Goal: Task Accomplishment & Management: Use online tool/utility

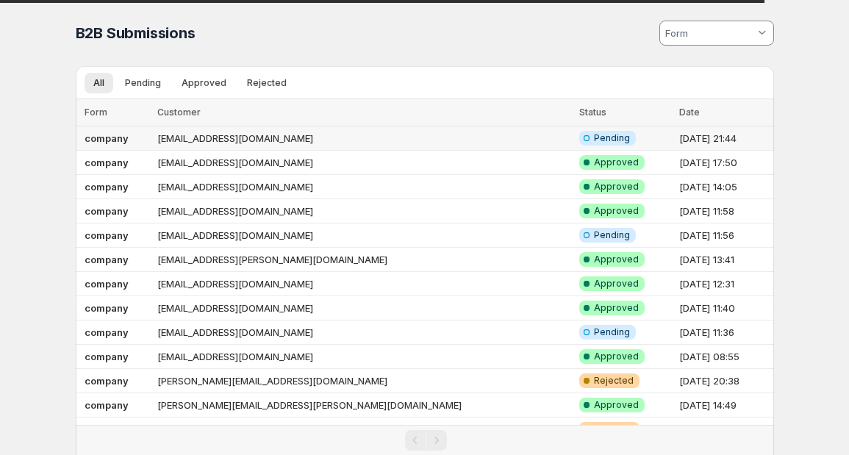
click at [412, 137] on td "[EMAIL_ADDRESS][DOMAIN_NAME]" at bounding box center [364, 138] width 422 height 24
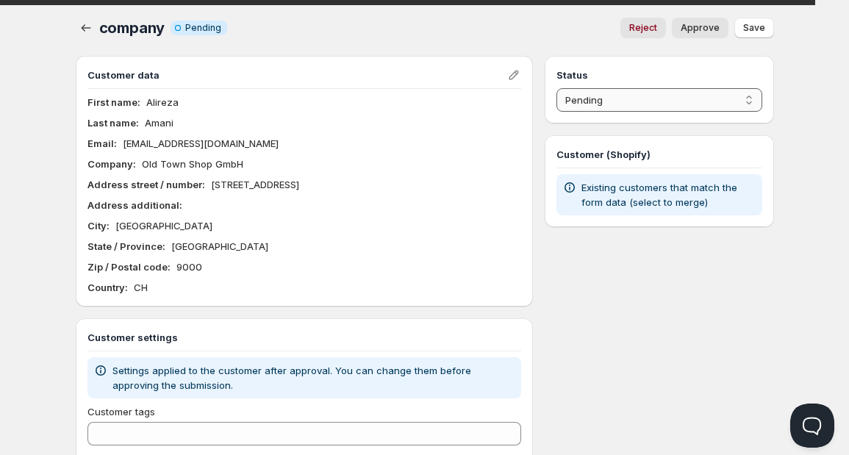
click at [670, 98] on select "Pending Approved Rejected Ignored Spam" at bounding box center [659, 100] width 205 height 24
select select "1"
click at [557, 88] on select "Pending Approved Rejected Ignored Spam" at bounding box center [659, 100] width 205 height 24
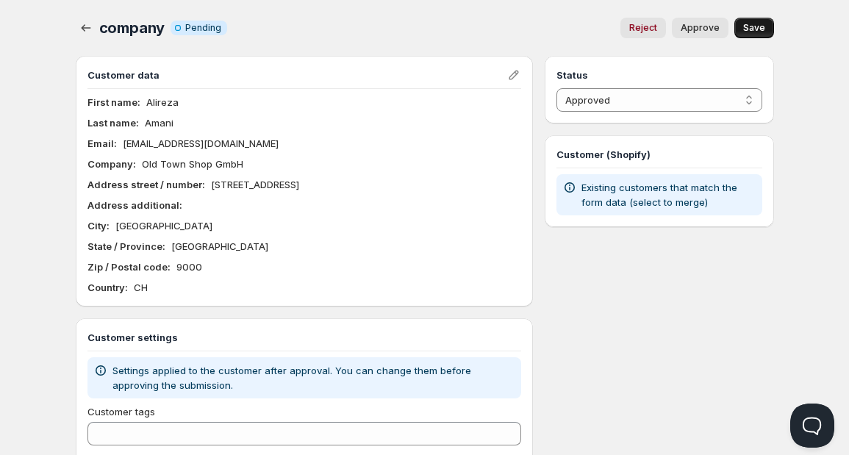
click at [750, 29] on span "Save" at bounding box center [754, 28] width 22 height 12
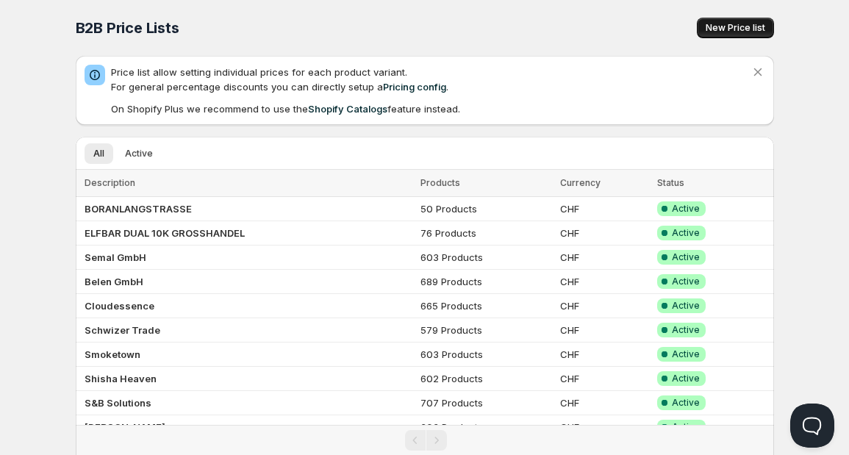
click at [715, 28] on span "New Price list" at bounding box center [736, 28] width 60 height 12
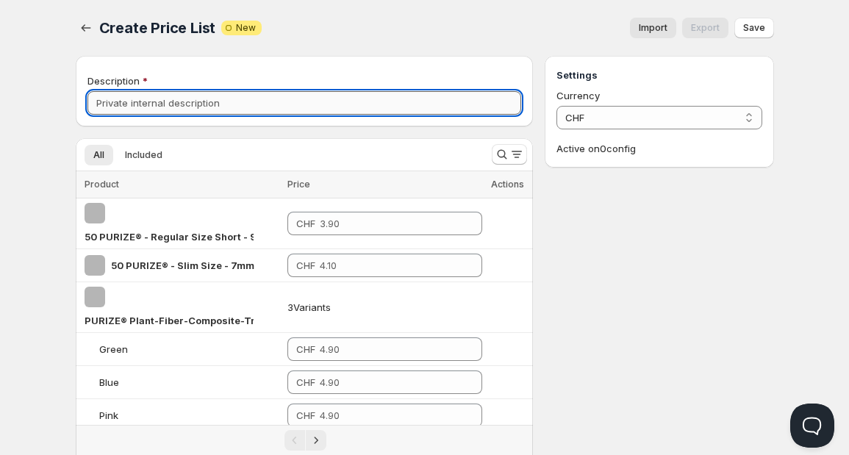
click at [232, 99] on input "Description" at bounding box center [304, 103] width 434 height 24
type input "Old Town Shop"
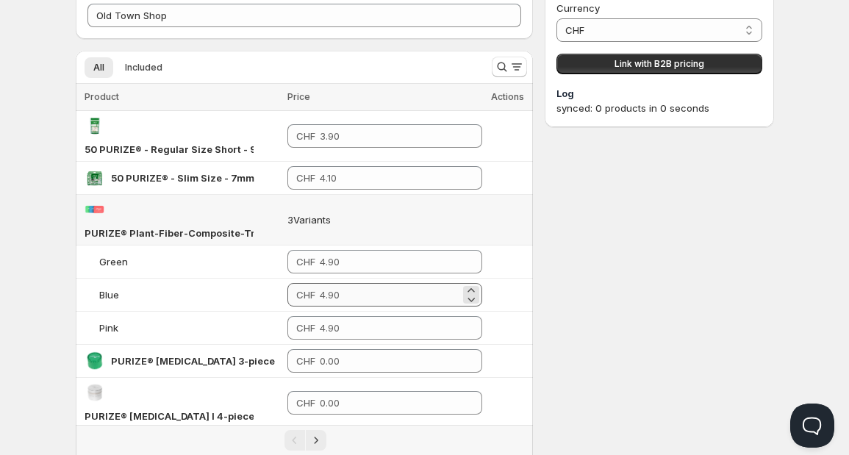
scroll to position [86, 0]
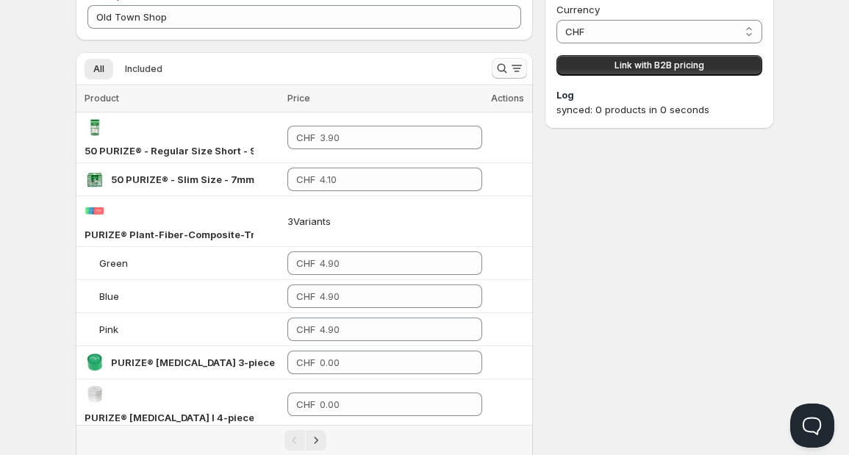
click at [500, 68] on icon "Search and filter results" at bounding box center [502, 68] width 15 height 15
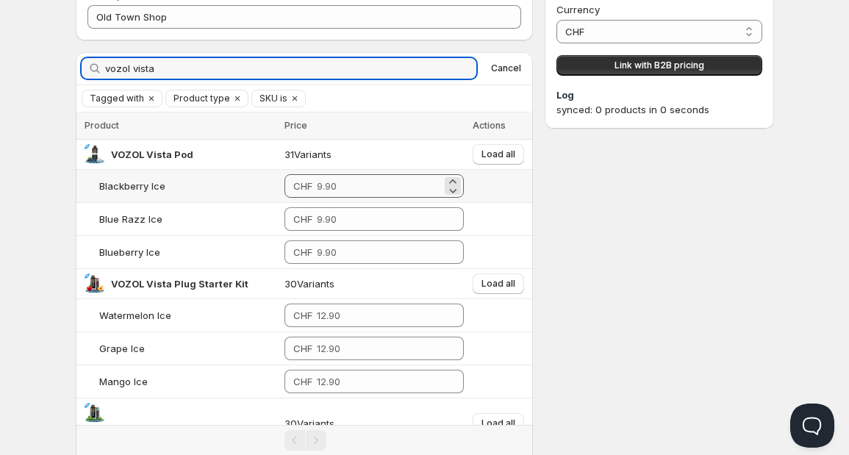
type input "vozol vista"
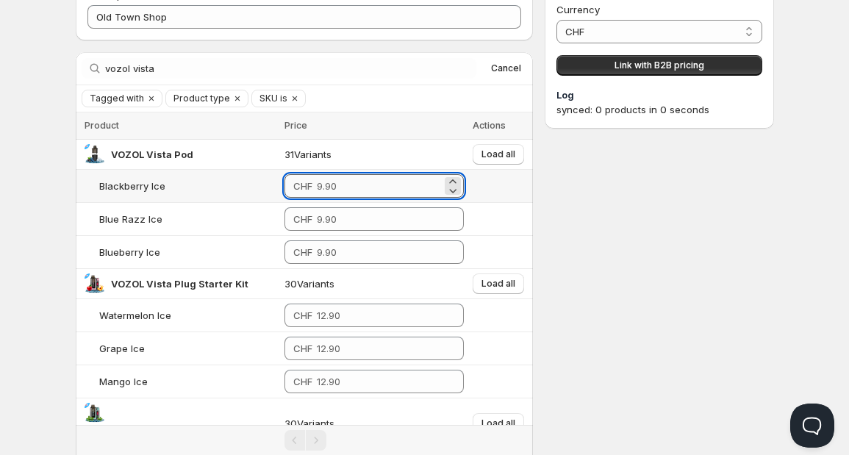
click at [340, 186] on input "number" at bounding box center [379, 186] width 125 height 24
drag, startPoint x: 338, startPoint y: 186, endPoint x: 287, endPoint y: 185, distance: 51.5
click at [287, 185] on div "CHF 7.9" at bounding box center [374, 186] width 180 height 24
type input "7.90"
click at [487, 150] on span "Load all" at bounding box center [499, 155] width 34 height 12
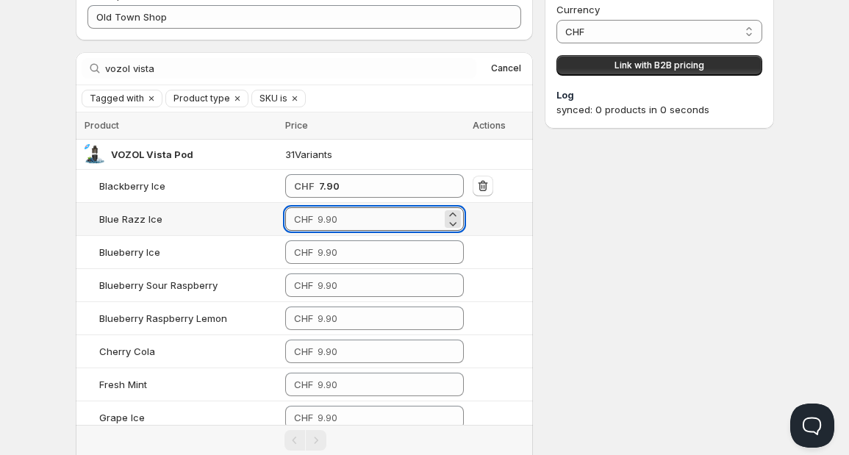
click at [343, 219] on input "number" at bounding box center [380, 219] width 124 height 24
paste input "7.9"
click at [343, 219] on input "7.9" at bounding box center [380, 219] width 124 height 24
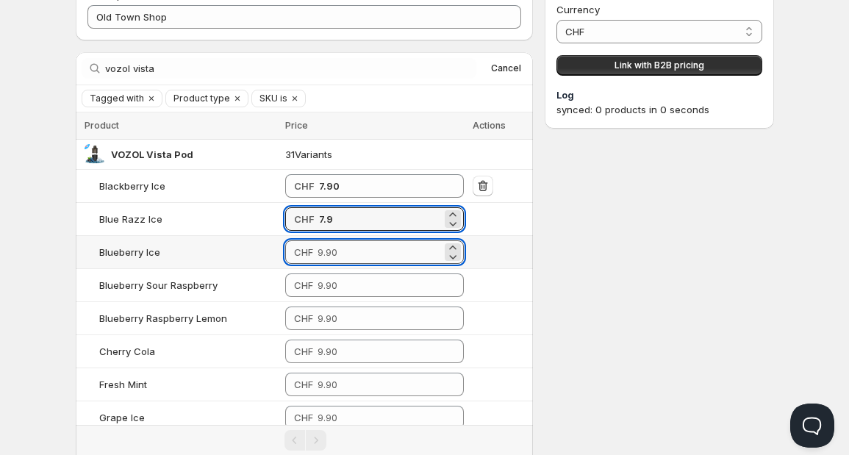
type input "7.90"
click at [341, 248] on input "number" at bounding box center [380, 252] width 124 height 24
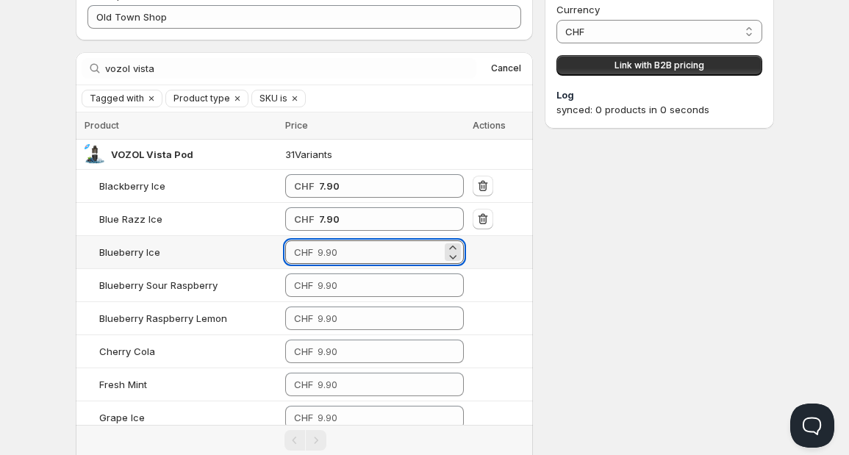
paste input "7.9"
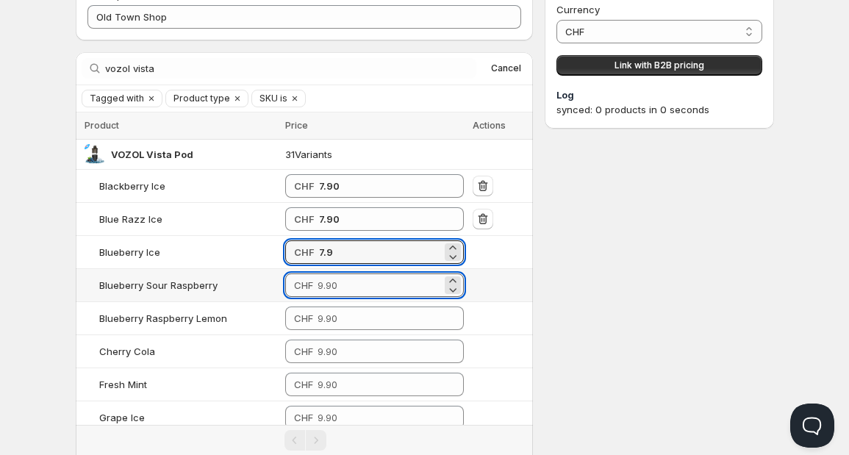
type input "7.90"
click at [334, 291] on input "number" at bounding box center [380, 285] width 124 height 24
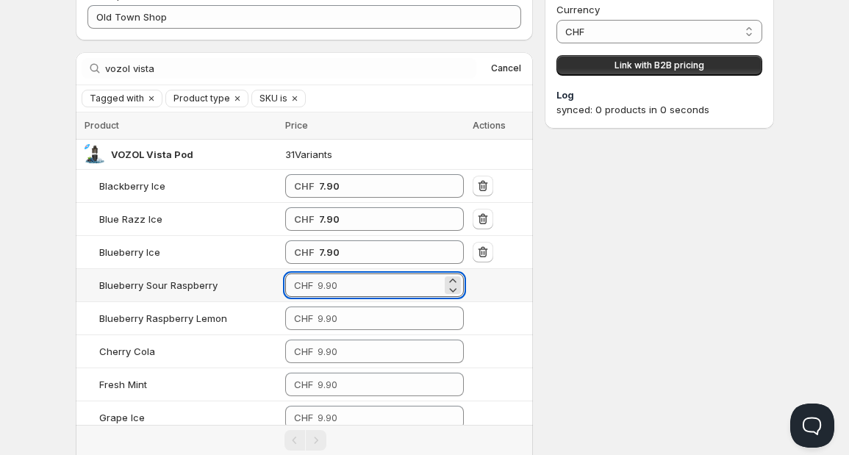
paste input "7.9"
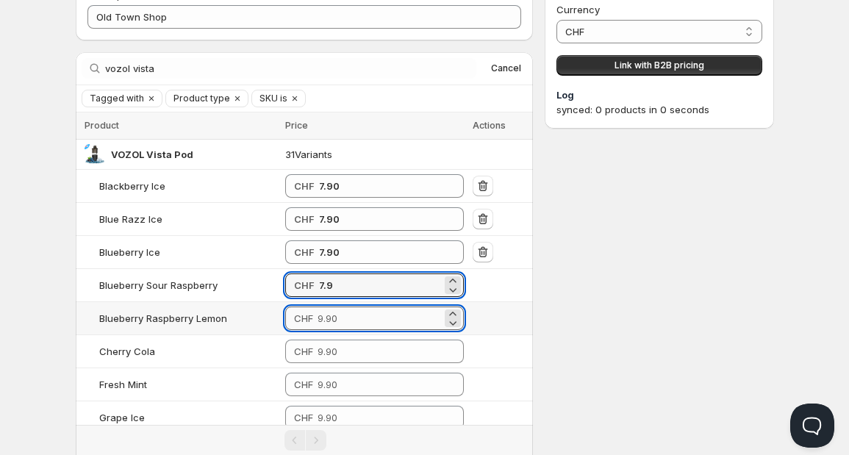
type input "7.90"
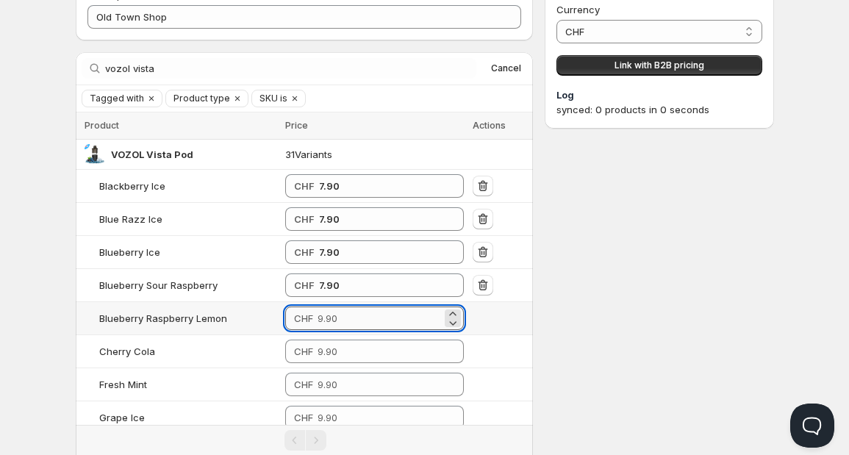
click at [329, 320] on input "number" at bounding box center [380, 319] width 124 height 24
paste input "7.9"
click at [329, 320] on input "-8" at bounding box center [380, 319] width 123 height 24
paste input "7.9"
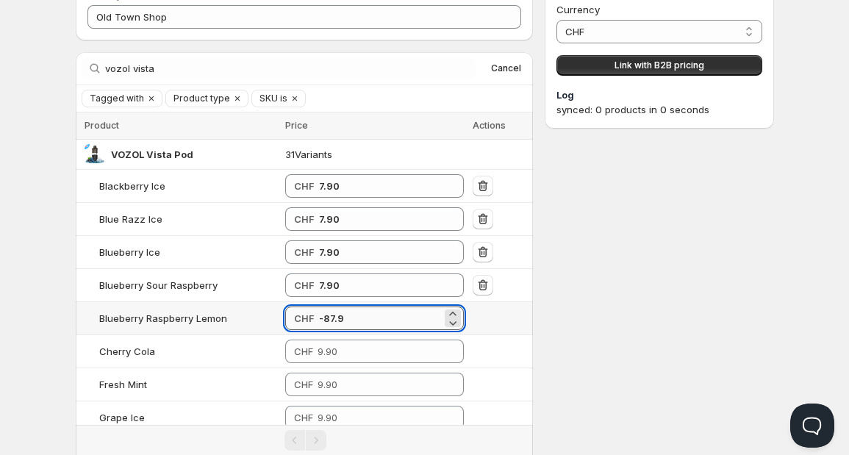
click at [329, 320] on input "-87.9" at bounding box center [380, 319] width 123 height 24
paste input "number"
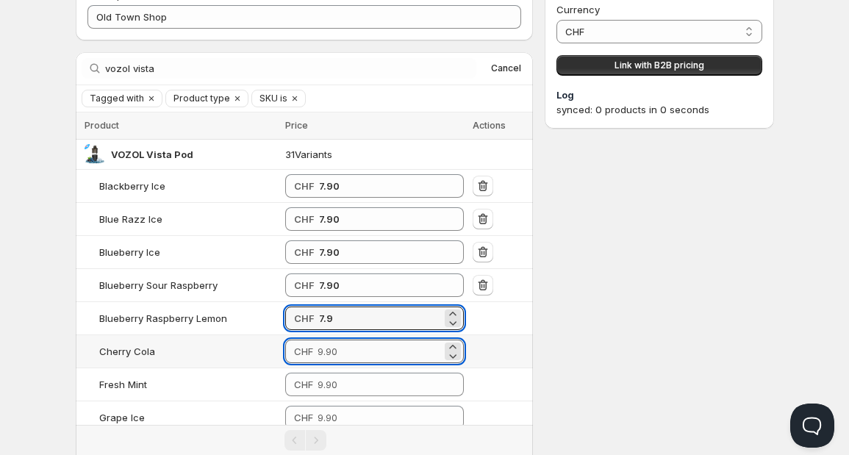
type input "7.90"
click at [338, 354] on input "number" at bounding box center [380, 352] width 124 height 24
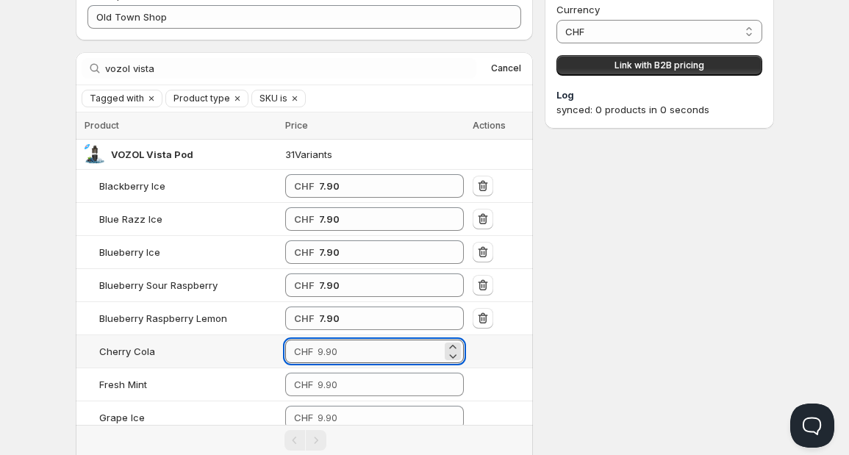
paste input "7.9"
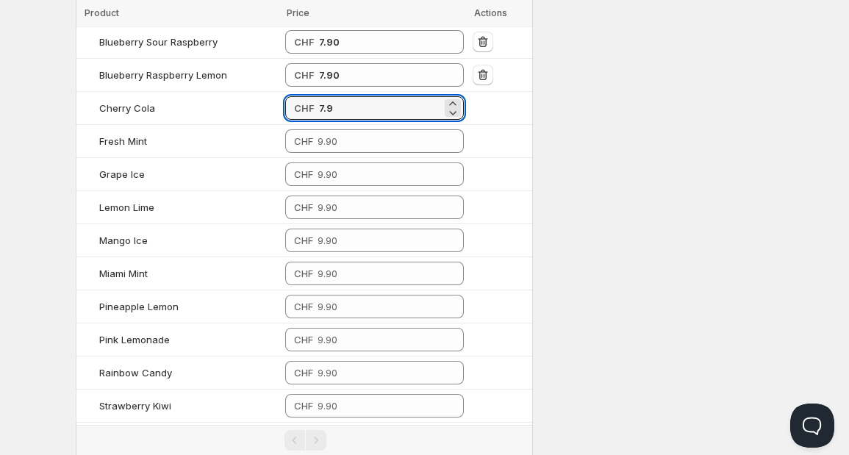
scroll to position [331, 0]
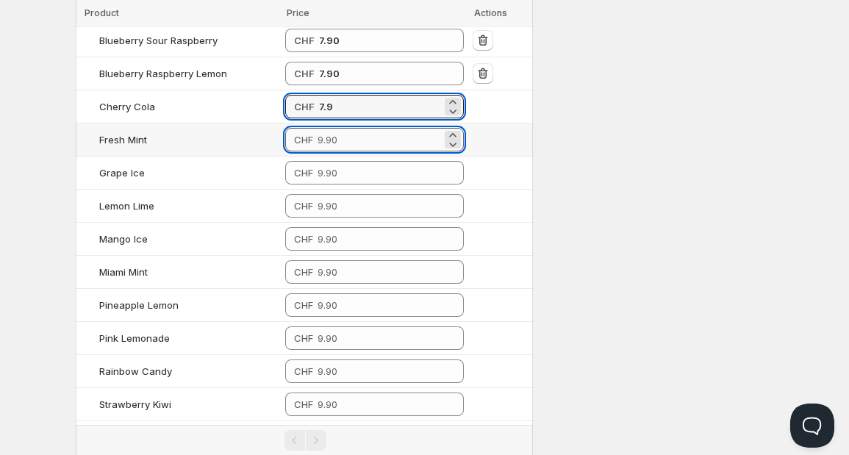
type input "7.90"
click at [412, 141] on input "number" at bounding box center [380, 140] width 124 height 24
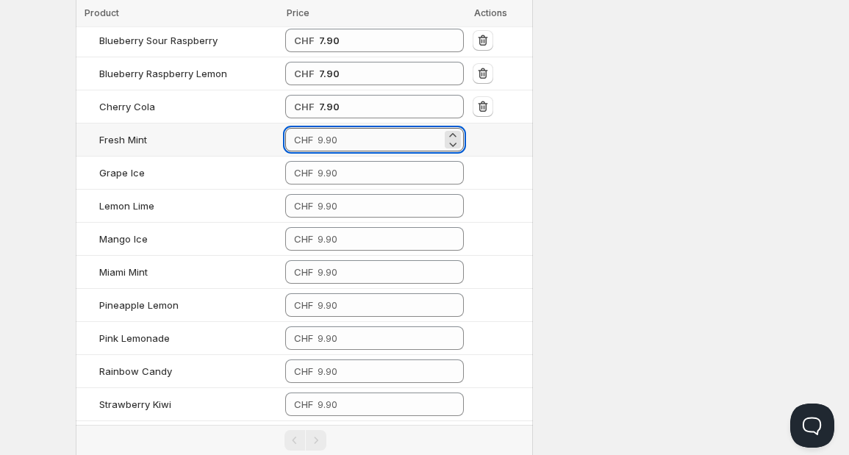
paste input "7.9"
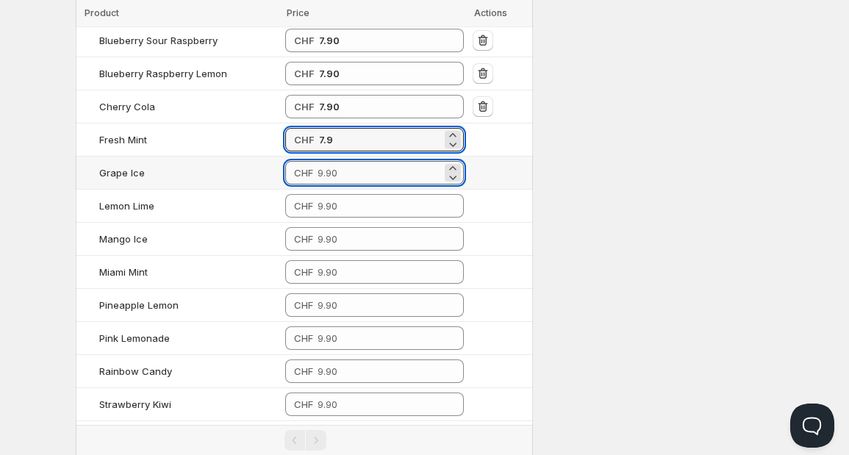
type input "7.90"
click at [378, 169] on input "number" at bounding box center [380, 173] width 124 height 24
paste input "7.9"
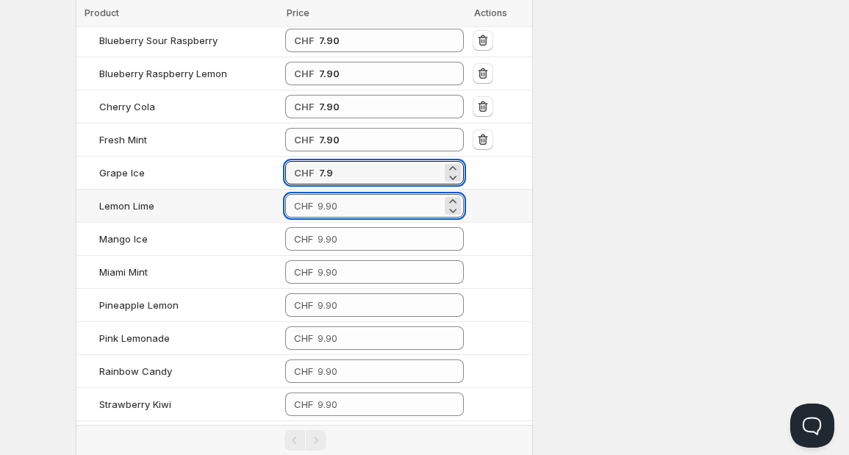
type input "7.90"
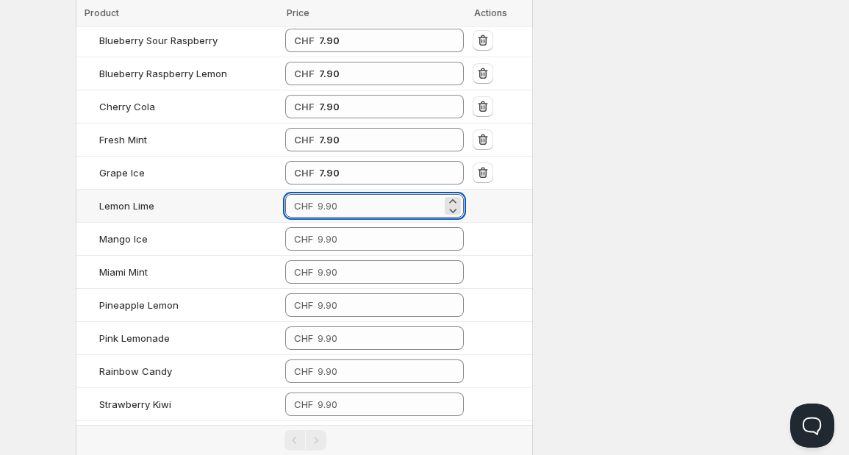
click at [359, 201] on input "number" at bounding box center [380, 206] width 124 height 24
paste input "7.9"
type input "7.90"
click at [346, 234] on input "number" at bounding box center [380, 239] width 124 height 24
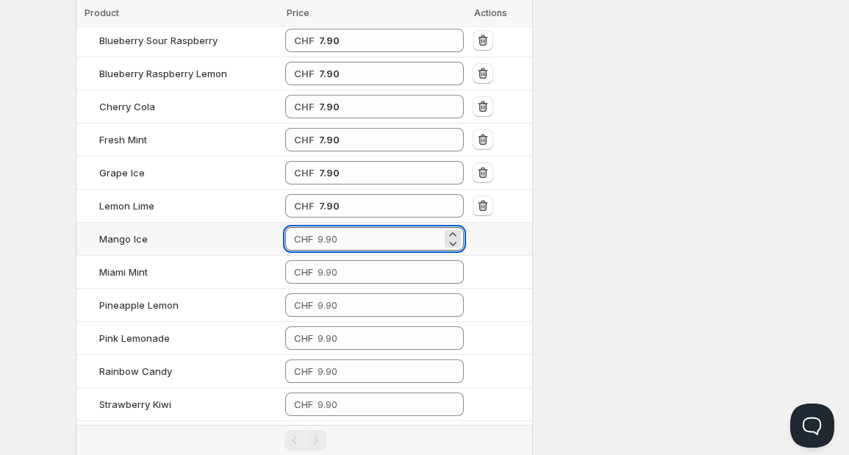
paste input "7.9"
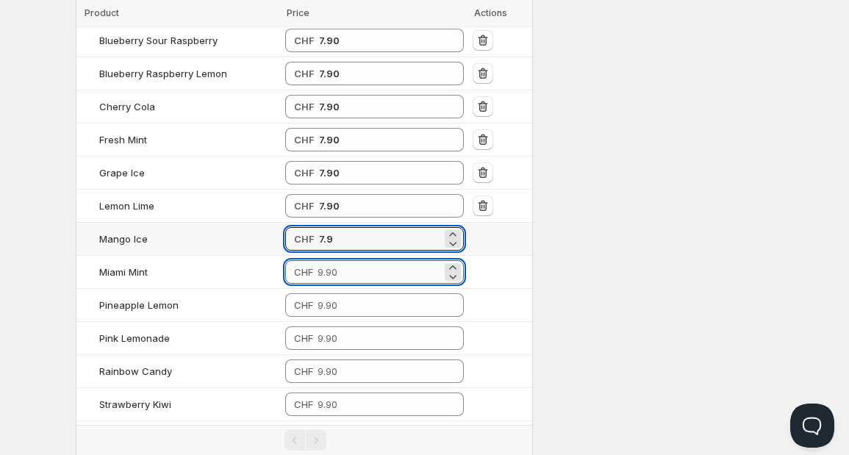
type input "7.90"
click at [345, 263] on input "number" at bounding box center [380, 272] width 124 height 24
paste input "7.9"
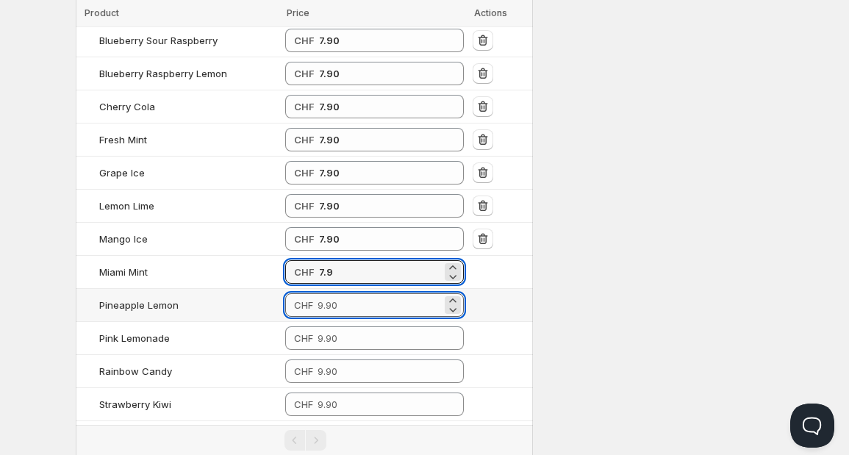
type input "7.90"
click at [346, 298] on input "number" at bounding box center [380, 305] width 124 height 24
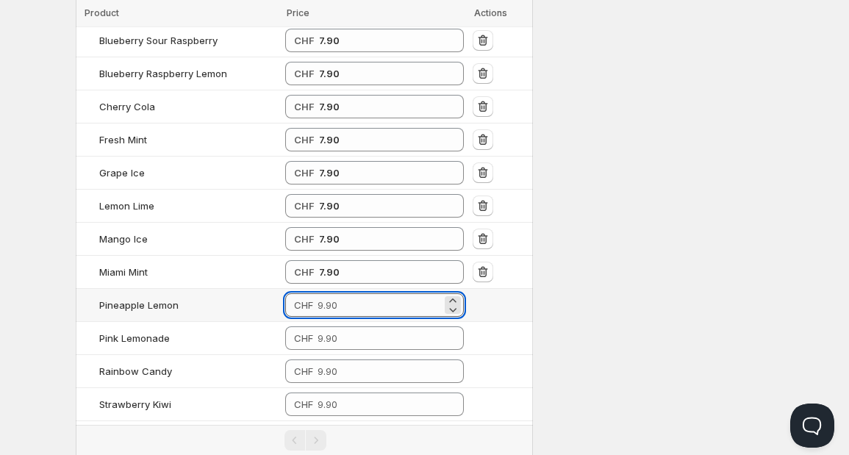
paste input "7.9"
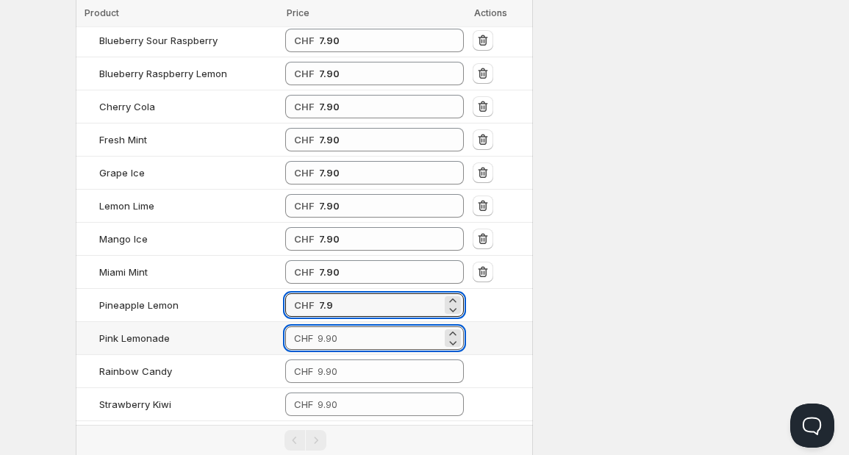
type input "7.90"
click at [346, 326] on input "number" at bounding box center [380, 338] width 124 height 24
paste input "7.9"
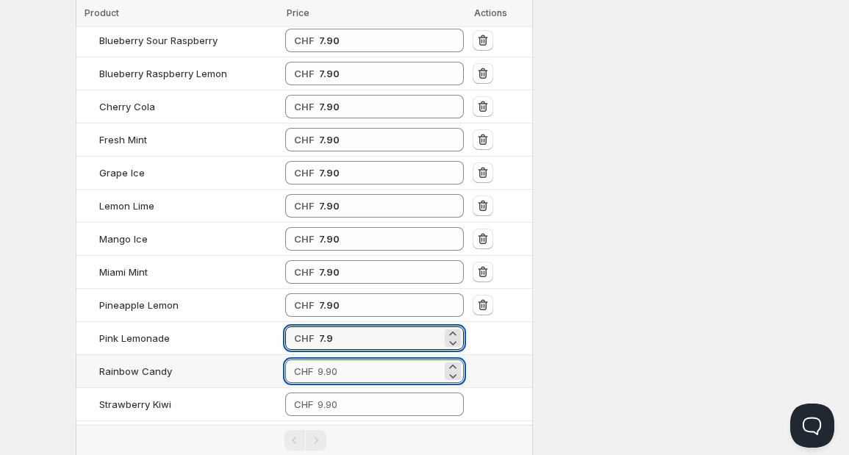
type input "7.90"
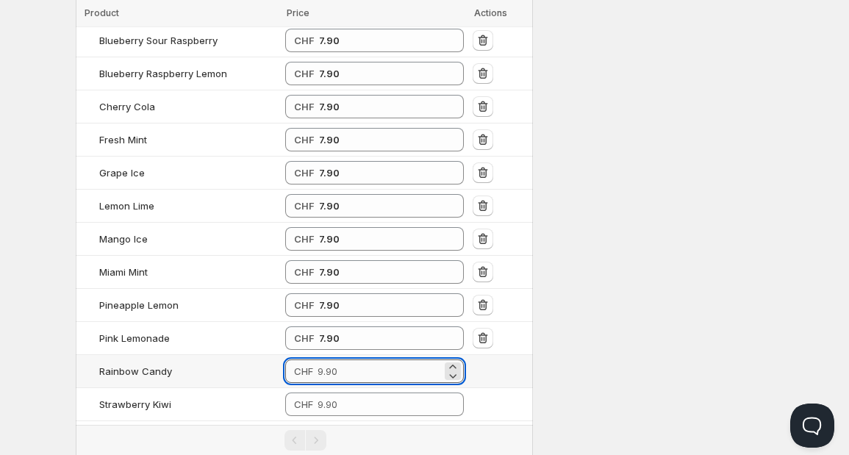
click at [348, 367] on input "number" at bounding box center [380, 371] width 124 height 24
paste input "7.9"
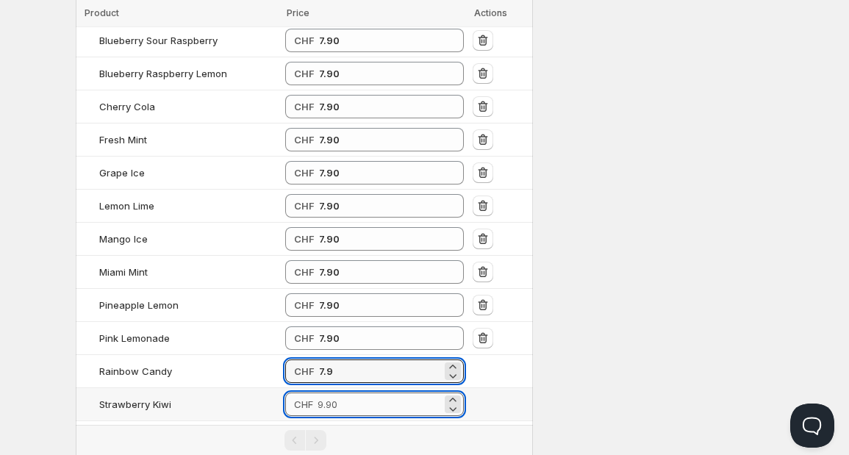
type input "7.90"
click at [351, 401] on input "number" at bounding box center [380, 405] width 124 height 24
paste input "7.9"
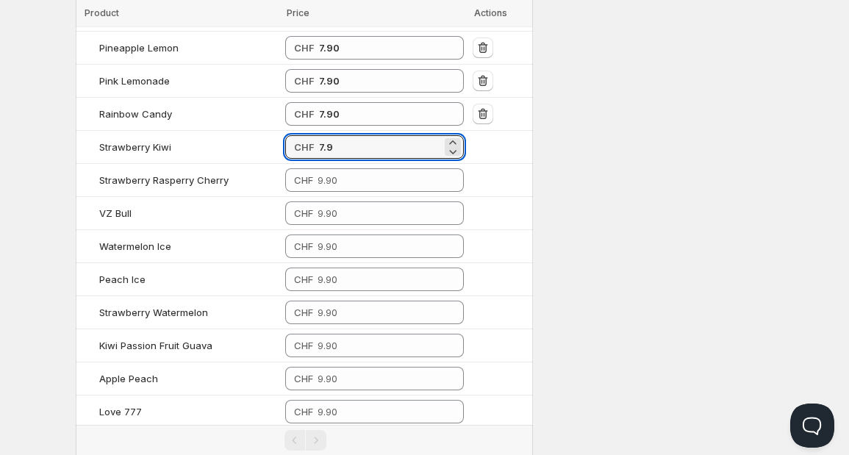
scroll to position [589, 0]
type input "7.90"
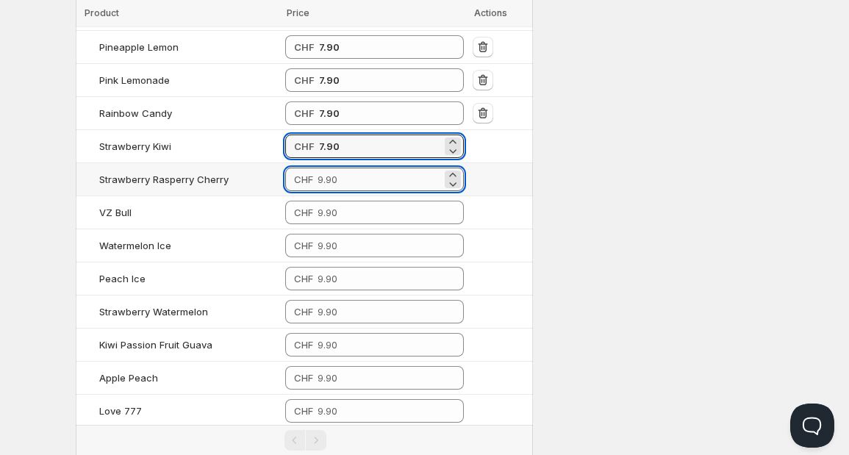
click at [381, 174] on input "number" at bounding box center [380, 180] width 124 height 24
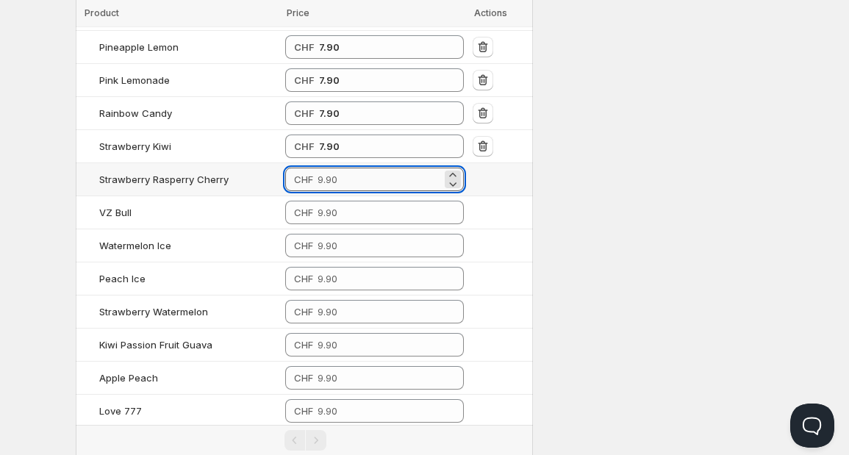
paste input "7.9"
type input "7.90"
click at [354, 215] on input "number" at bounding box center [380, 213] width 124 height 24
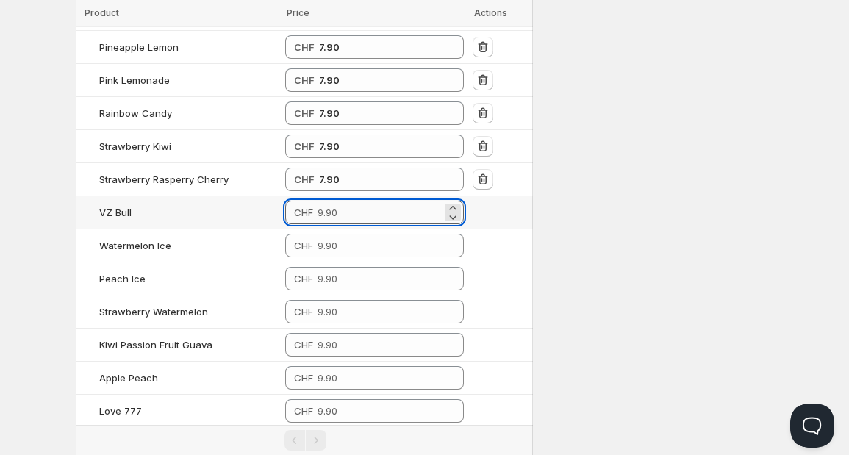
paste input "7.9"
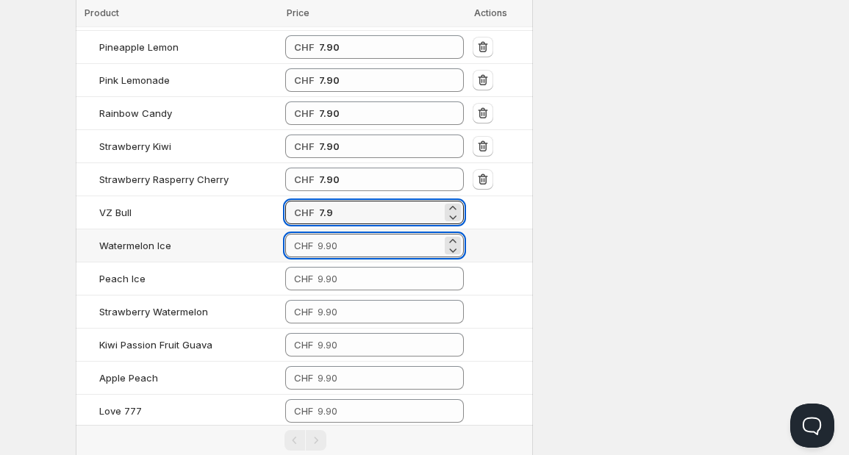
type input "7.90"
click at [348, 234] on input "number" at bounding box center [380, 246] width 124 height 24
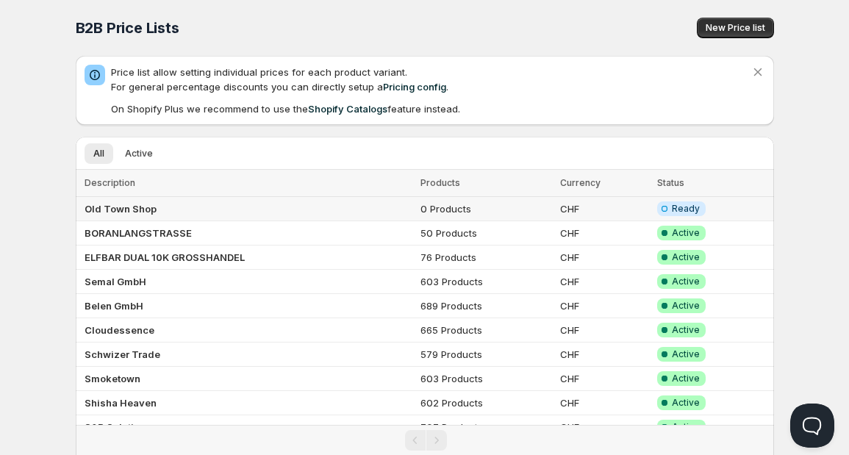
click at [506, 206] on td "0 Products" at bounding box center [486, 209] width 140 height 24
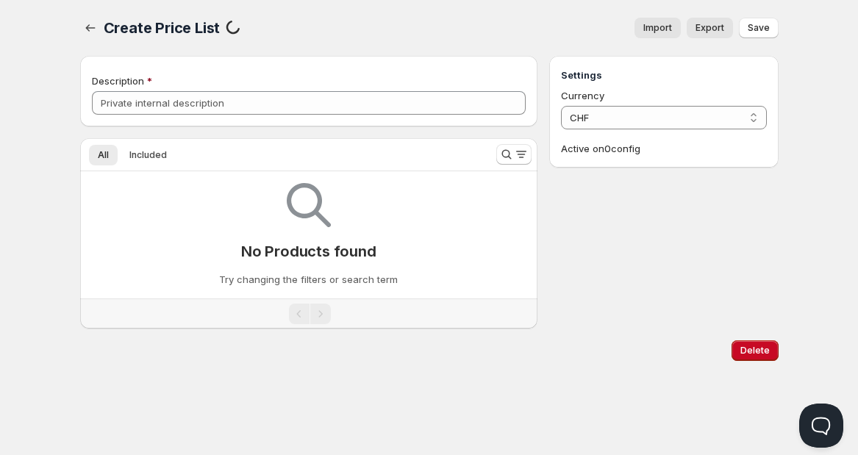
type input "Old Town Shop"
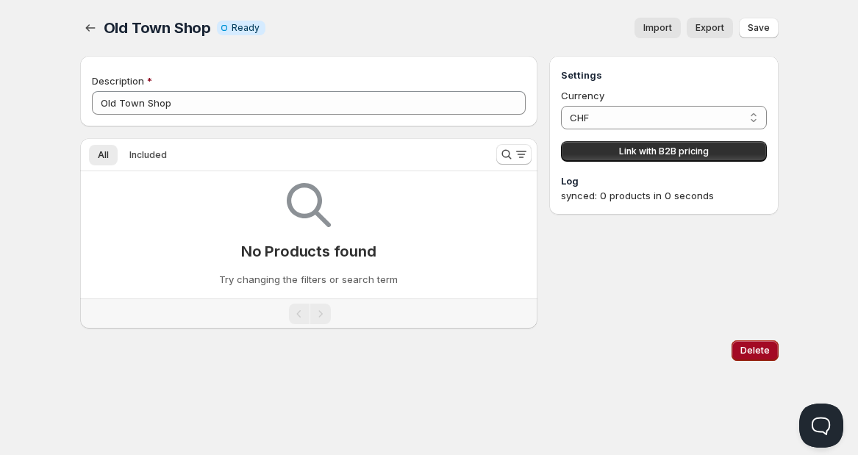
click at [753, 353] on span "Delete" at bounding box center [754, 351] width 29 height 12
click at [495, 155] on div at bounding box center [513, 154] width 47 height 29
click at [500, 155] on icon "Search and filter results" at bounding box center [506, 154] width 15 height 15
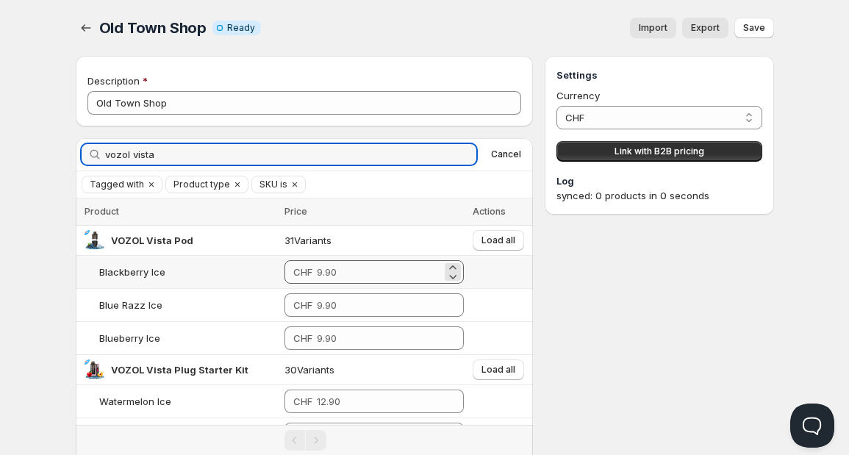
type input "vozol vista"
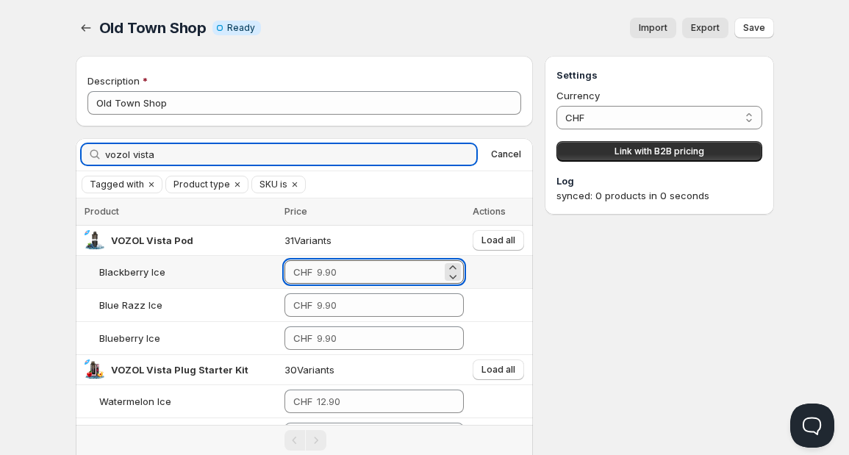
click at [341, 269] on input "number" at bounding box center [379, 272] width 125 height 24
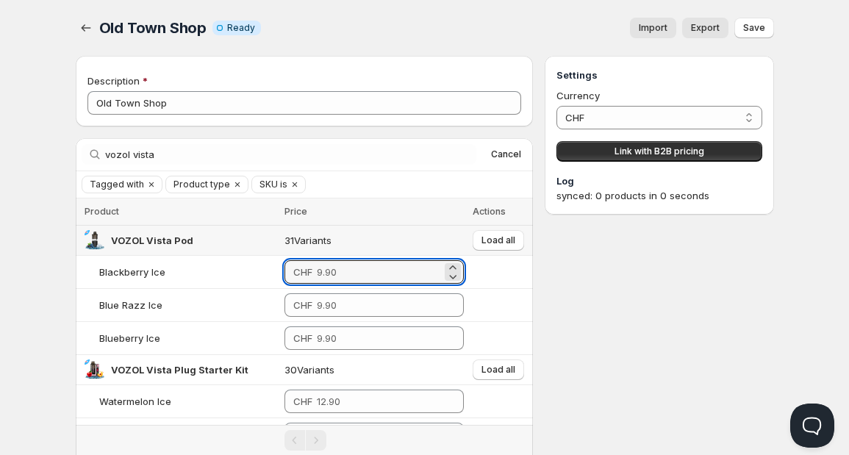
click at [470, 245] on td "Load all" at bounding box center [500, 241] width 65 height 30
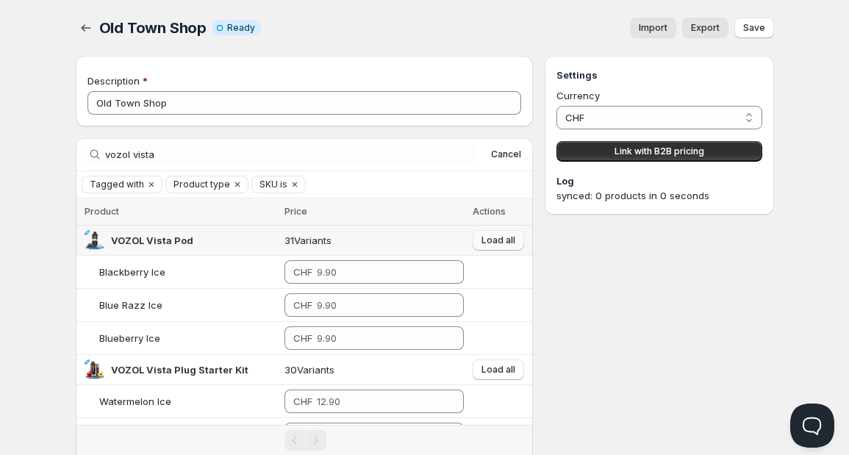
click at [495, 242] on span "Load all" at bounding box center [499, 241] width 34 height 12
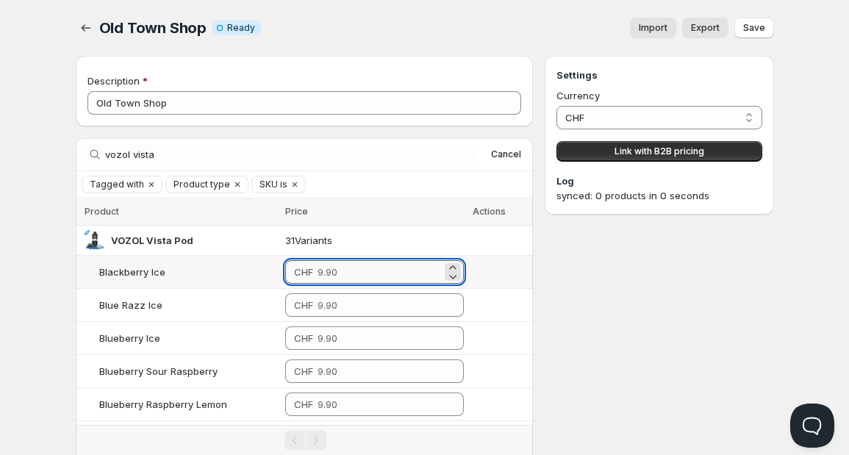
click at [348, 282] on input "number" at bounding box center [380, 272] width 124 height 24
drag, startPoint x: 351, startPoint y: 268, endPoint x: 294, endPoint y: 267, distance: 56.6
click at [294, 268] on div "CHF 7.9" at bounding box center [374, 272] width 179 height 24
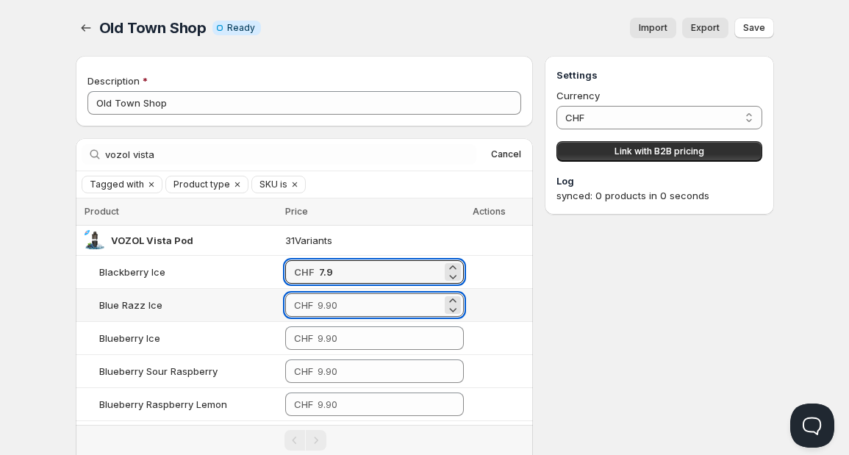
type input "7.90"
click at [326, 307] on input "number" at bounding box center [380, 305] width 124 height 24
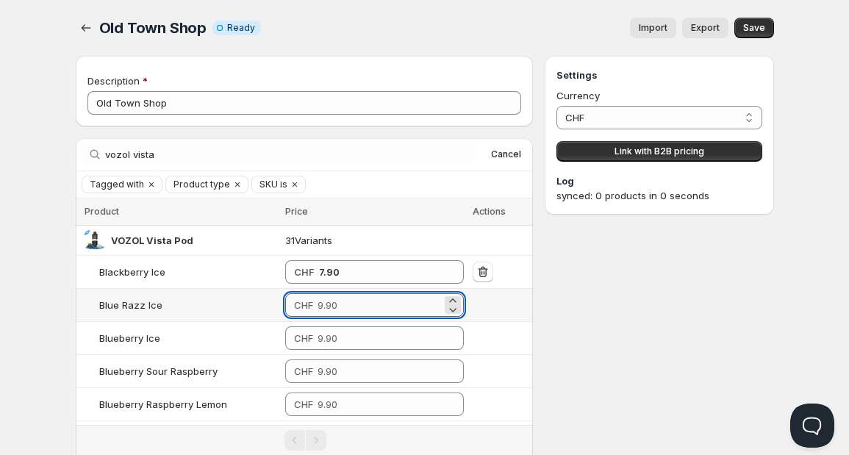
paste input "7.9"
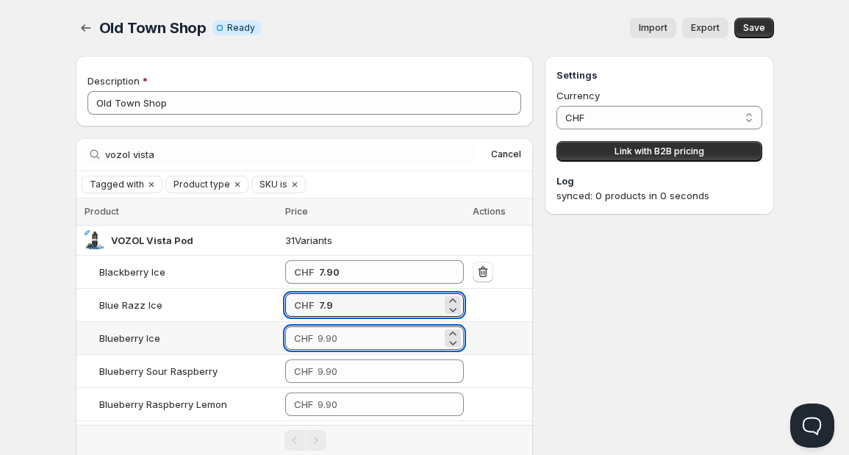
type input "7.90"
click at [336, 332] on input "number" at bounding box center [380, 338] width 124 height 24
paste input "7.9"
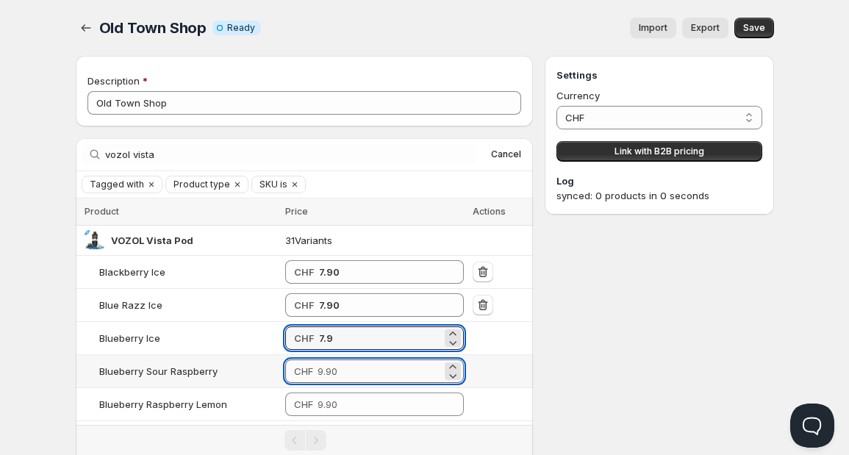
type input "7.90"
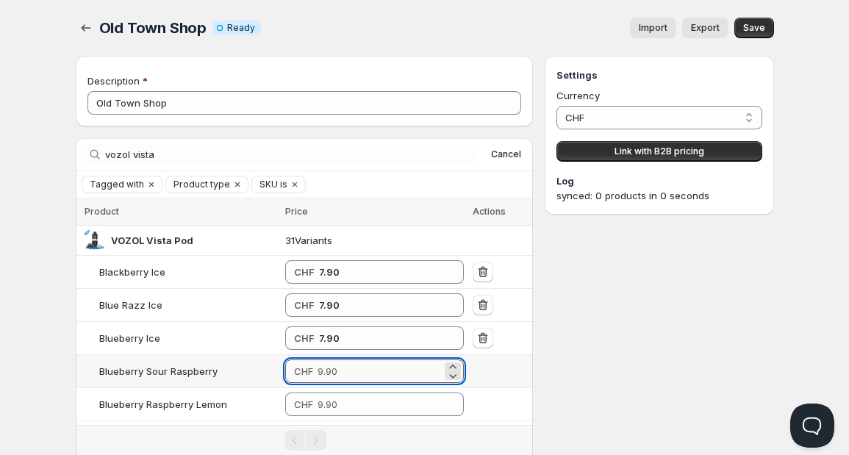
click at [337, 366] on input "number" at bounding box center [380, 371] width 124 height 24
paste input "7.9"
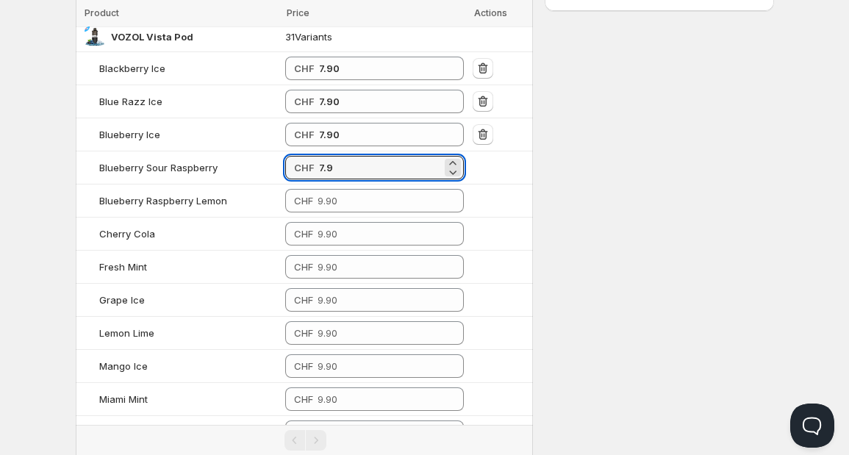
scroll to position [259, 0]
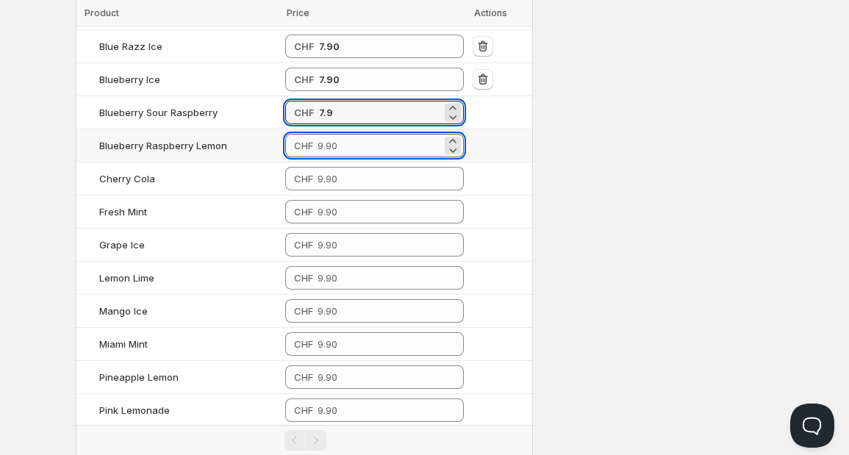
type input "7.90"
click at [371, 140] on input "number" at bounding box center [380, 146] width 124 height 24
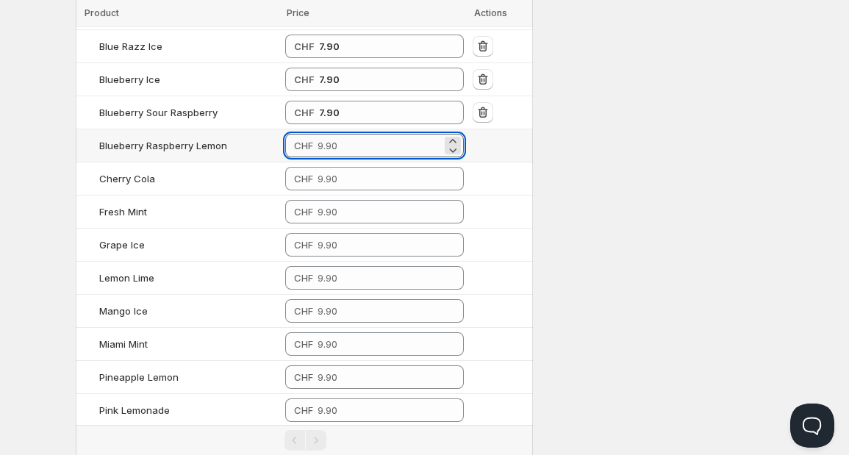
paste input "7.9"
type input "7.90"
click at [362, 179] on input "number" at bounding box center [380, 179] width 124 height 24
paste input "7.9"
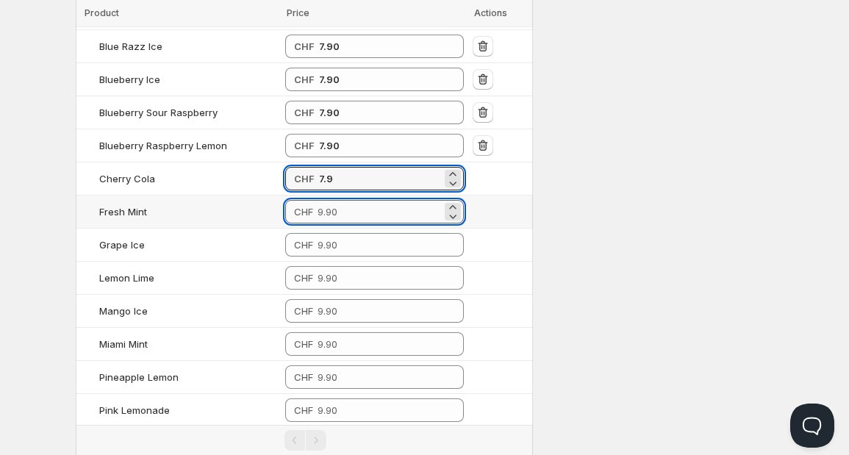
type input "7.90"
click at [351, 210] on input "number" at bounding box center [380, 212] width 124 height 24
paste input "7.9"
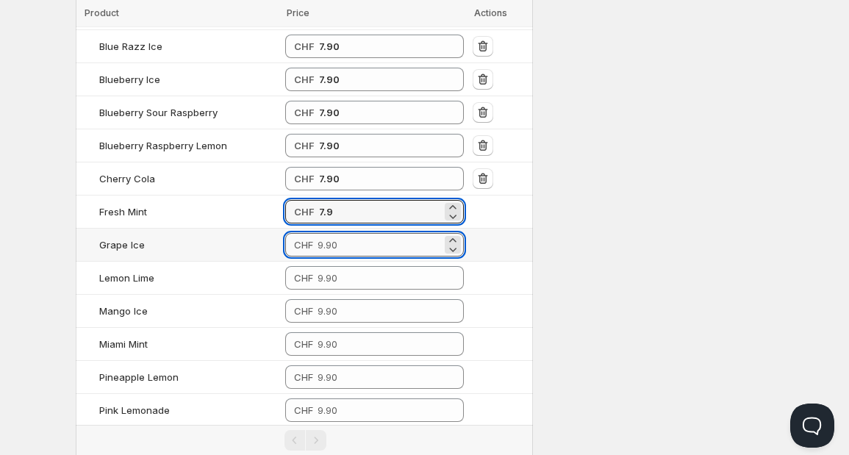
type input "7.90"
click at [346, 246] on input "number" at bounding box center [380, 245] width 124 height 24
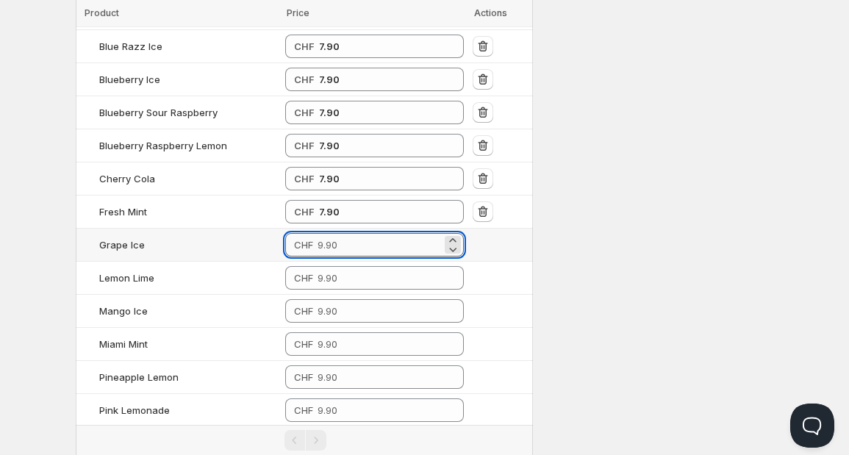
paste input "7.9"
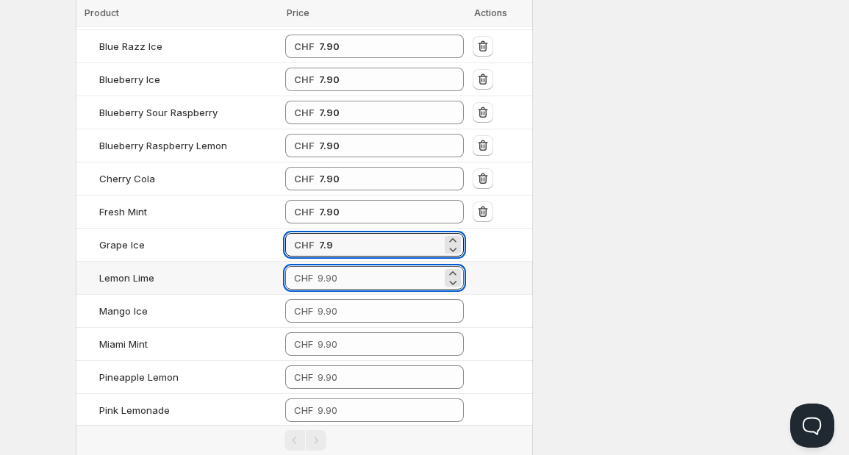
type input "7.90"
click at [344, 280] on input "number" at bounding box center [380, 278] width 124 height 24
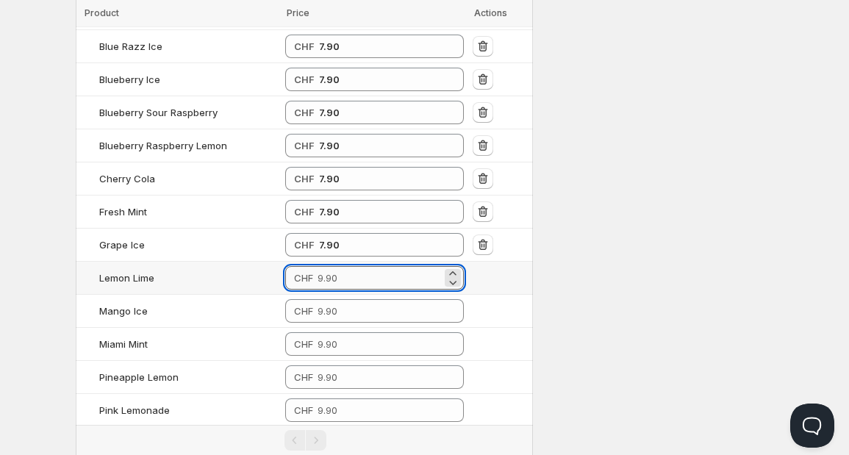
paste input "7.9"
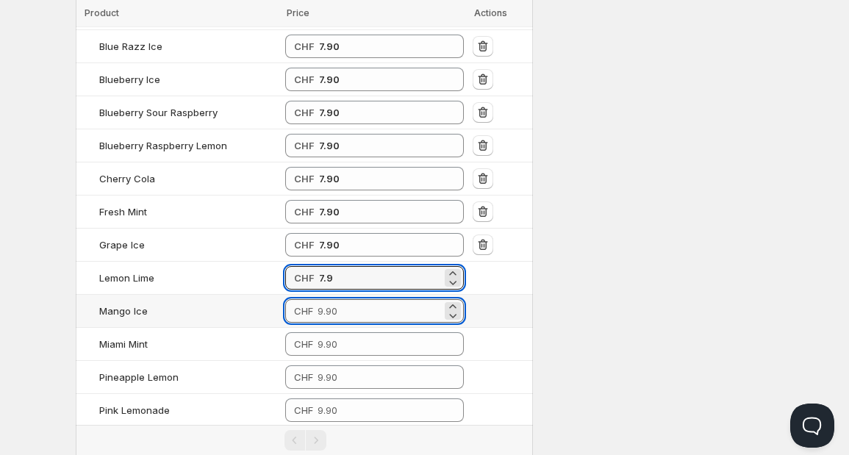
type input "7.90"
click at [342, 312] on input "number" at bounding box center [380, 311] width 124 height 24
paste input "7.9"
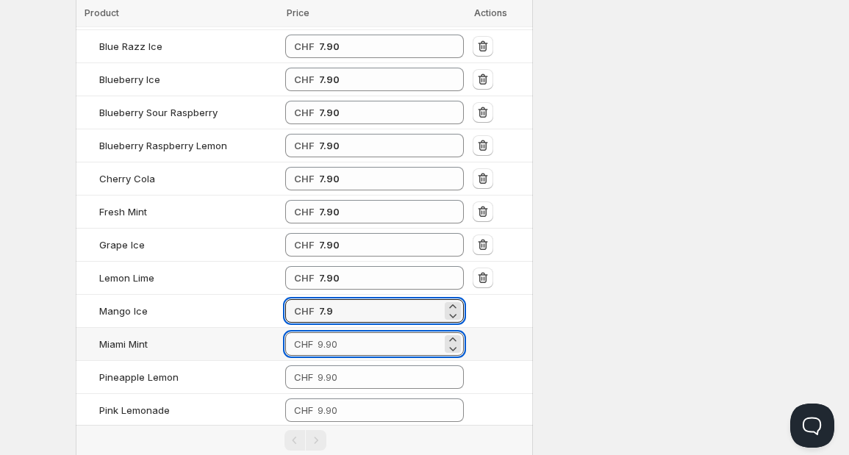
type input "7.90"
click at [340, 343] on input "number" at bounding box center [380, 344] width 124 height 24
paste input "7.9"
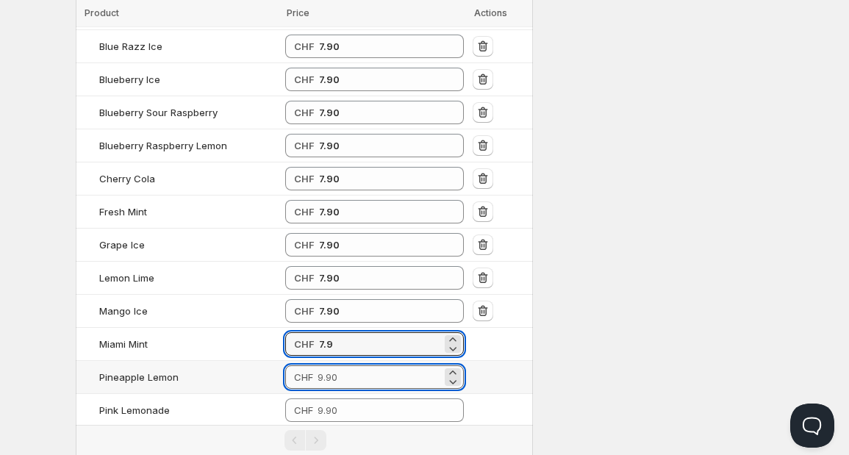
type input "7.90"
click at [340, 368] on input "number" at bounding box center [380, 377] width 124 height 24
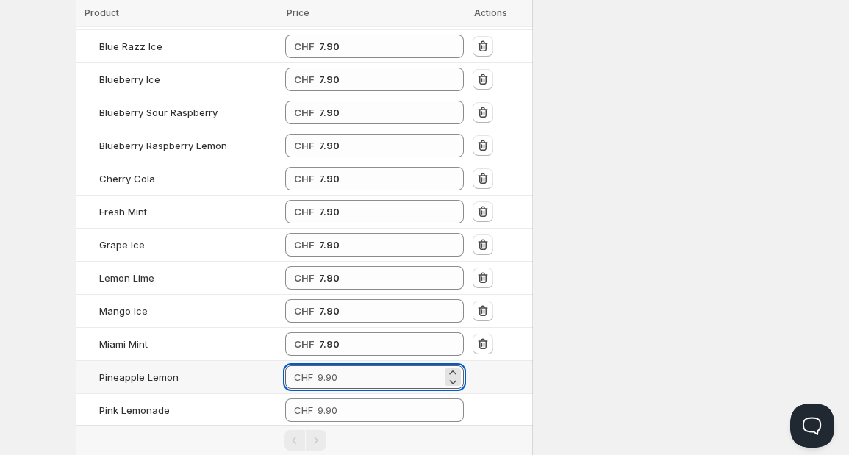
paste input "7.9"
paste input "79"
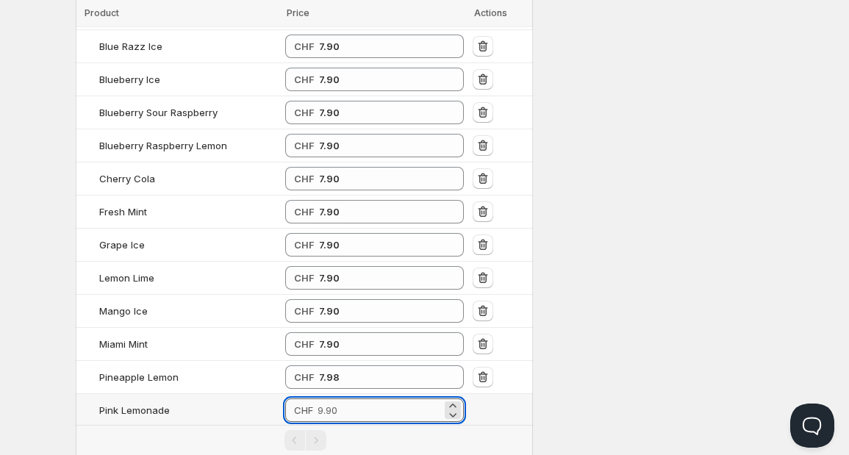
click at [338, 406] on input "number" at bounding box center [380, 410] width 124 height 24
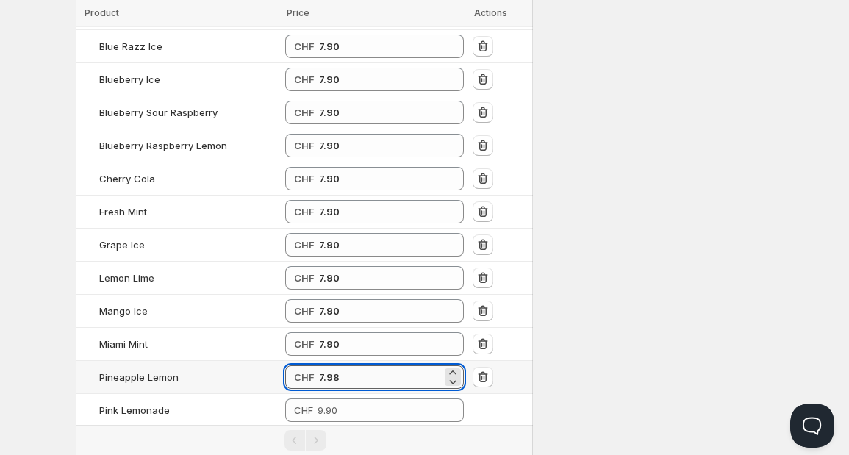
click at [368, 379] on input "7.98" at bounding box center [380, 377] width 123 height 24
paste
click at [368, 379] on input "7.9879" at bounding box center [380, 377] width 123 height 24
drag, startPoint x: 368, startPoint y: 379, endPoint x: 283, endPoint y: 369, distance: 85.8
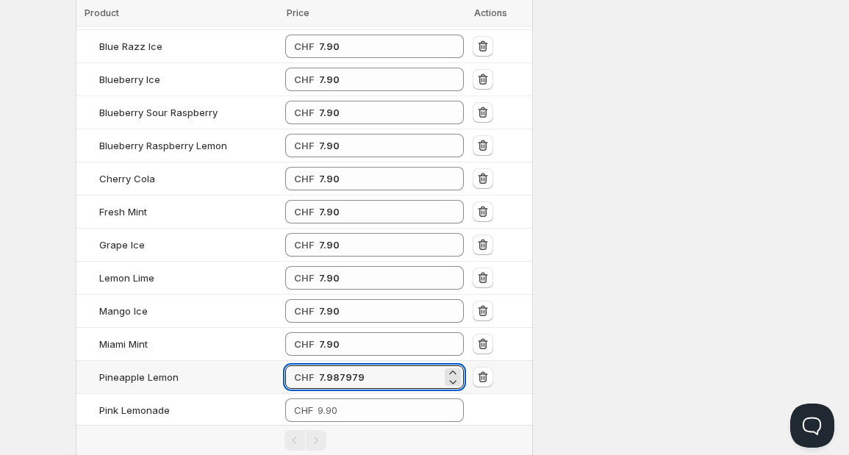
click at [283, 369] on td "CHF 7.987979" at bounding box center [374, 377] width 187 height 33
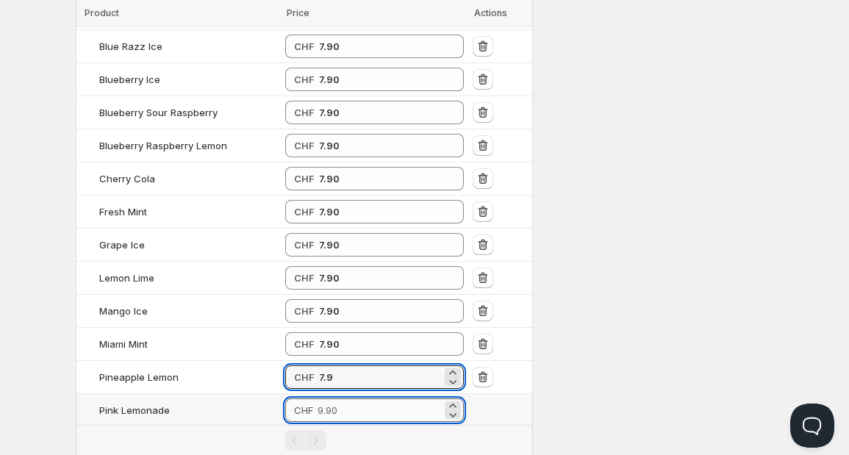
type input "7.90"
click at [341, 404] on input "number" at bounding box center [380, 410] width 124 height 24
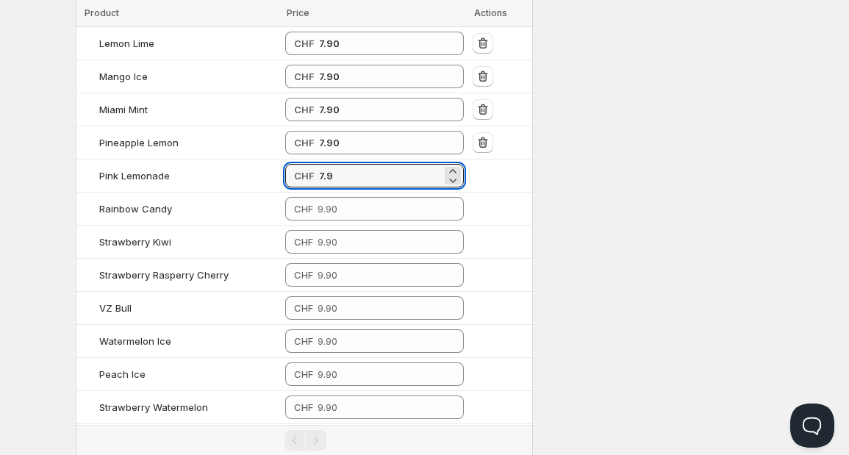
scroll to position [604, 0]
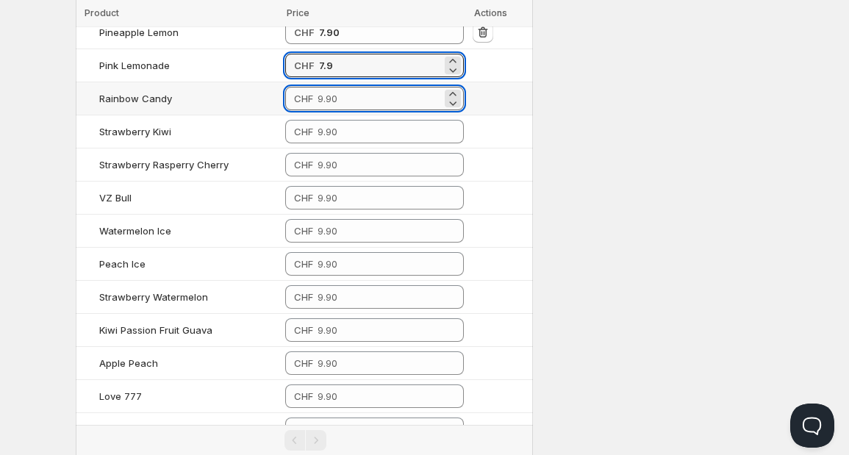
type input "7.90"
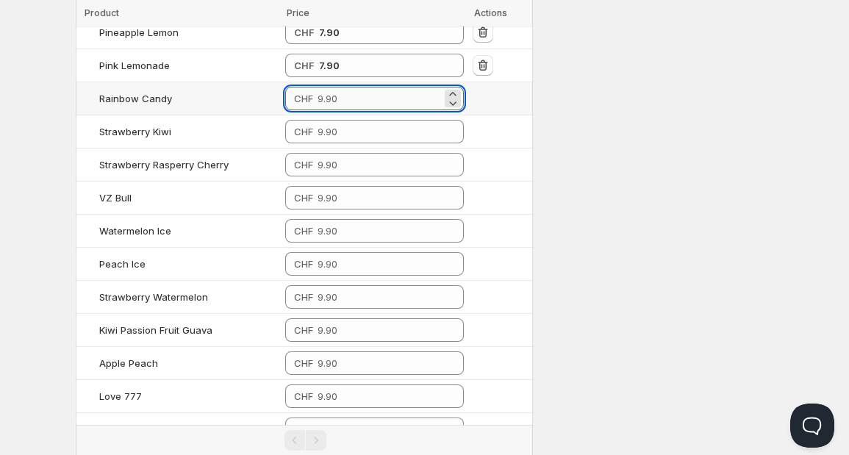
click at [365, 93] on input "number" at bounding box center [380, 99] width 124 height 24
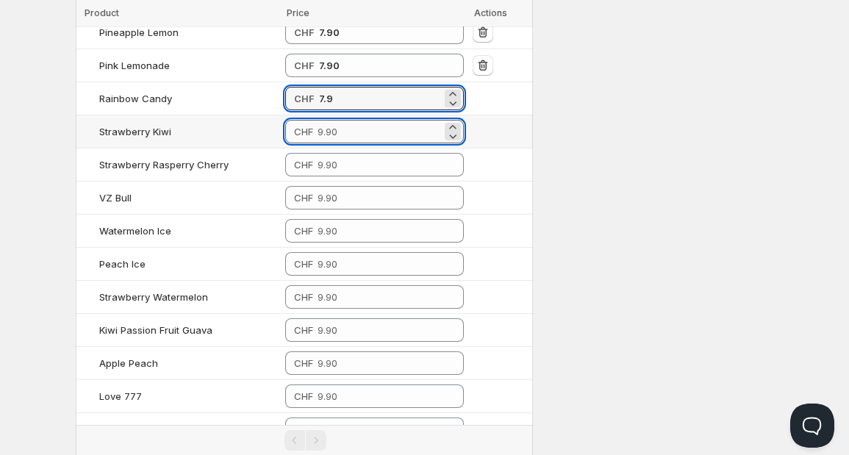
type input "7.90"
click at [339, 134] on input "number" at bounding box center [380, 132] width 124 height 24
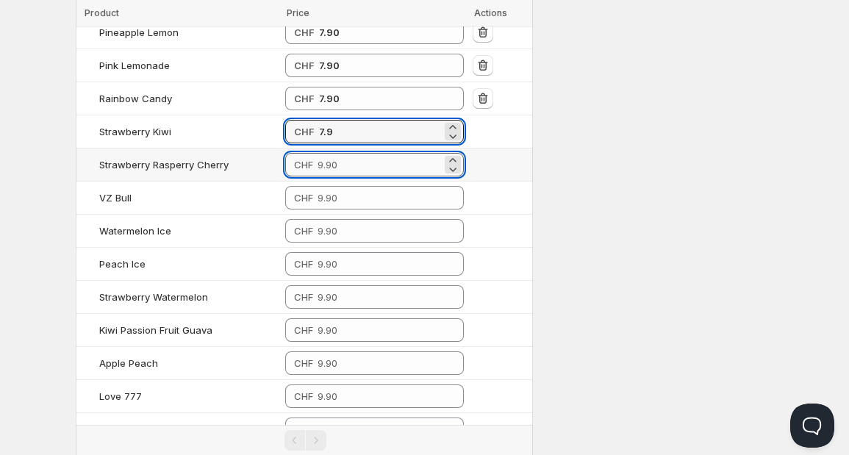
type input "7.90"
click at [334, 162] on input "number" at bounding box center [380, 165] width 124 height 24
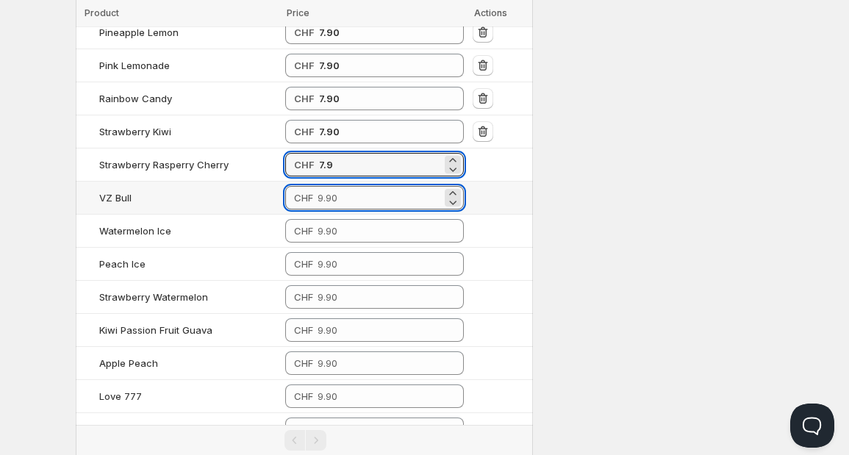
type input "7.90"
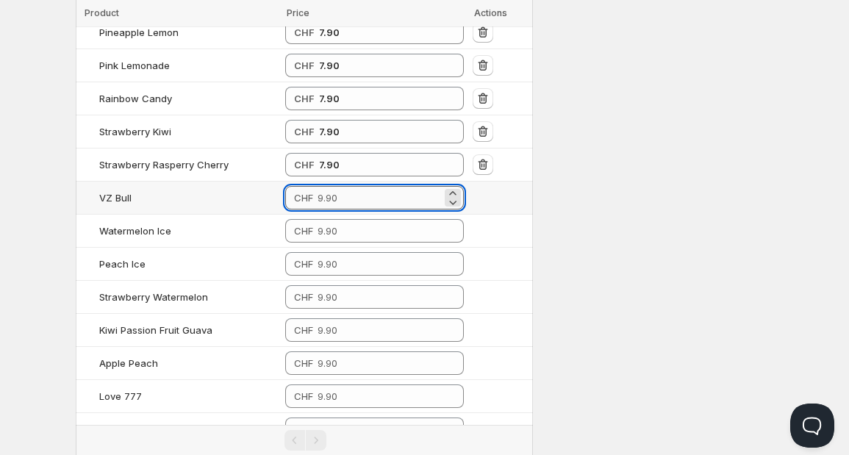
click at [334, 191] on input "number" at bounding box center [380, 198] width 124 height 24
type input "7.90"
click at [334, 223] on input "number" at bounding box center [380, 231] width 124 height 24
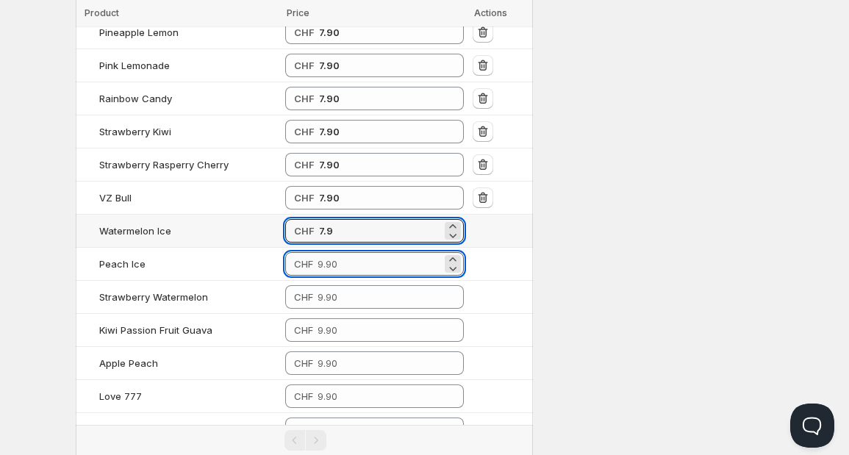
type input "7.90"
click at [331, 262] on input "number" at bounding box center [380, 264] width 124 height 24
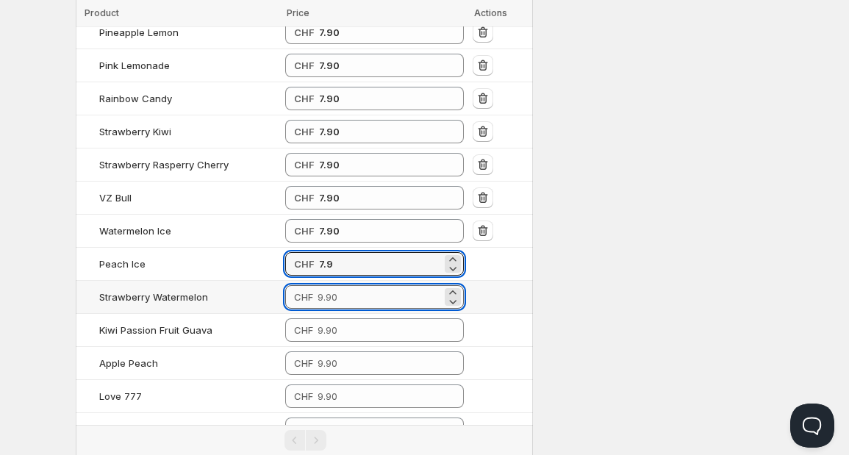
type input "7.90"
click at [326, 290] on input "number" at bounding box center [380, 297] width 124 height 24
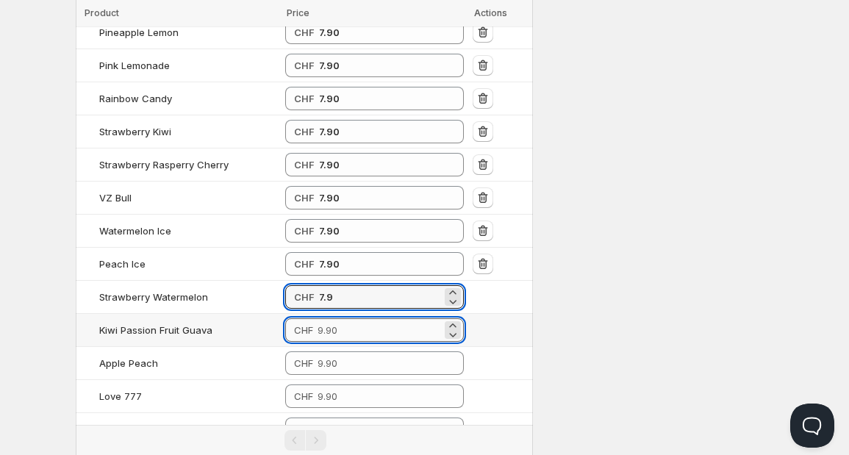
type input "7.90"
click at [326, 325] on input "number" at bounding box center [380, 330] width 124 height 24
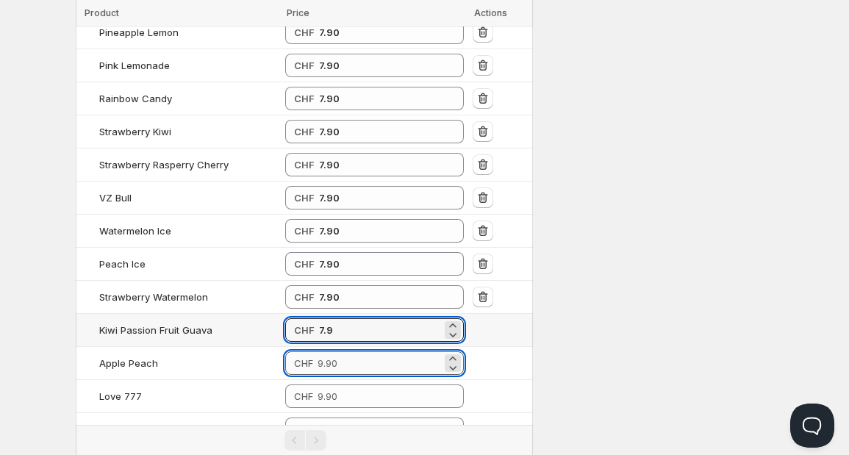
type input "7.90"
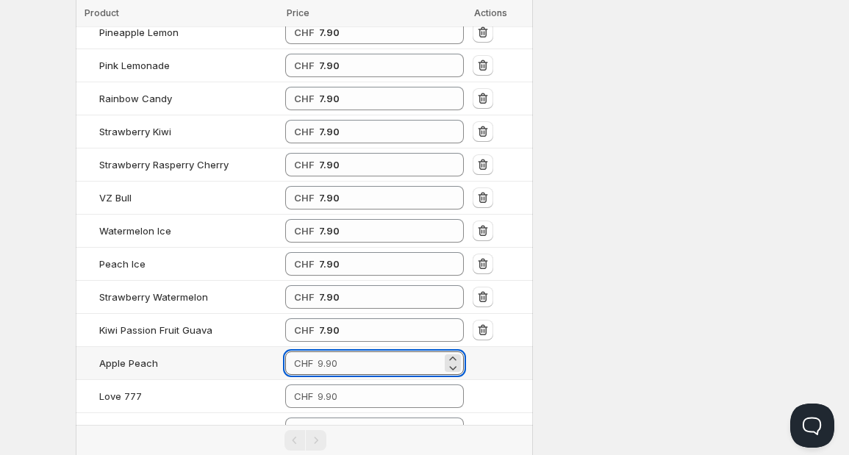
click at [333, 362] on input "number" at bounding box center [380, 363] width 124 height 24
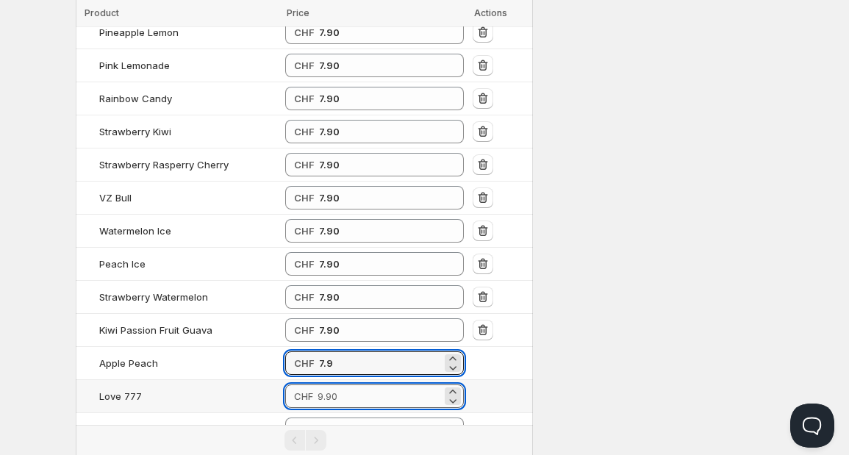
type input "7.90"
click at [337, 395] on input "number" at bounding box center [380, 396] width 124 height 24
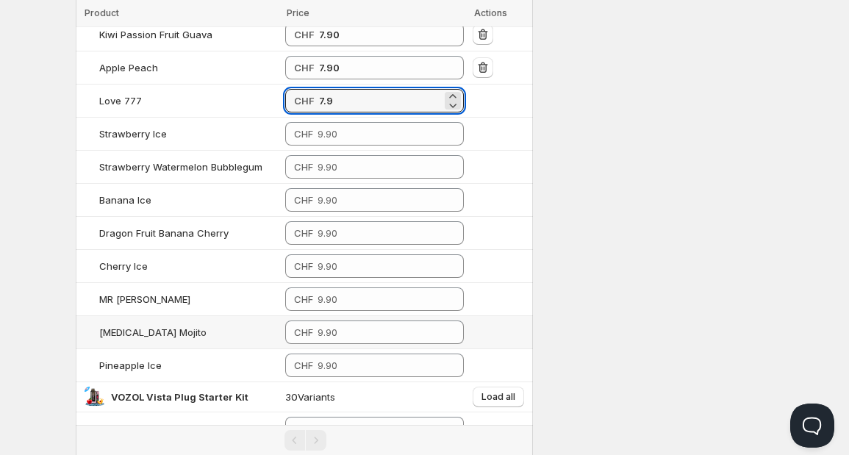
scroll to position [898, 0]
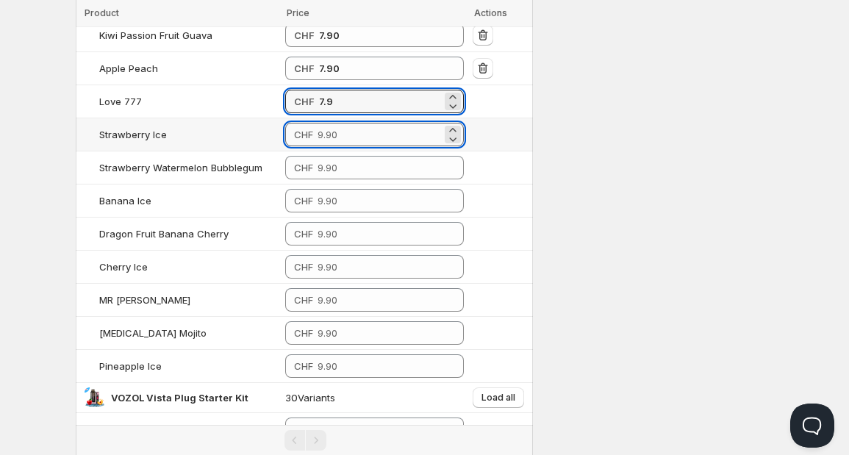
type input "7.90"
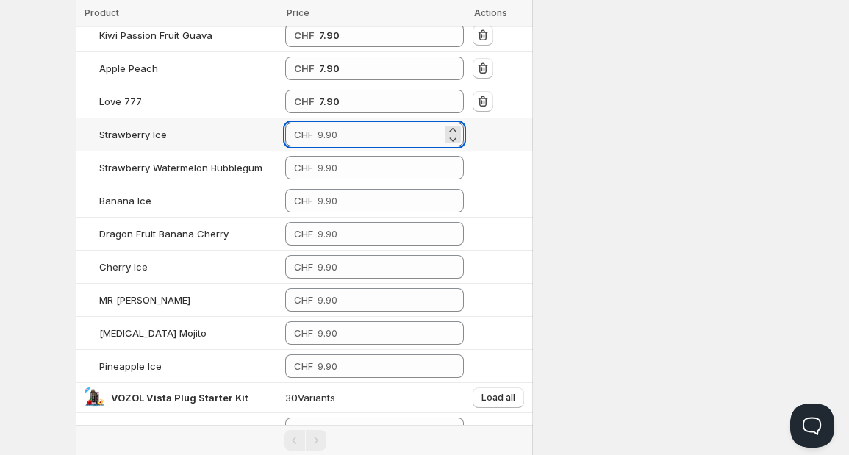
click at [379, 129] on input "number" at bounding box center [380, 135] width 124 height 24
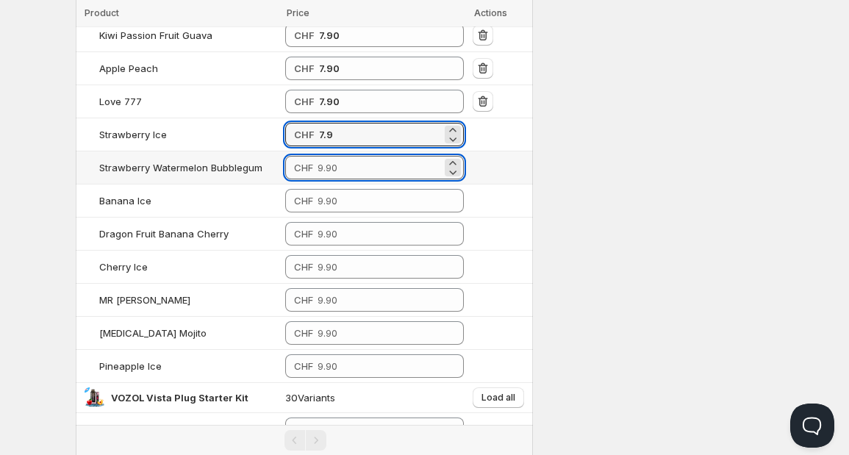
type input "7.90"
click at [357, 156] on input "number" at bounding box center [380, 168] width 124 height 24
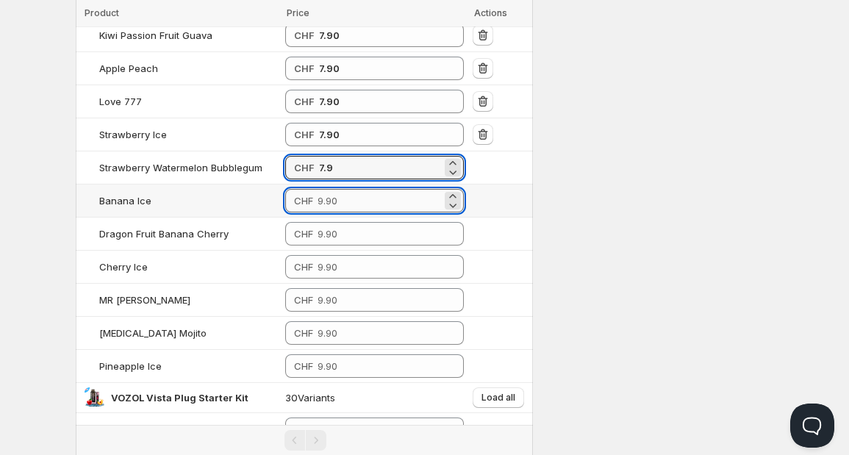
type input "7.90"
click at [346, 189] on input "number" at bounding box center [380, 201] width 124 height 24
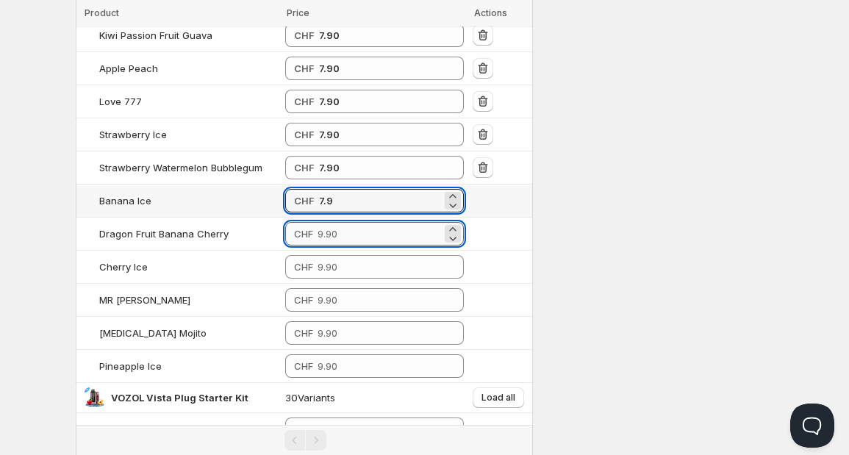
type input "7.90"
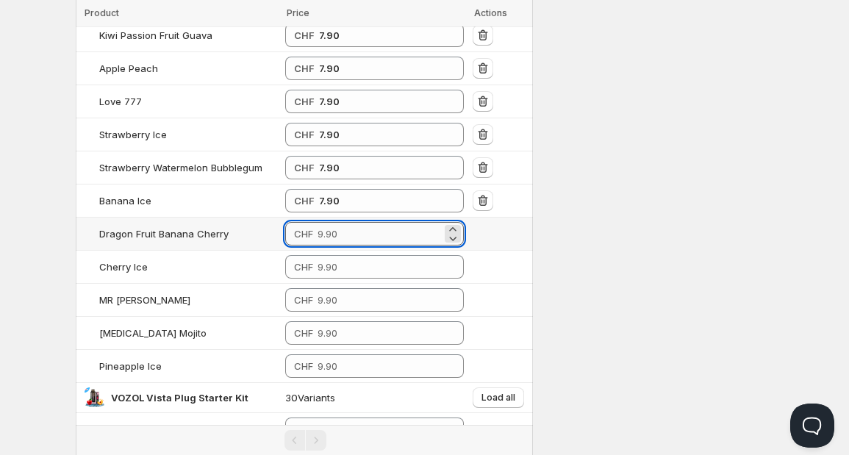
click at [340, 231] on input "number" at bounding box center [380, 234] width 124 height 24
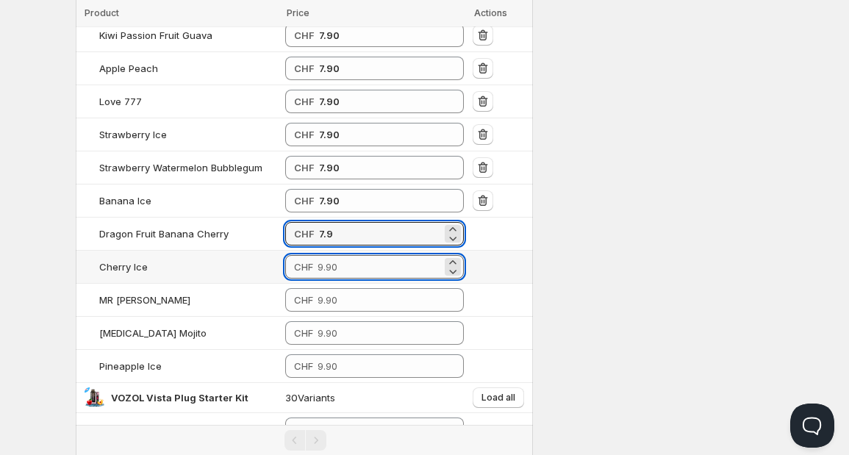
type input "7.90"
click at [340, 271] on input "number" at bounding box center [380, 267] width 124 height 24
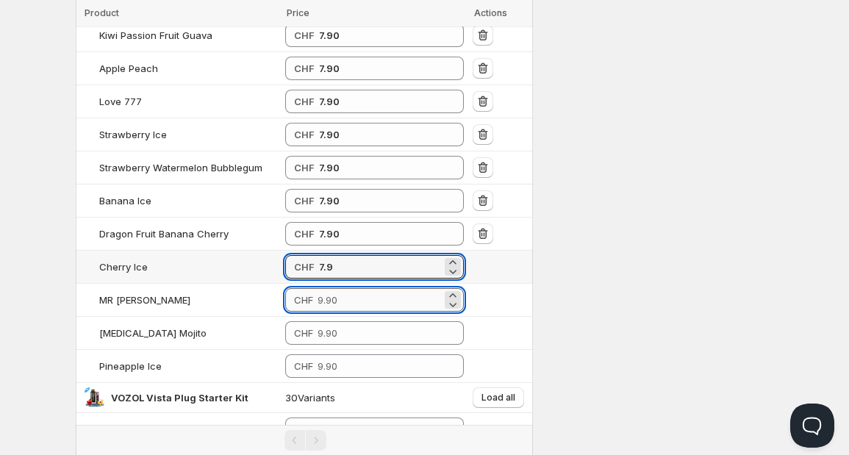
type input "7.90"
click at [338, 288] on input "number" at bounding box center [380, 300] width 124 height 24
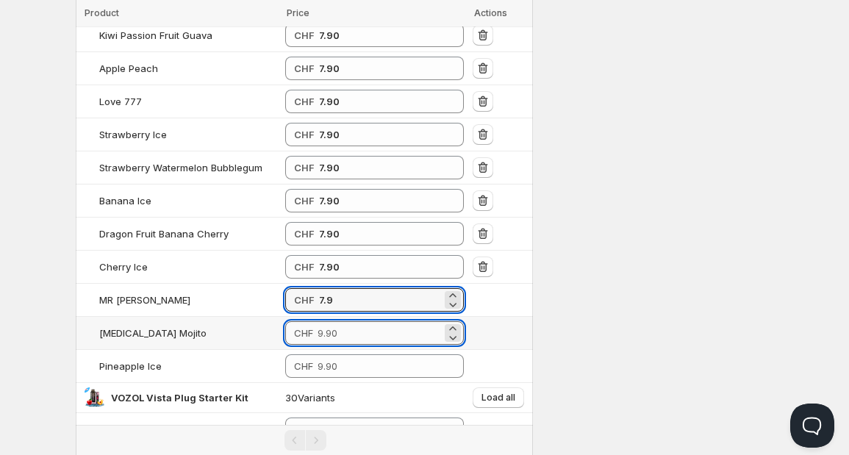
type input "7.90"
click at [336, 326] on input "number" at bounding box center [380, 333] width 124 height 24
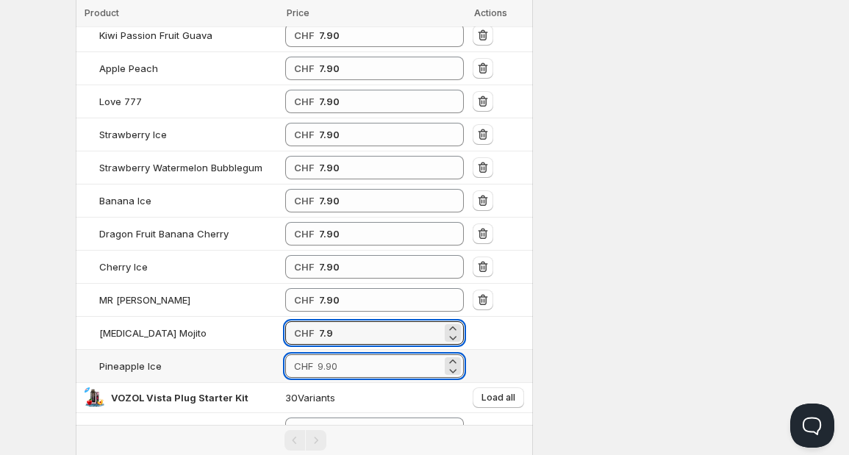
type input "7.90"
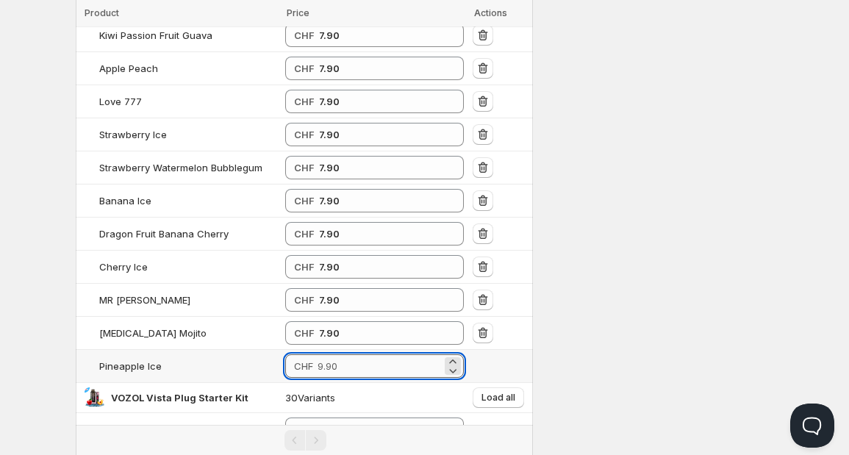
click at [336, 360] on input "number" at bounding box center [380, 366] width 124 height 24
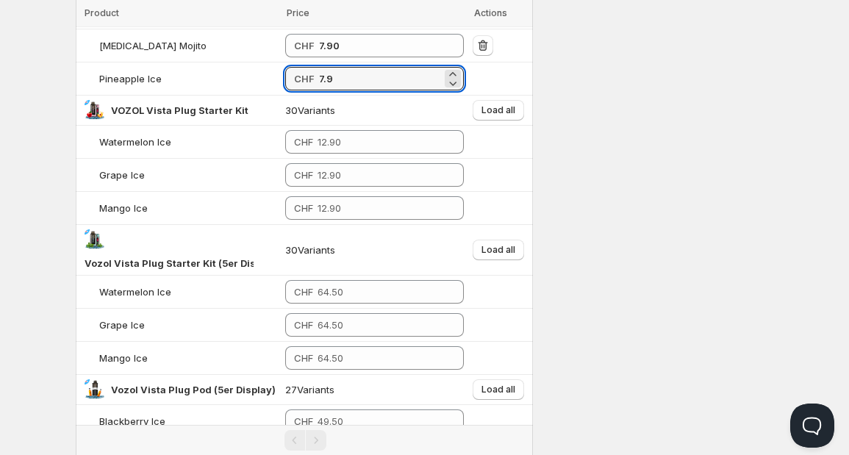
scroll to position [1192, 0]
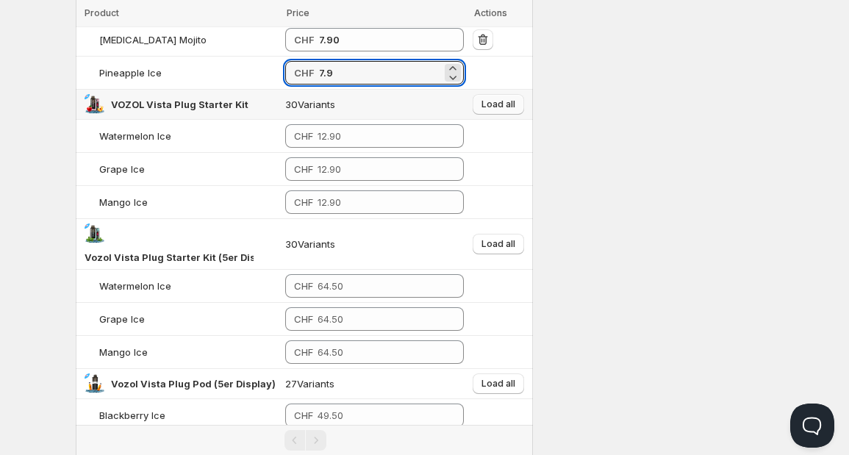
type input "7.90"
click at [496, 94] on button "Load all" at bounding box center [498, 104] width 51 height 21
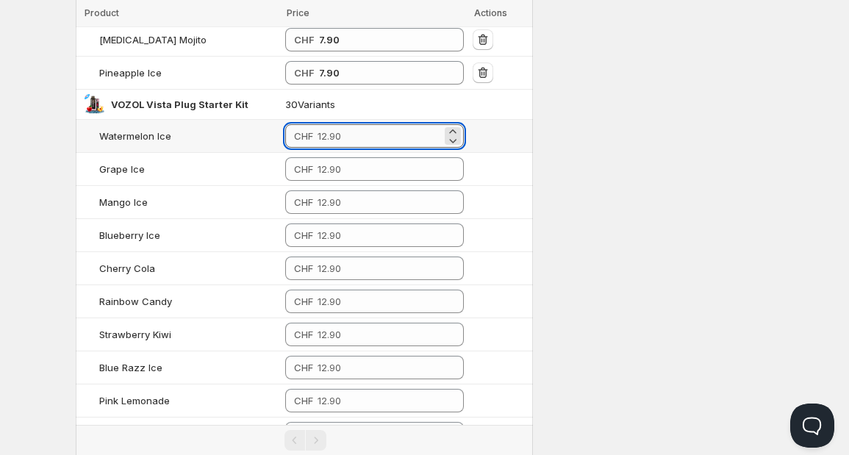
click at [371, 124] on input "number" at bounding box center [380, 136] width 124 height 24
click at [369, 129] on input "10.3" at bounding box center [380, 136] width 123 height 24
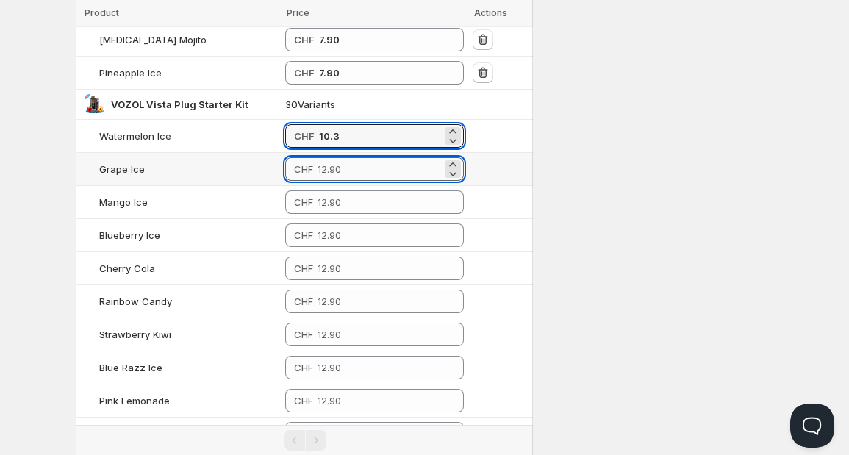
type input "10.30"
click at [347, 160] on input "number" at bounding box center [380, 169] width 124 height 24
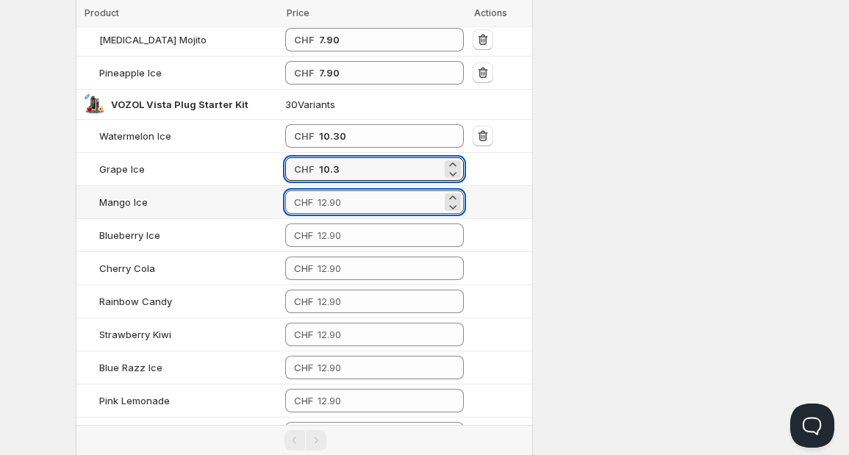
type input "10.30"
click at [348, 190] on input "number" at bounding box center [380, 202] width 124 height 24
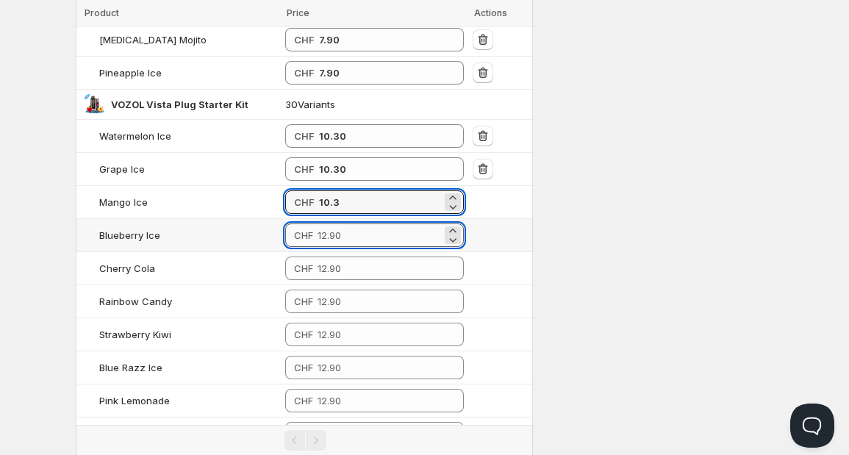
type input "10.30"
click at [346, 225] on input "number" at bounding box center [380, 235] width 124 height 24
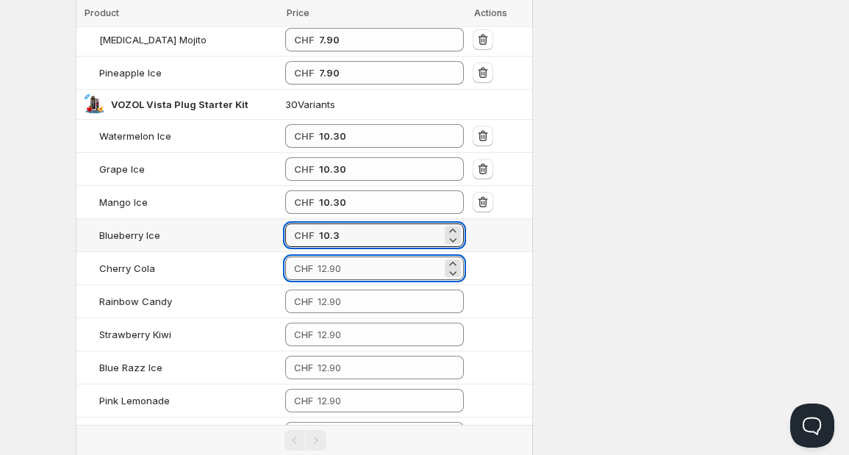
type input "10.30"
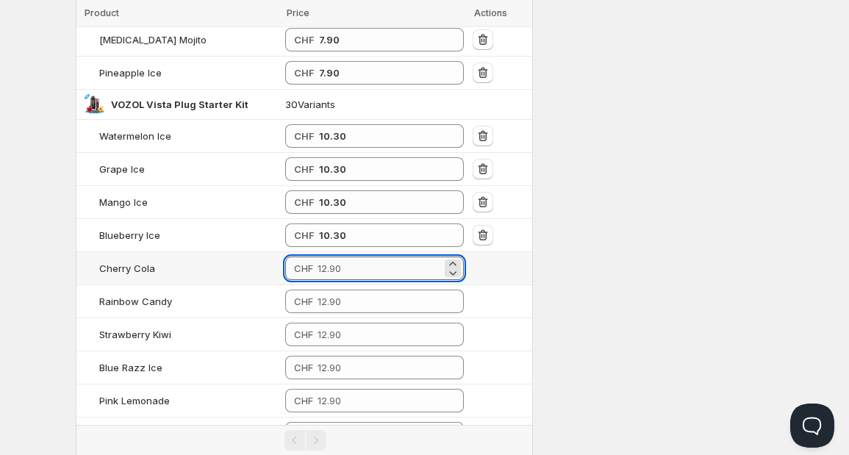
click at [351, 258] on input "number" at bounding box center [380, 269] width 124 height 24
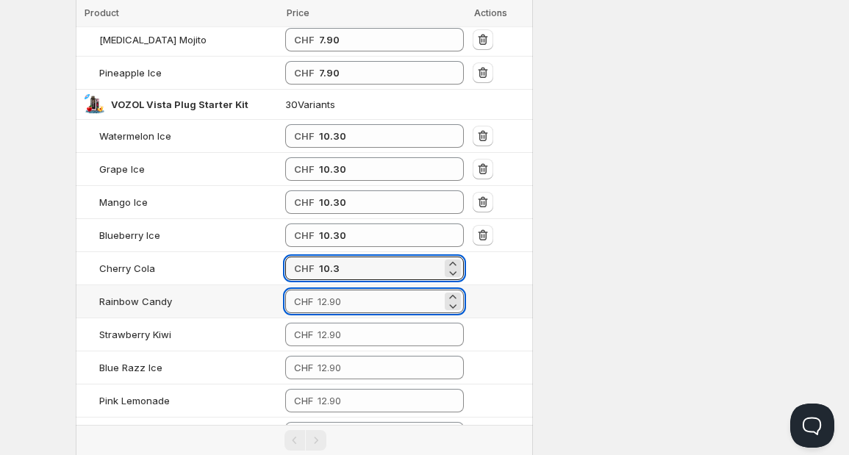
type input "10.30"
click at [349, 290] on input "number" at bounding box center [380, 302] width 124 height 24
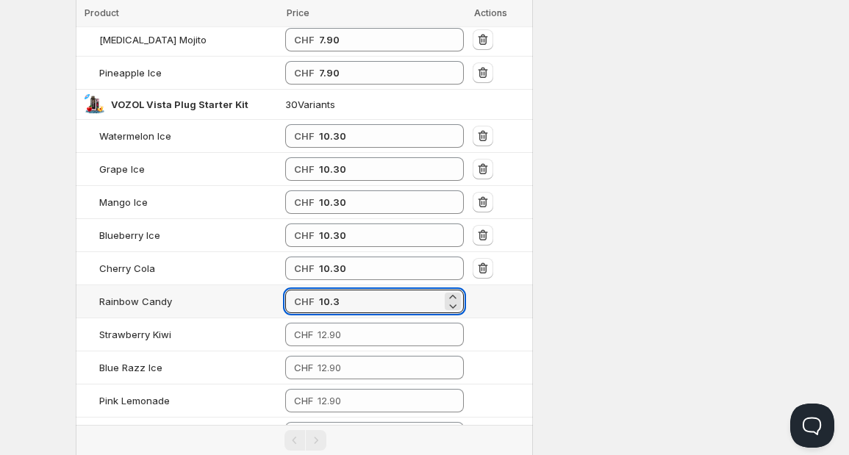
type input "10.30"
click at [348, 318] on td "CHF" at bounding box center [374, 334] width 187 height 33
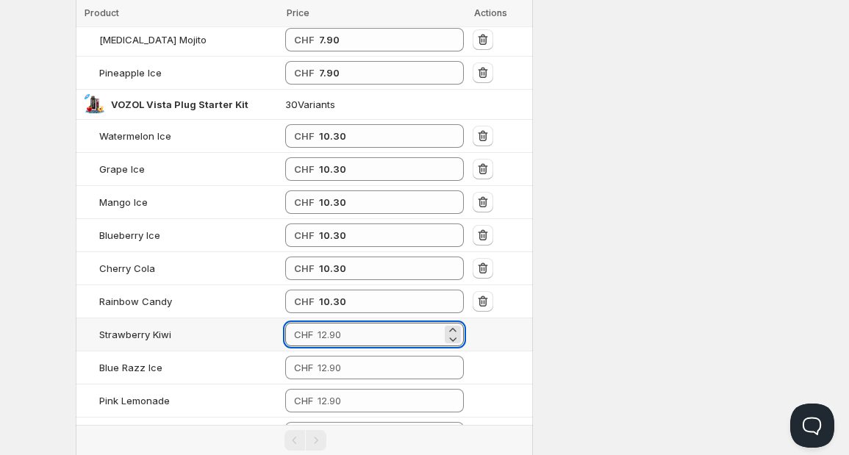
click at [346, 323] on input "number" at bounding box center [380, 335] width 124 height 24
click at [346, 323] on input "-1" at bounding box center [380, 335] width 123 height 24
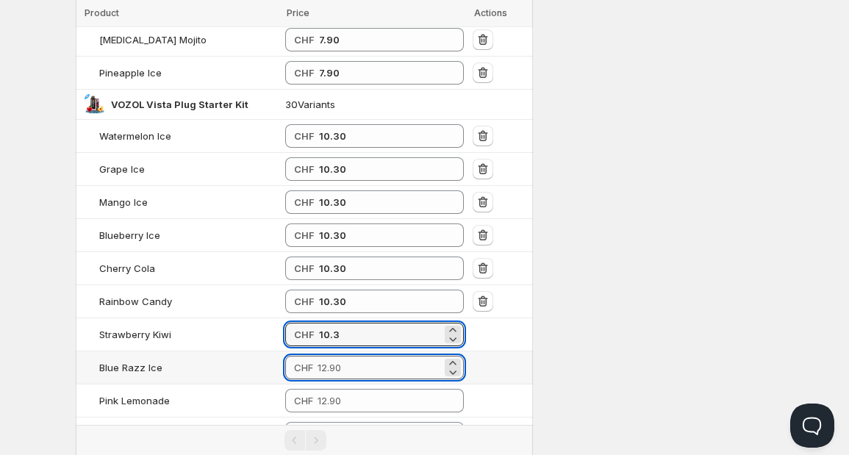
type input "10.30"
click at [346, 362] on input "number" at bounding box center [380, 368] width 124 height 24
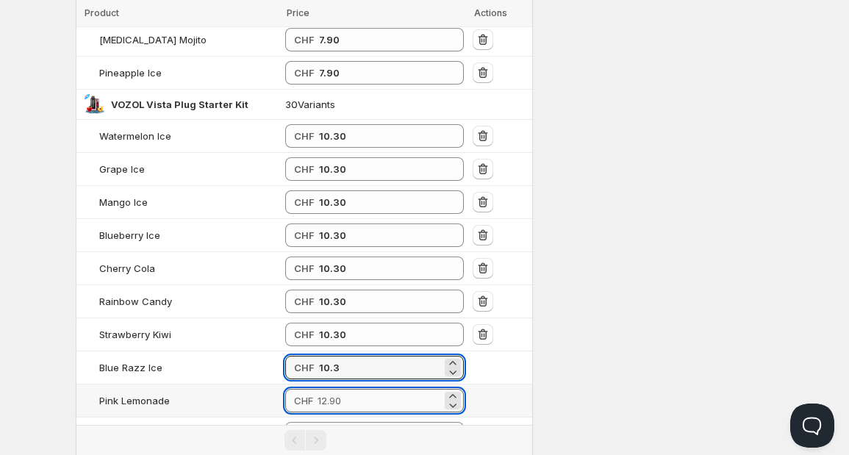
type input "10.30"
click at [343, 397] on input "number" at bounding box center [380, 401] width 124 height 24
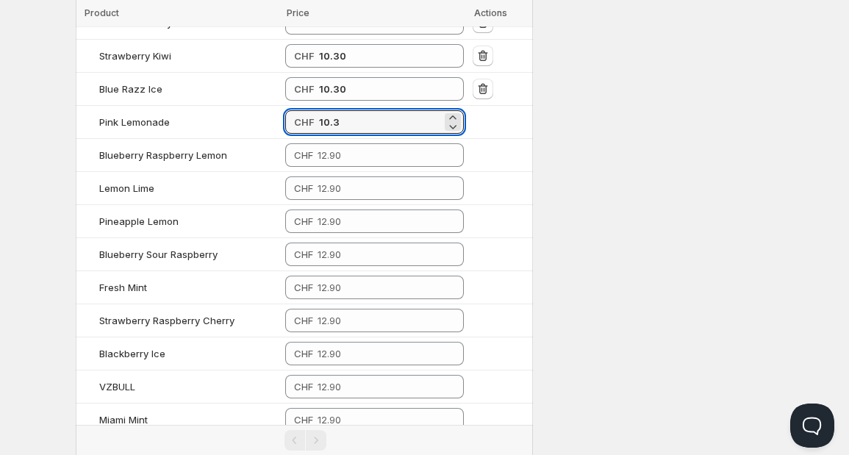
scroll to position [1472, 0]
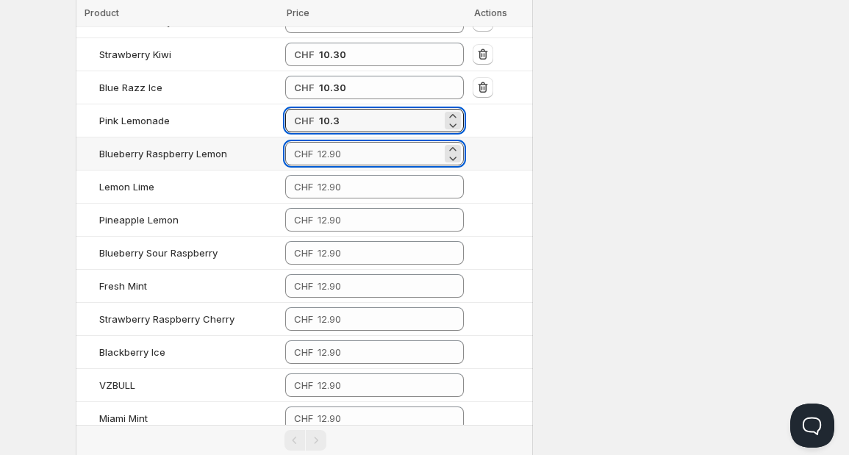
type input "10.30"
click at [381, 146] on input "number" at bounding box center [380, 154] width 124 height 24
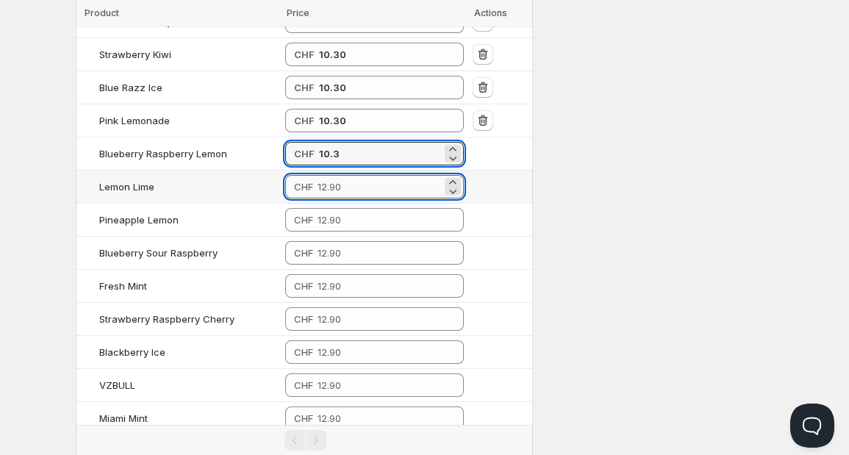
type input "10.30"
click at [346, 183] on input "number" at bounding box center [380, 187] width 124 height 24
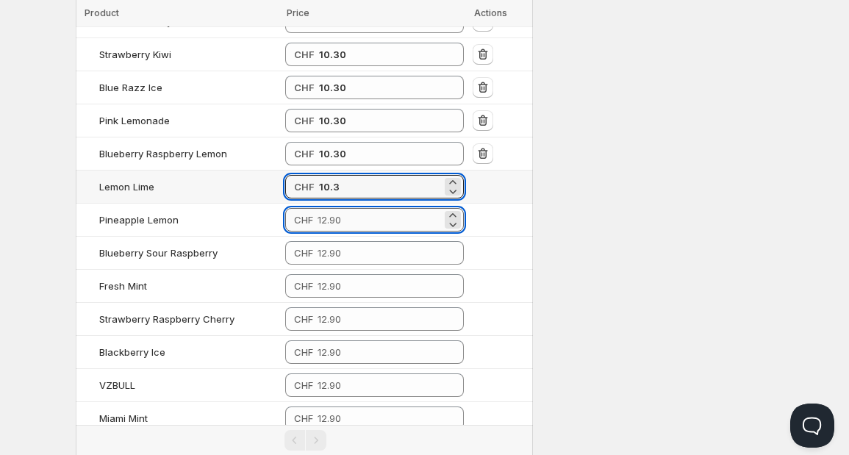
type input "10.30"
click at [341, 208] on input "number" at bounding box center [380, 220] width 124 height 24
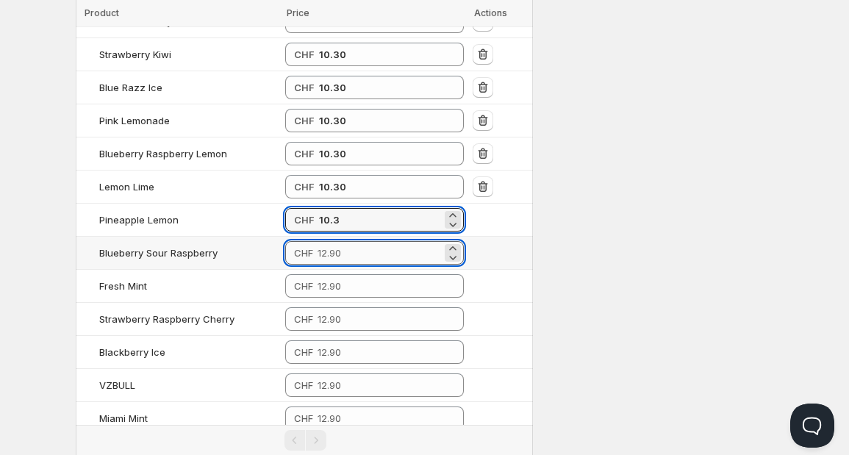
type input "10.30"
click at [343, 248] on input "number" at bounding box center [380, 253] width 124 height 24
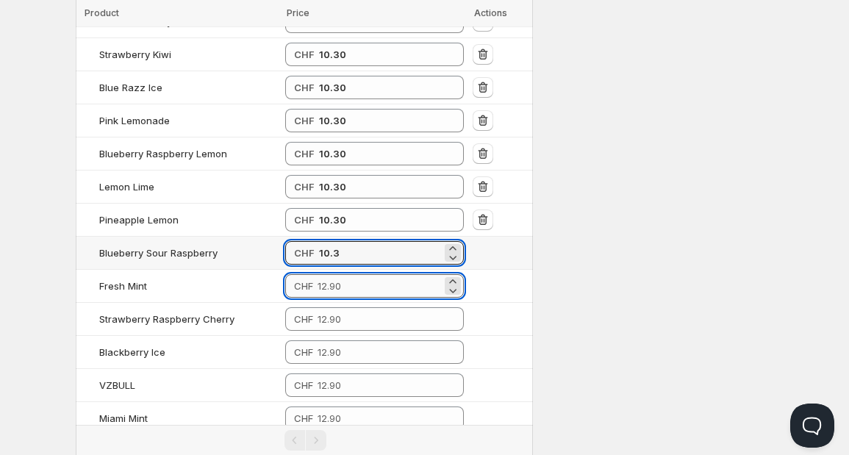
type input "10.30"
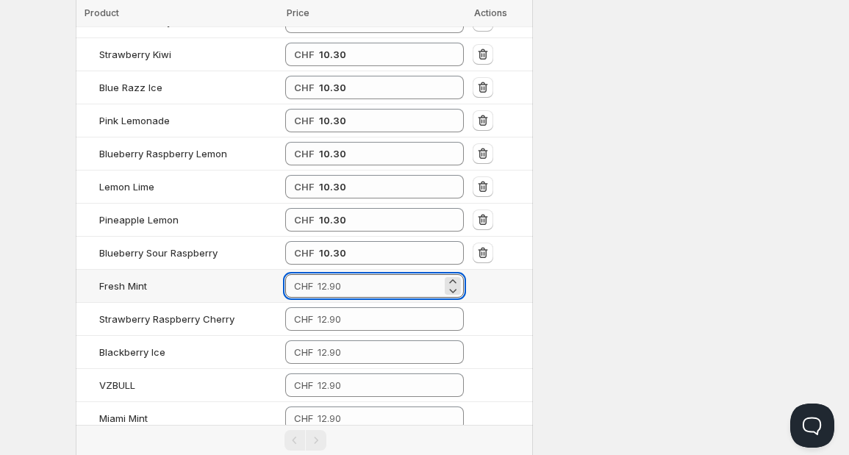
click at [340, 284] on input "number" at bounding box center [380, 286] width 124 height 24
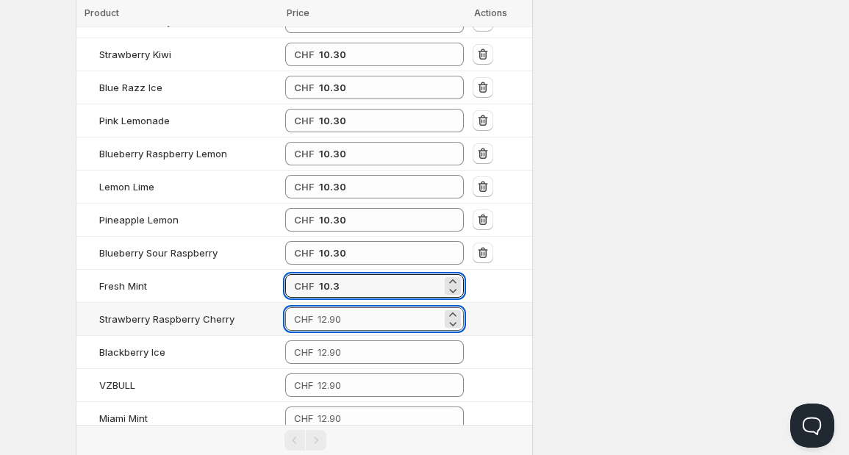
type input "10.30"
click at [339, 307] on input "number" at bounding box center [380, 319] width 124 height 24
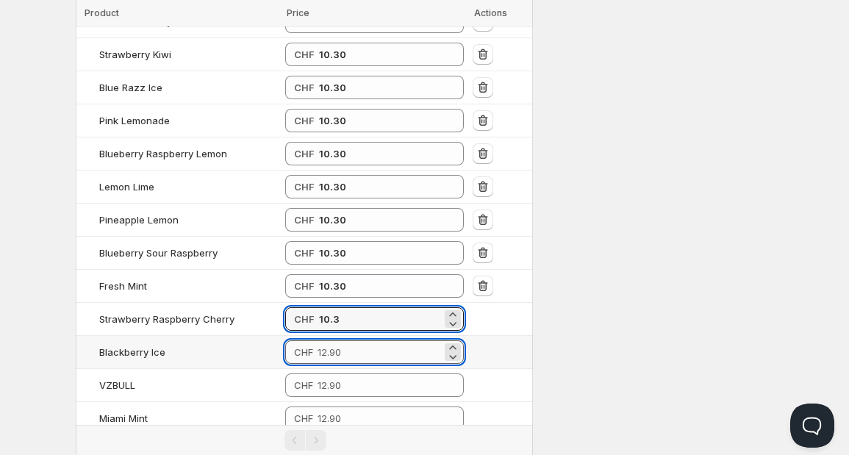
type input "10.30"
click at [339, 340] on input "number" at bounding box center [380, 352] width 124 height 24
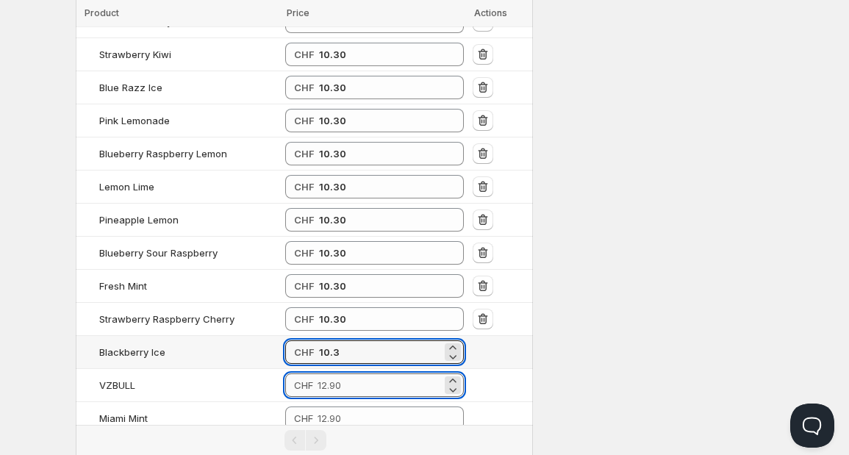
type input "10.30"
click at [340, 373] on input "number" at bounding box center [380, 385] width 124 height 24
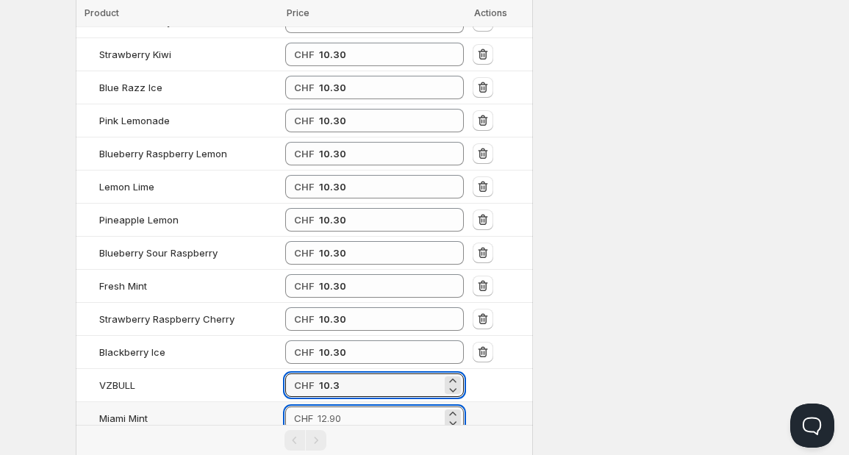
type input "10.30"
click at [340, 408] on input "number" at bounding box center [380, 419] width 124 height 24
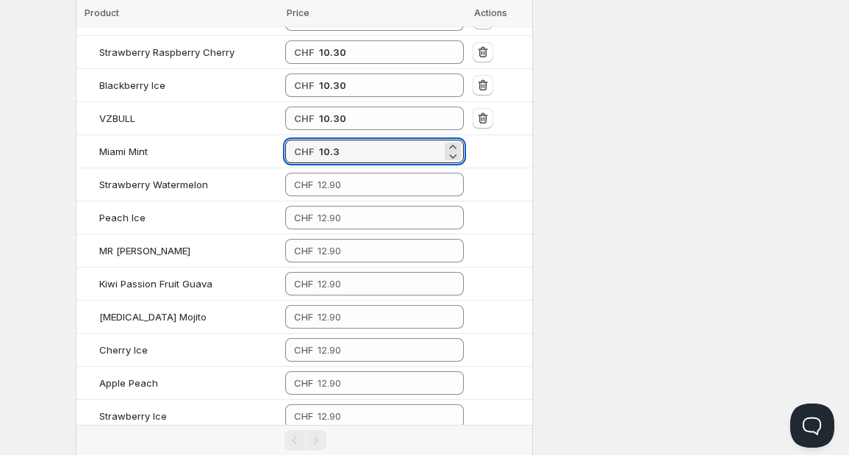
scroll to position [1739, 0]
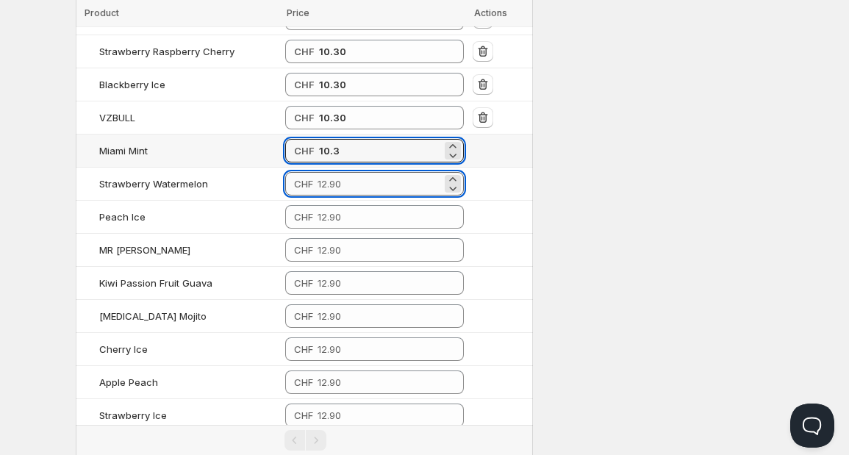
type input "10.30"
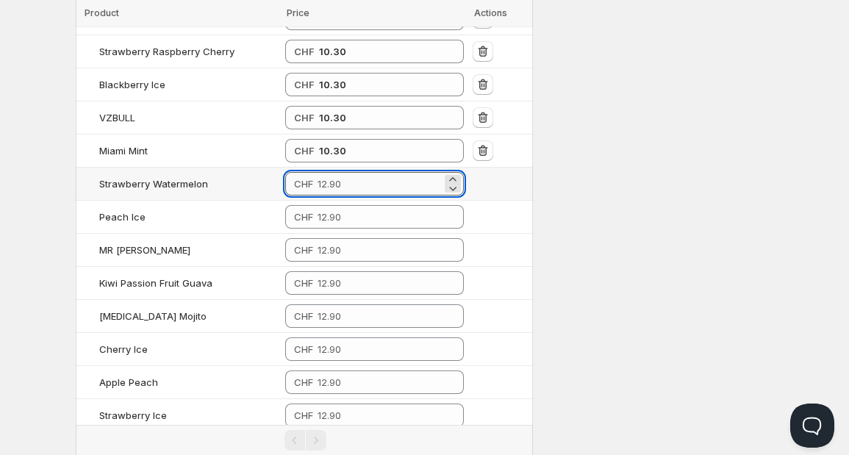
click at [419, 172] on input "number" at bounding box center [380, 184] width 124 height 24
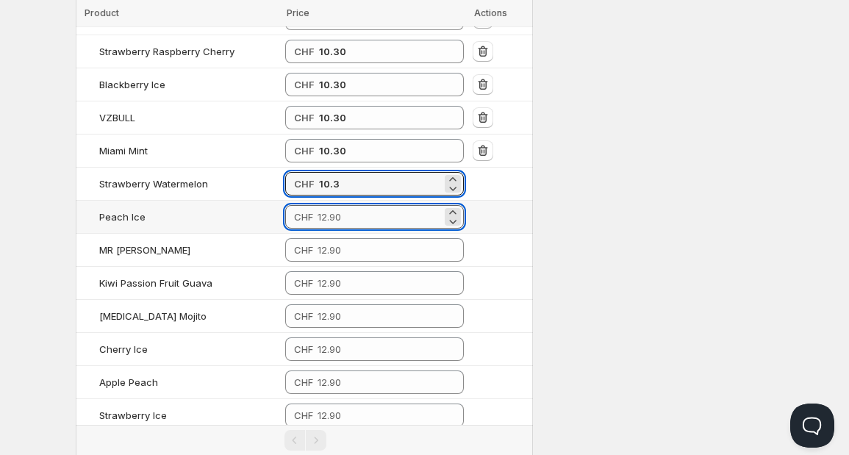
type input "10.30"
click at [390, 208] on input "number" at bounding box center [380, 217] width 124 height 24
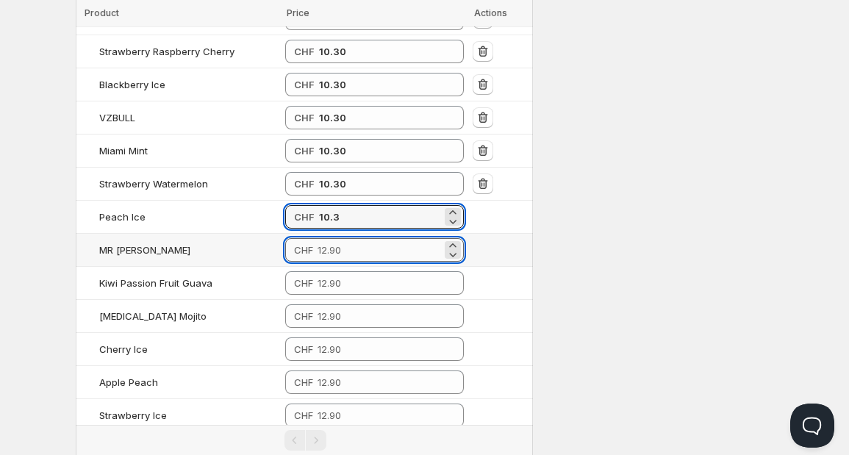
click at [367, 239] on input "number" at bounding box center [380, 250] width 124 height 24
type input "10.30"
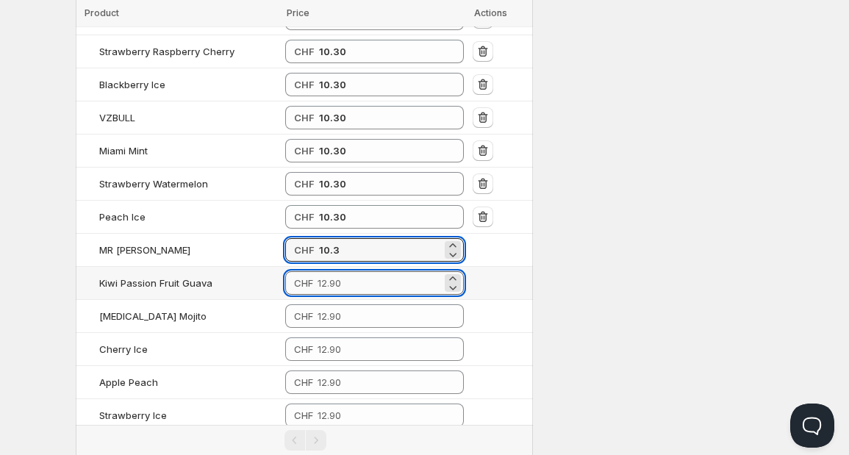
type input "10.30"
click at [352, 276] on input "number" at bounding box center [380, 283] width 124 height 24
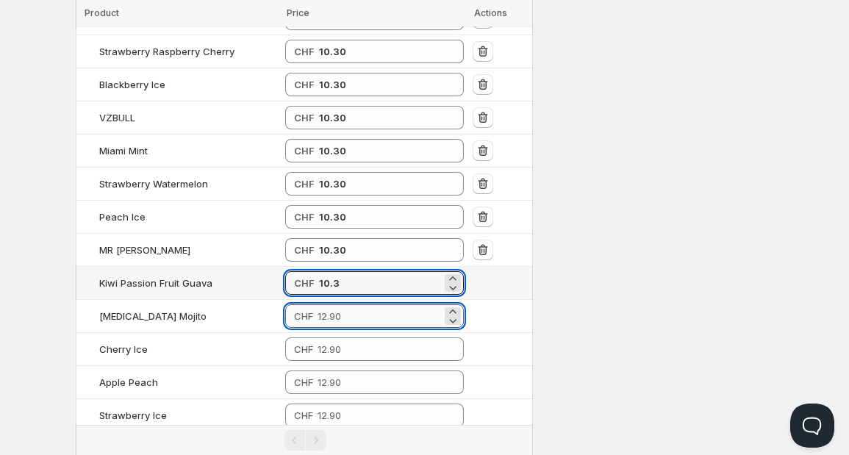
type input "10.30"
click at [346, 309] on input "number" at bounding box center [380, 316] width 124 height 24
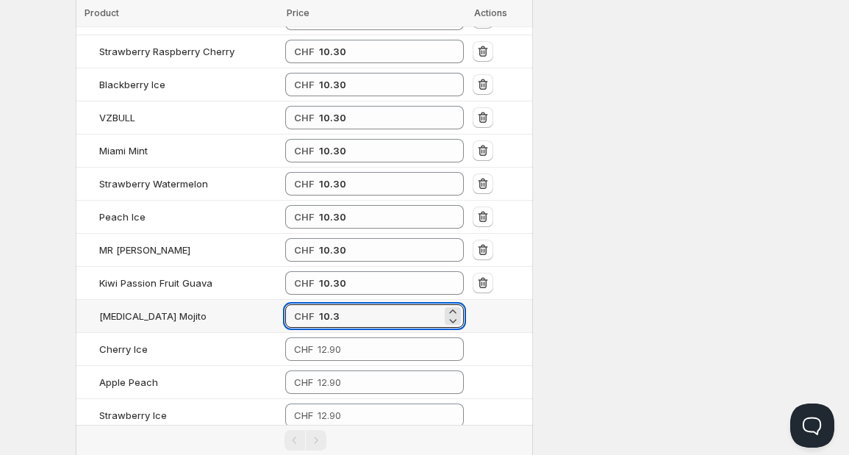
type input "10.30"
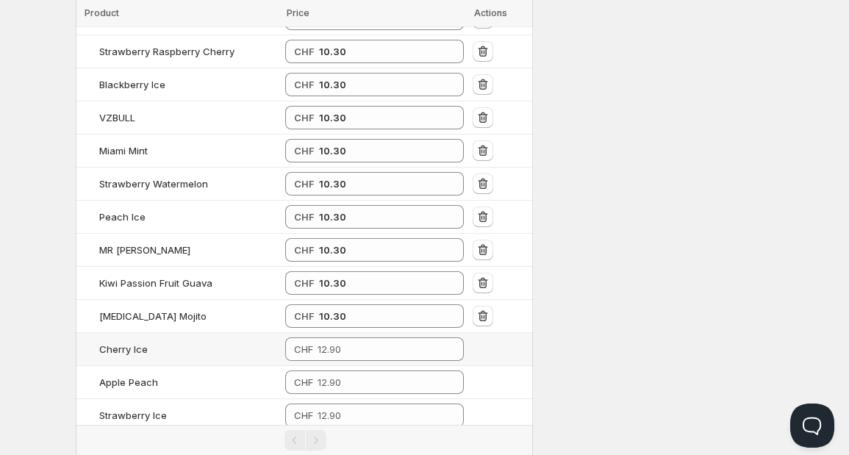
click at [343, 349] on td "CHF" at bounding box center [374, 349] width 187 height 33
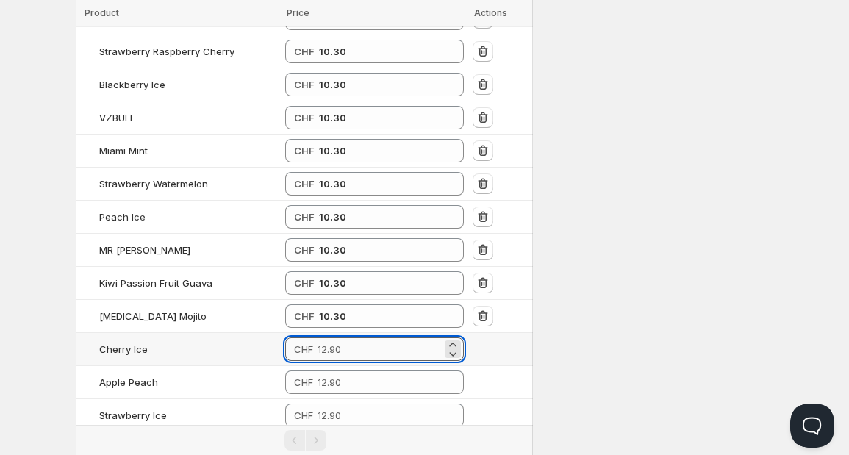
click at [346, 341] on input "number" at bounding box center [380, 349] width 124 height 24
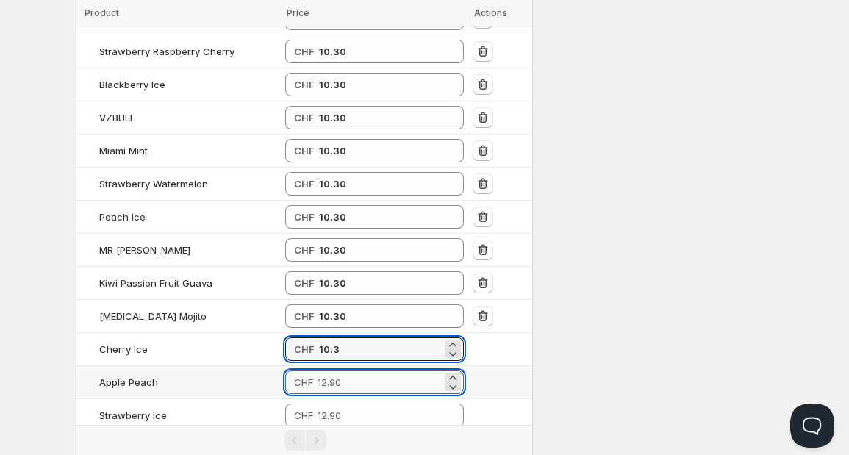
type input "10.30"
click at [342, 371] on input "number" at bounding box center [380, 383] width 124 height 24
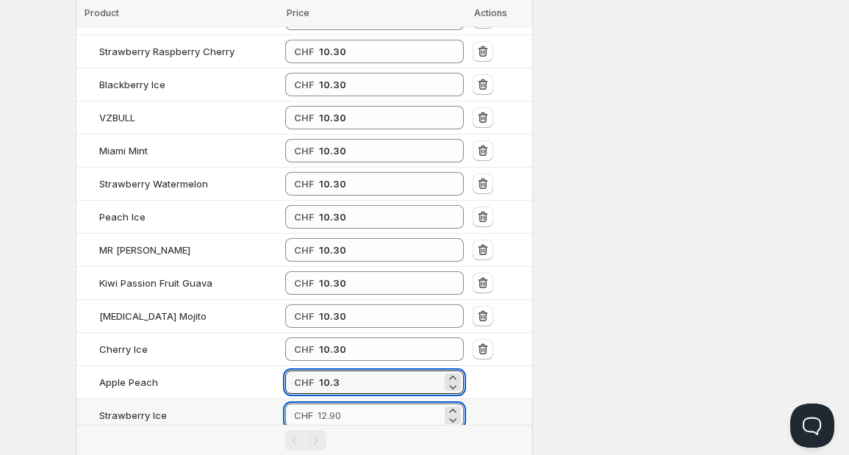
type input "10.30"
click at [338, 404] on input "number" at bounding box center [380, 416] width 124 height 24
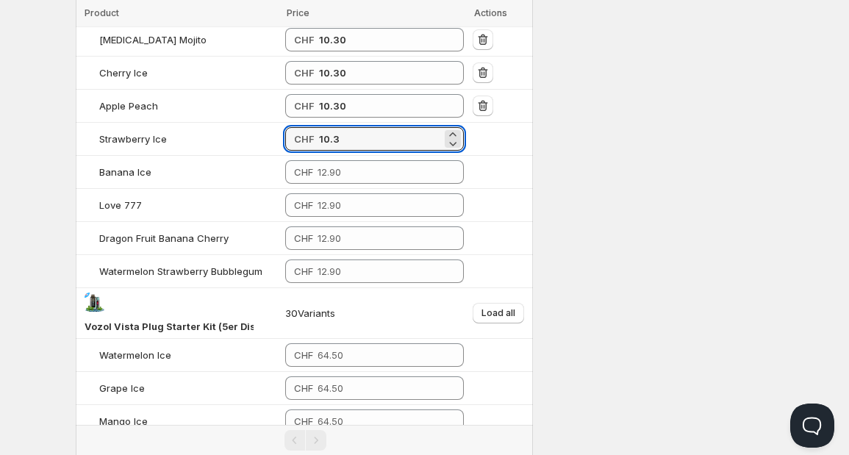
scroll to position [2020, 0]
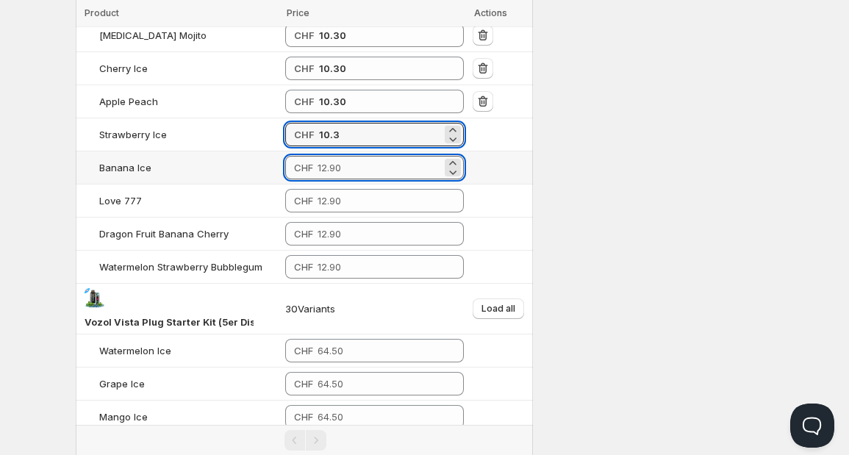
click at [382, 158] on input "number" at bounding box center [380, 168] width 124 height 24
type input "10.30"
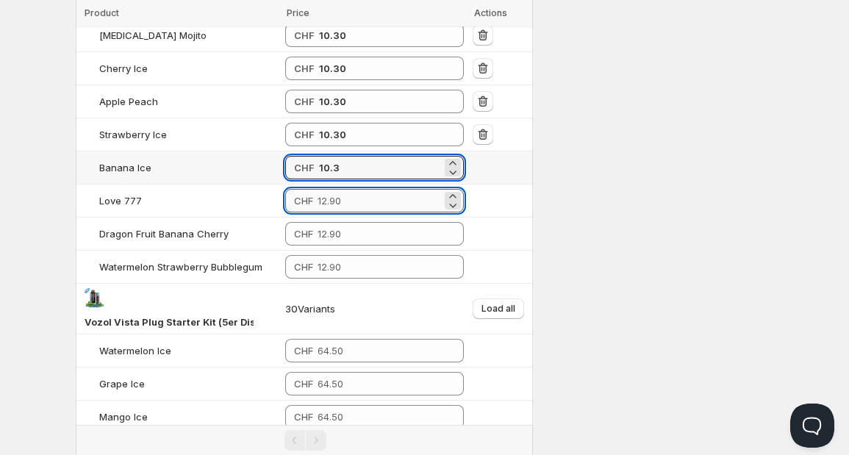
type input "10.30"
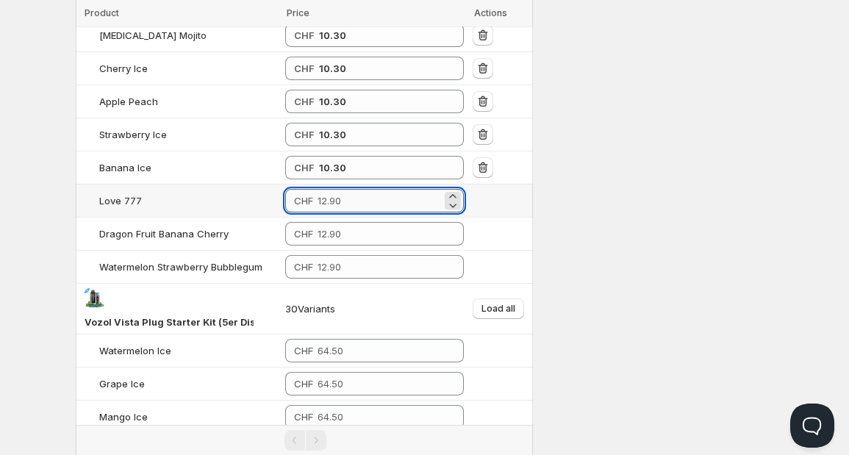
click at [359, 189] on input "number" at bounding box center [380, 201] width 124 height 24
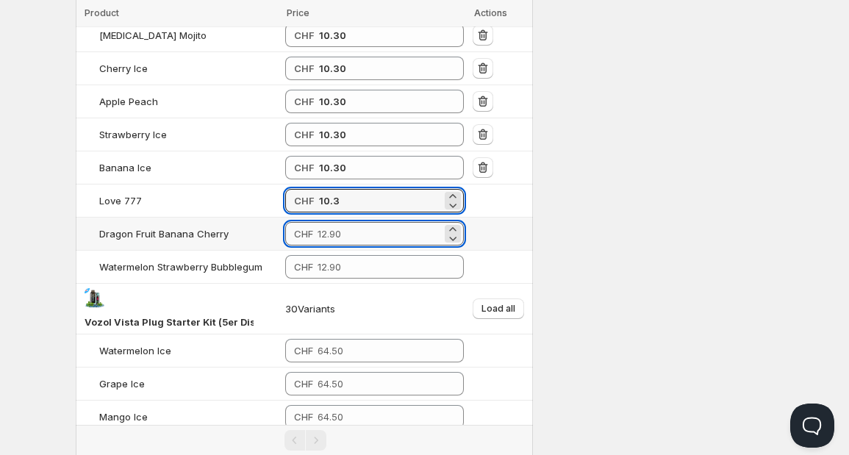
type input "10.30"
click at [351, 222] on input "number" at bounding box center [380, 234] width 124 height 24
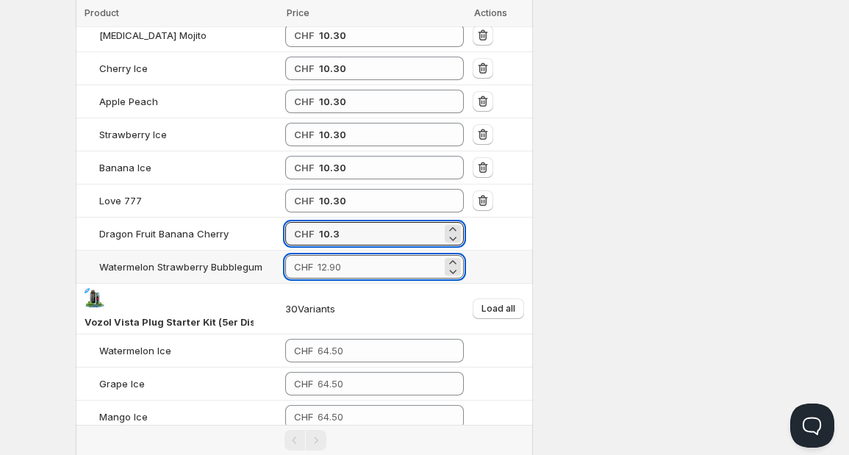
type input "10.30"
click at [337, 259] on input "number" at bounding box center [380, 267] width 124 height 24
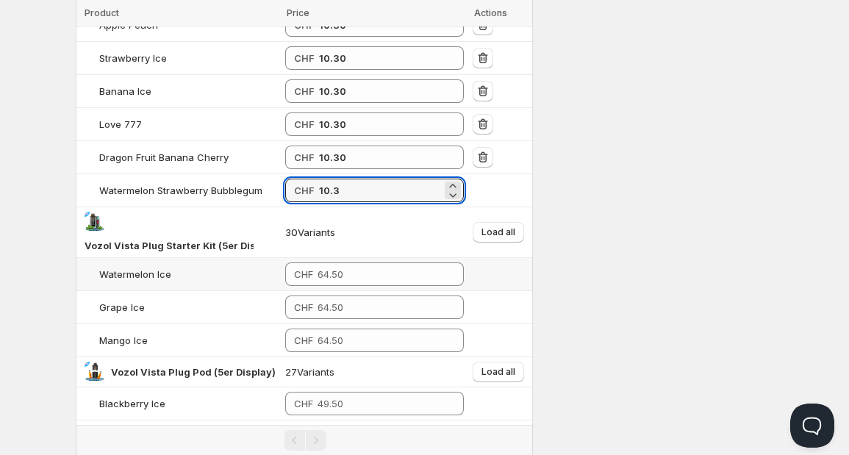
scroll to position [2165, 0]
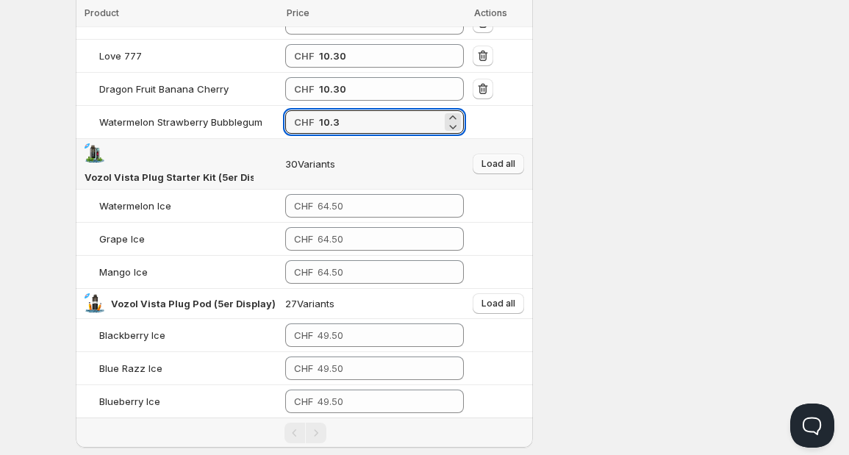
type input "10.30"
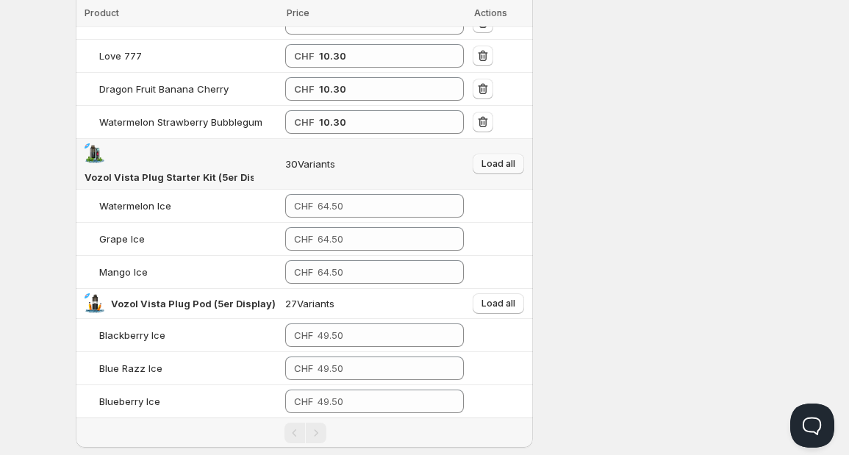
click at [504, 158] on span "Load all" at bounding box center [499, 164] width 34 height 12
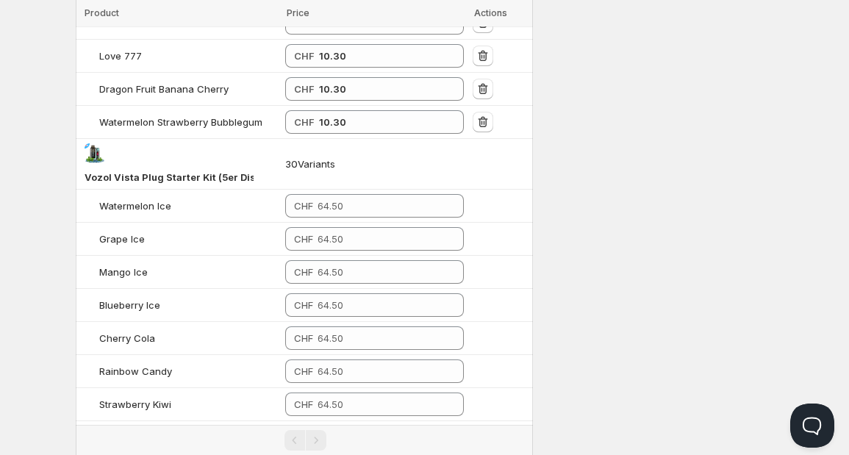
click at [340, 194] on input "number" at bounding box center [380, 206] width 124 height 24
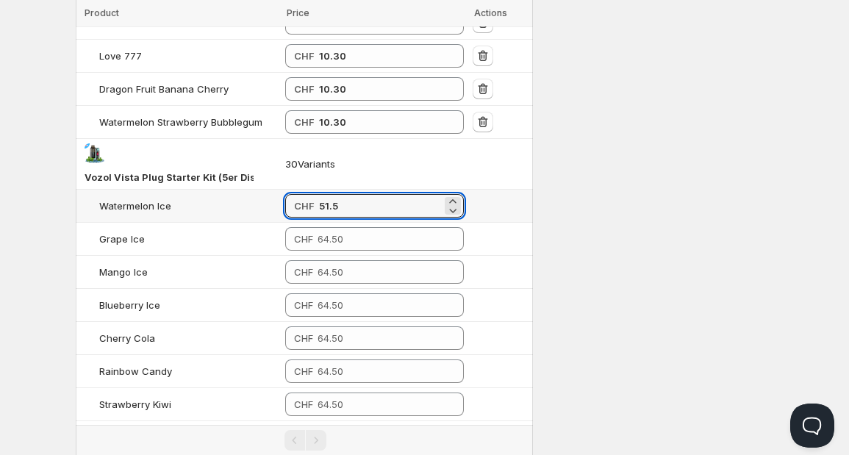
drag, startPoint x: 343, startPoint y: 190, endPoint x: 315, endPoint y: 189, distance: 27.9
click at [315, 194] on div "CHF 51.5" at bounding box center [374, 206] width 179 height 24
type input "51.50"
click at [315, 194] on div "CHF 51.50" at bounding box center [374, 206] width 179 height 24
click at [330, 229] on input "number" at bounding box center [380, 239] width 124 height 24
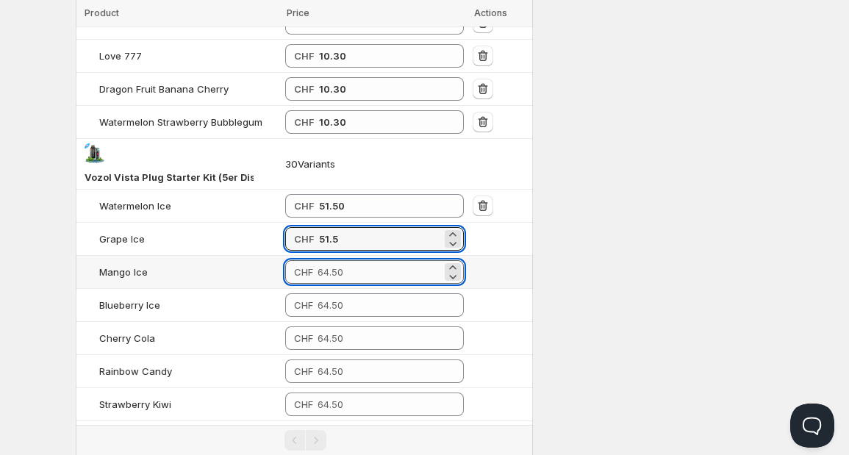
type input "51.50"
click at [332, 260] on input "number" at bounding box center [380, 272] width 124 height 24
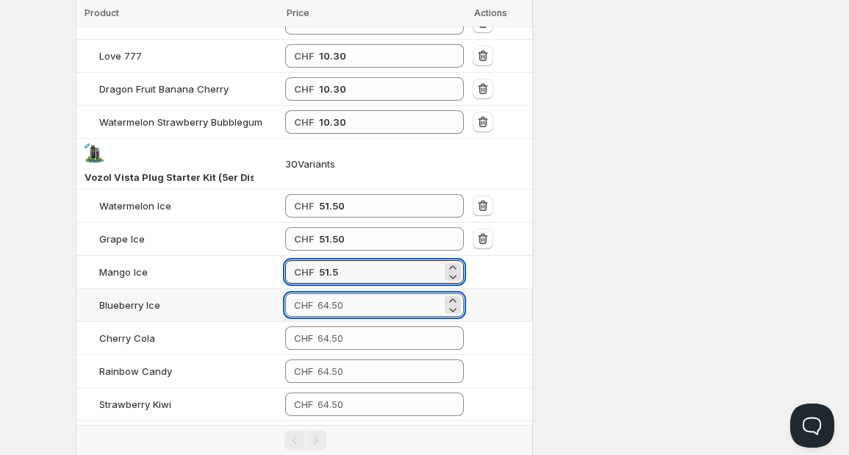
click at [330, 293] on input "number" at bounding box center [380, 305] width 124 height 24
type input "51.50"
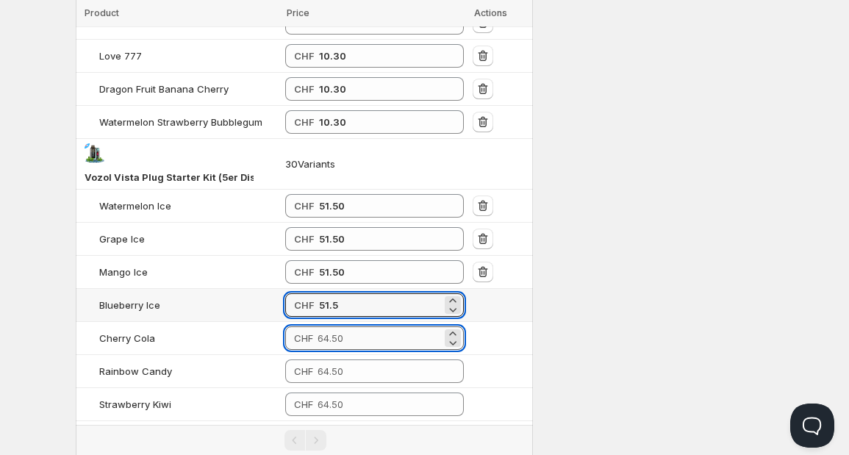
type input "51.50"
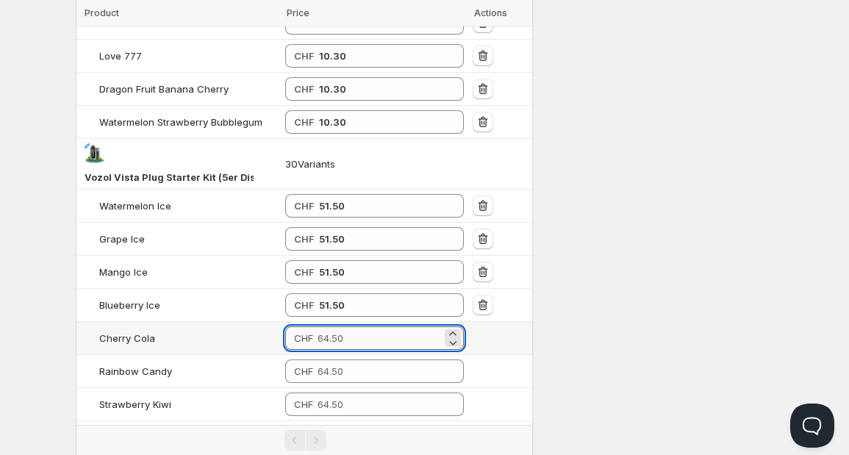
click at [334, 326] on input "number" at bounding box center [380, 338] width 124 height 24
type input "51.50"
click at [334, 355] on td "CHF" at bounding box center [374, 371] width 187 height 33
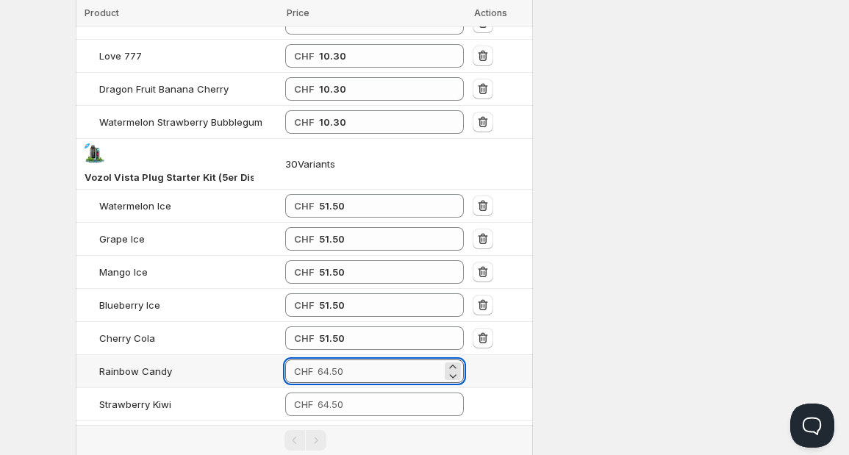
click at [332, 359] on input "number" at bounding box center [380, 371] width 124 height 24
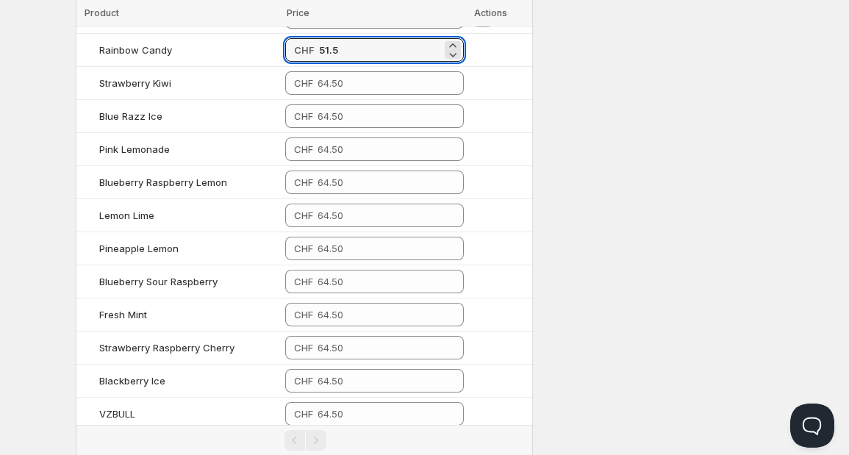
scroll to position [2487, 0]
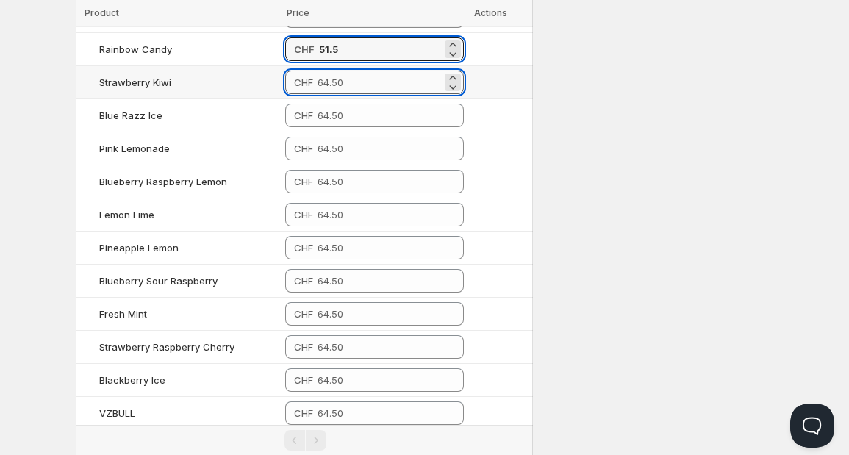
type input "51.50"
click at [373, 71] on input "number" at bounding box center [380, 83] width 124 height 24
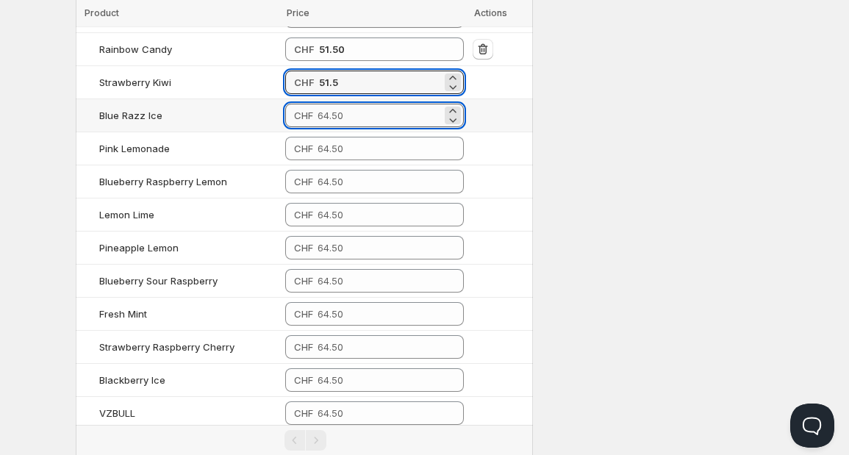
click at [351, 105] on input "number" at bounding box center [380, 116] width 124 height 24
type input "51.50"
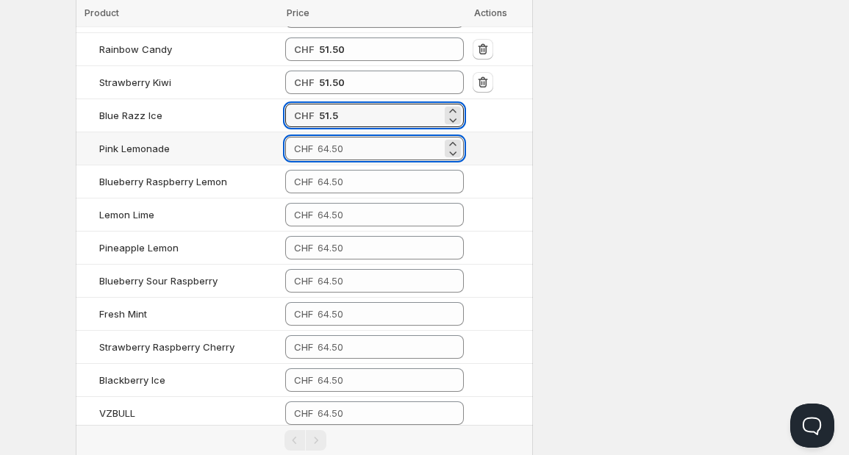
type input "51.50"
click at [348, 137] on input "number" at bounding box center [380, 149] width 124 height 24
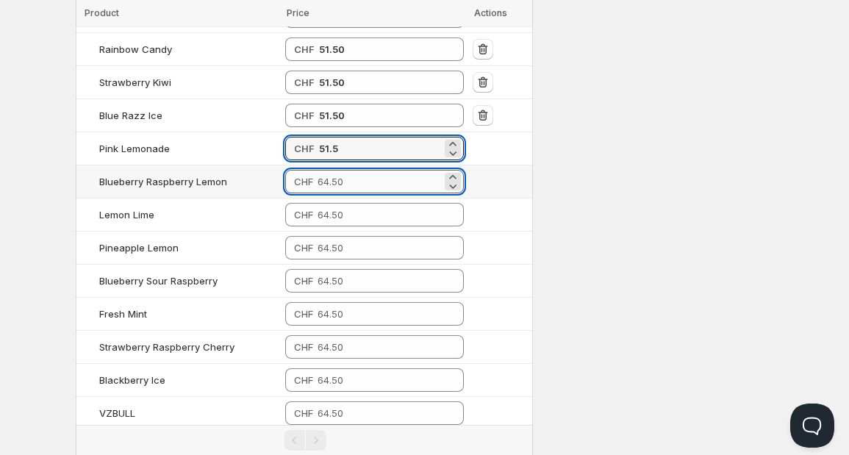
type input "51.50"
click at [344, 170] on input "number" at bounding box center [380, 182] width 124 height 24
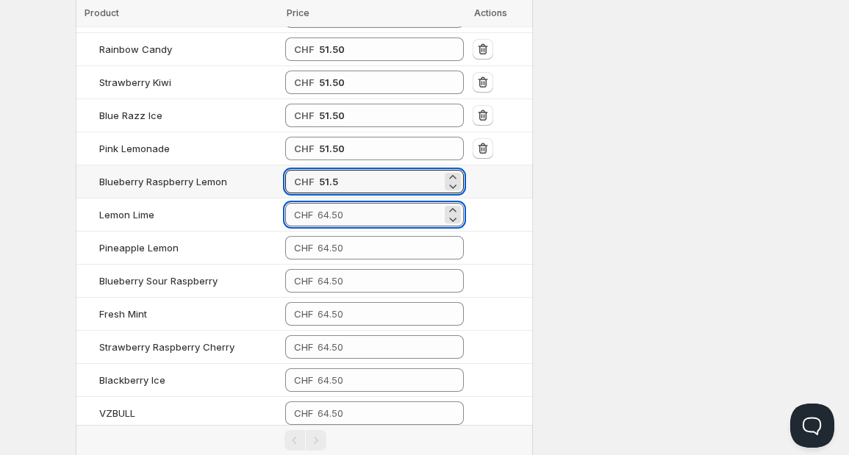
type input "51.50"
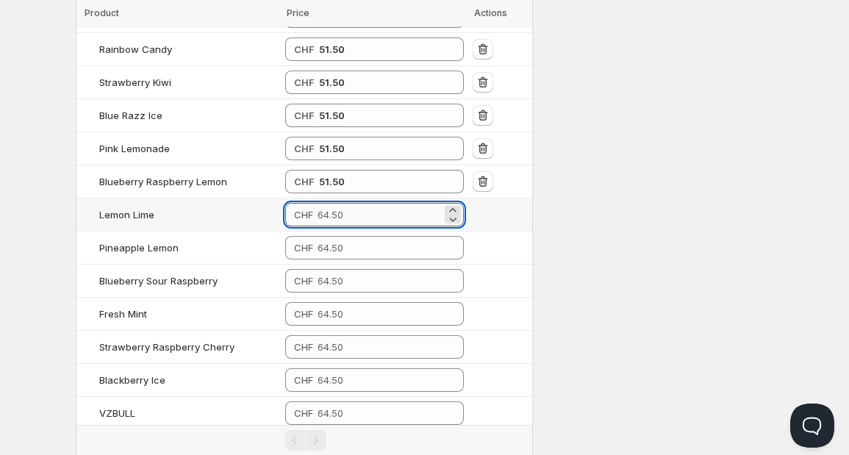
click at [340, 203] on input "number" at bounding box center [380, 215] width 124 height 24
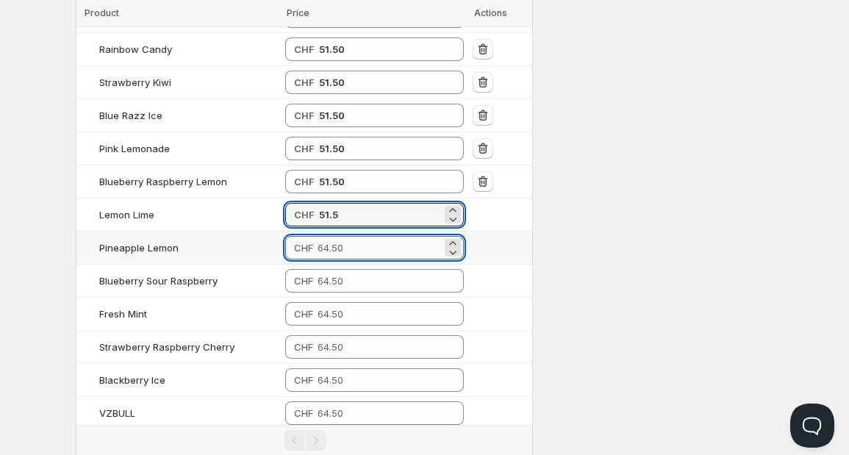
click at [336, 237] on input "number" at bounding box center [380, 248] width 124 height 24
type input "51.50"
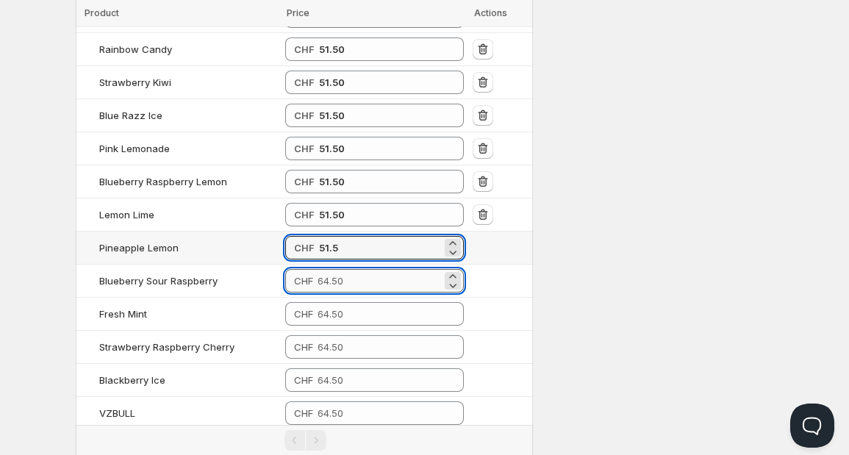
type input "51.50"
click at [336, 269] on input "number" at bounding box center [380, 281] width 124 height 24
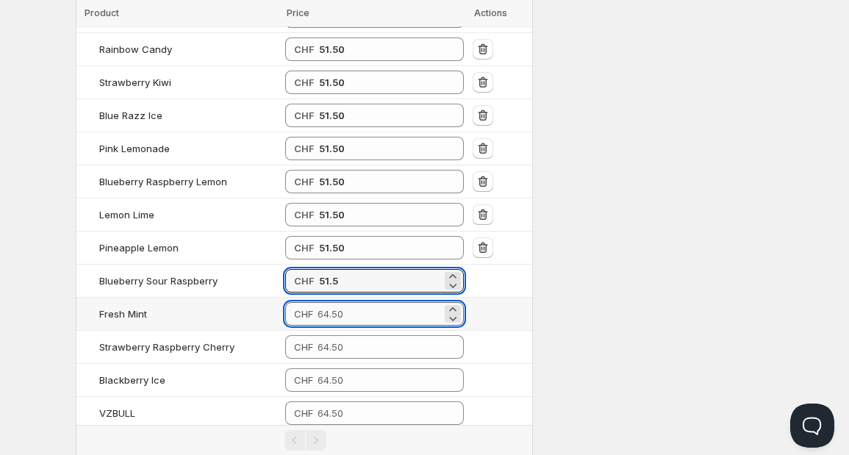
type input "51.50"
click at [337, 305] on input "number" at bounding box center [380, 314] width 124 height 24
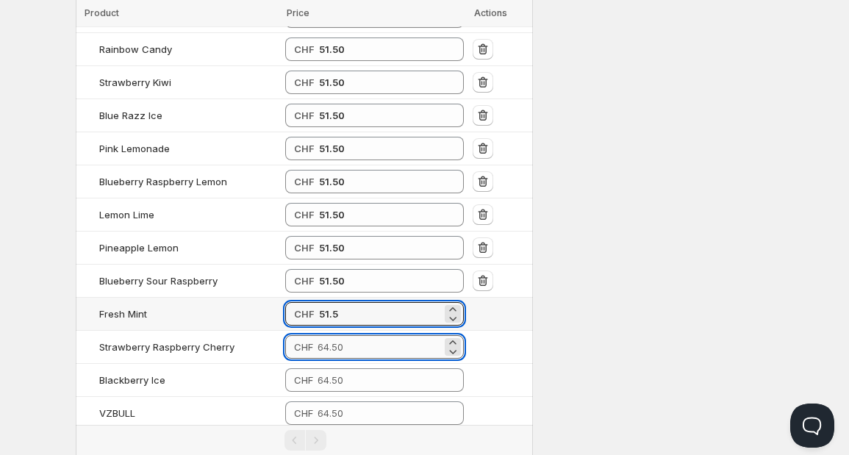
click at [337, 335] on input "number" at bounding box center [380, 347] width 124 height 24
type input "51.50"
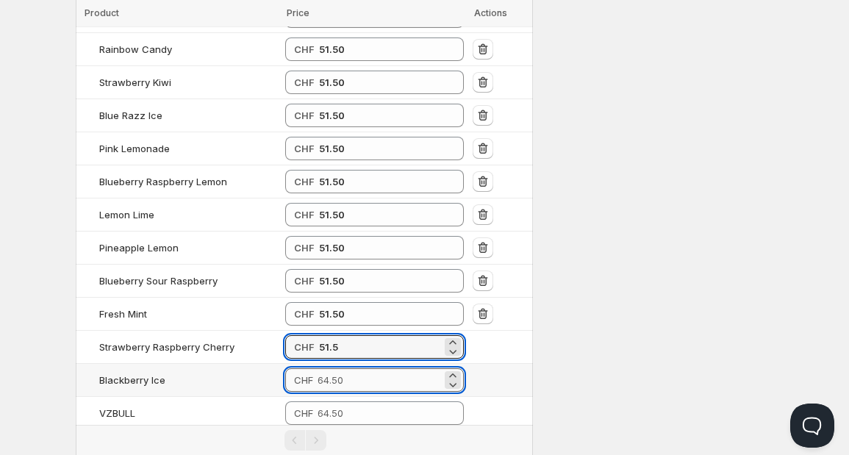
type input "51.50"
click at [337, 368] on input "number" at bounding box center [380, 380] width 124 height 24
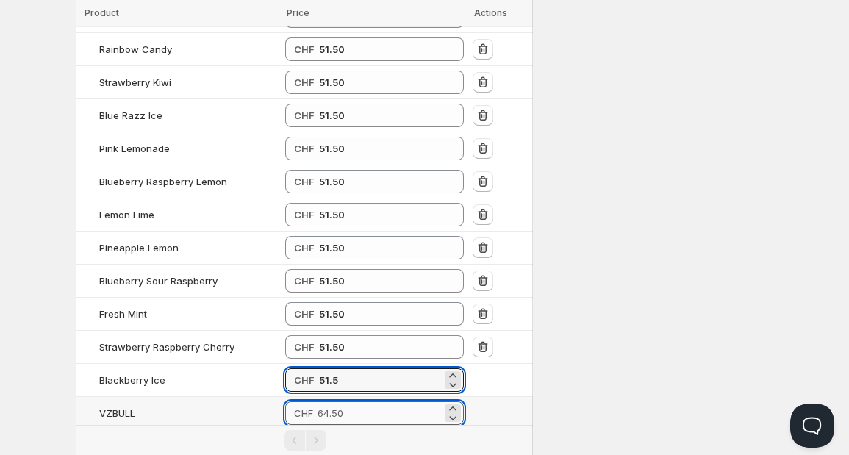
click at [338, 401] on input "number" at bounding box center [380, 413] width 124 height 24
type input "51.50"
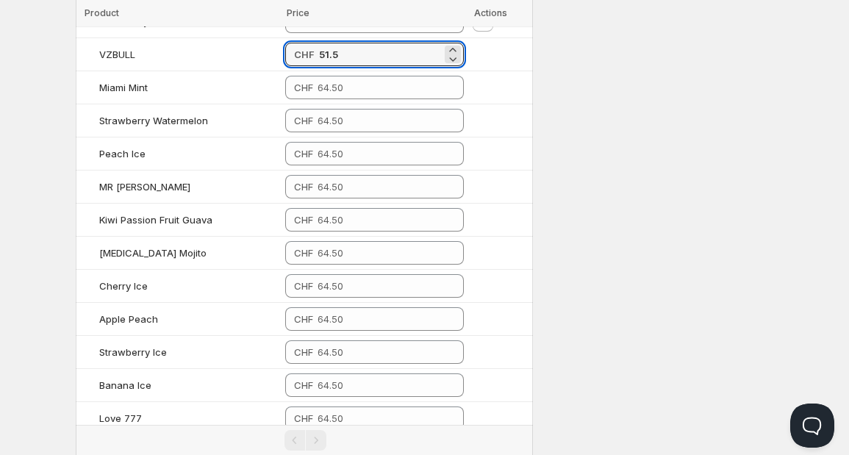
scroll to position [2847, 0]
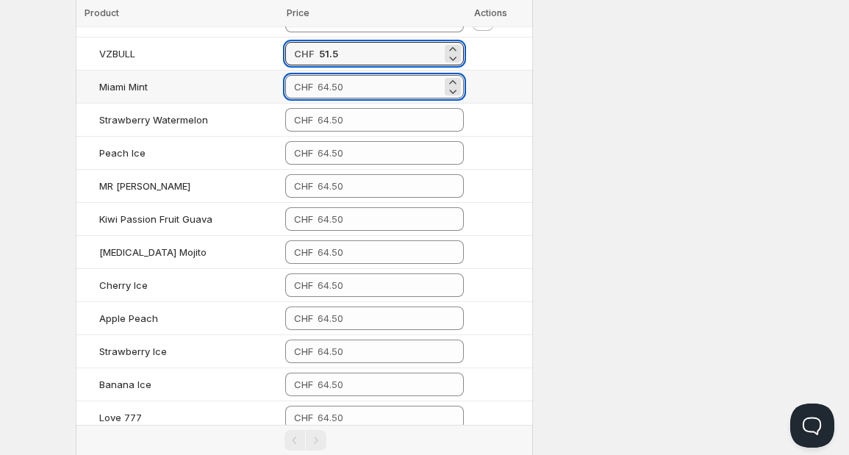
type input "51.50"
click at [428, 75] on input "number" at bounding box center [380, 87] width 124 height 24
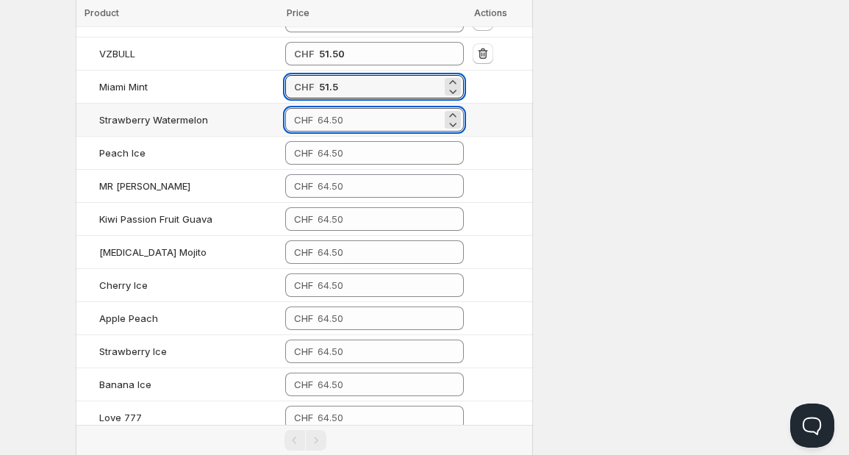
click at [371, 108] on input "number" at bounding box center [380, 120] width 124 height 24
type input "51.50"
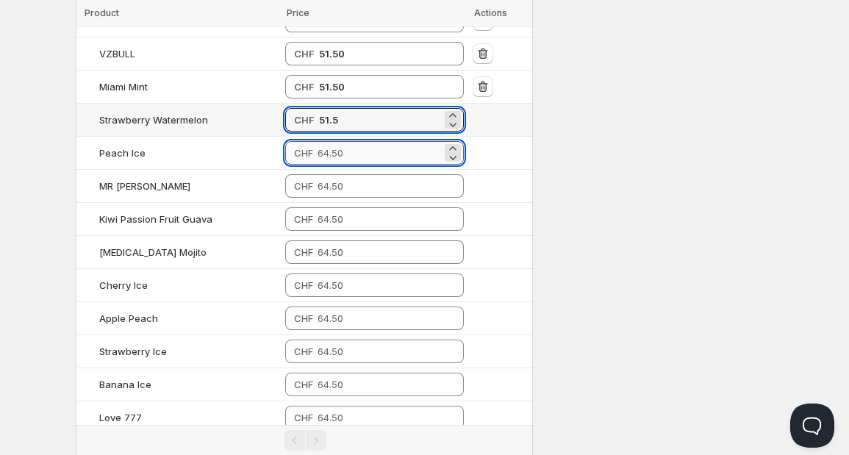
click at [354, 141] on input "number" at bounding box center [380, 153] width 124 height 24
type input "51.50"
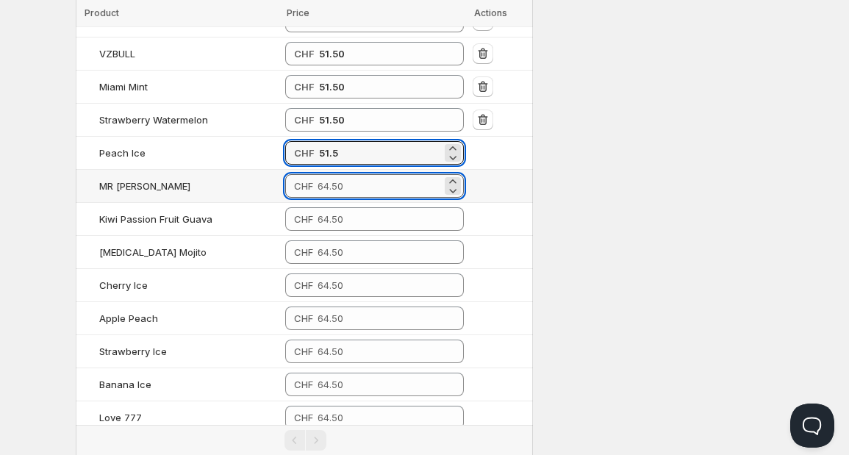
type input "51.50"
click at [348, 174] on input "number" at bounding box center [380, 186] width 124 height 24
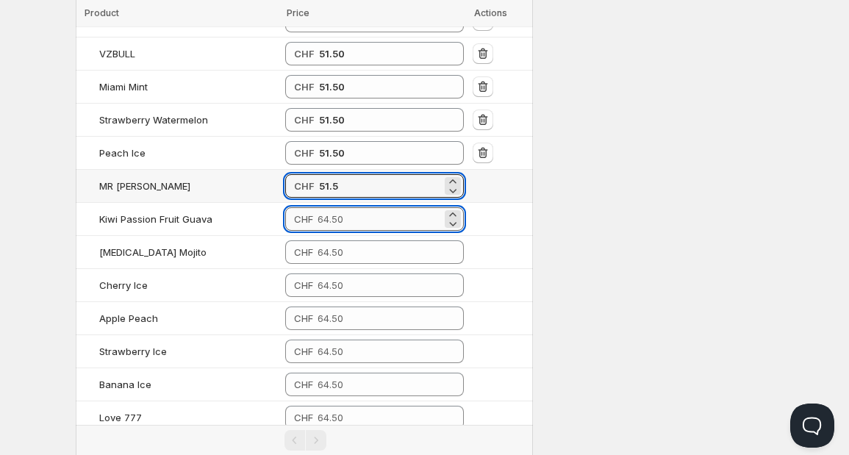
type input "51.50"
click at [343, 207] on input "number" at bounding box center [380, 219] width 124 height 24
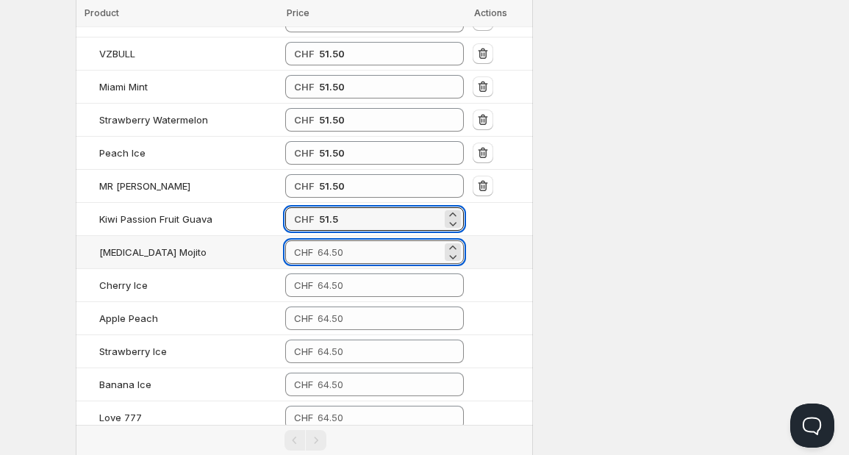
type input "51.50"
click at [337, 240] on input "number" at bounding box center [380, 252] width 124 height 24
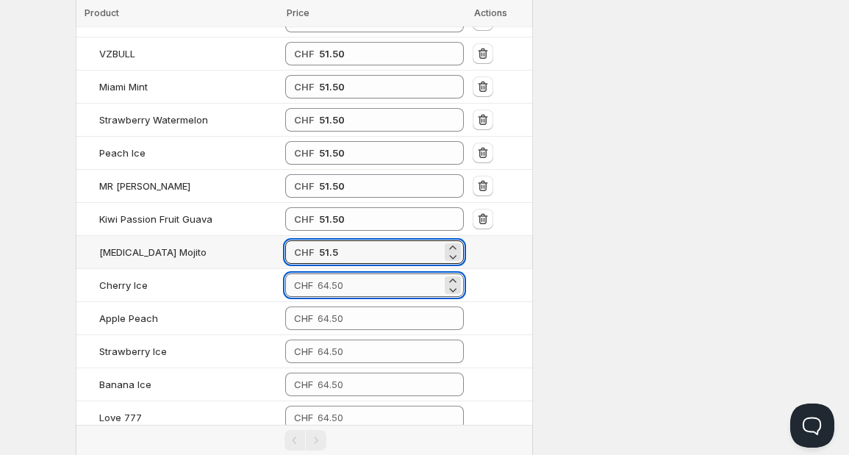
type input "51.50"
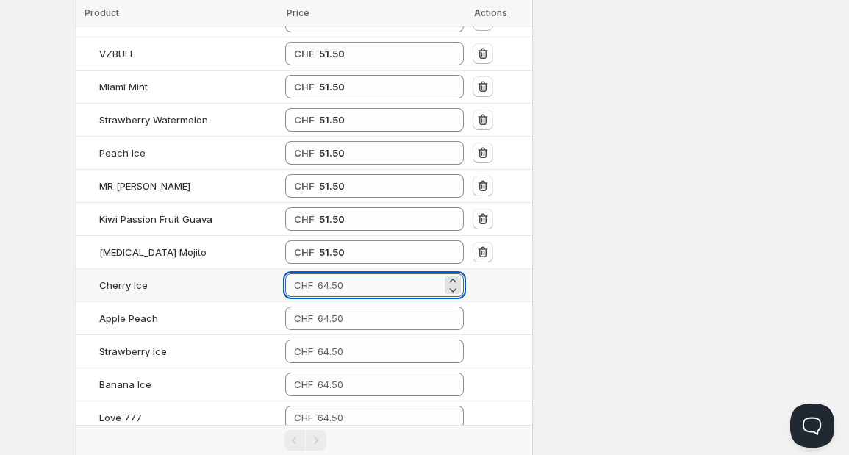
click at [337, 273] on input "number" at bounding box center [380, 285] width 124 height 24
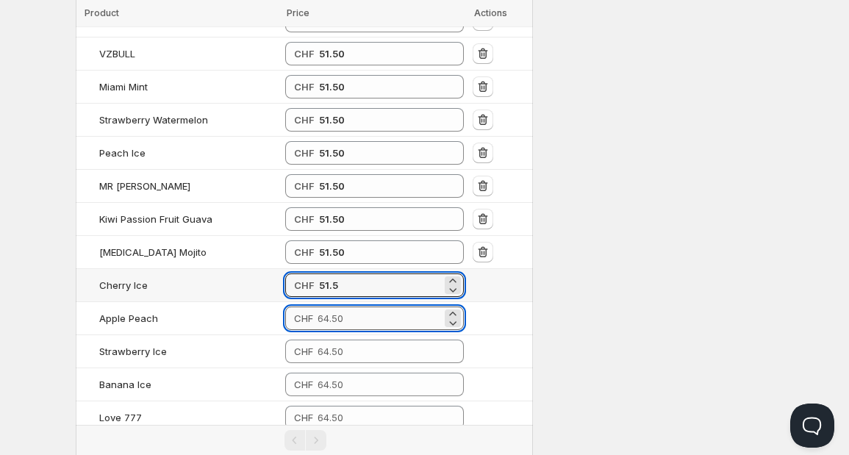
type input "51.50"
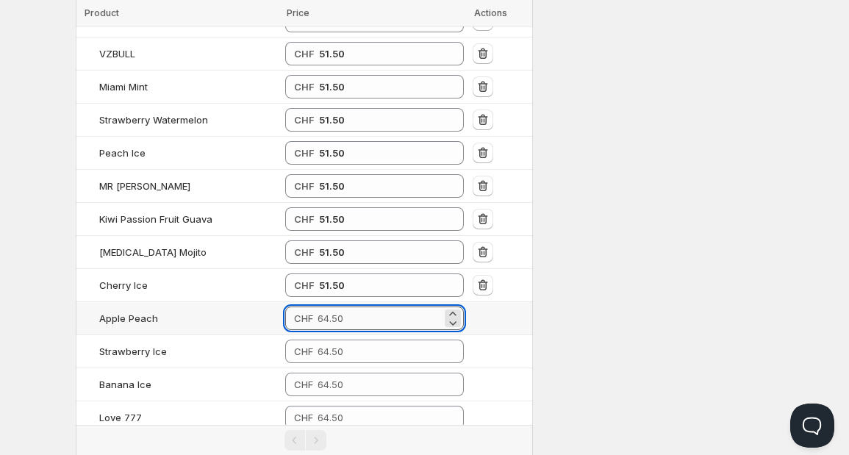
click at [334, 307] on input "number" at bounding box center [380, 319] width 124 height 24
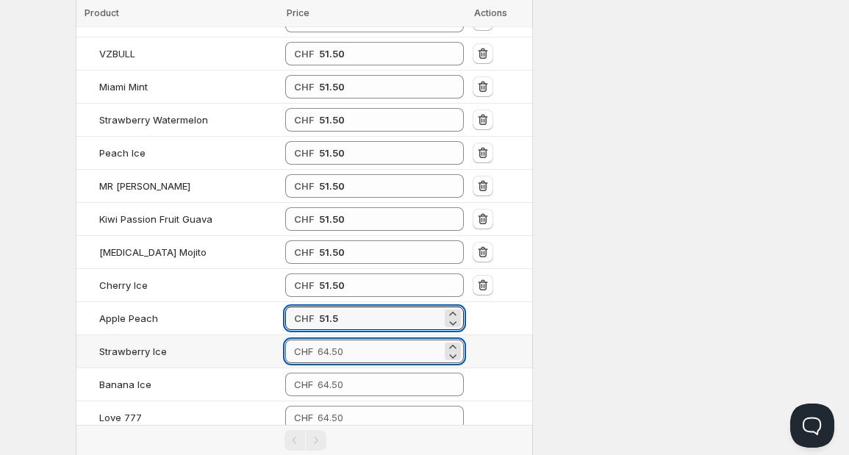
type input "51.50"
click at [334, 340] on input "number" at bounding box center [380, 352] width 124 height 24
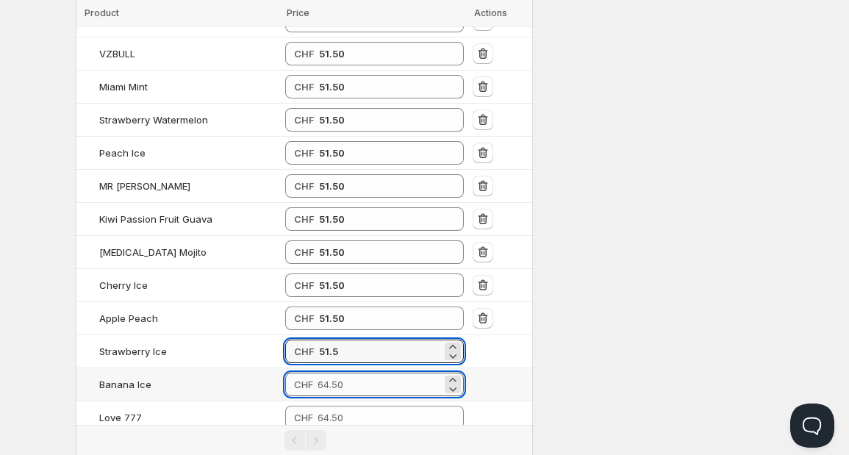
type input "51.50"
click at [337, 373] on input "number" at bounding box center [380, 385] width 124 height 24
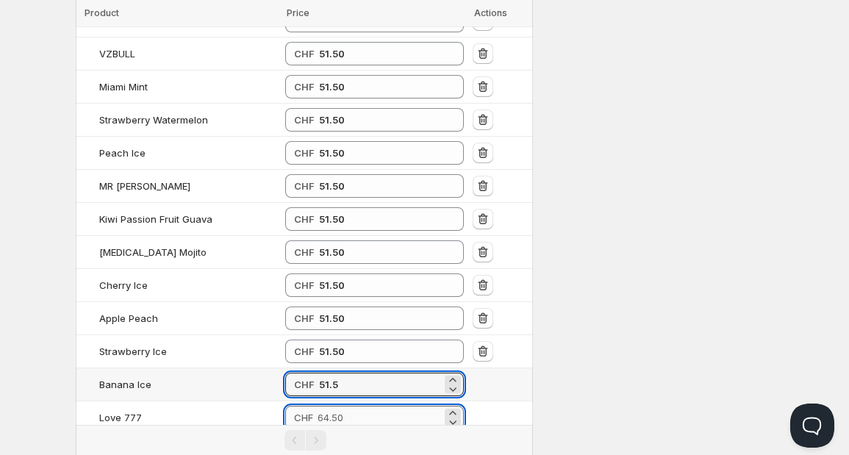
type input "51.50"
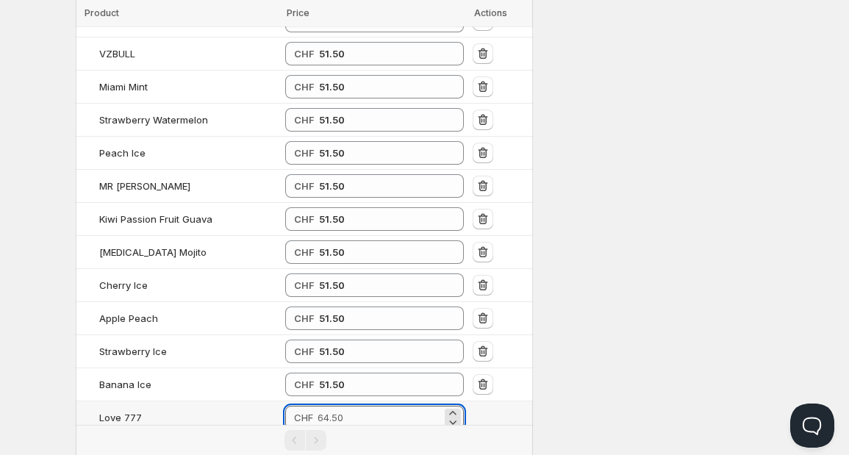
click at [340, 406] on input "number" at bounding box center [380, 418] width 124 height 24
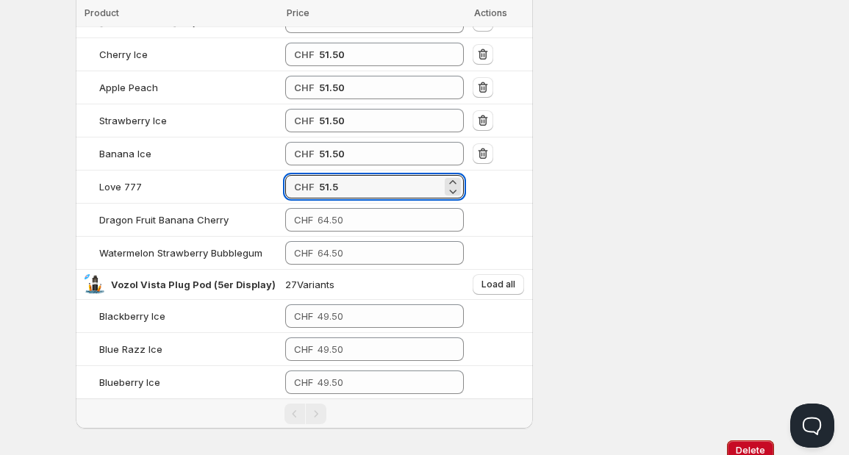
scroll to position [3110, 0]
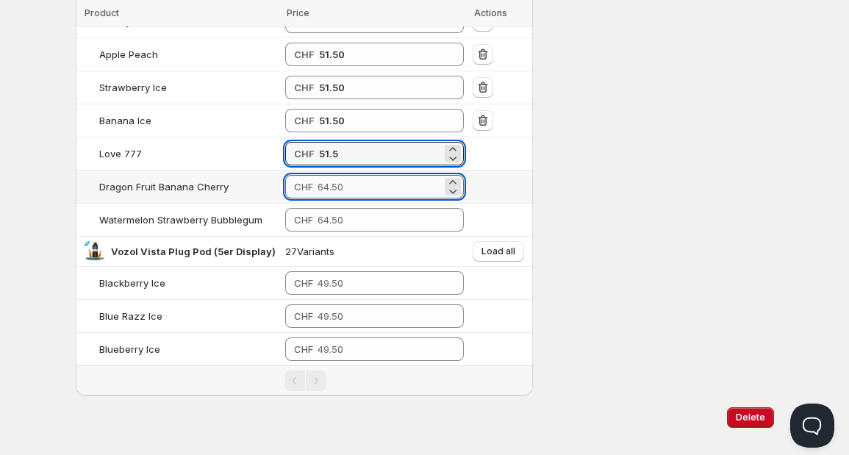
type input "51.50"
click at [401, 175] on input "number" at bounding box center [380, 187] width 124 height 24
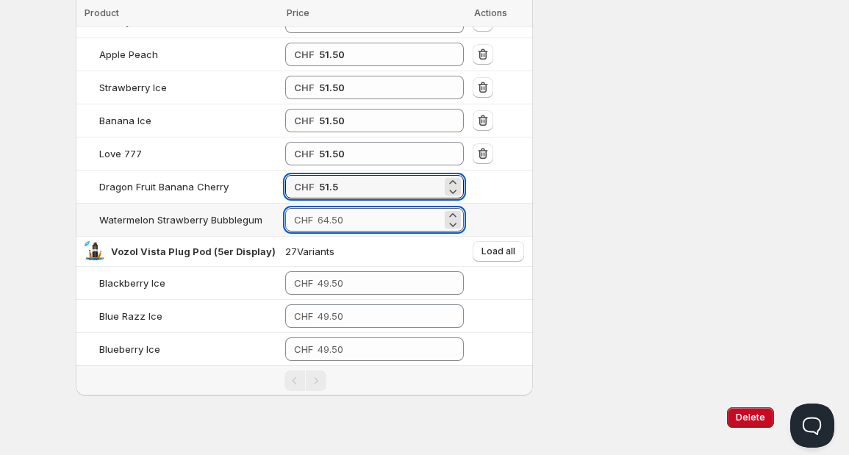
click at [382, 208] on input "number" at bounding box center [380, 220] width 124 height 24
type input "51.50"
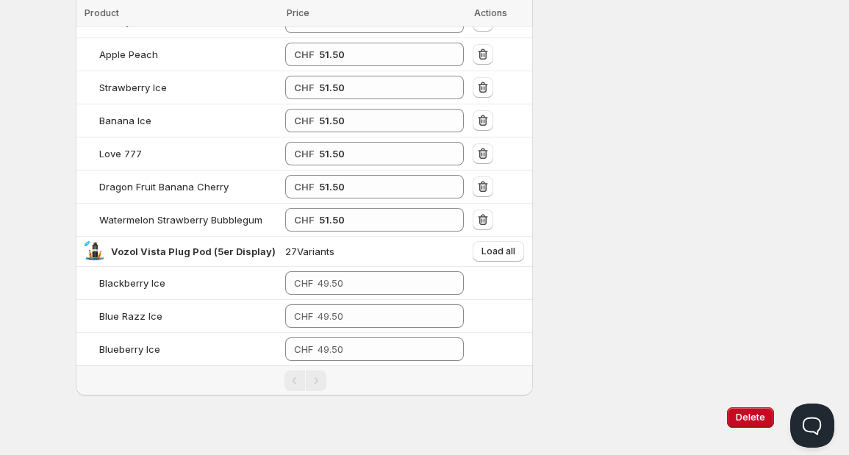
click at [318, 271] on div "CHF" at bounding box center [374, 283] width 179 height 24
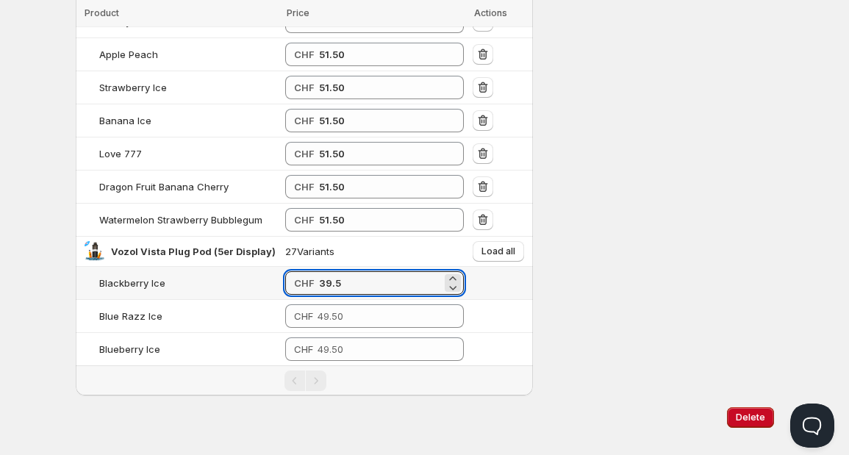
drag, startPoint x: 348, startPoint y: 260, endPoint x: 293, endPoint y: 259, distance: 54.4
click at [293, 271] on div "CHF 39.5" at bounding box center [374, 283] width 179 height 24
type input "39.50"
click at [493, 246] on span "Load all" at bounding box center [499, 252] width 34 height 12
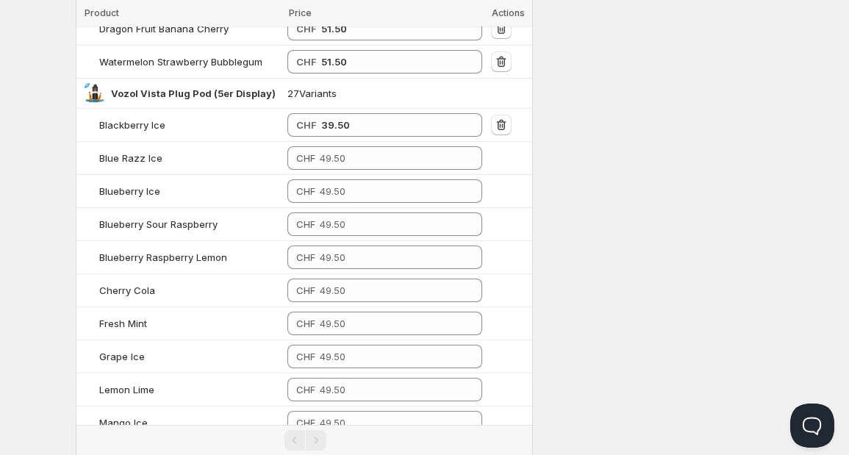
scroll to position [3281, 0]
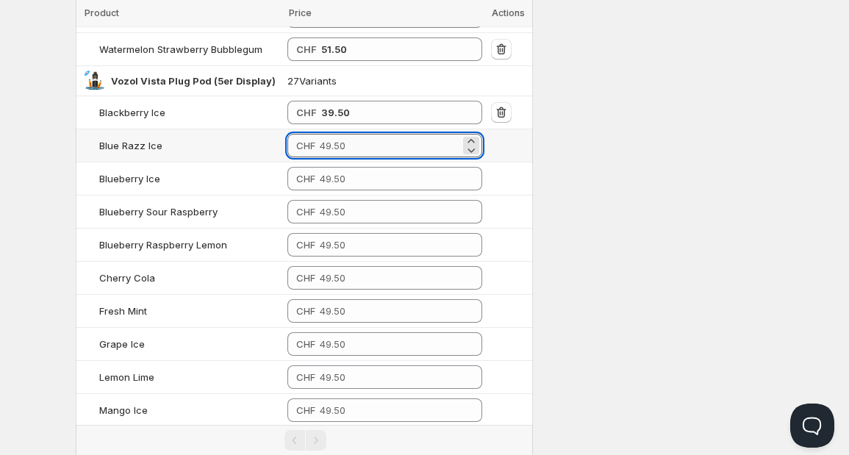
click at [376, 134] on input "number" at bounding box center [390, 146] width 140 height 24
click at [369, 167] on input "number" at bounding box center [390, 179] width 140 height 24
type input "39.50"
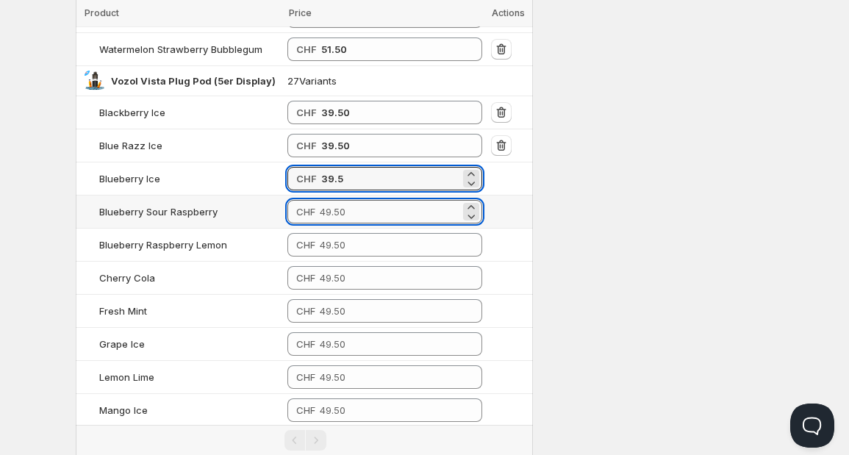
click at [350, 200] on input "number" at bounding box center [390, 212] width 140 height 24
type input "39.50"
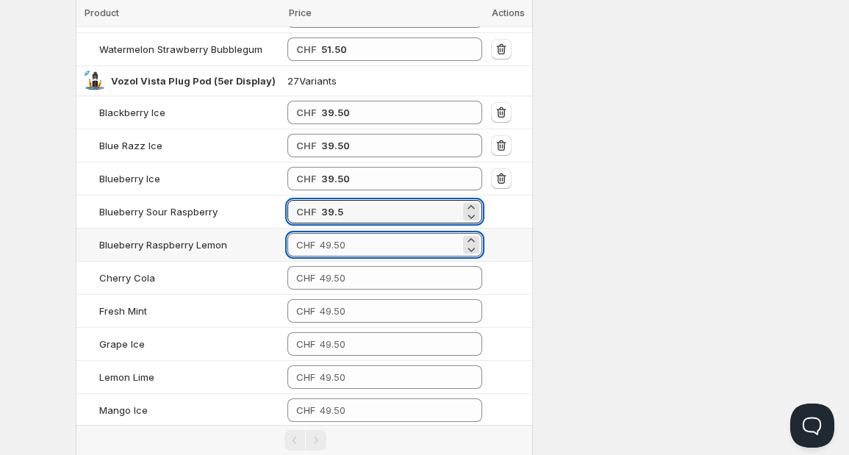
click at [346, 233] on input "number" at bounding box center [390, 245] width 140 height 24
type input "39.50"
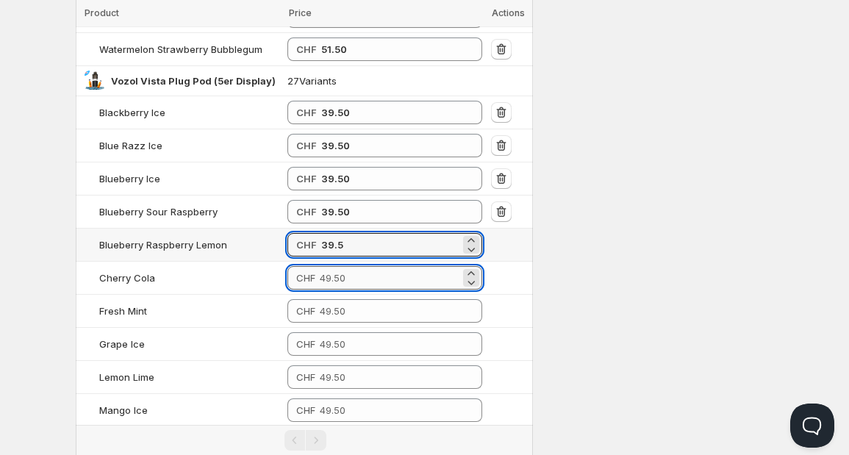
click at [342, 266] on input "number" at bounding box center [390, 278] width 140 height 24
type input "39.50"
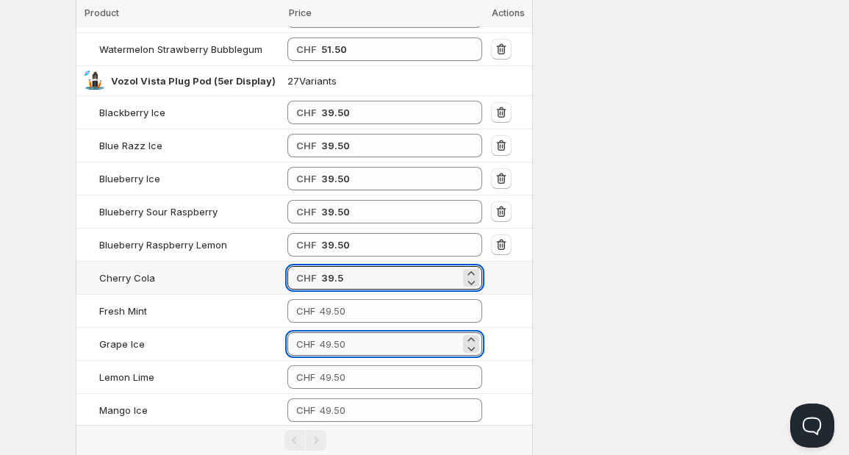
click at [334, 332] on input "number" at bounding box center [390, 344] width 140 height 24
type input "39.50"
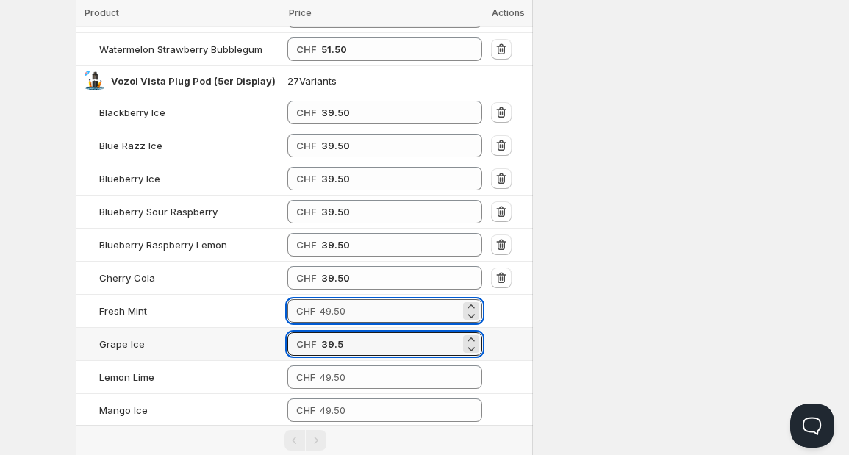
click at [350, 299] on input "number" at bounding box center [390, 311] width 140 height 24
type input "39.50"
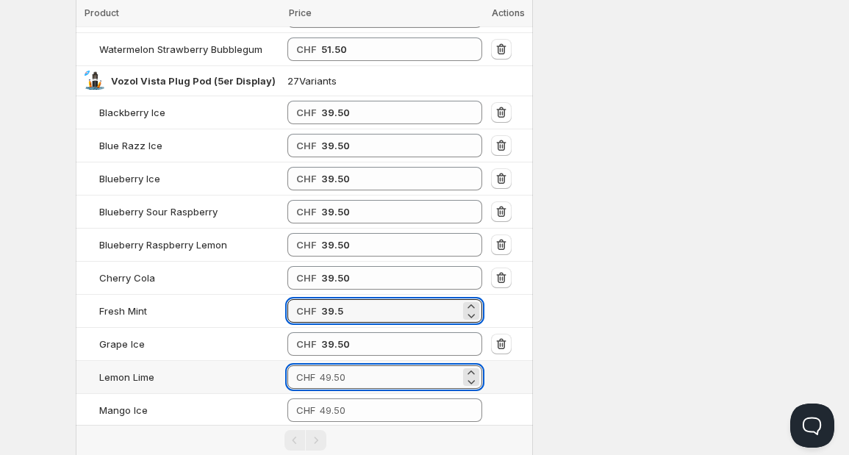
click at [340, 365] on input "number" at bounding box center [390, 377] width 140 height 24
type input "39.50"
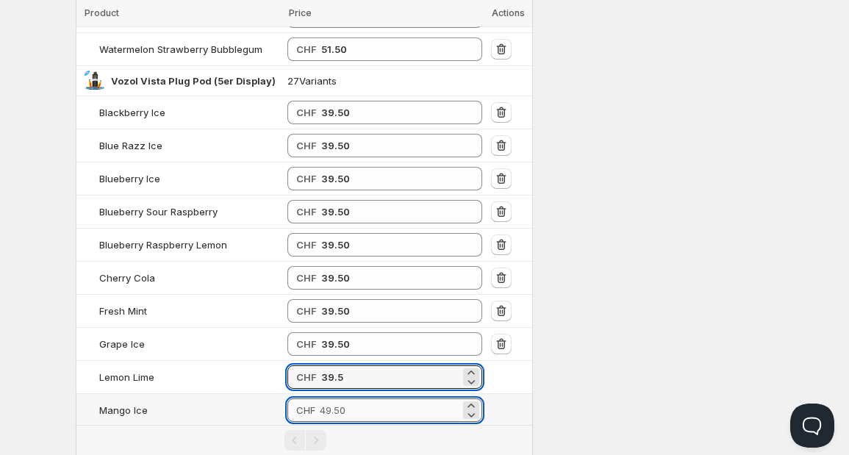
click at [336, 398] on input "number" at bounding box center [390, 410] width 140 height 24
type input "39.50"
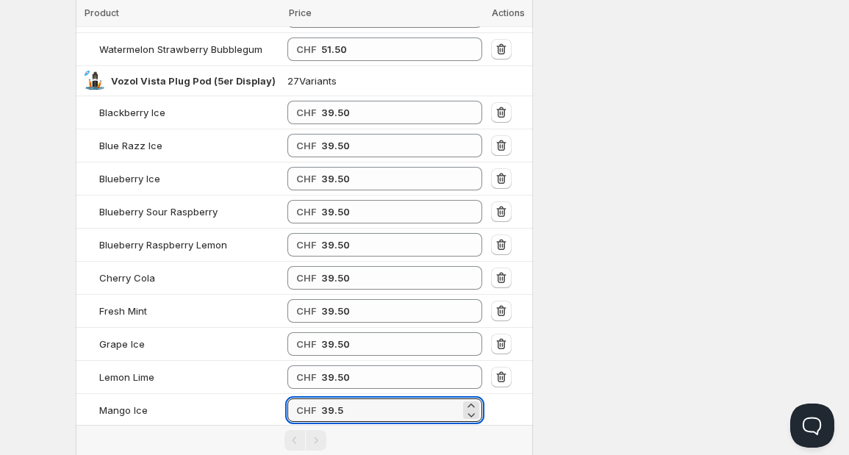
click at [336, 432] on input "number" at bounding box center [390, 444] width 140 height 24
type input "39.50"
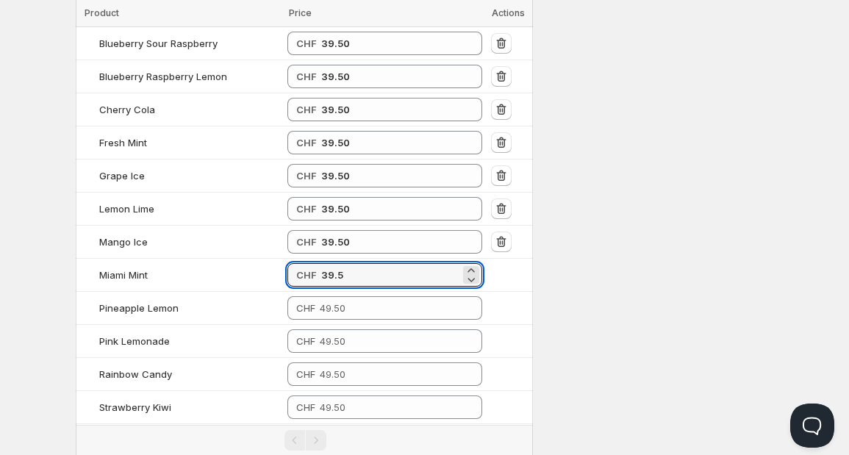
scroll to position [3589, 0]
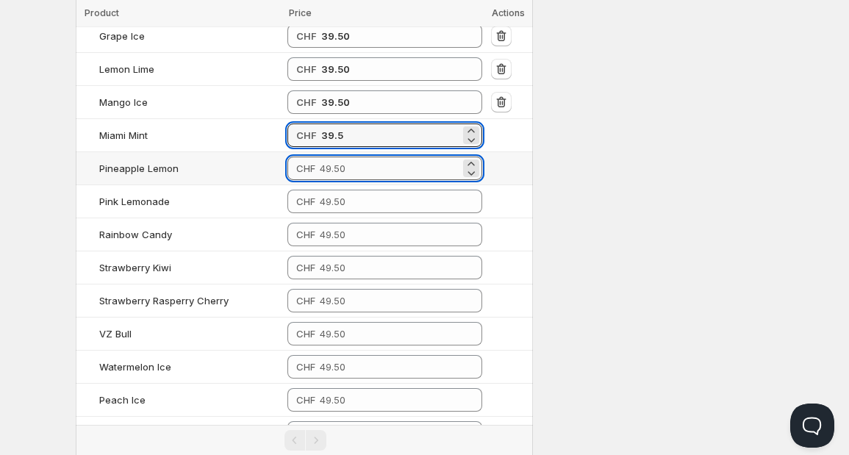
click at [368, 157] on input "number" at bounding box center [390, 169] width 140 height 24
type input "39.50"
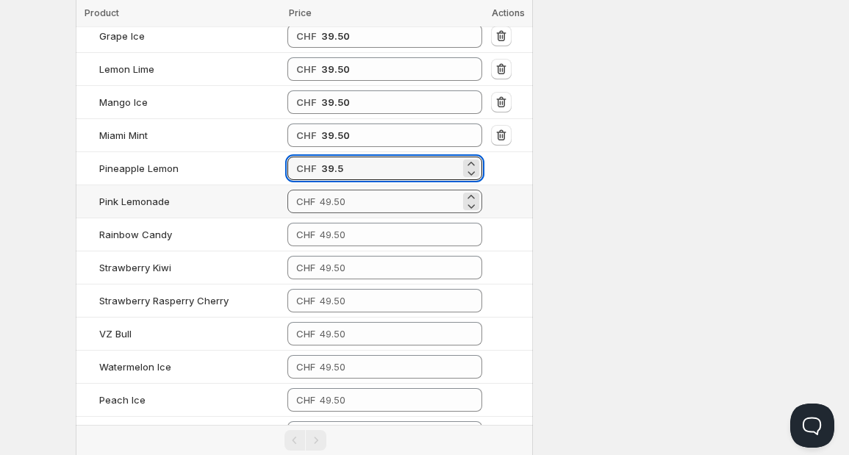
type input "39.50"
click at [360, 185] on td "CHF" at bounding box center [385, 201] width 204 height 33
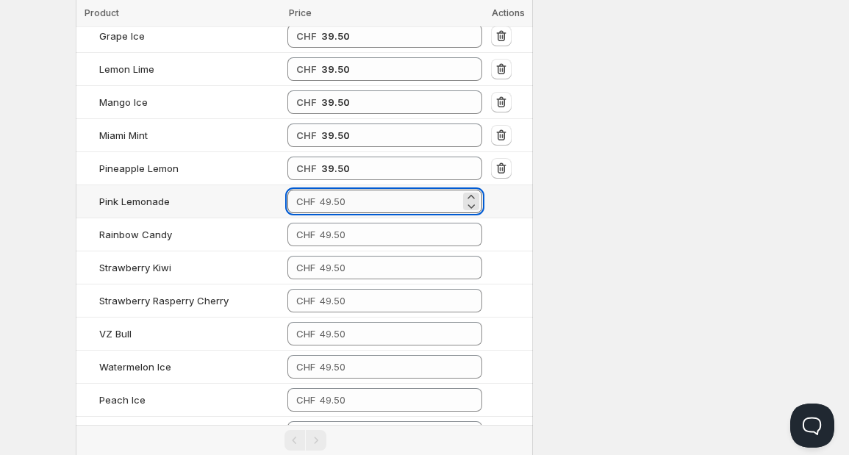
click at [361, 190] on input "number" at bounding box center [390, 202] width 140 height 24
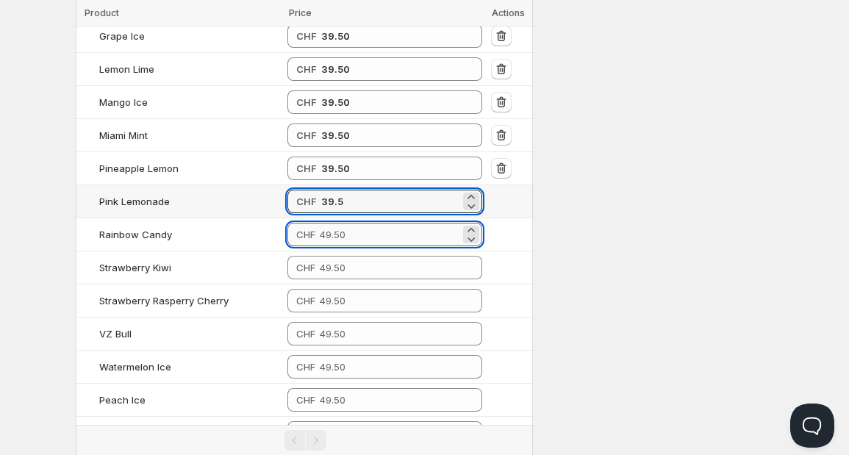
type input "39.50"
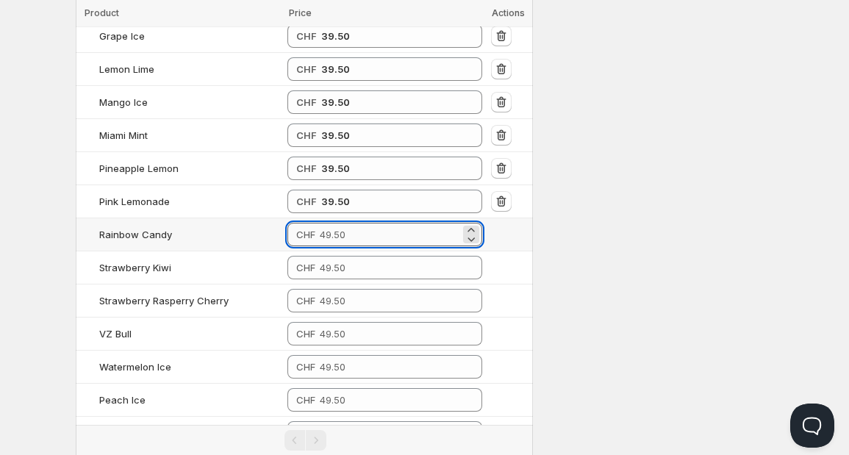
click at [357, 223] on input "number" at bounding box center [390, 235] width 140 height 24
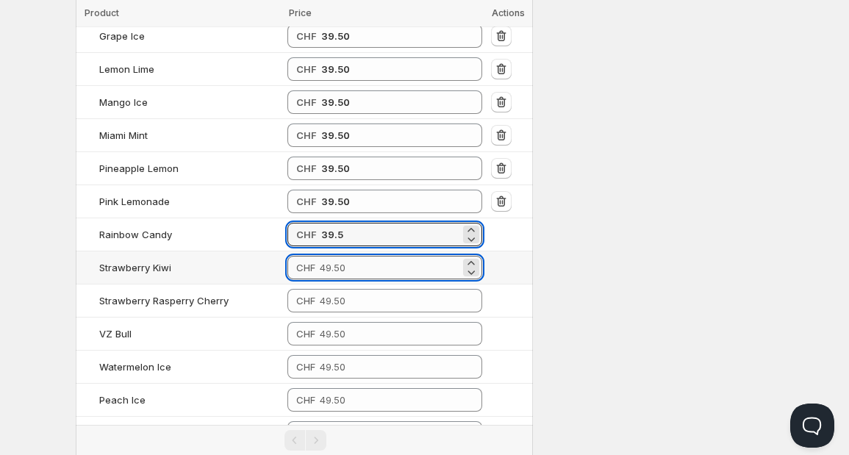
type input "39.50"
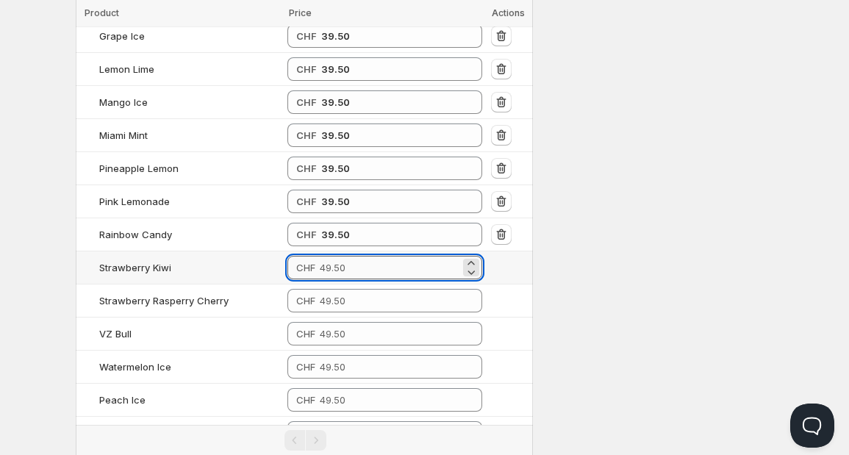
click at [352, 256] on input "number" at bounding box center [390, 268] width 140 height 24
type input "39.50"
click at [344, 285] on td "CHF" at bounding box center [385, 301] width 204 height 33
click at [345, 285] on td "CHF" at bounding box center [385, 301] width 204 height 33
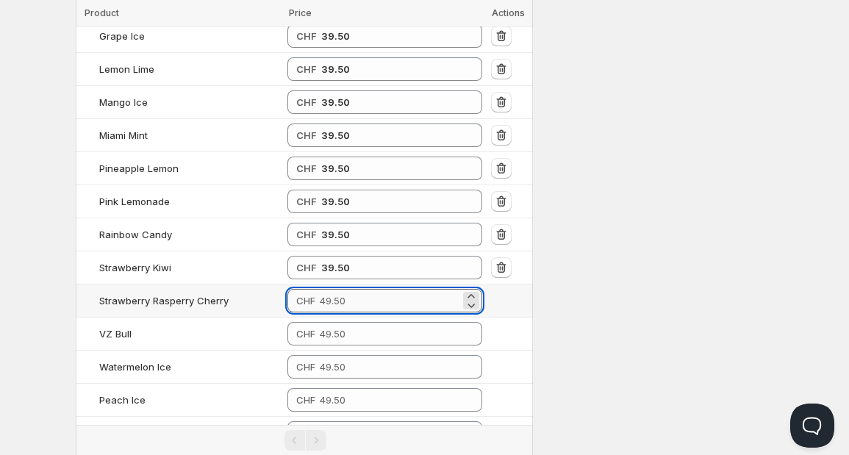
click at [348, 289] on input "number" at bounding box center [390, 301] width 140 height 24
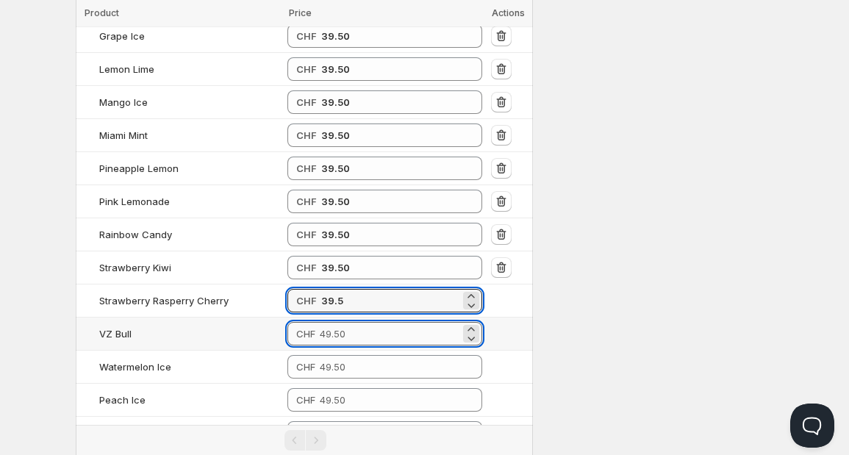
click at [346, 322] on input "number" at bounding box center [390, 334] width 140 height 24
type input "39.50"
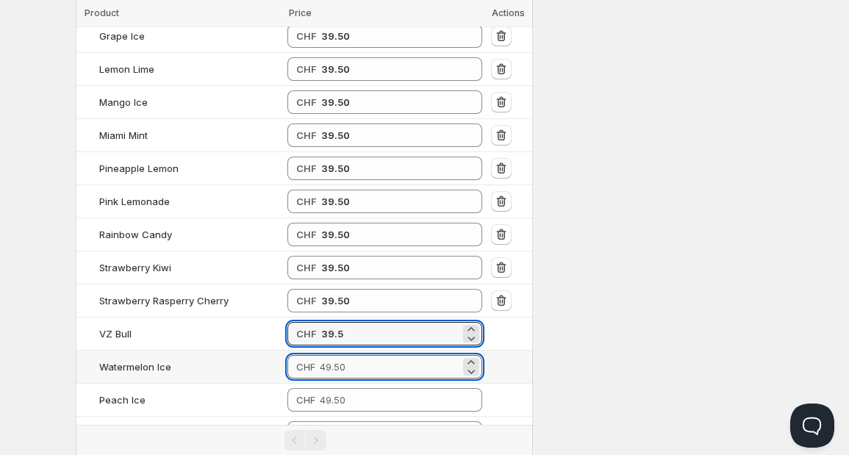
click at [346, 355] on input "number" at bounding box center [390, 367] width 140 height 24
type input "39.50"
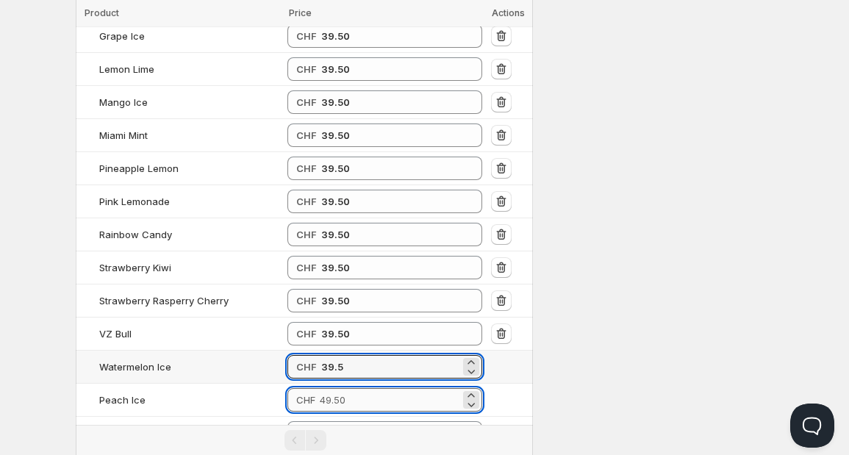
click at [348, 388] on input "number" at bounding box center [390, 400] width 140 height 24
type input "39.50"
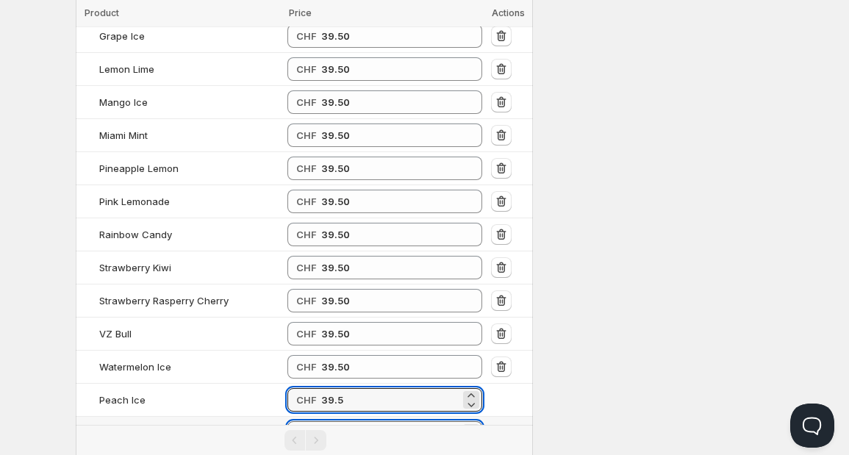
click at [342, 421] on input "number" at bounding box center [390, 433] width 140 height 24
type input "39.50"
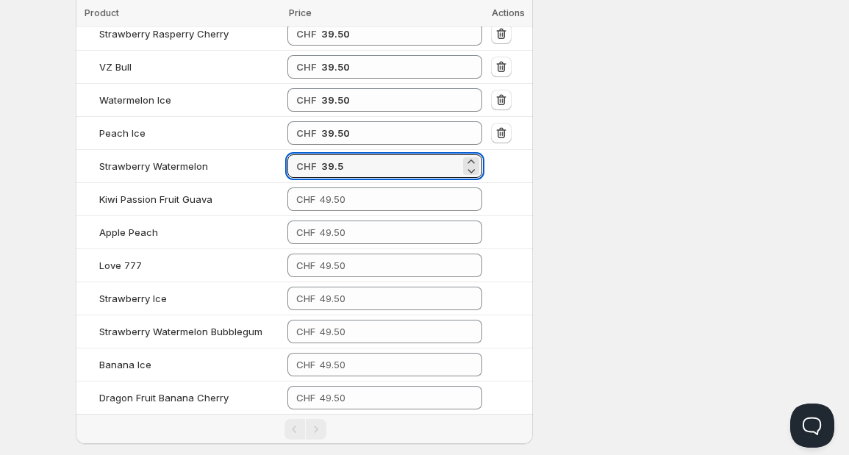
scroll to position [3860, 0]
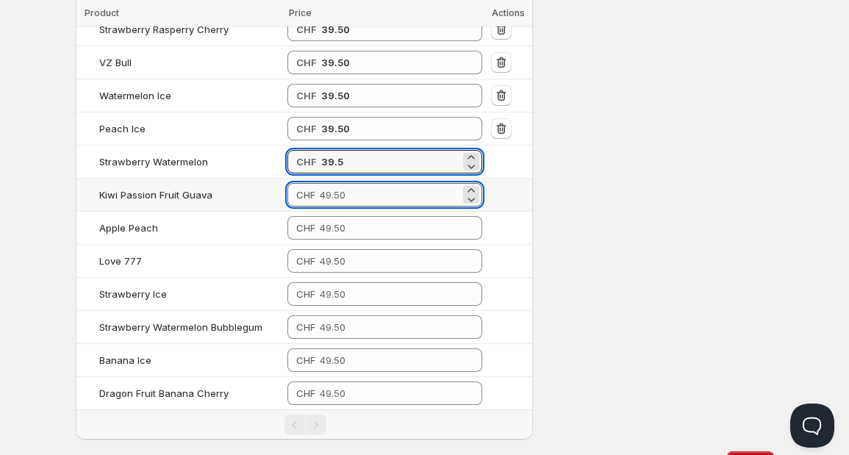
click at [407, 183] on input "number" at bounding box center [390, 195] width 140 height 24
type input "39.50"
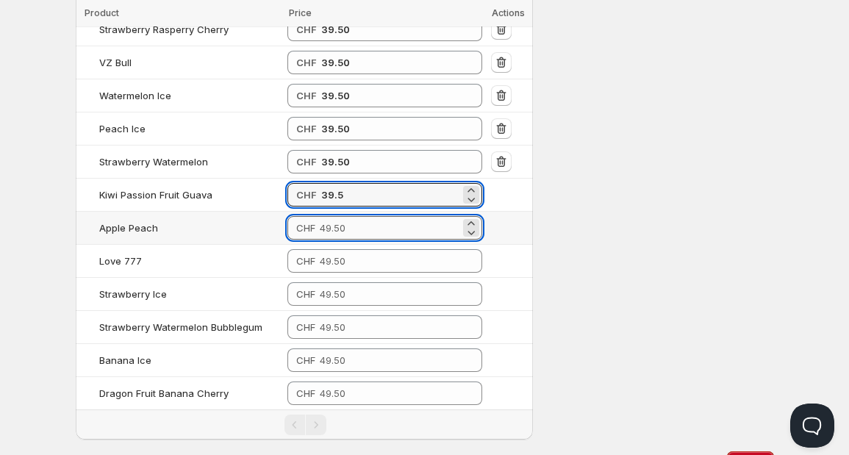
type input "39.50"
click at [384, 216] on input "number" at bounding box center [390, 228] width 140 height 24
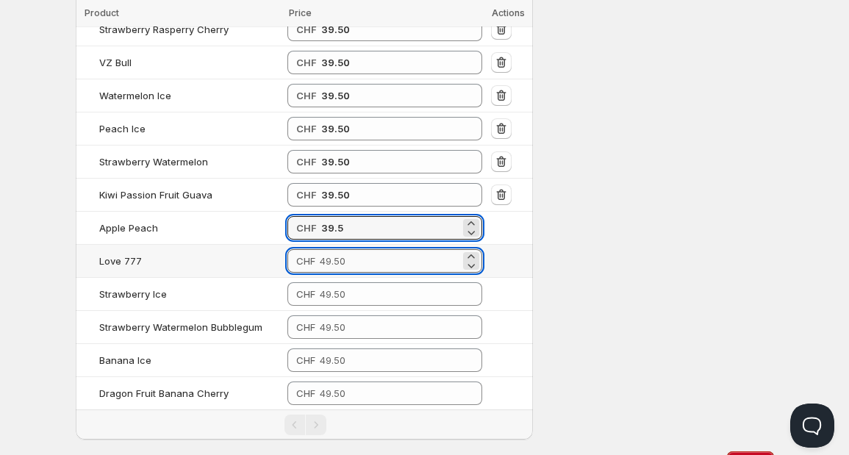
click at [371, 249] on input "number" at bounding box center [390, 261] width 140 height 24
type input "39.50"
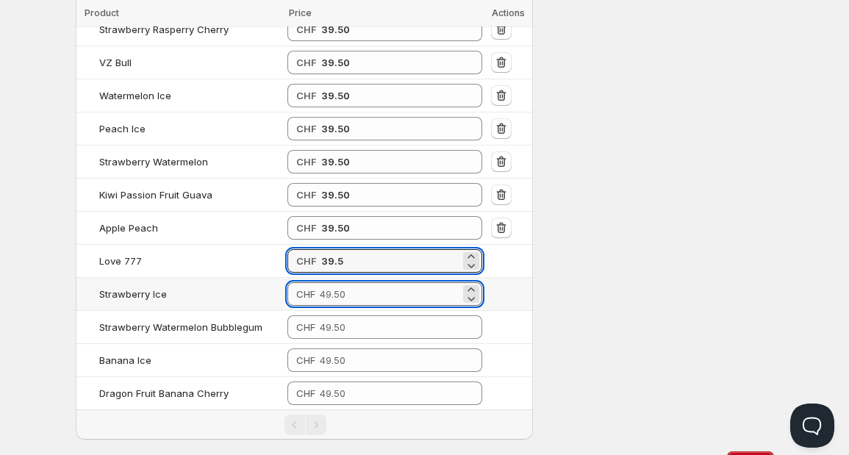
click at [359, 282] on input "number" at bounding box center [390, 294] width 140 height 24
type input "39.50"
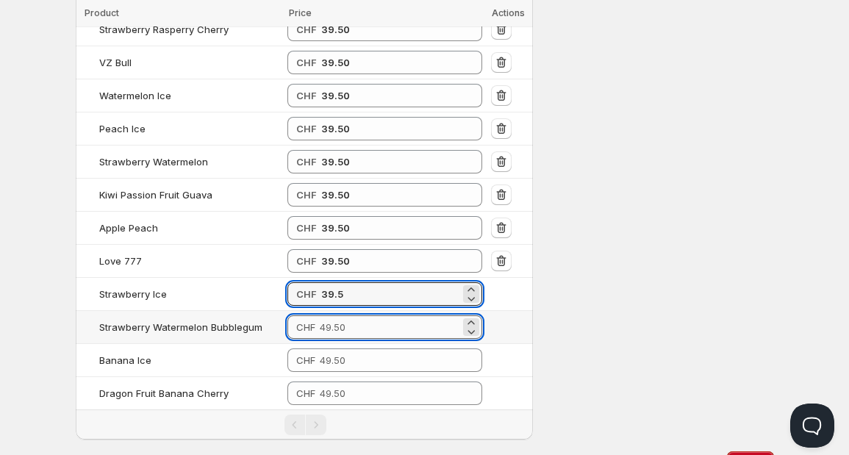
click at [351, 315] on input "number" at bounding box center [390, 327] width 140 height 24
type input "39.50"
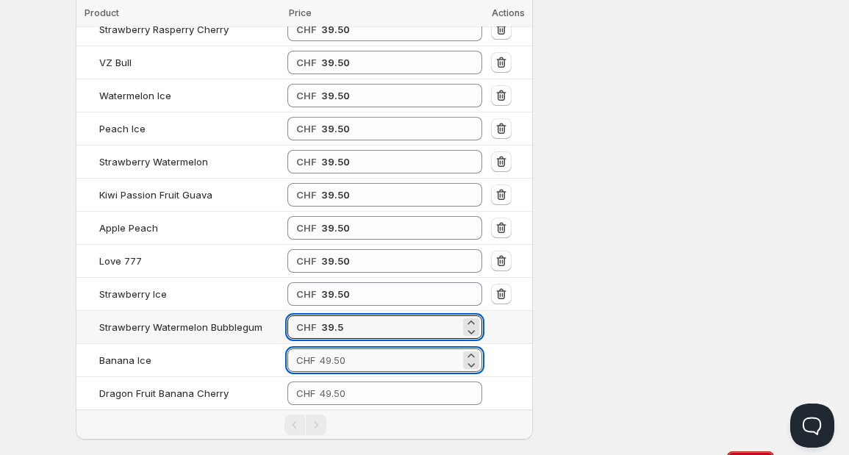
click at [353, 348] on input "number" at bounding box center [390, 360] width 140 height 24
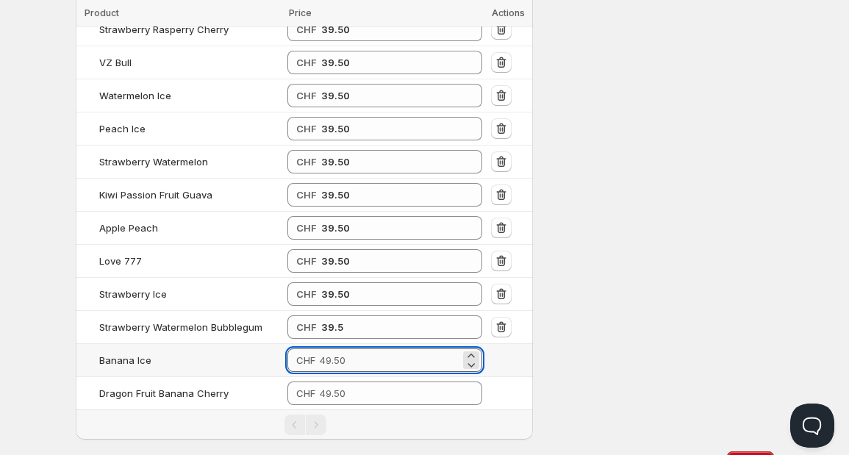
type input "39.50"
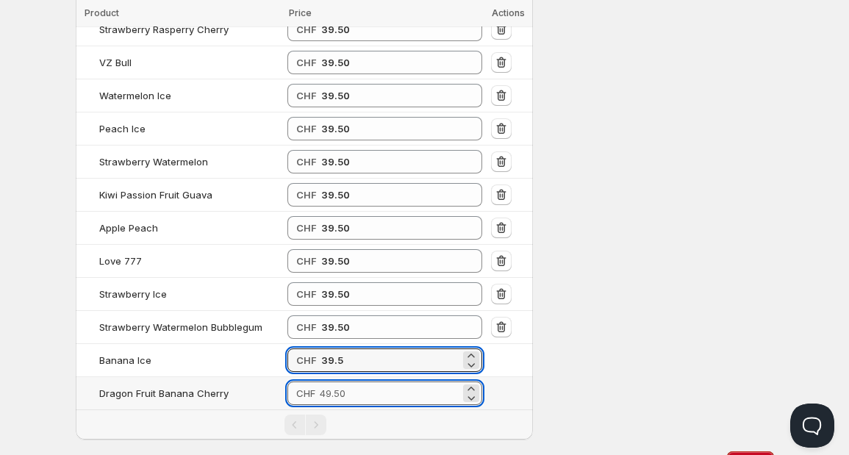
click at [353, 382] on input "number" at bounding box center [390, 394] width 140 height 24
type input "39.50"
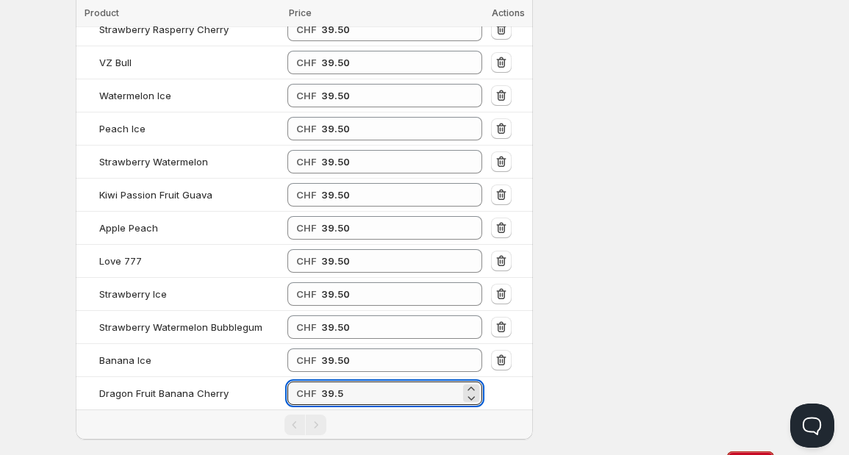
type input "39.50"
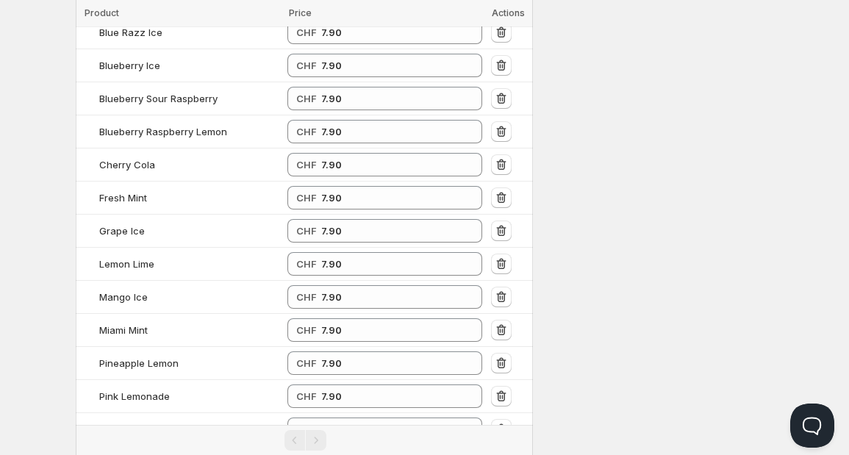
scroll to position [0, 0]
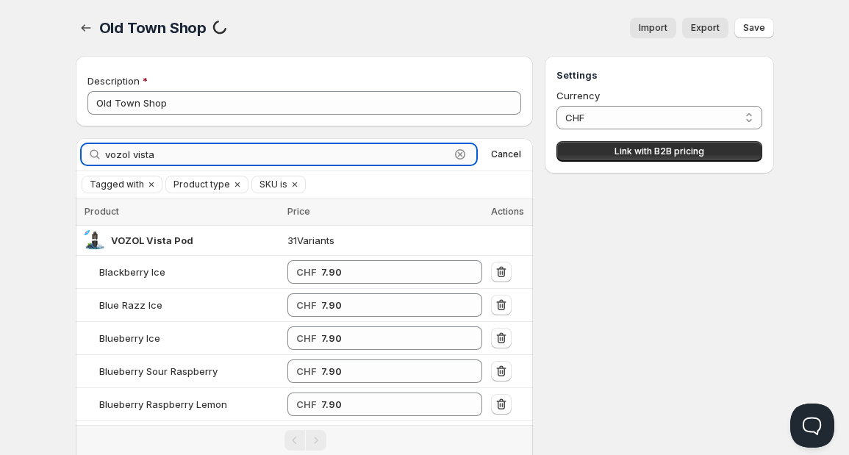
click at [193, 149] on input "vozol vista" at bounding box center [278, 154] width 346 height 21
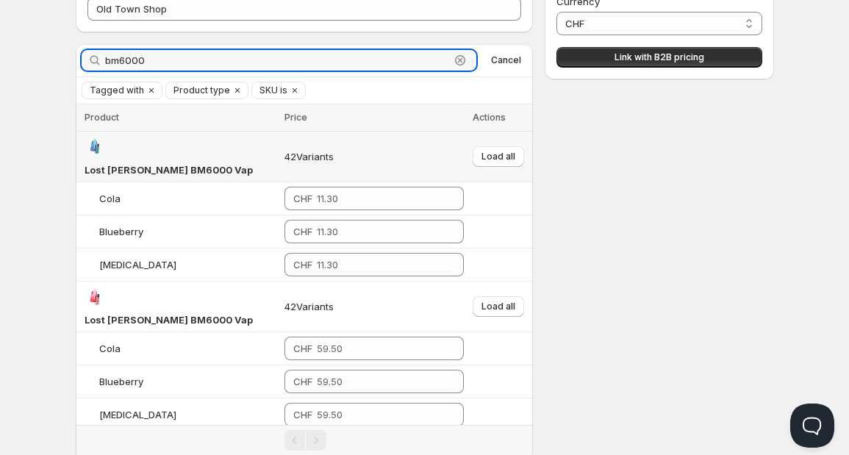
scroll to position [94, 0]
type input "bm6000"
click at [491, 151] on span "Load all" at bounding box center [499, 157] width 34 height 12
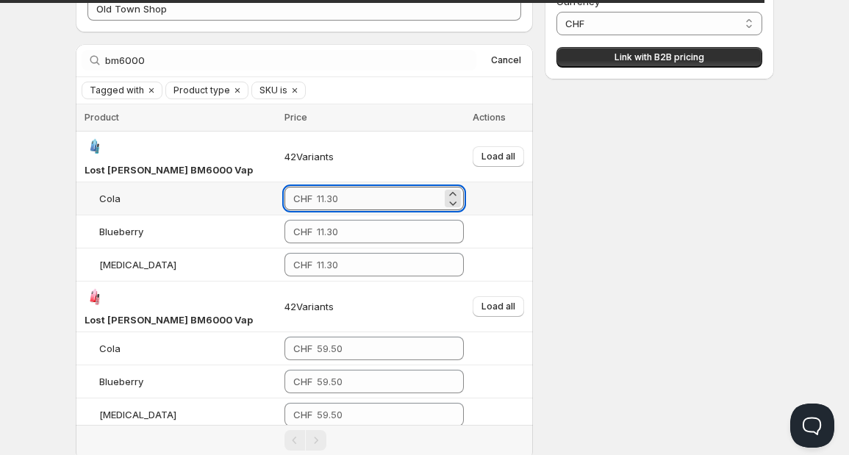
click at [351, 187] on input "number" at bounding box center [379, 199] width 125 height 24
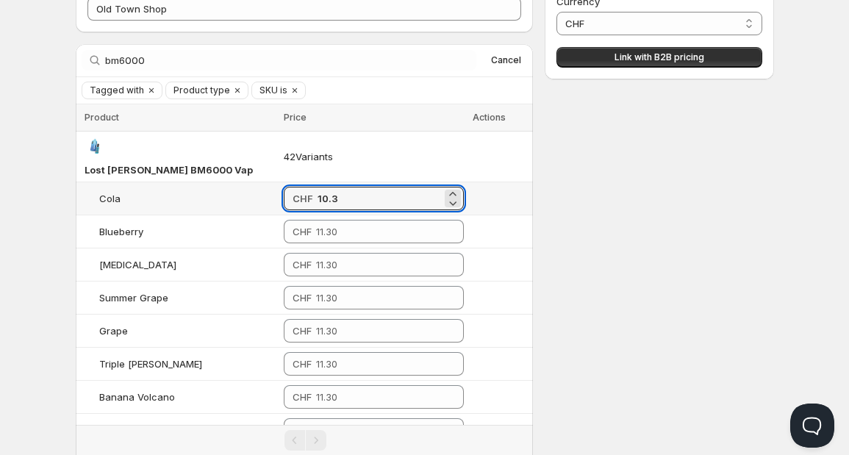
drag, startPoint x: 351, startPoint y: 182, endPoint x: 304, endPoint y: 173, distance: 47.0
click at [304, 187] on div "CHF 10.3" at bounding box center [374, 199] width 180 height 24
type input "10.30"
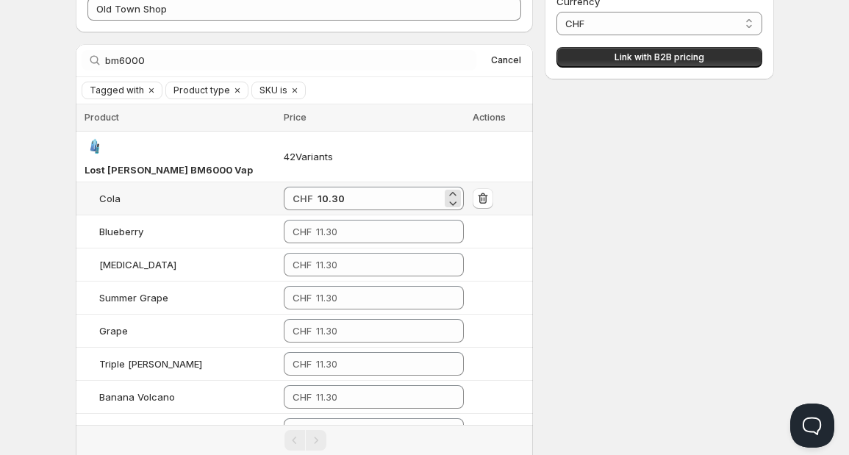
click at [317, 187] on div "CHF 10.30" at bounding box center [374, 199] width 180 height 24
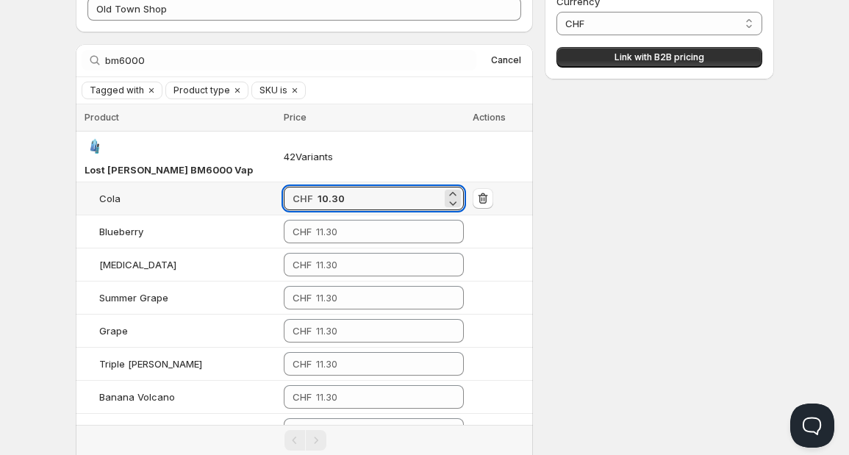
drag, startPoint x: 357, startPoint y: 181, endPoint x: 303, endPoint y: 175, distance: 54.0
click at [303, 187] on div "CHF 10.30" at bounding box center [374, 199] width 180 height 24
click at [335, 220] on input "number" at bounding box center [379, 232] width 126 height 24
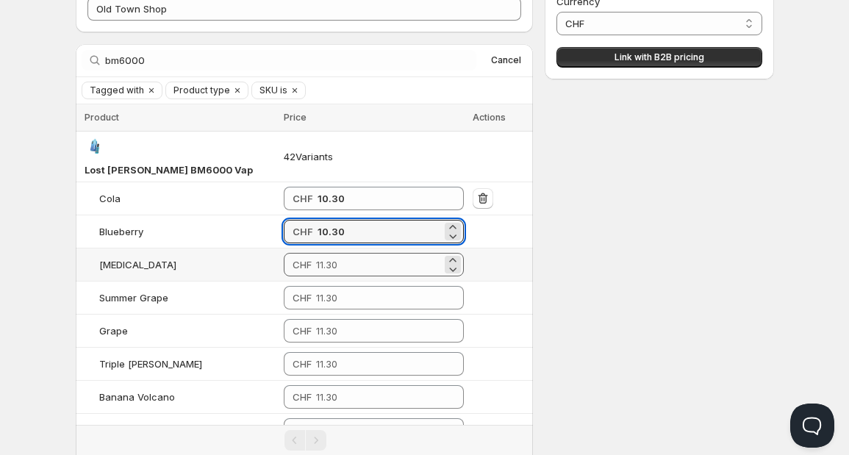
type input "10.30"
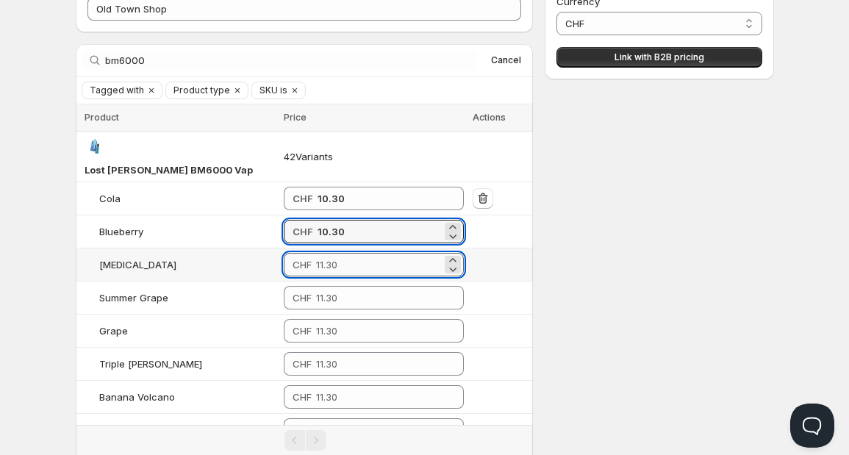
click at [333, 253] on input "number" at bounding box center [379, 265] width 126 height 24
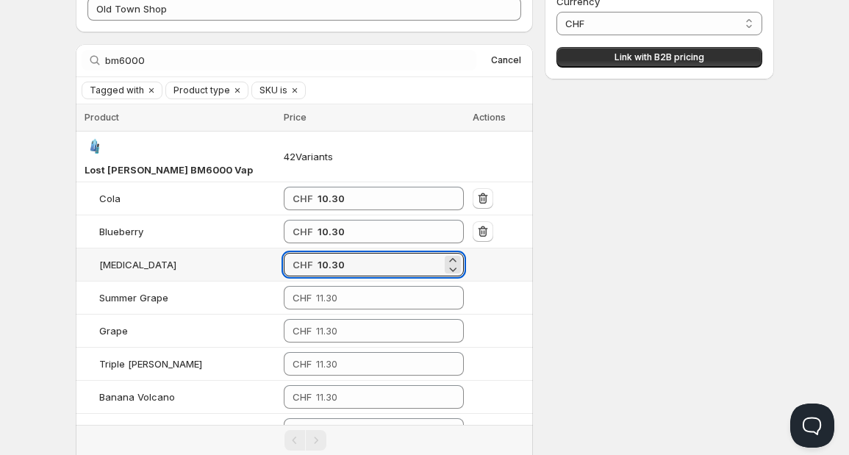
type input "10.30"
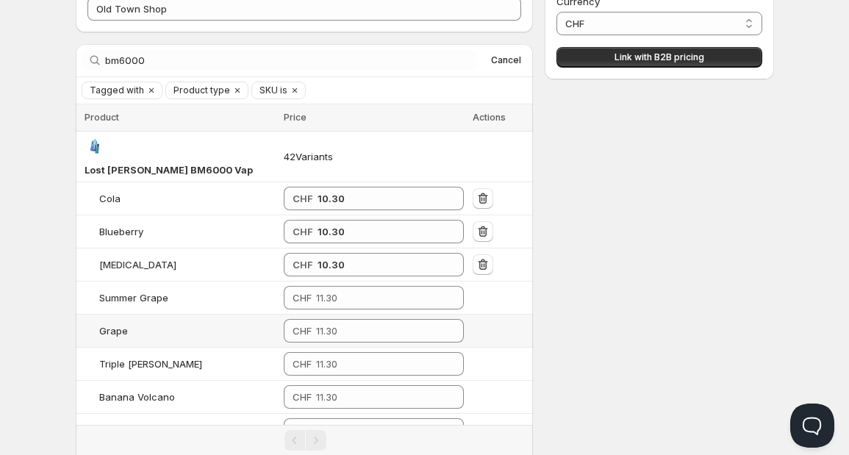
click at [331, 315] on td "CHF" at bounding box center [373, 331] width 189 height 33
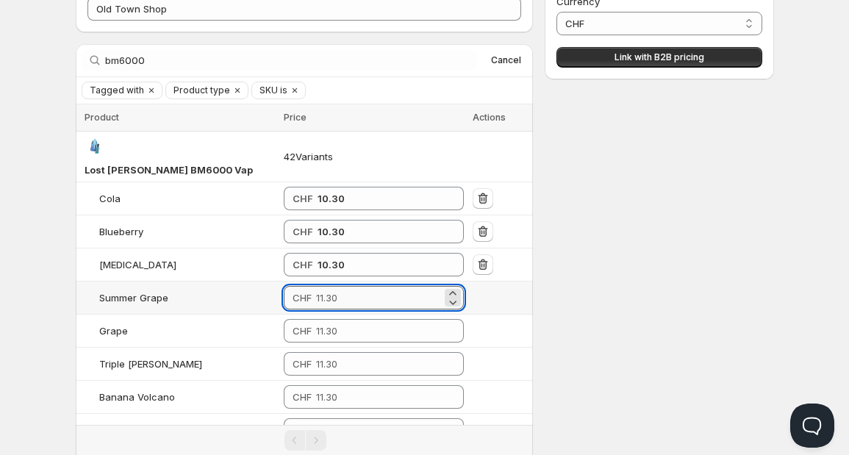
click at [336, 286] on input "number" at bounding box center [379, 298] width 126 height 24
type input "10.30"
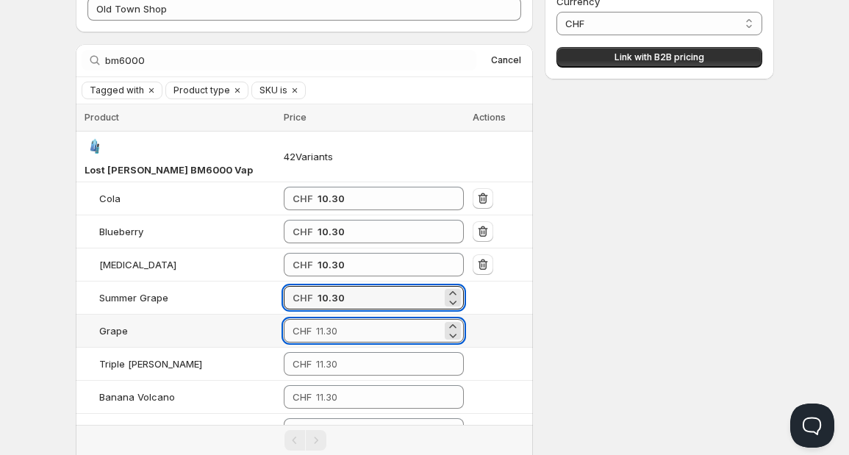
click at [333, 319] on input "number" at bounding box center [379, 331] width 126 height 24
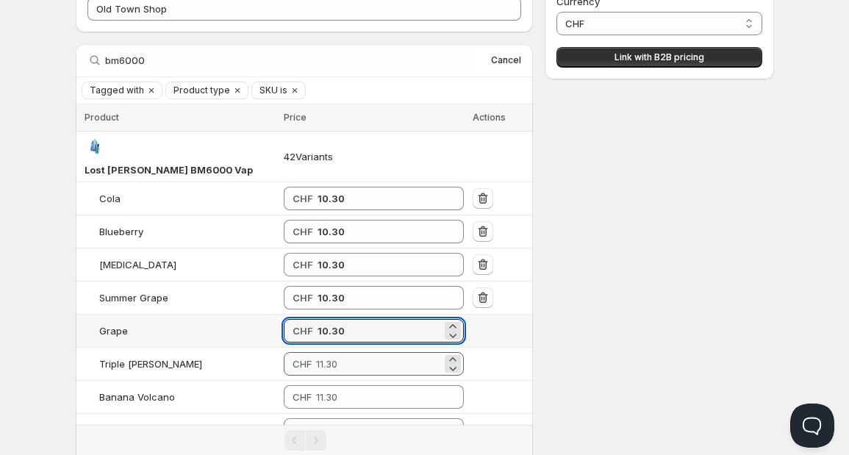
type input "10.30"
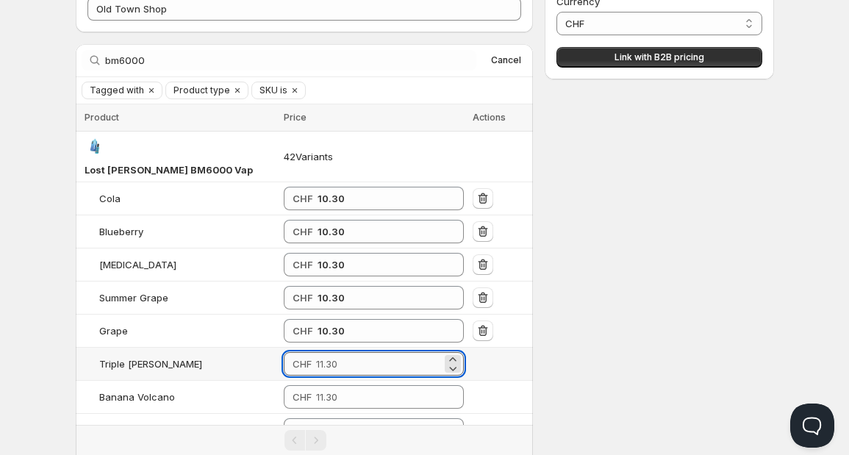
click at [328, 352] on input "number" at bounding box center [379, 364] width 126 height 24
type input "10.30"
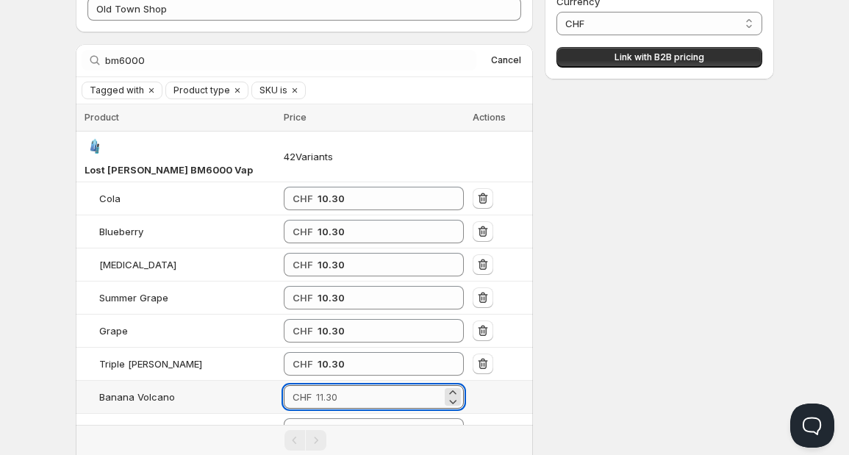
click at [326, 385] on input "number" at bounding box center [379, 397] width 126 height 24
type input "10.30"
click at [328, 418] on input "number" at bounding box center [379, 430] width 126 height 24
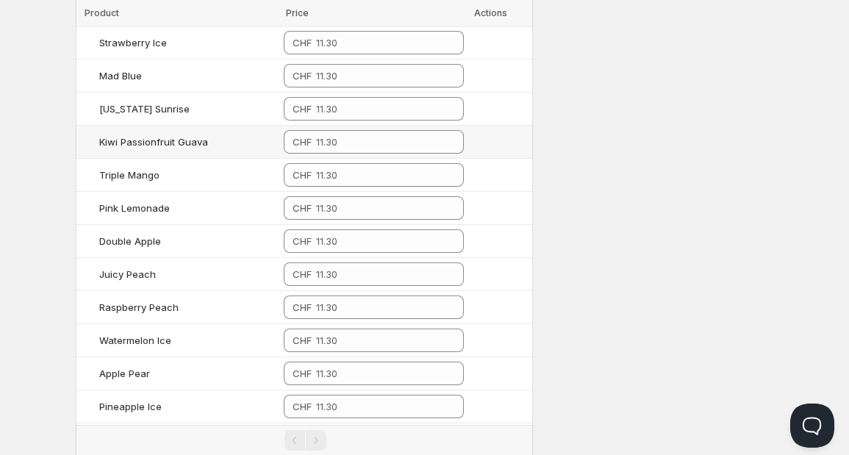
scroll to position [483, 0]
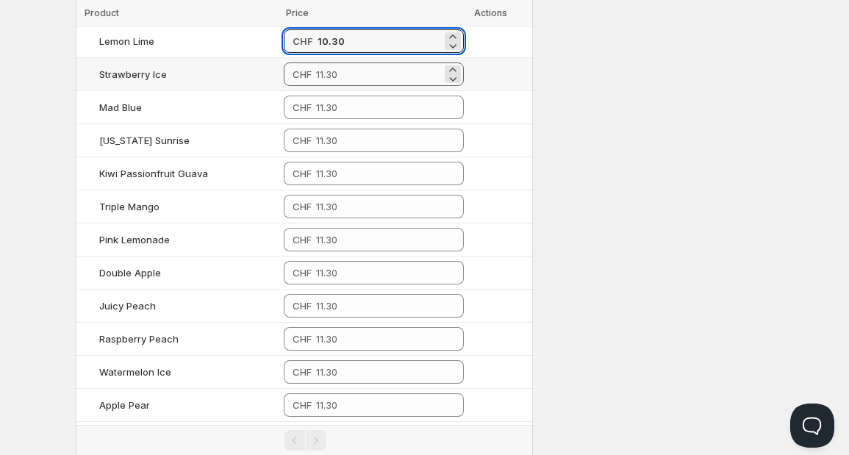
type input "10.30"
click at [380, 62] on input "number" at bounding box center [379, 74] width 126 height 24
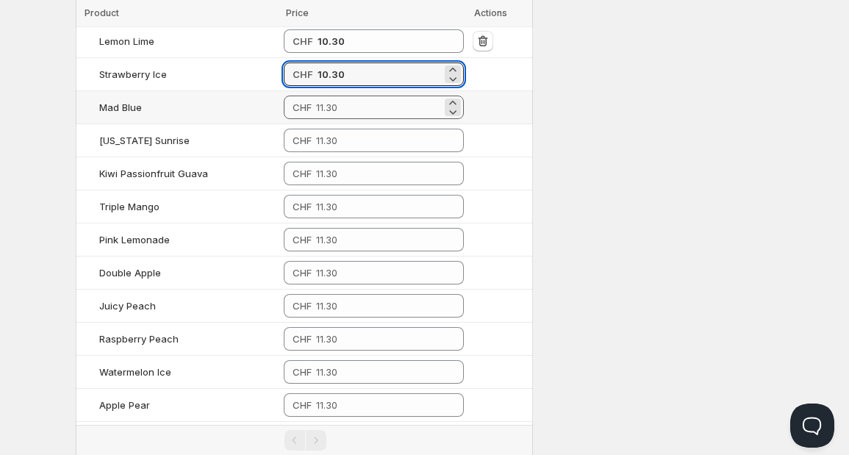
type input "10.30"
click at [366, 96] on input "number" at bounding box center [379, 108] width 126 height 24
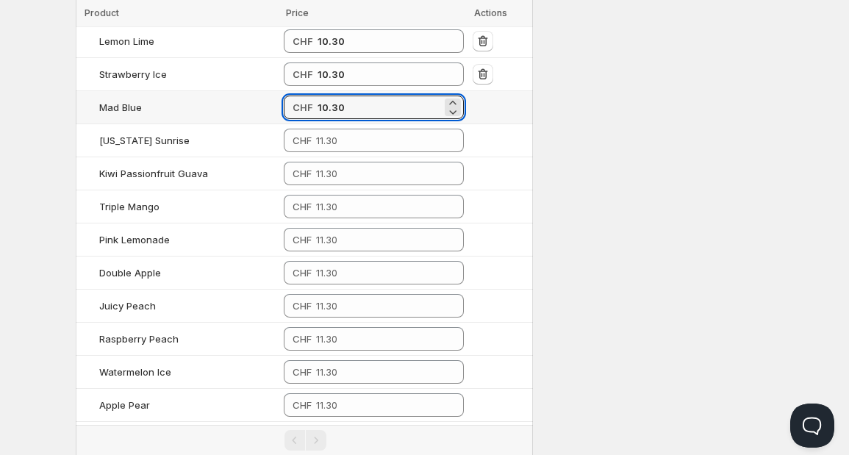
type input "10.30"
click at [344, 128] on td "CHF" at bounding box center [373, 140] width 189 height 33
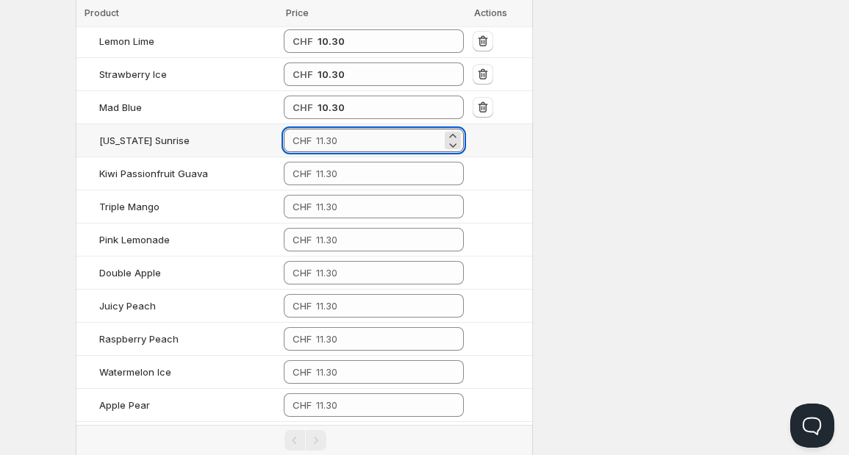
click at [342, 129] on input "number" at bounding box center [379, 141] width 126 height 24
type input "10.30"
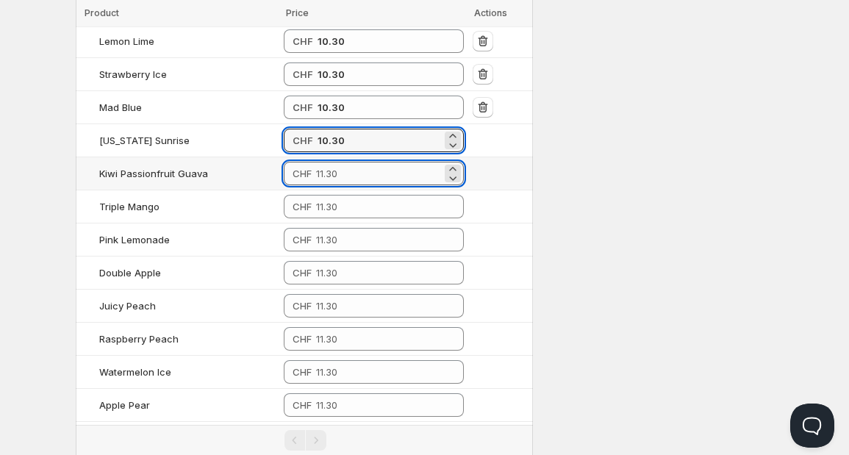
click at [340, 162] on input "number" at bounding box center [379, 174] width 126 height 24
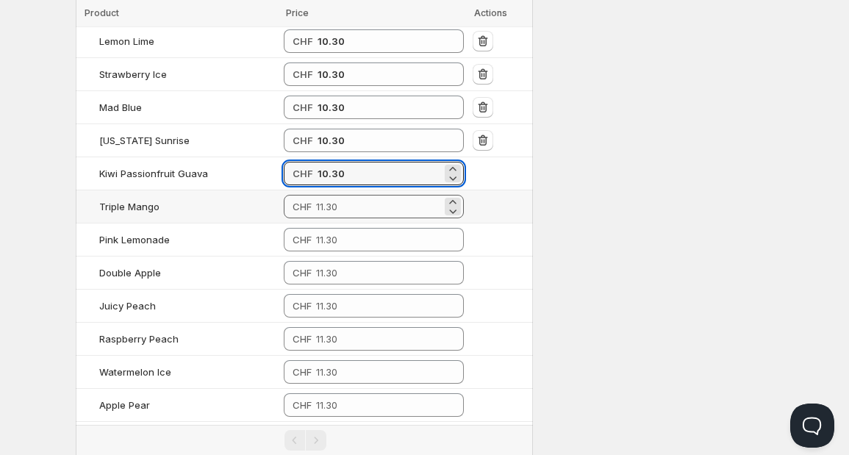
type input "10.30"
click at [340, 195] on input "number" at bounding box center [379, 207] width 126 height 24
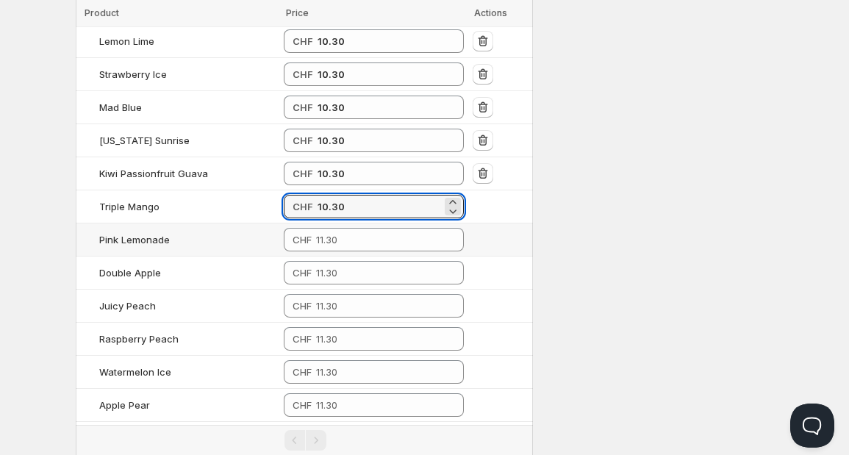
type input "10.30"
click at [343, 228] on td "CHF" at bounding box center [373, 239] width 189 height 33
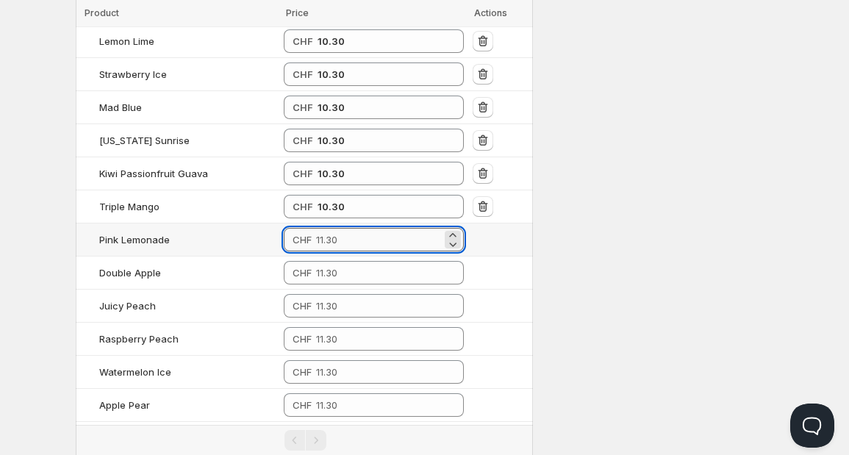
click at [346, 228] on input "number" at bounding box center [379, 240] width 126 height 24
type input "10.30"
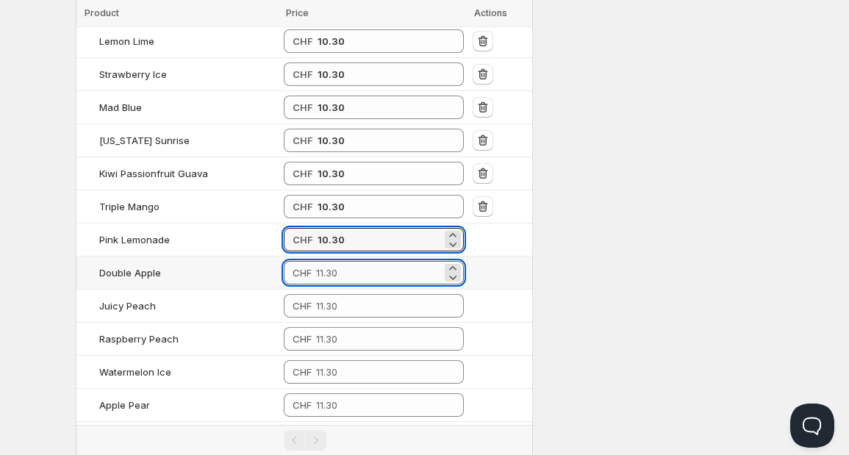
click at [342, 261] on input "number" at bounding box center [379, 273] width 126 height 24
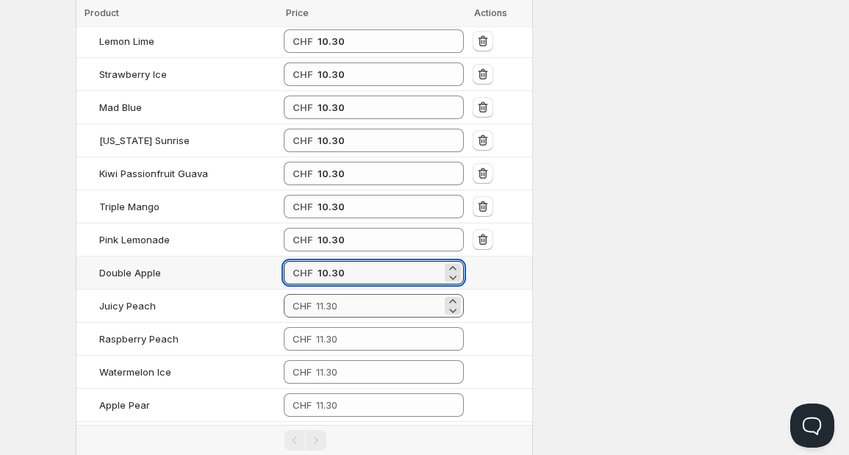
type input "10.30"
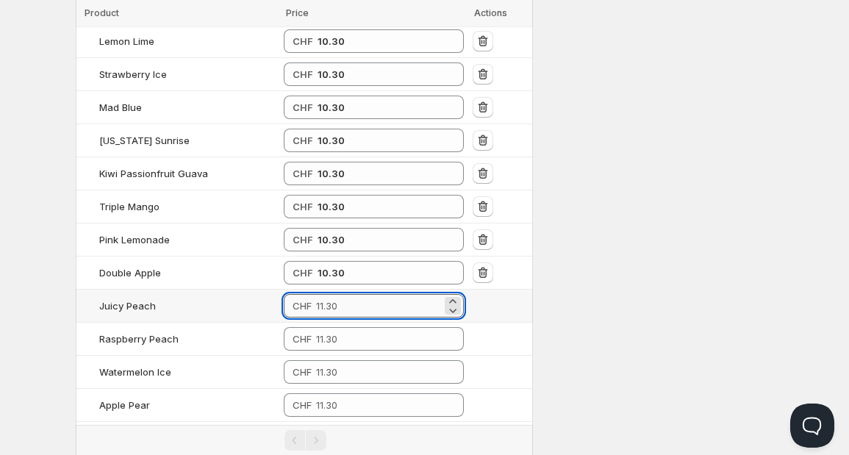
click at [342, 294] on input "number" at bounding box center [379, 306] width 126 height 24
type input "10.30"
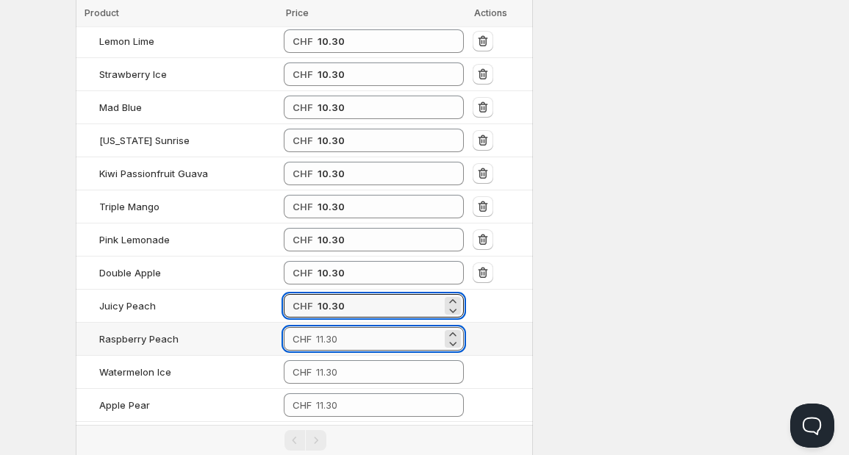
click at [343, 327] on input "number" at bounding box center [379, 339] width 126 height 24
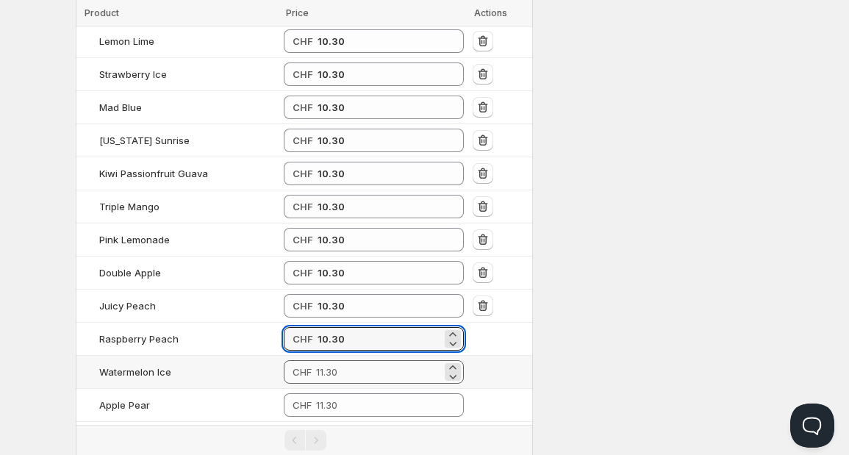
type input "10.30"
click at [341, 360] on input "number" at bounding box center [379, 372] width 126 height 24
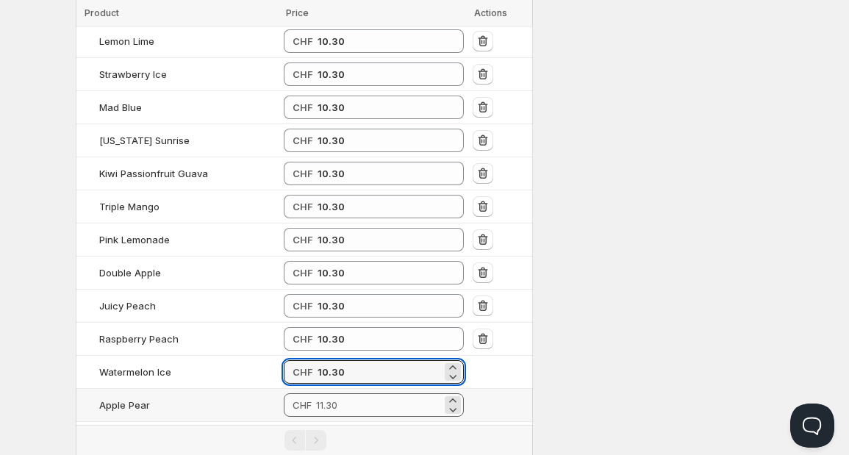
type input "10.30"
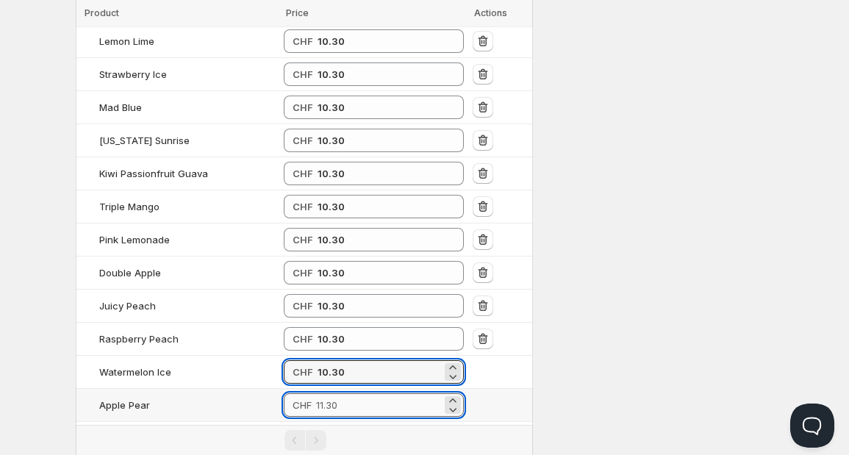
click at [341, 393] on input "number" at bounding box center [379, 405] width 126 height 24
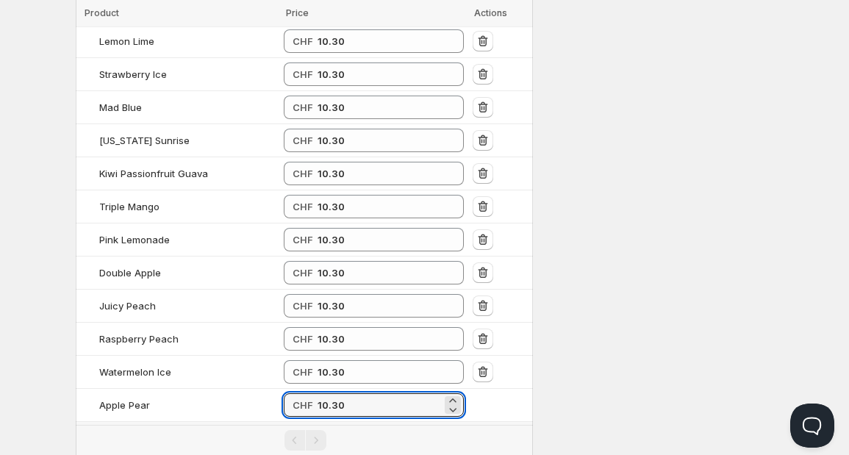
type input "10.30"
click at [340, 426] on input "number" at bounding box center [379, 438] width 126 height 24
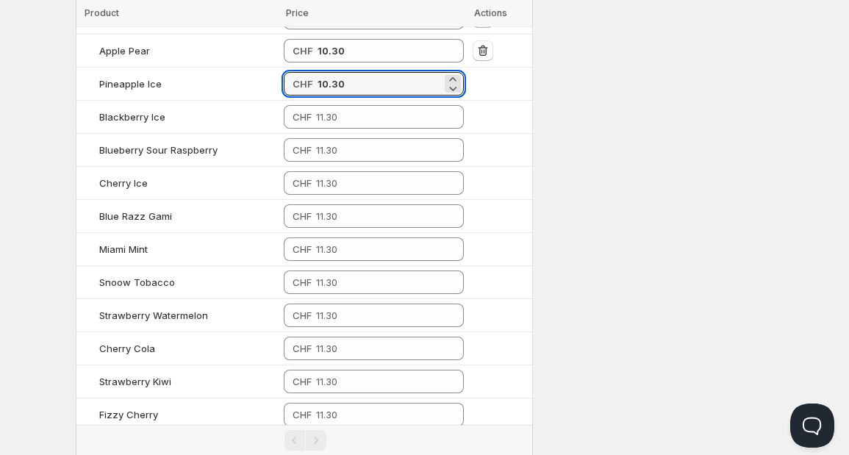
scroll to position [839, 0]
type input "10.30"
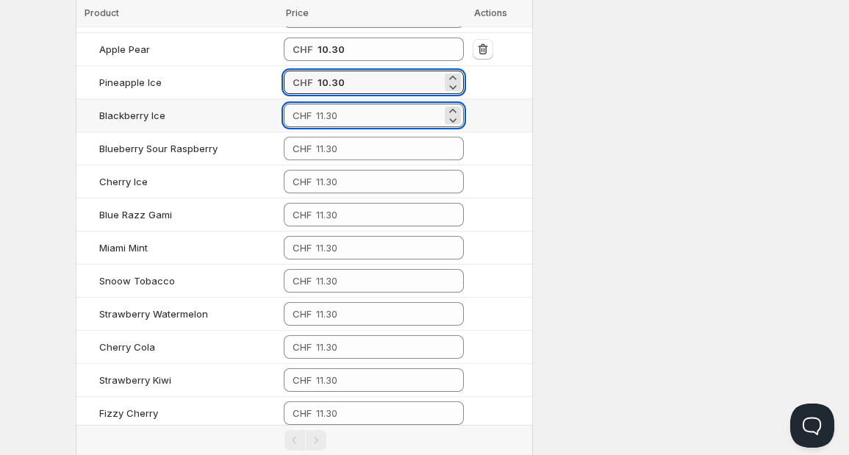
click at [387, 104] on input "number" at bounding box center [379, 116] width 126 height 24
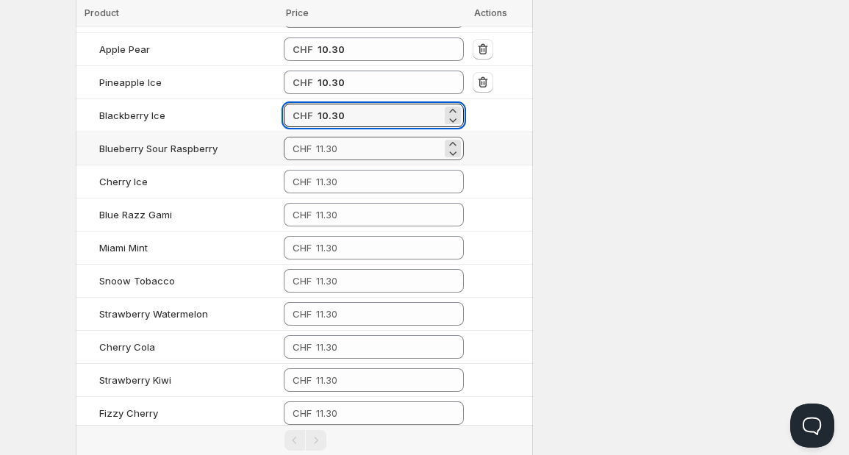
type input "10.30"
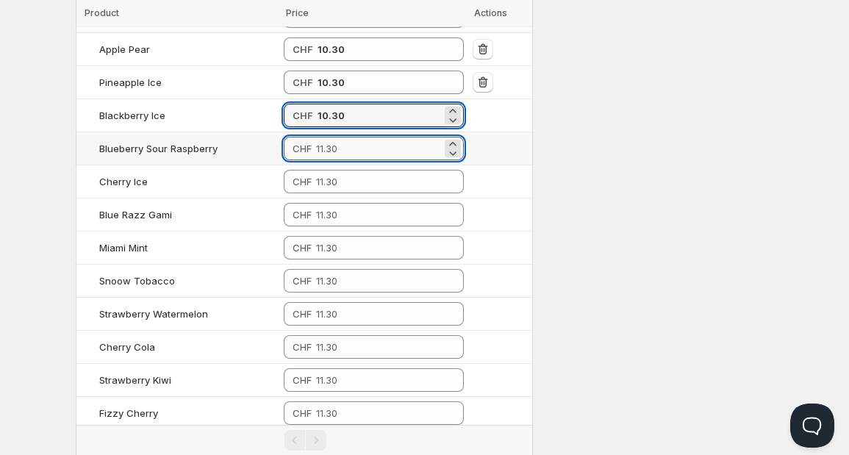
click at [365, 137] on input "number" at bounding box center [379, 149] width 126 height 24
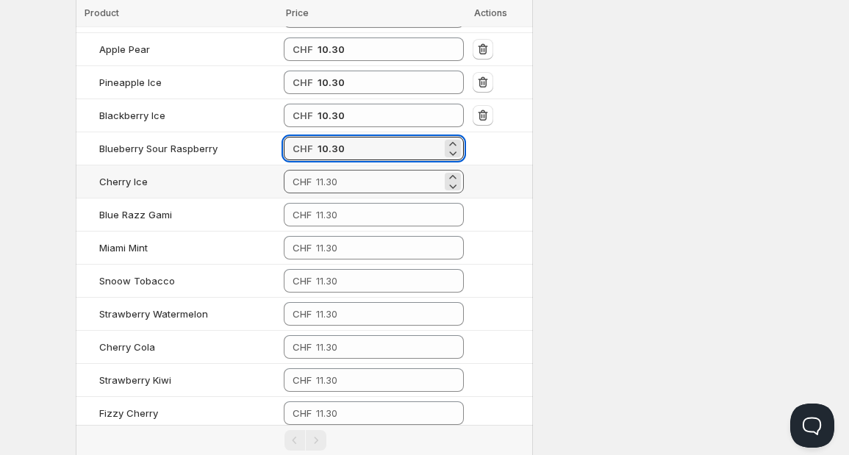
type input "10.30"
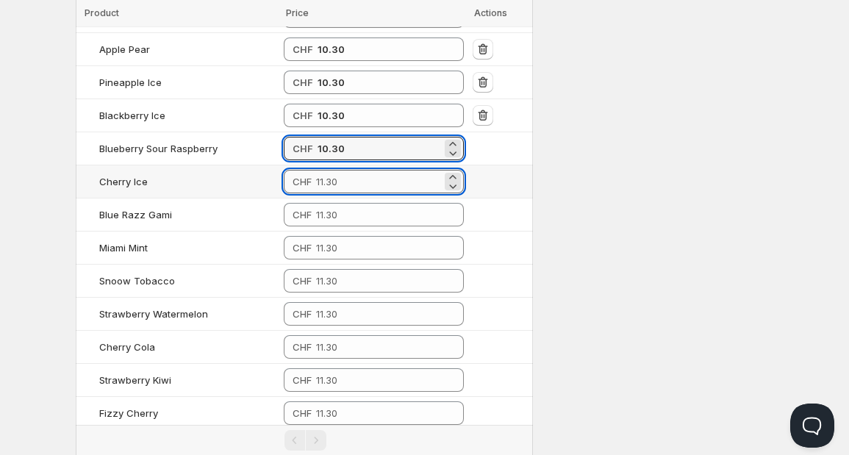
click at [350, 170] on input "number" at bounding box center [379, 182] width 126 height 24
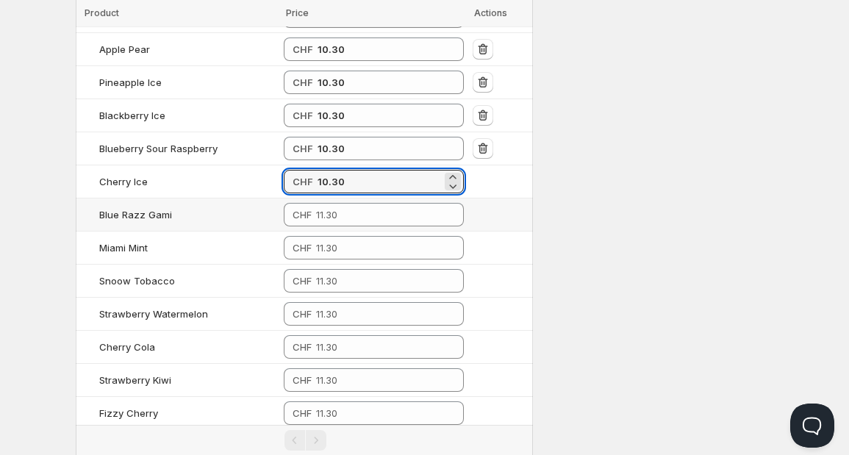
type input "10.30"
click at [346, 232] on td "CHF" at bounding box center [373, 248] width 189 height 33
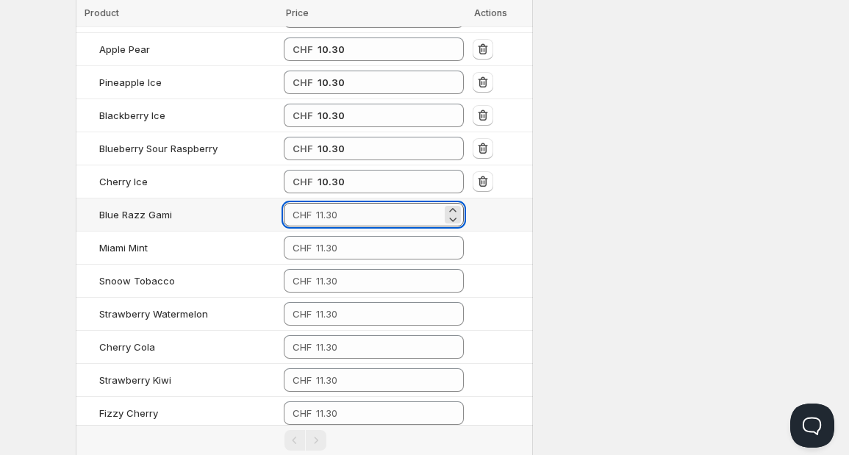
click at [346, 203] on input "number" at bounding box center [379, 215] width 126 height 24
type input "10.30"
click at [343, 232] on td "CHF" at bounding box center [373, 248] width 189 height 33
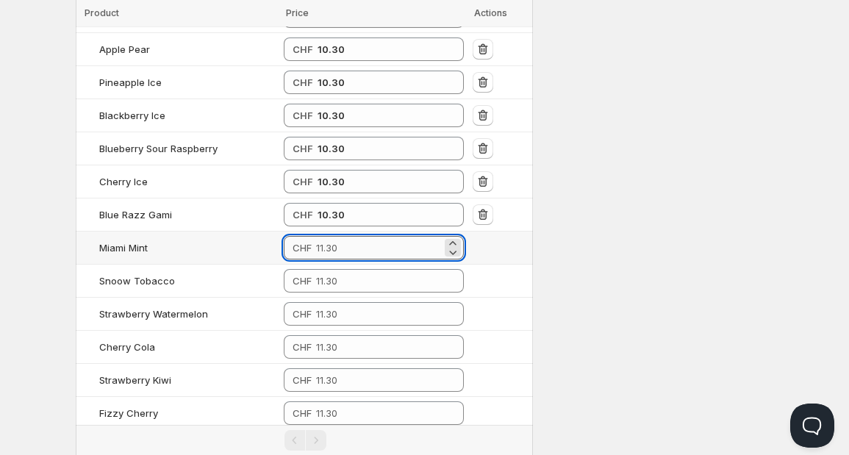
click at [339, 236] on input "number" at bounding box center [379, 248] width 126 height 24
type input "10.30"
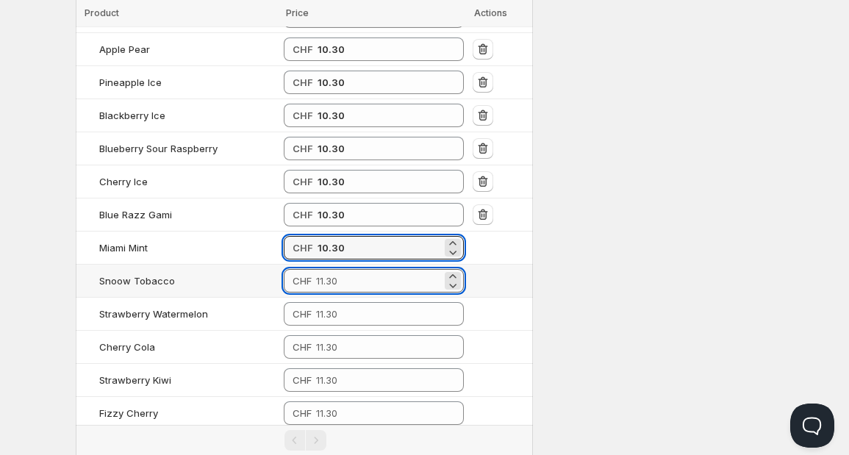
click at [340, 269] on input "number" at bounding box center [379, 281] width 126 height 24
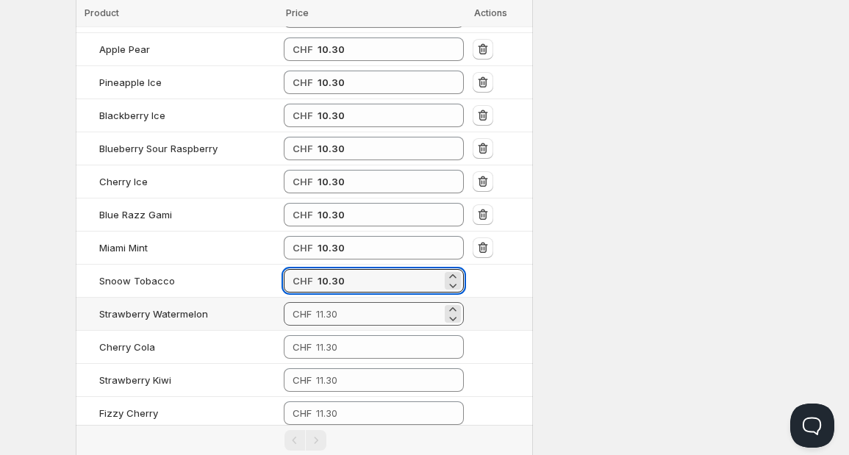
type input "10.30"
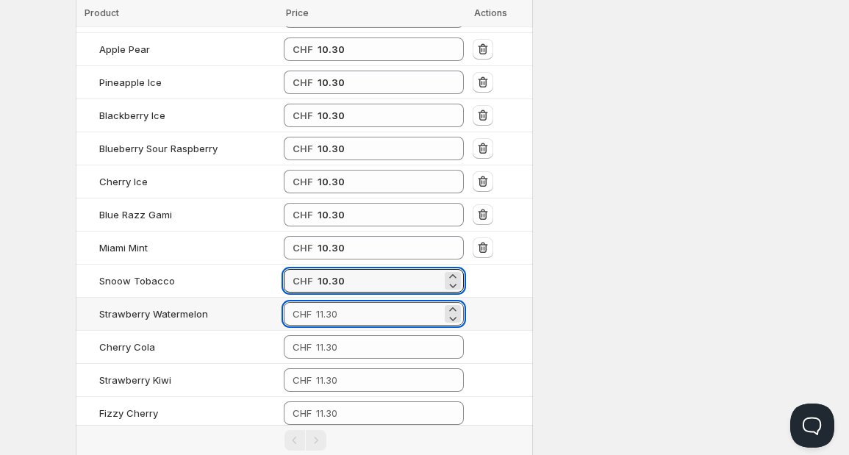
click at [340, 302] on input "number" at bounding box center [379, 314] width 126 height 24
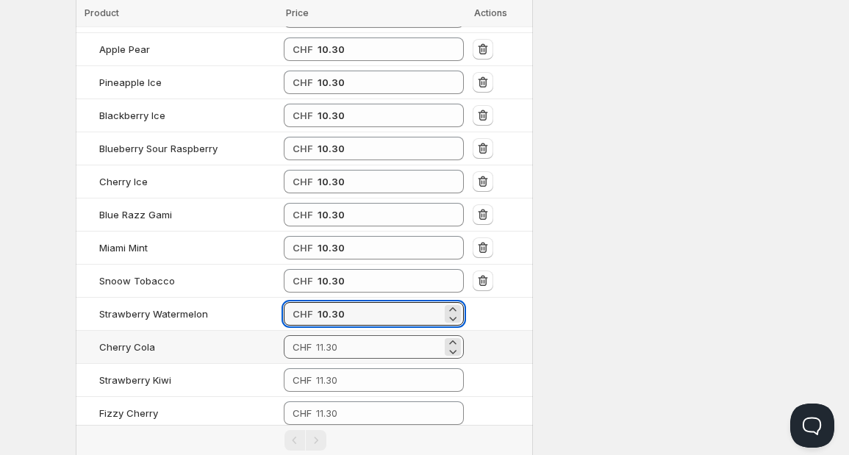
type input "10.30"
click at [340, 335] on input "number" at bounding box center [379, 347] width 126 height 24
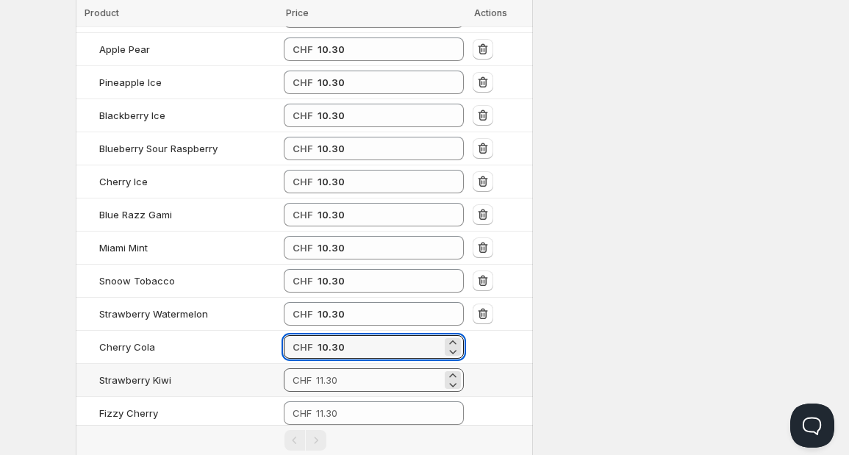
type input "10.30"
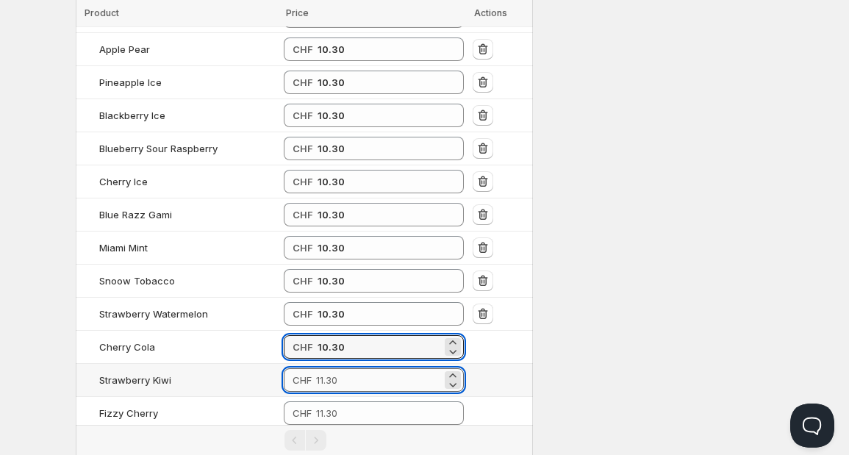
click at [342, 368] on input "number" at bounding box center [379, 380] width 126 height 24
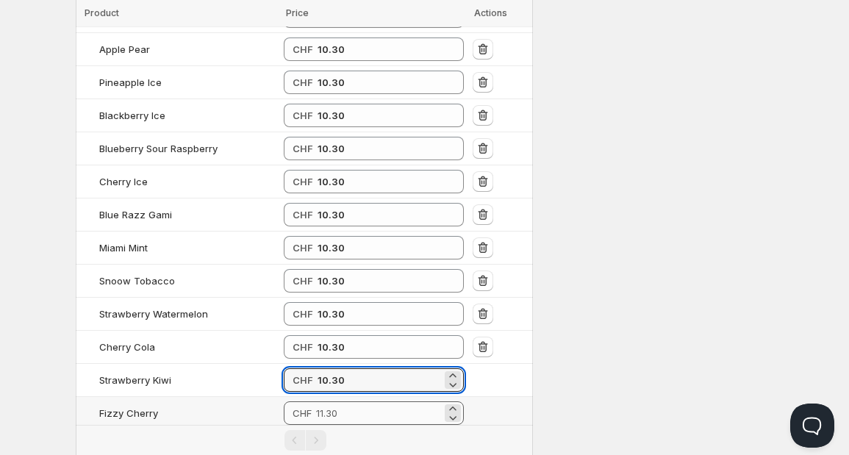
type input "10.30"
click at [345, 401] on input "number" at bounding box center [379, 413] width 126 height 24
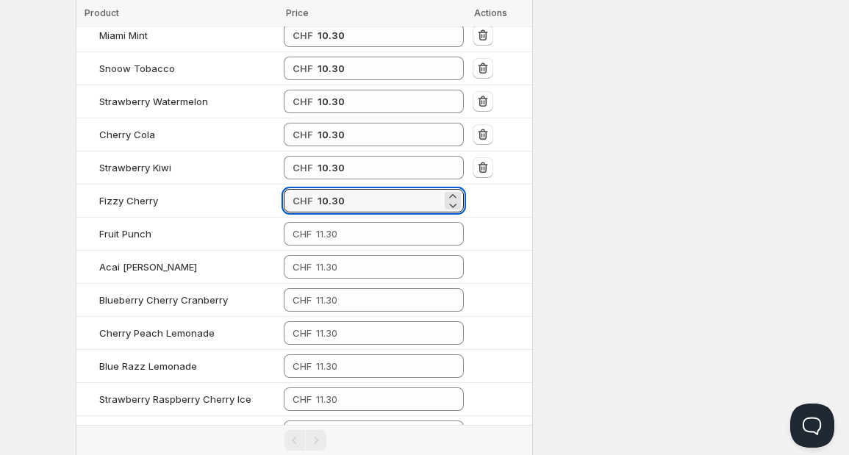
scroll to position [1122, 0]
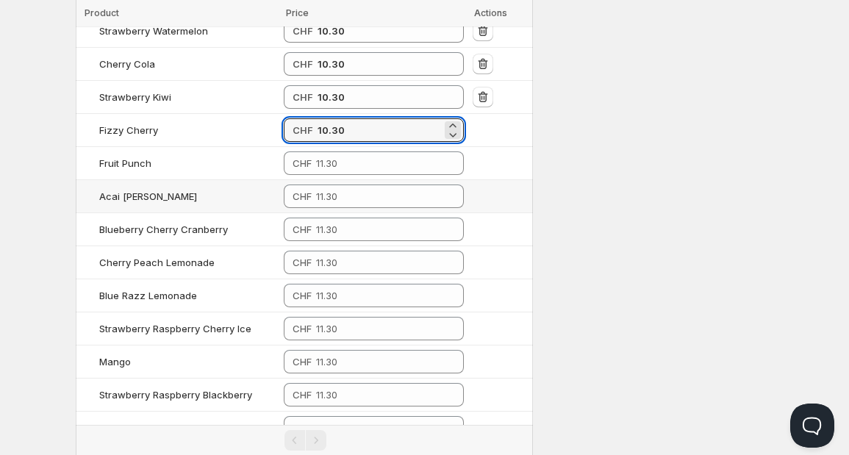
type input "10.30"
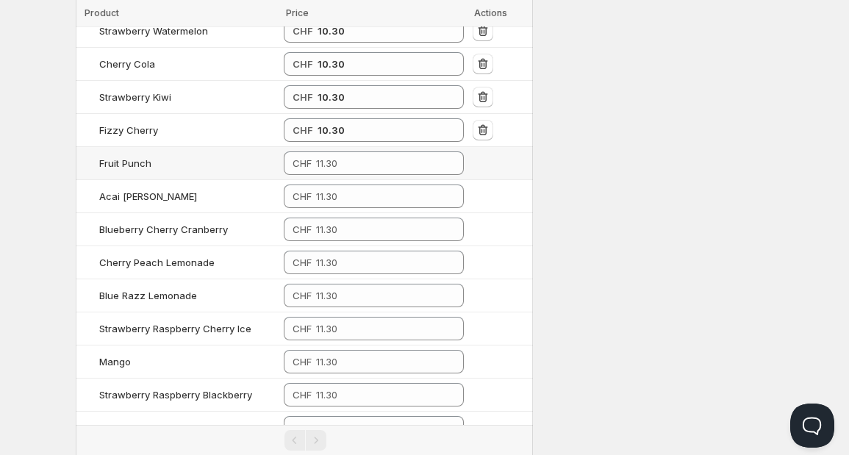
click at [410, 148] on td "CHF" at bounding box center [373, 163] width 189 height 33
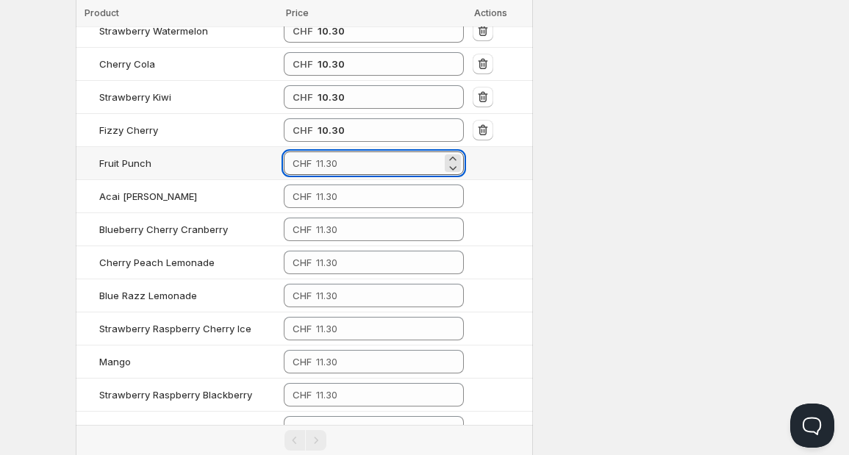
click at [407, 151] on input "number" at bounding box center [379, 163] width 126 height 24
type input "10.30"
click at [376, 185] on input "number" at bounding box center [379, 197] width 126 height 24
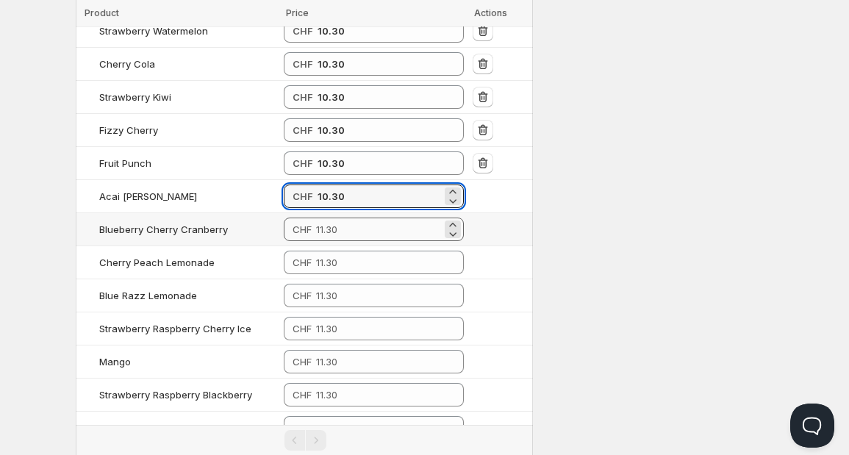
type input "10.30"
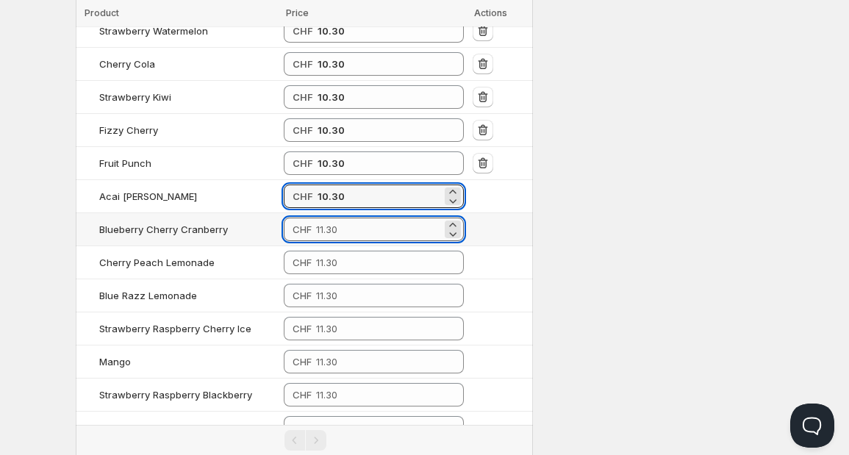
click at [361, 218] on input "number" at bounding box center [379, 230] width 126 height 24
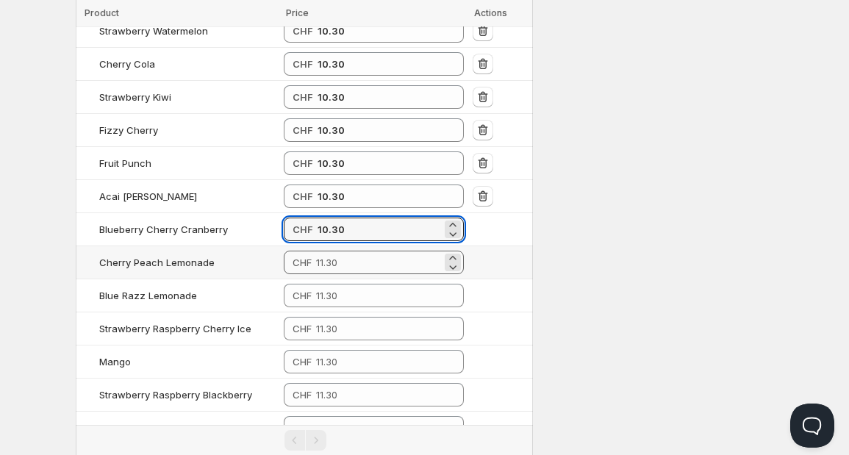
type input "10.30"
click at [354, 246] on td "CHF" at bounding box center [373, 262] width 189 height 33
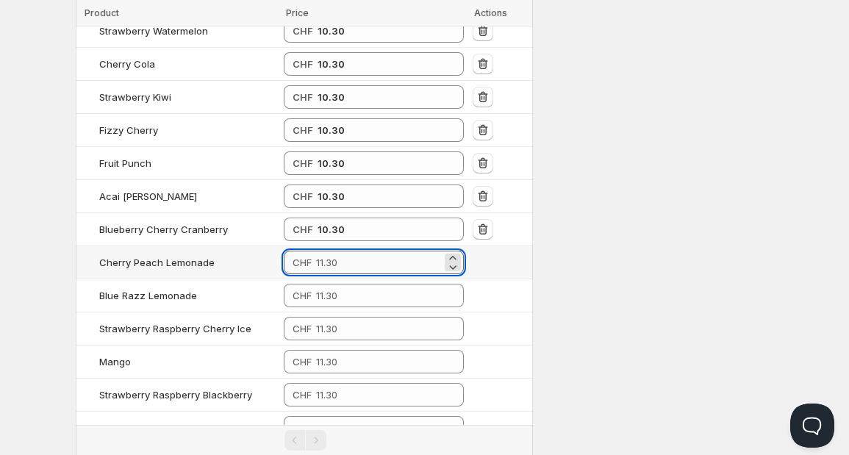
click at [356, 251] on input "number" at bounding box center [379, 263] width 126 height 24
type input "10.30"
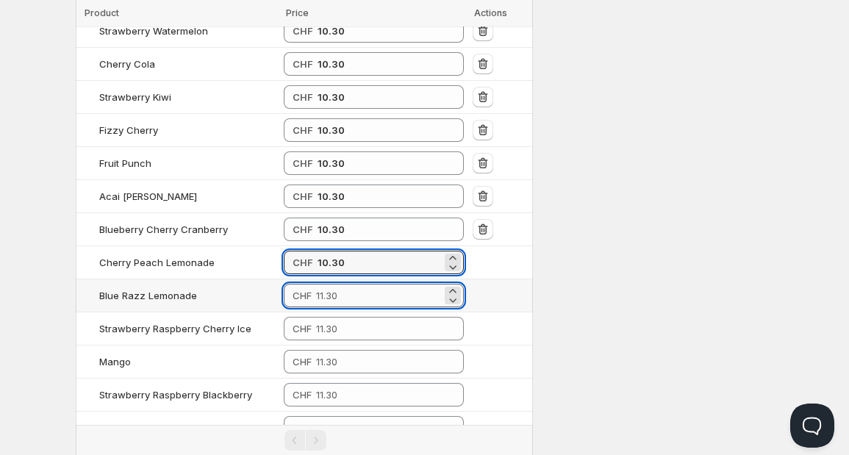
click at [354, 284] on input "number" at bounding box center [379, 296] width 126 height 24
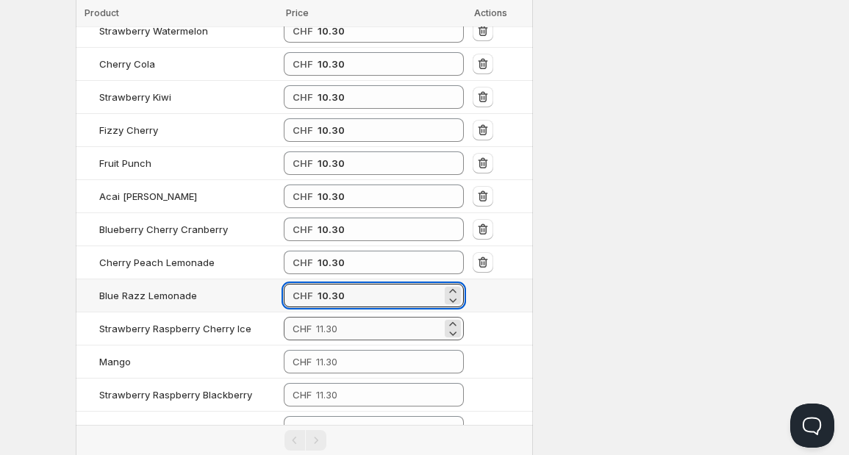
type input "10.30"
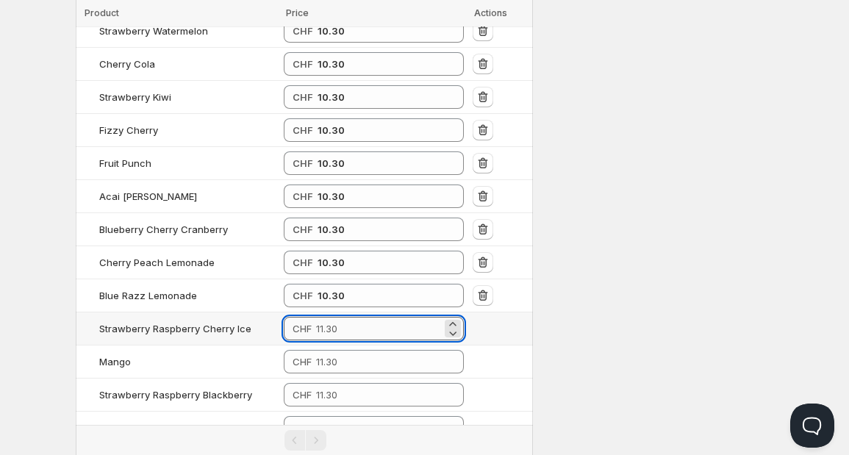
click at [350, 317] on input "number" at bounding box center [379, 329] width 126 height 24
type input "10.30"
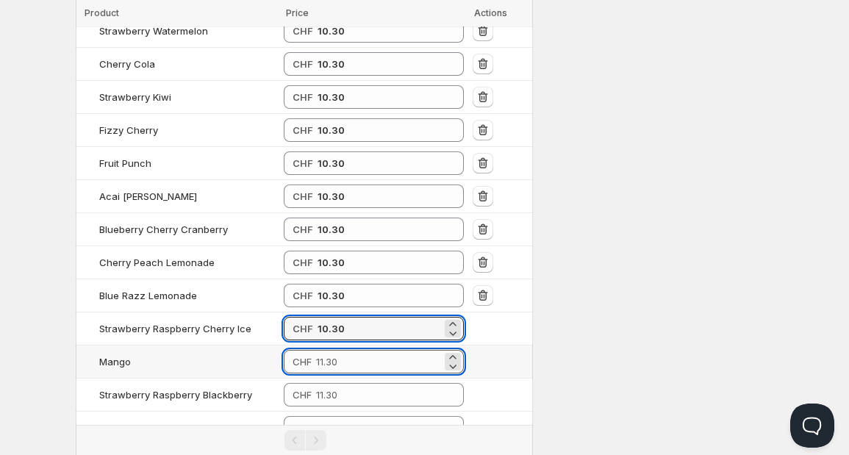
click at [346, 350] on input "number" at bounding box center [379, 362] width 126 height 24
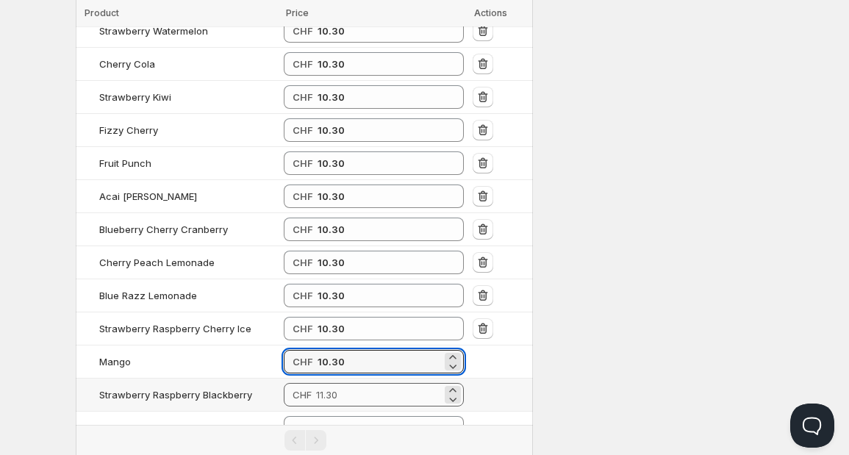
type input "10.30"
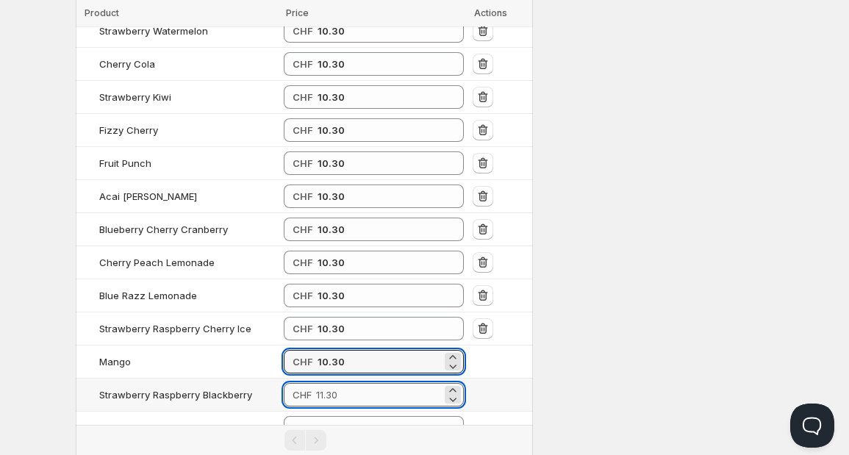
click at [346, 383] on input "number" at bounding box center [379, 395] width 126 height 24
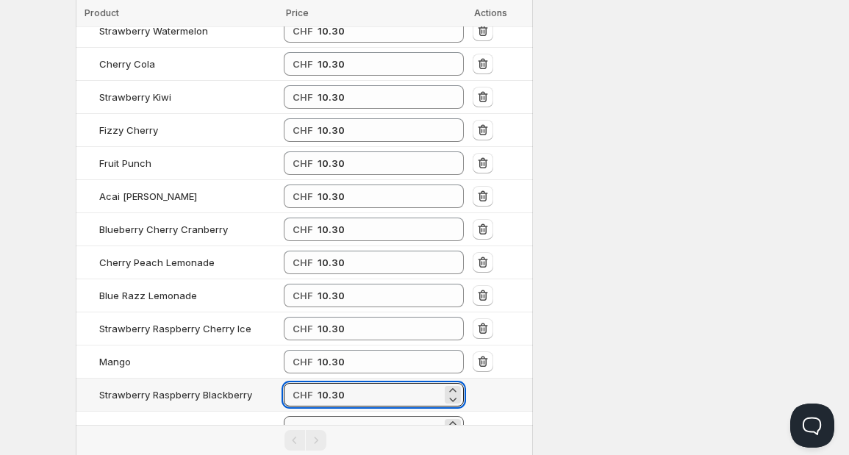
type input "10.30"
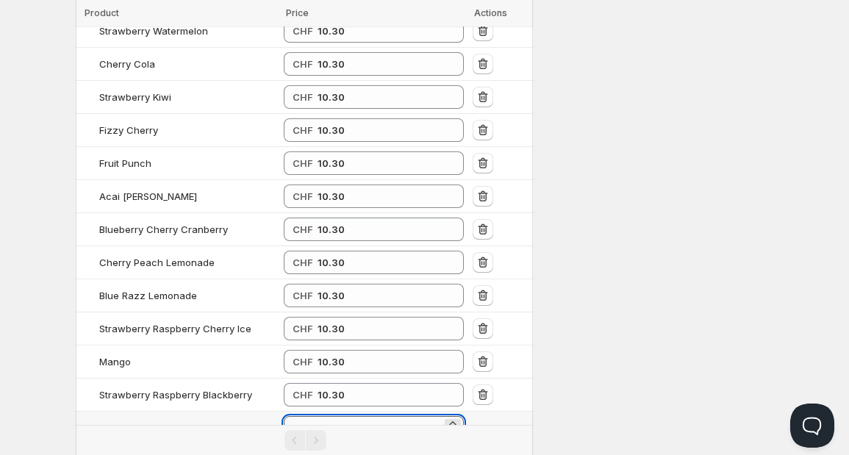
click at [346, 416] on input "number" at bounding box center [379, 428] width 126 height 24
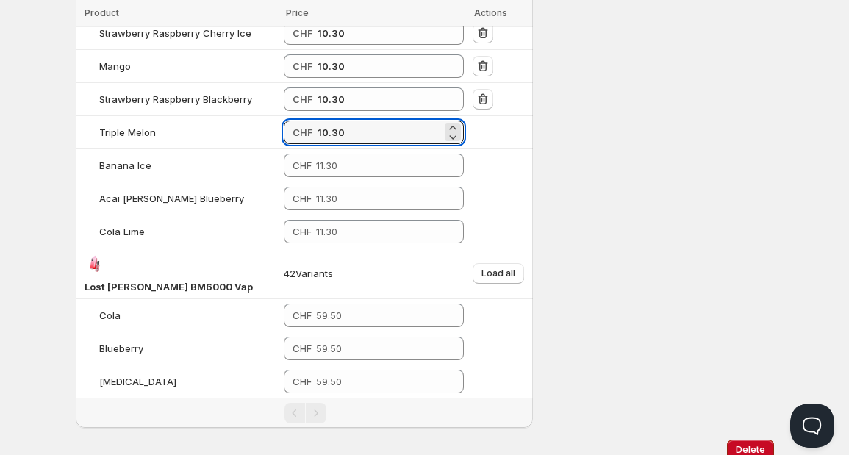
scroll to position [1420, 0]
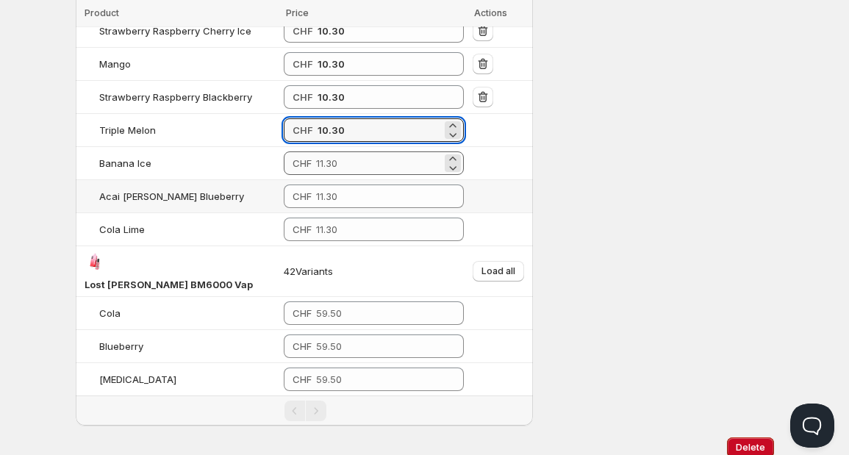
type input "10.30"
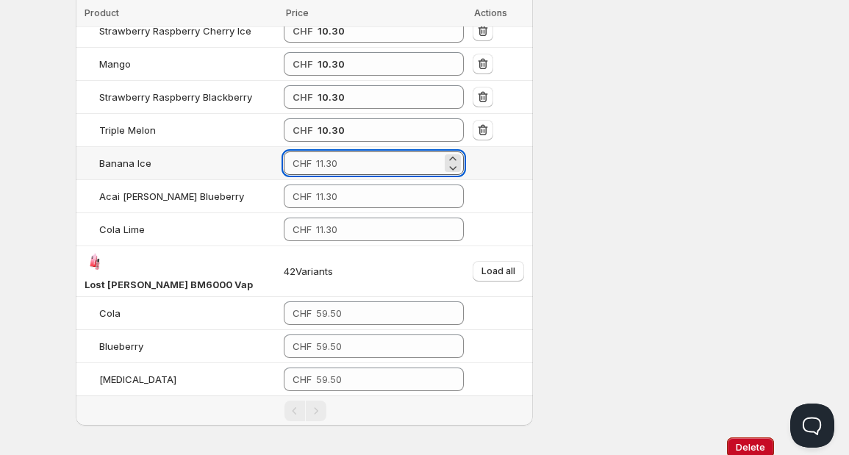
click at [357, 151] on input "number" at bounding box center [379, 163] width 126 height 24
type input "10.30"
click at [354, 185] on input "number" at bounding box center [379, 197] width 126 height 24
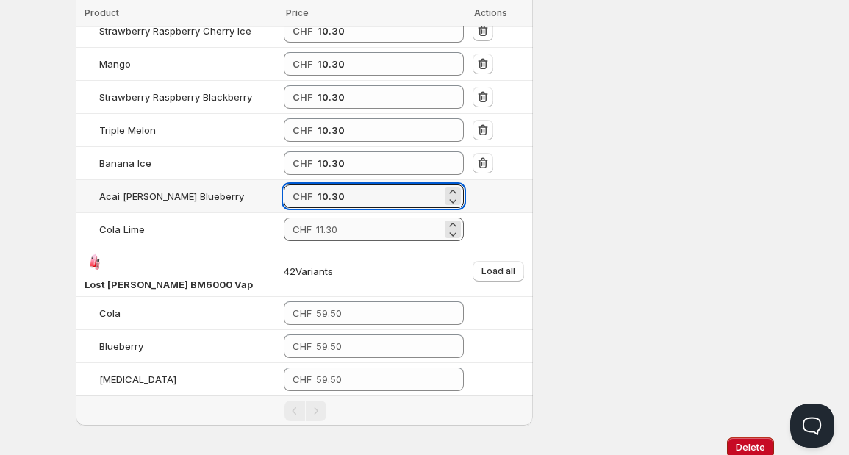
type input "10.30"
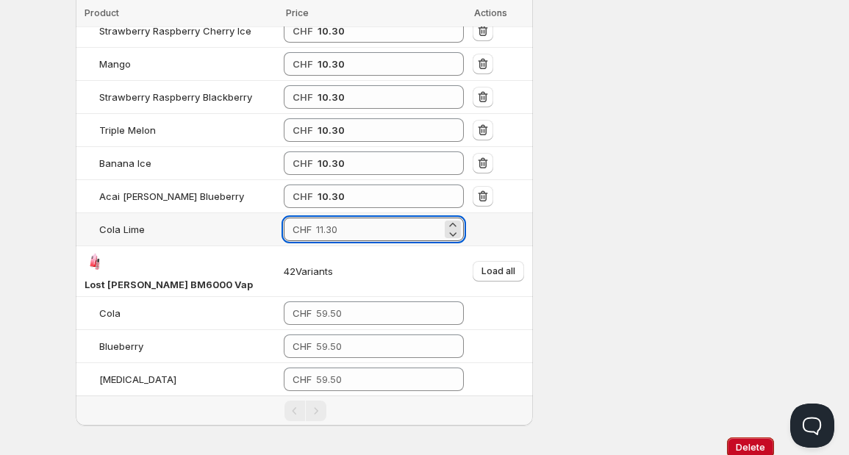
click at [347, 218] on input "number" at bounding box center [379, 230] width 126 height 24
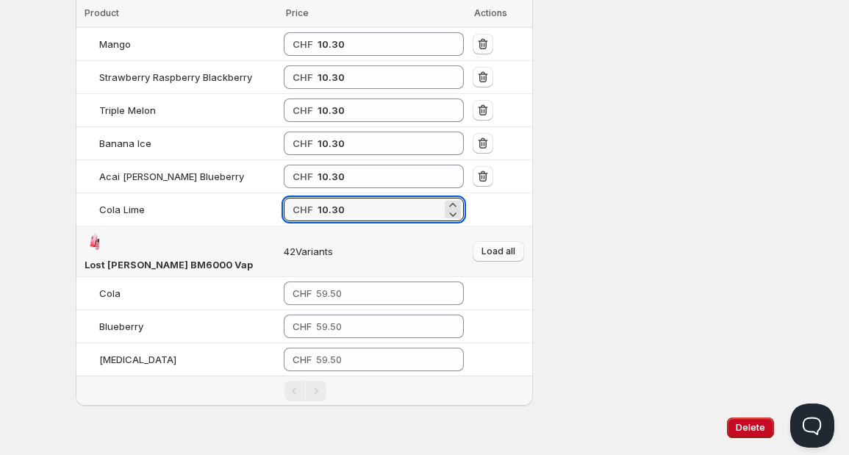
type input "10.30"
click at [500, 246] on span "Load all" at bounding box center [499, 252] width 34 height 12
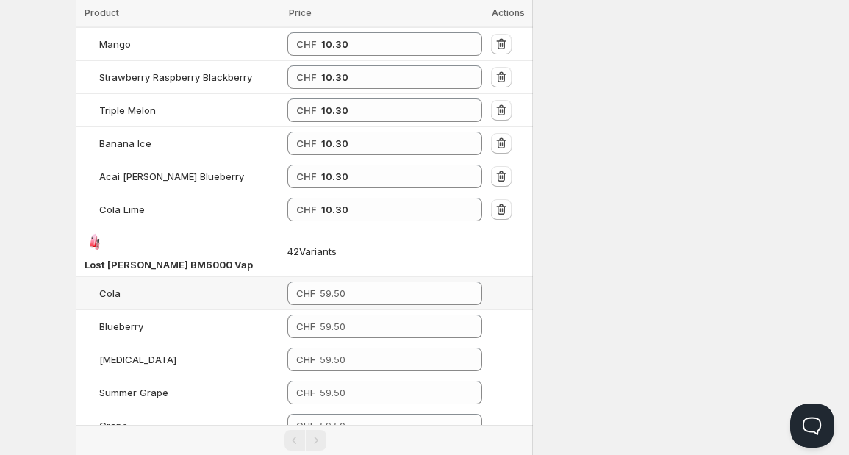
click at [523, 277] on td at bounding box center [510, 293] width 46 height 33
click at [394, 282] on input "number" at bounding box center [390, 294] width 141 height 24
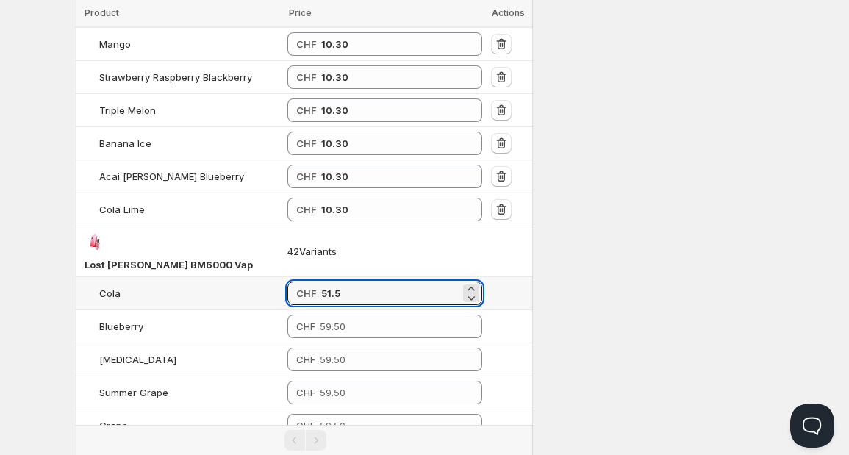
drag, startPoint x: 393, startPoint y: 246, endPoint x: 312, endPoint y: 236, distance: 81.5
click at [312, 282] on div "CHF 51.5" at bounding box center [385, 294] width 196 height 24
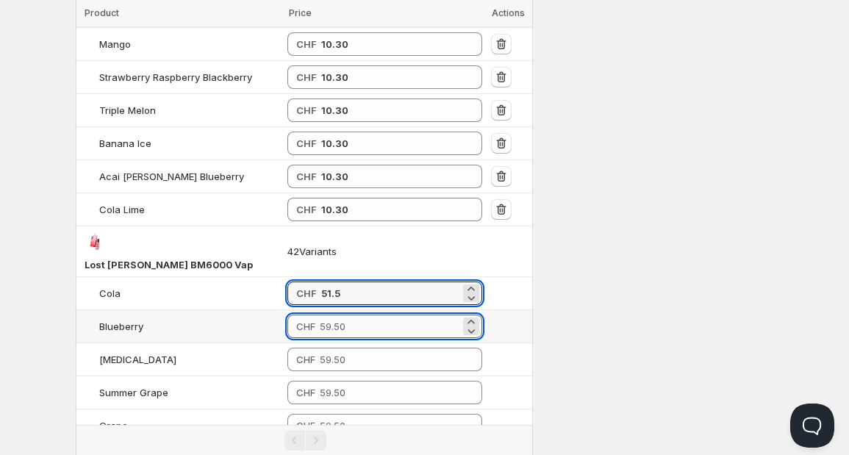
click at [344, 315] on input "number" at bounding box center [390, 327] width 141 height 24
type input "51.50"
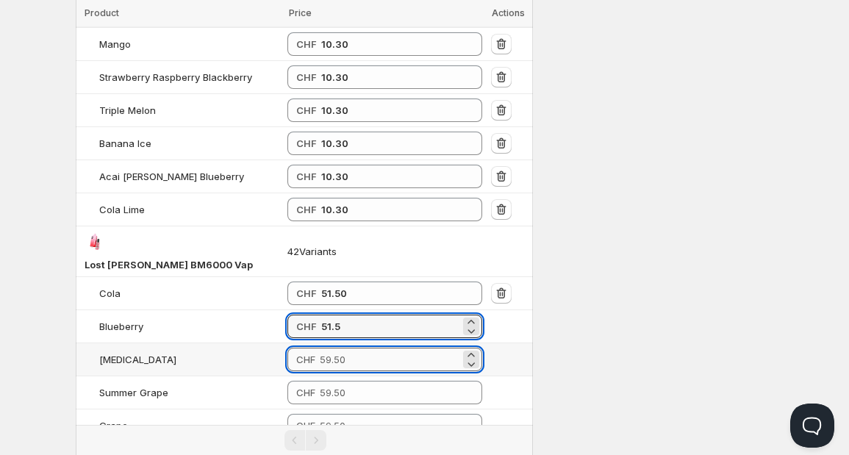
click at [344, 348] on input "number" at bounding box center [390, 360] width 141 height 24
type input "51.50"
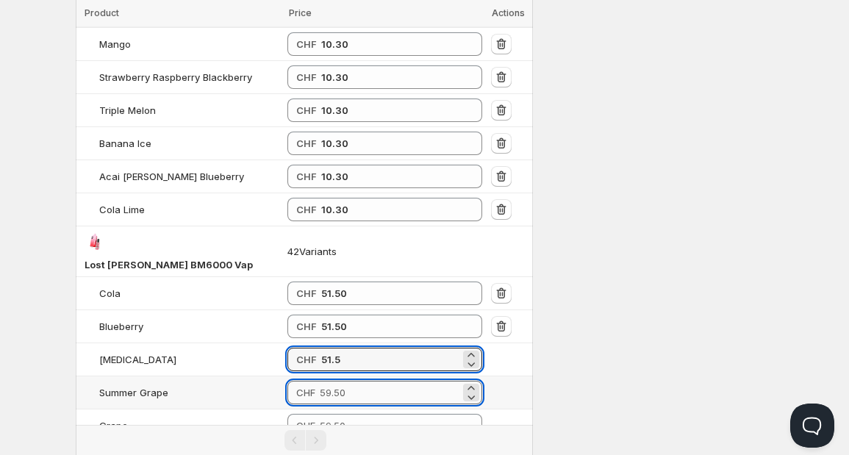
click at [342, 381] on input "number" at bounding box center [390, 393] width 141 height 24
type input "51.50"
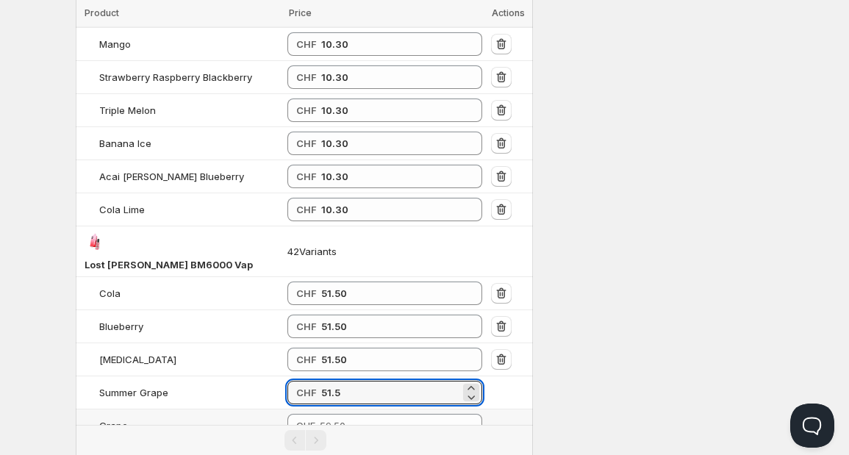
type input "51.50"
click at [343, 409] on td "CHF" at bounding box center [385, 425] width 204 height 33
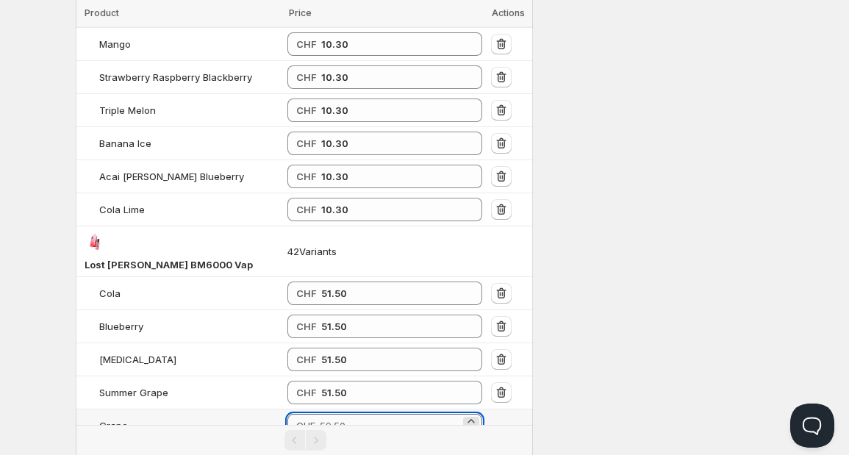
click at [344, 414] on input "number" at bounding box center [390, 426] width 141 height 24
type input "51.50"
click at [340, 447] on input "number" at bounding box center [390, 459] width 141 height 24
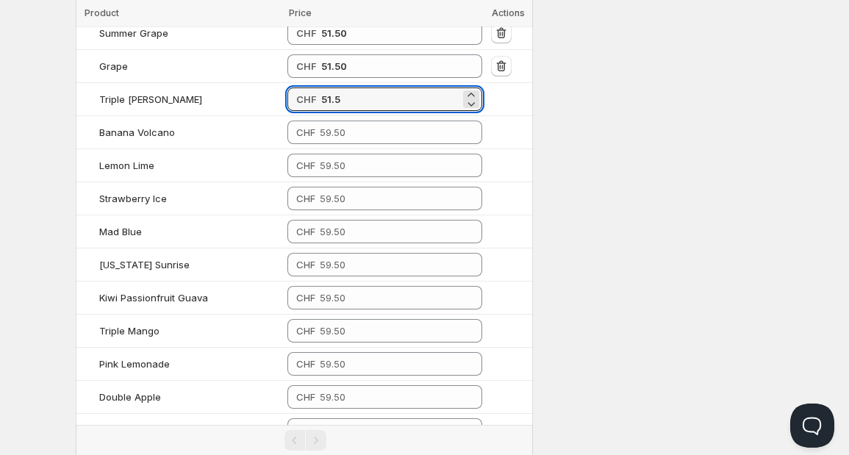
scroll to position [1800, 0]
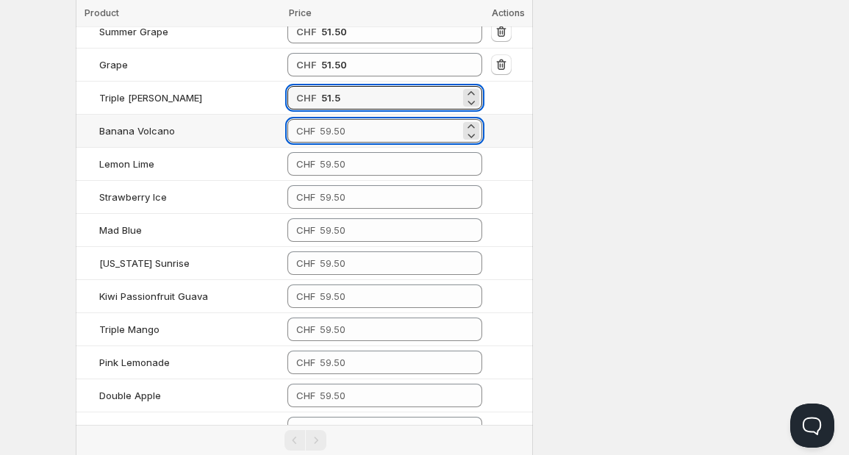
type input "51.50"
click at [353, 119] on input "number" at bounding box center [390, 131] width 141 height 24
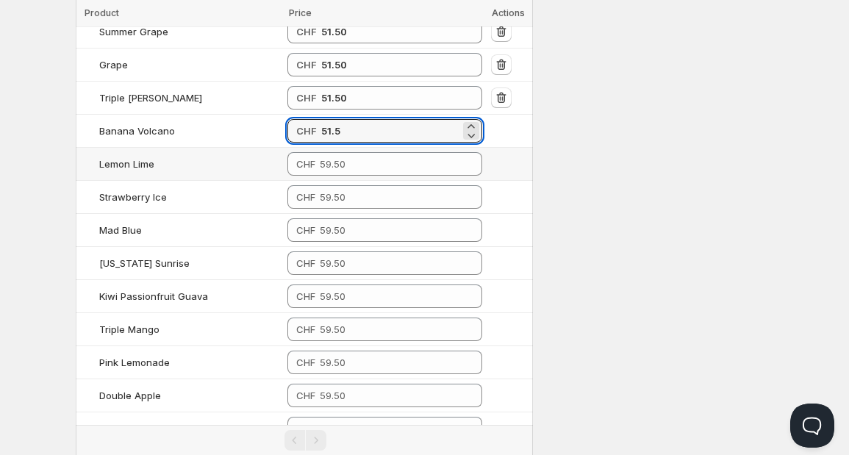
type input "51.50"
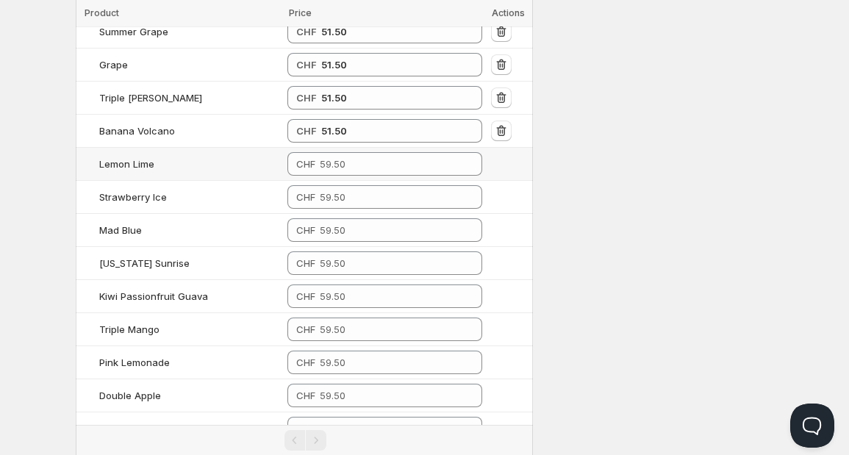
click at [344, 148] on td "CHF" at bounding box center [385, 164] width 204 height 33
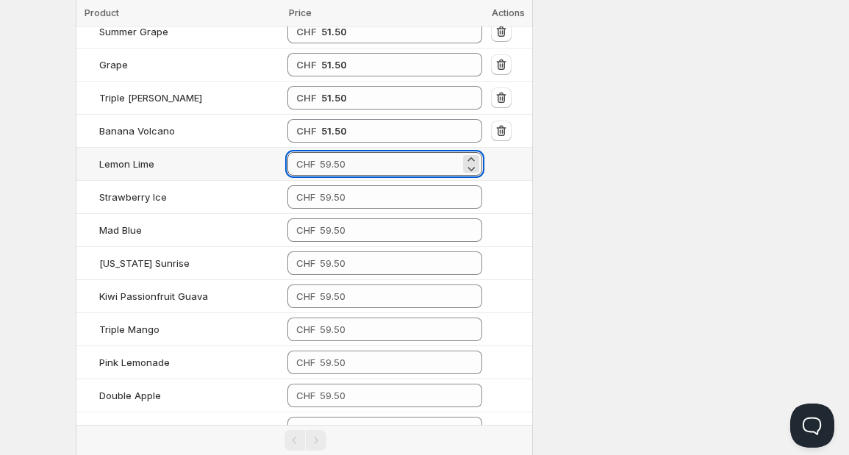
click at [347, 152] on input "number" at bounding box center [390, 164] width 141 height 24
type input "51.50"
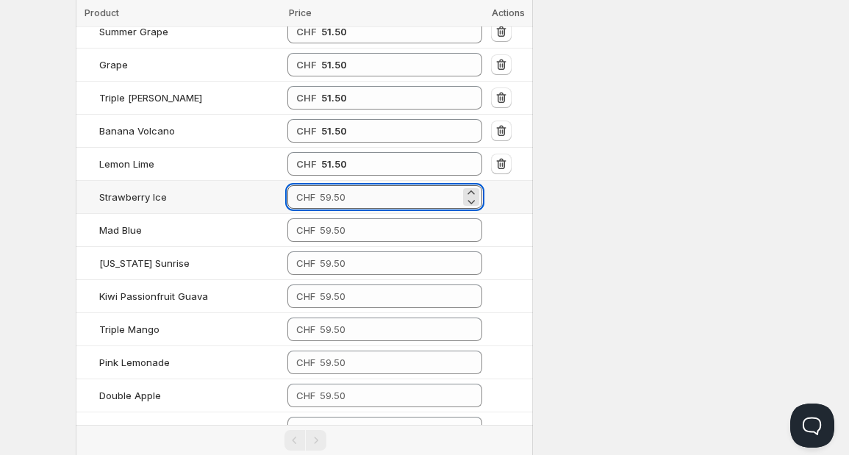
click at [343, 185] on input "number" at bounding box center [390, 197] width 141 height 24
type input "51.50"
click at [342, 218] on input "number" at bounding box center [390, 230] width 141 height 24
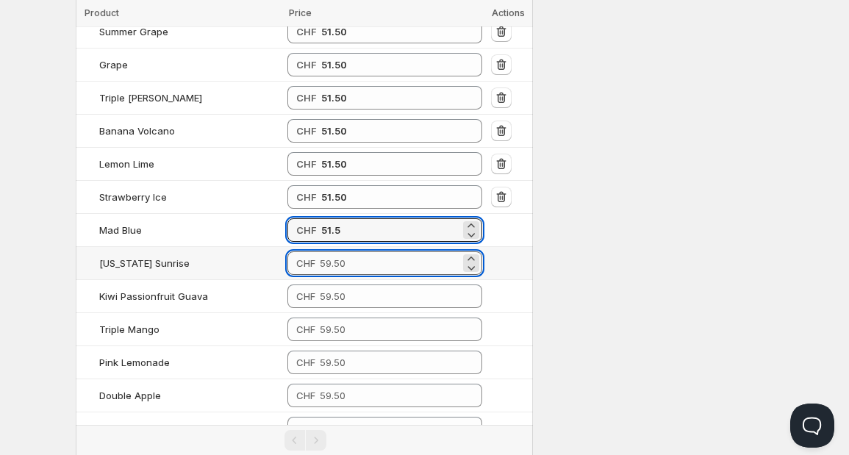
type input "51.50"
click at [340, 251] on input "number" at bounding box center [390, 263] width 141 height 24
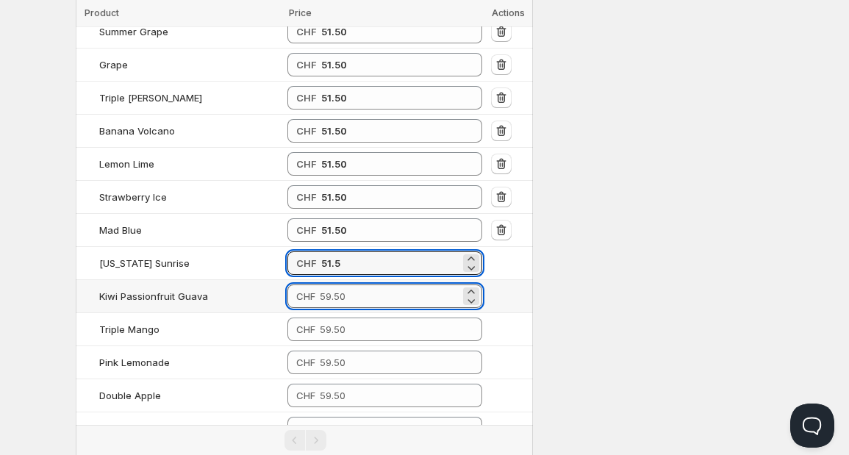
click at [337, 285] on input "number" at bounding box center [390, 297] width 141 height 24
type input "51.50"
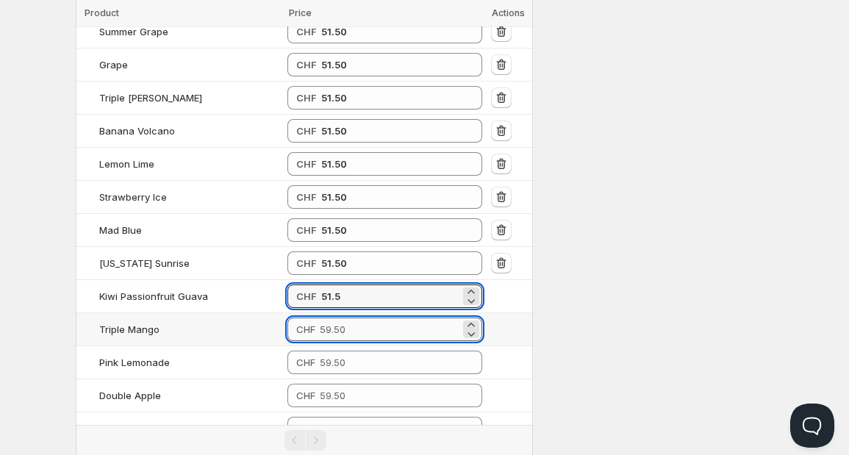
type input "51.50"
click at [336, 318] on input "number" at bounding box center [390, 330] width 141 height 24
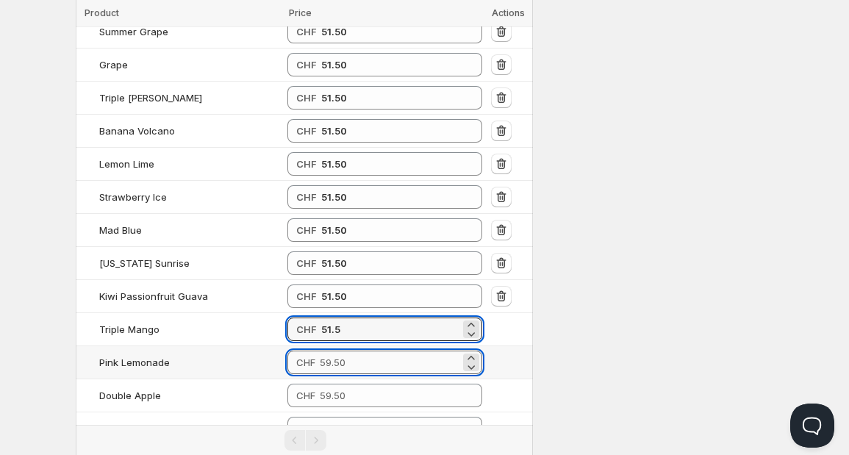
click at [337, 351] on input "number" at bounding box center [390, 363] width 141 height 24
type input "51.50"
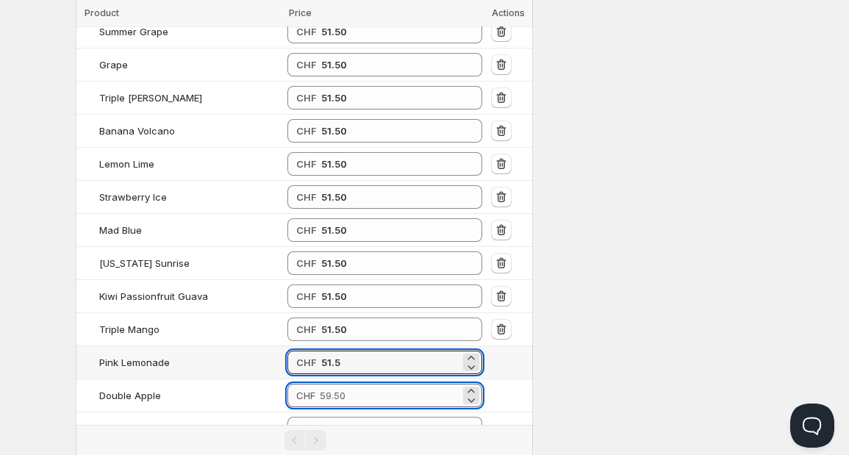
type input "51.50"
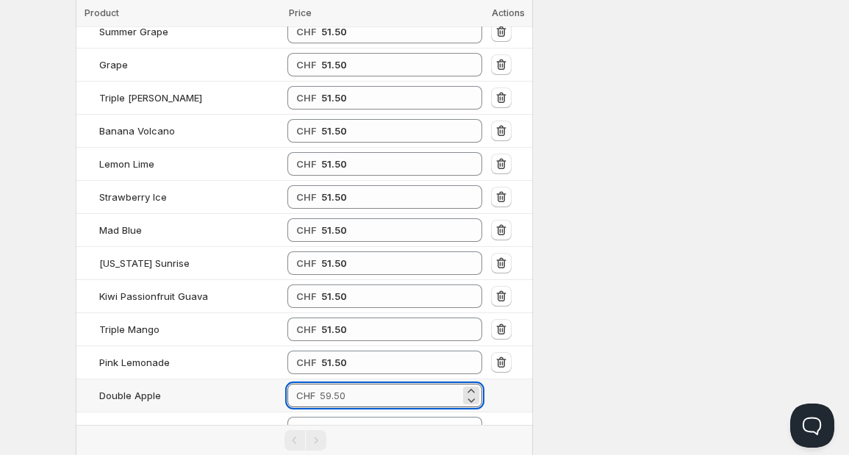
click at [342, 384] on input "number" at bounding box center [390, 396] width 141 height 24
type input "51.50"
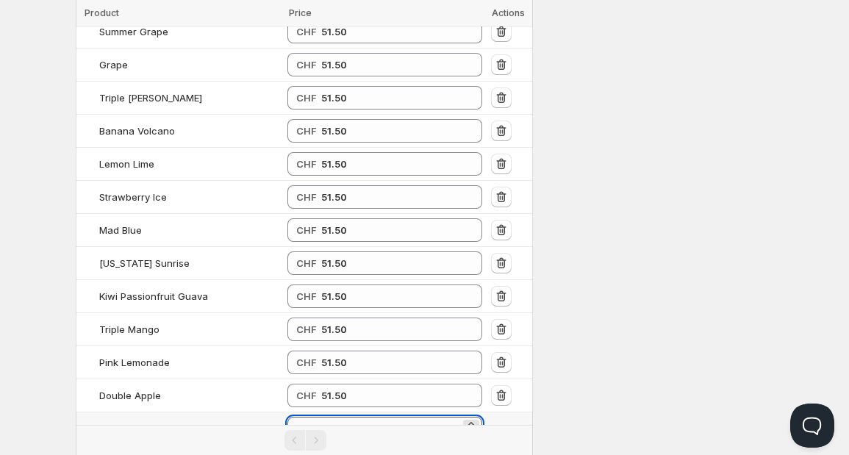
click at [342, 417] on input "number" at bounding box center [390, 429] width 141 height 24
type input "51.50"
click at [337, 450] on input "number" at bounding box center [390, 462] width 141 height 24
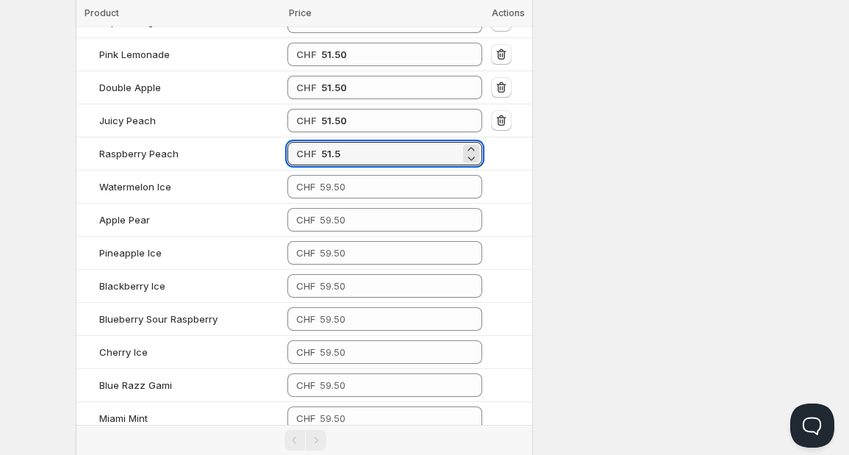
scroll to position [2109, 0]
type input "51.50"
click at [415, 174] on input "number" at bounding box center [390, 186] width 141 height 24
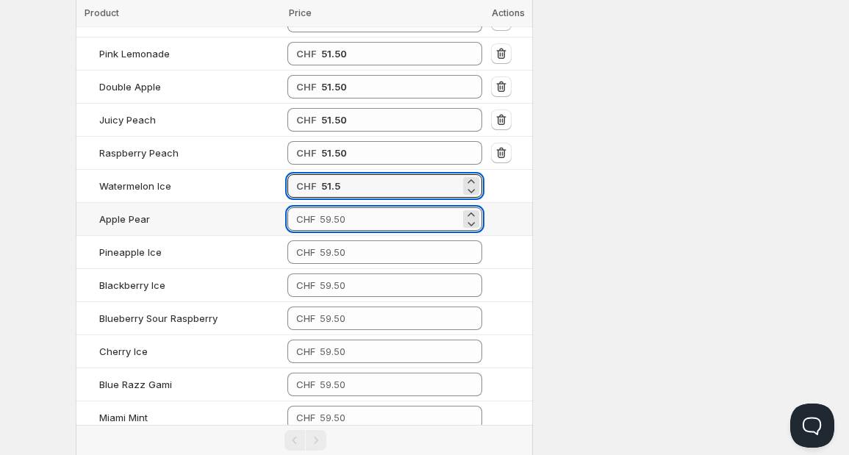
type input "51.50"
click at [393, 207] on input "number" at bounding box center [390, 219] width 141 height 24
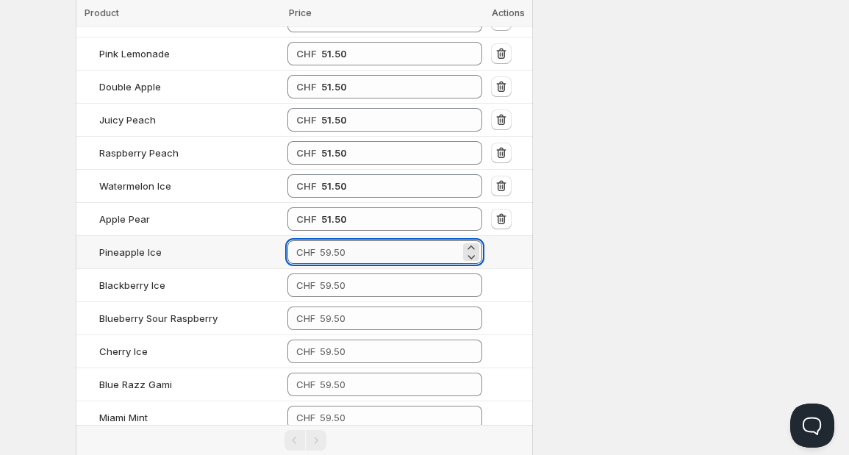
click at [371, 240] on input "number" at bounding box center [390, 252] width 141 height 24
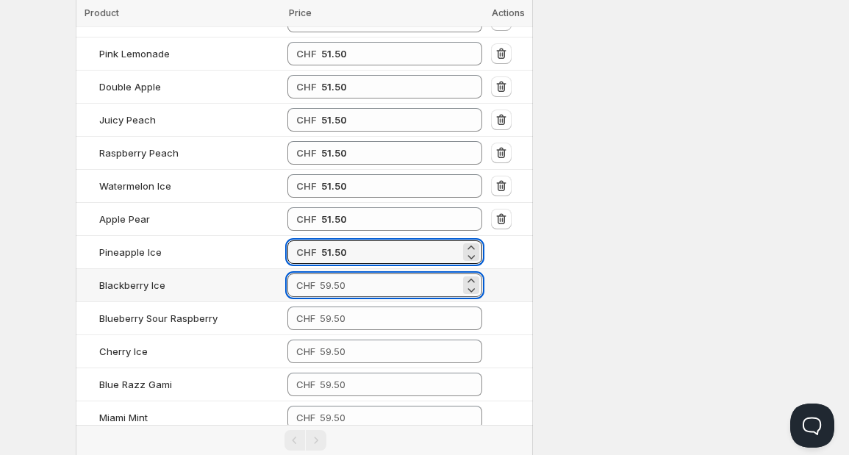
click at [362, 273] on input "number" at bounding box center [390, 285] width 141 height 24
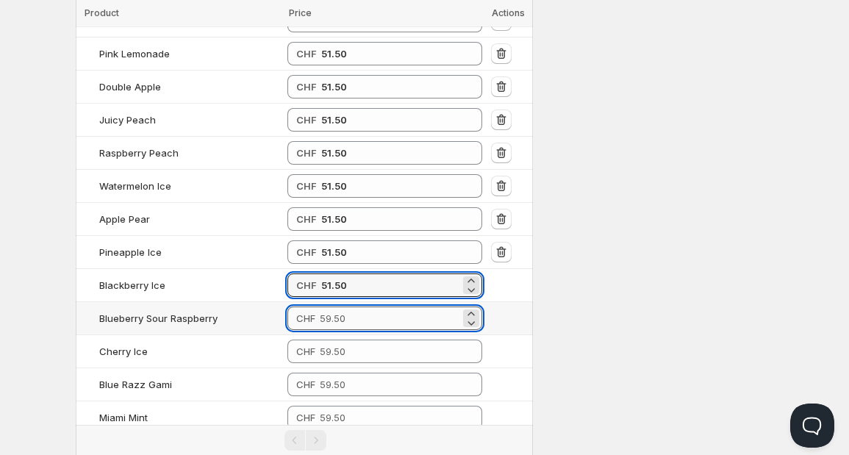
click at [356, 307] on input "number" at bounding box center [390, 319] width 141 height 24
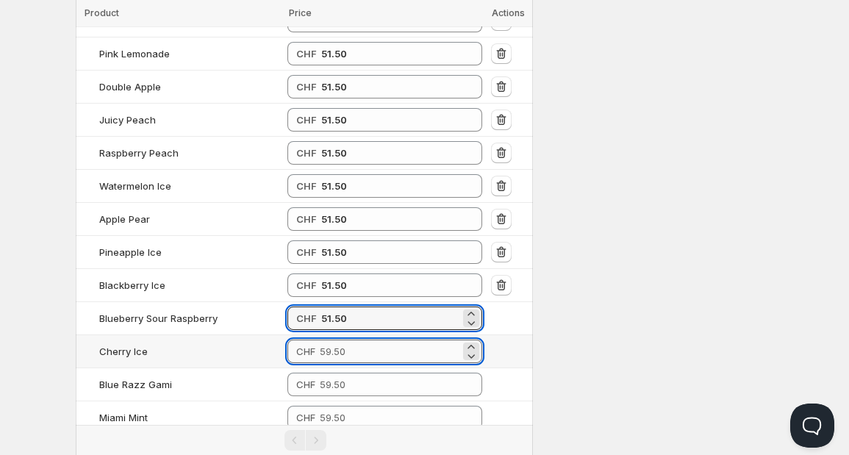
click at [352, 340] on input "number" at bounding box center [390, 352] width 141 height 24
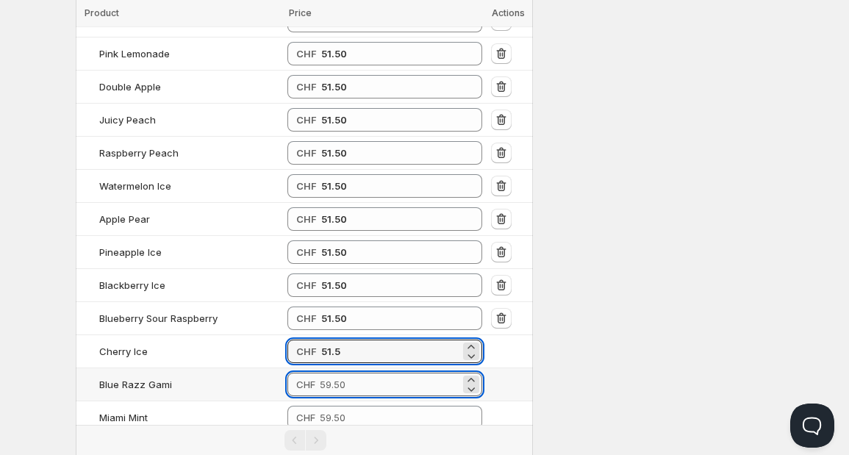
click at [349, 373] on input "number" at bounding box center [390, 385] width 141 height 24
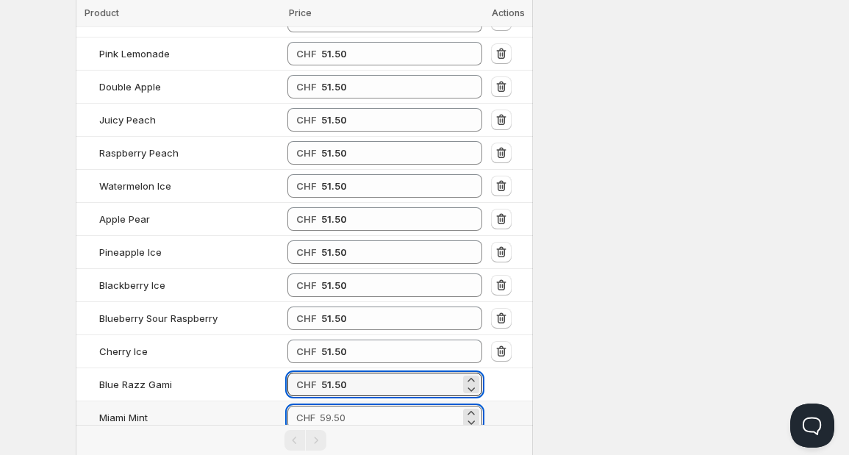
click at [351, 406] on input "number" at bounding box center [390, 418] width 141 height 24
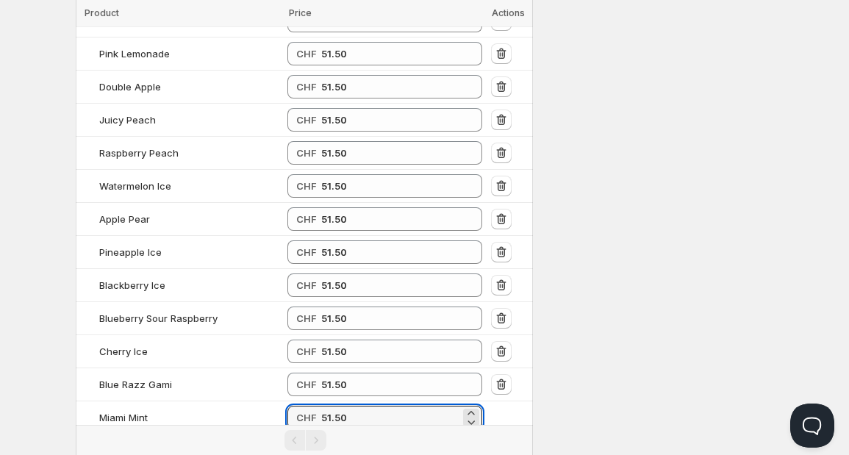
click at [353, 439] on input "number" at bounding box center [390, 451] width 141 height 24
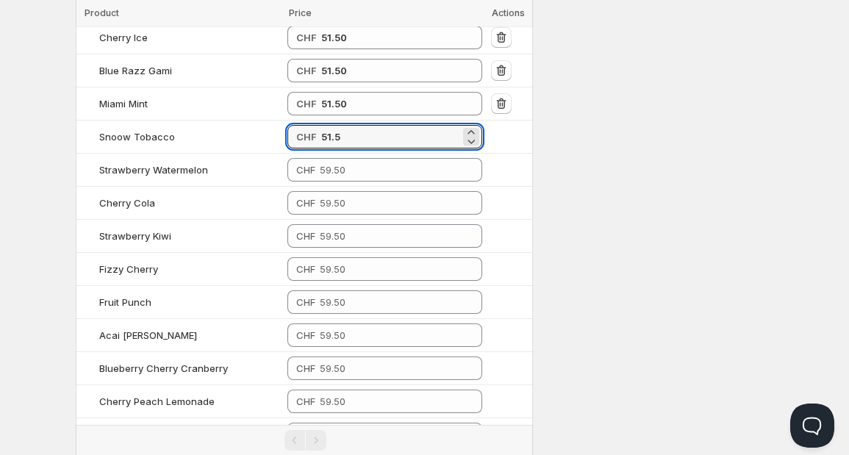
scroll to position [2425, 0]
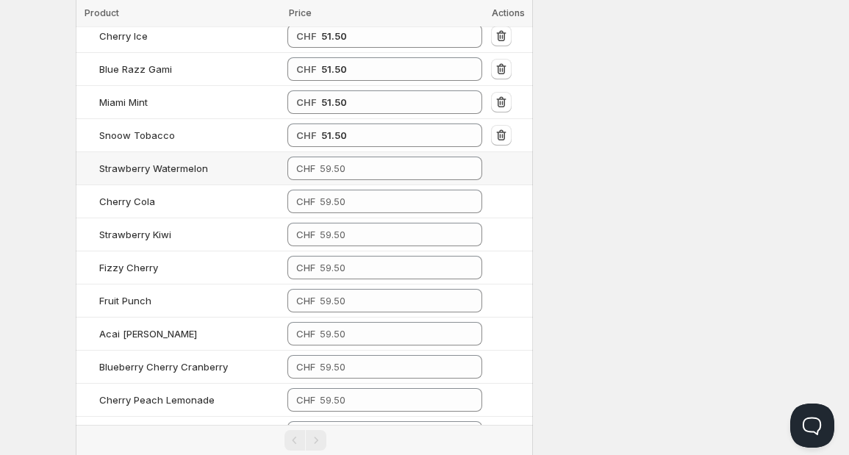
click at [388, 152] on td "CHF" at bounding box center [385, 168] width 204 height 33
click at [382, 157] on input "number" at bounding box center [390, 169] width 141 height 24
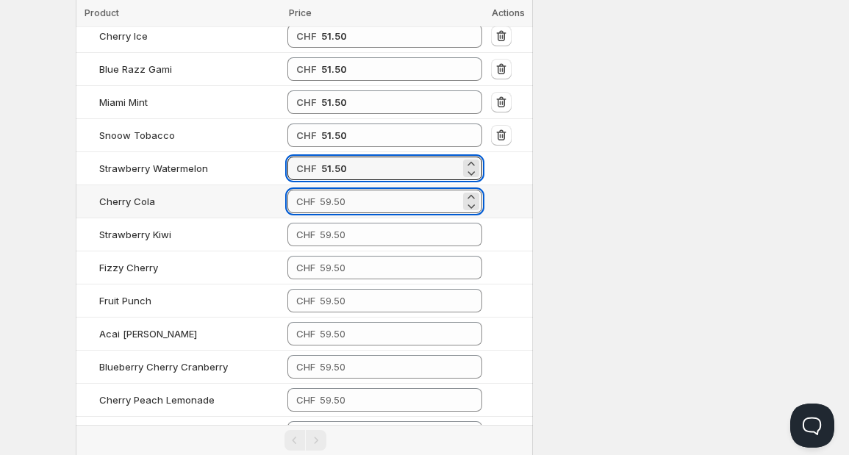
click at [369, 190] on input "number" at bounding box center [390, 202] width 141 height 24
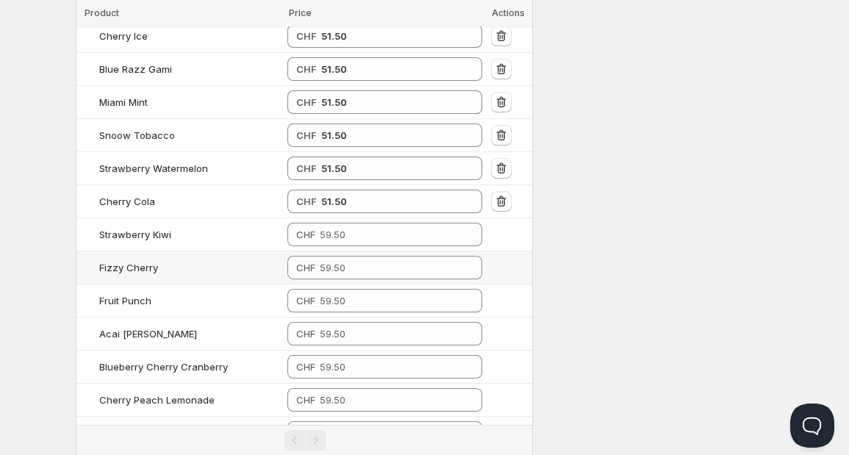
click at [359, 251] on td "CHF" at bounding box center [385, 267] width 204 height 33
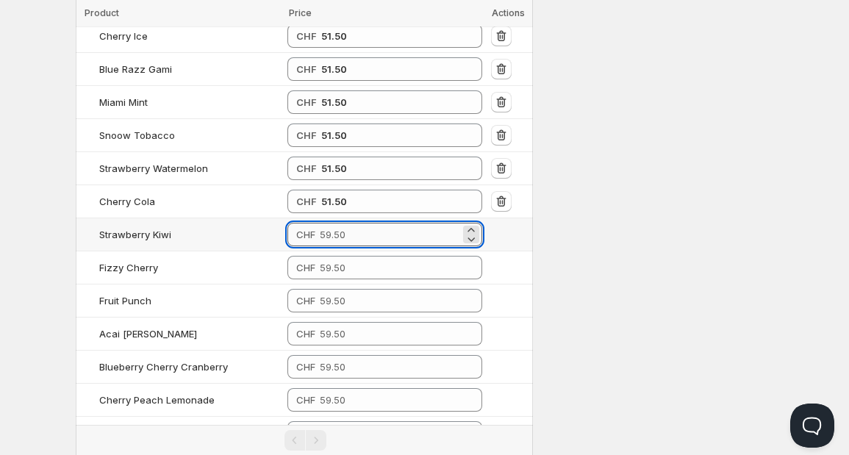
click at [358, 223] on input "number" at bounding box center [390, 235] width 141 height 24
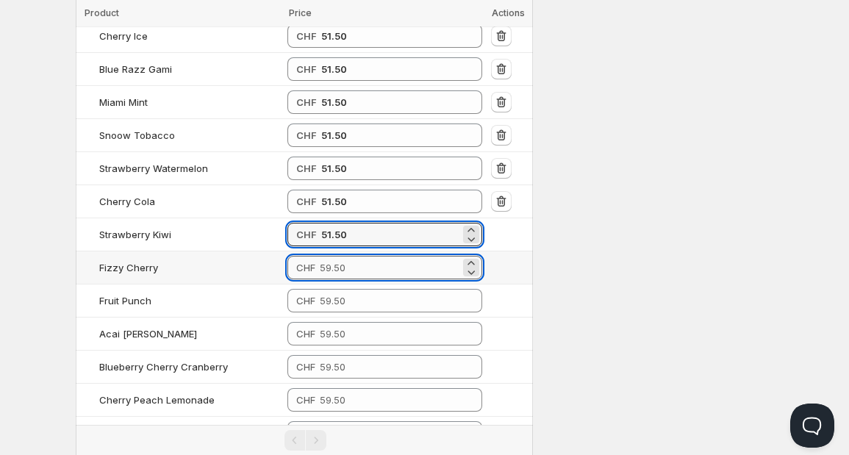
click at [357, 256] on input "number" at bounding box center [390, 268] width 141 height 24
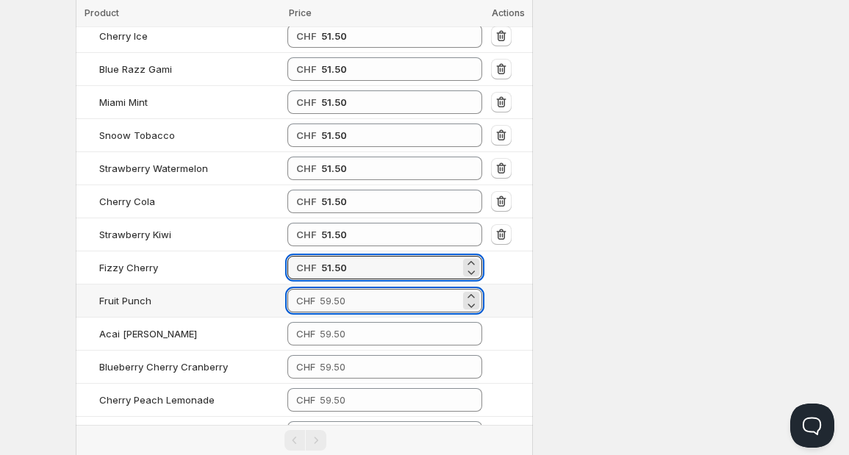
click at [353, 289] on input "number" at bounding box center [390, 301] width 141 height 24
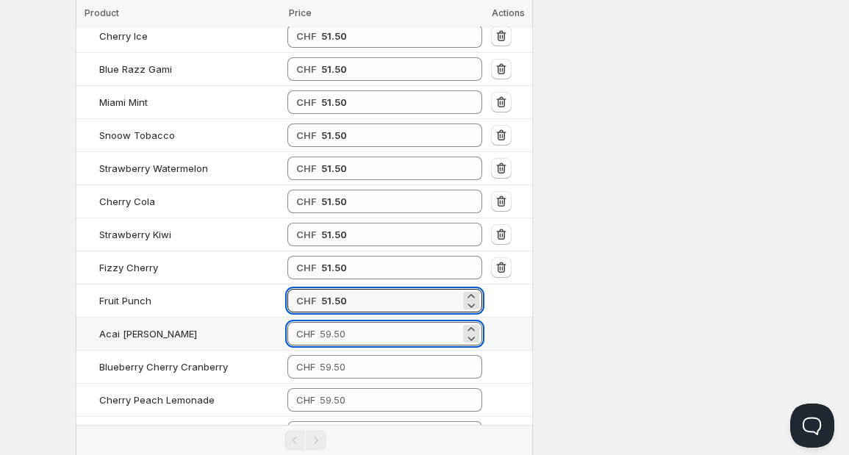
click at [348, 322] on input "number" at bounding box center [390, 334] width 141 height 24
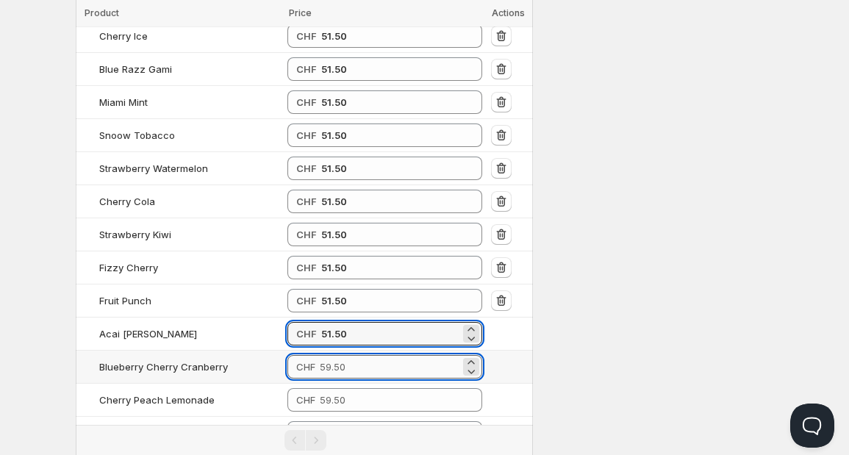
click at [351, 355] on input "number" at bounding box center [390, 367] width 141 height 24
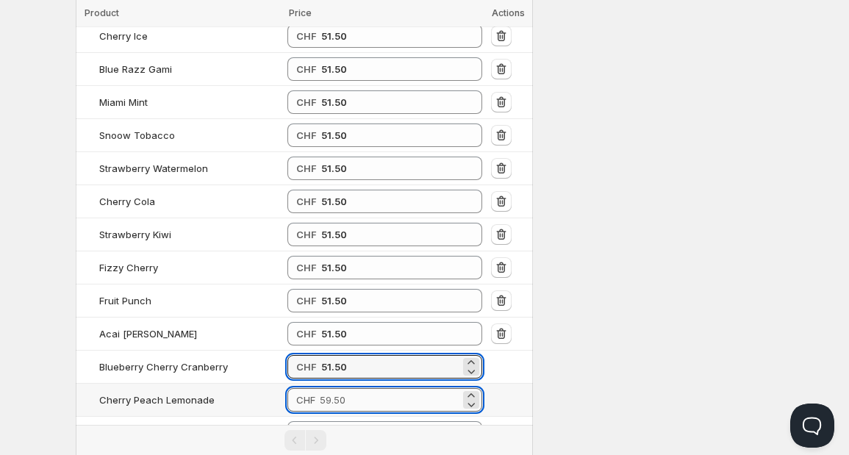
click at [351, 388] on input "number" at bounding box center [390, 400] width 141 height 24
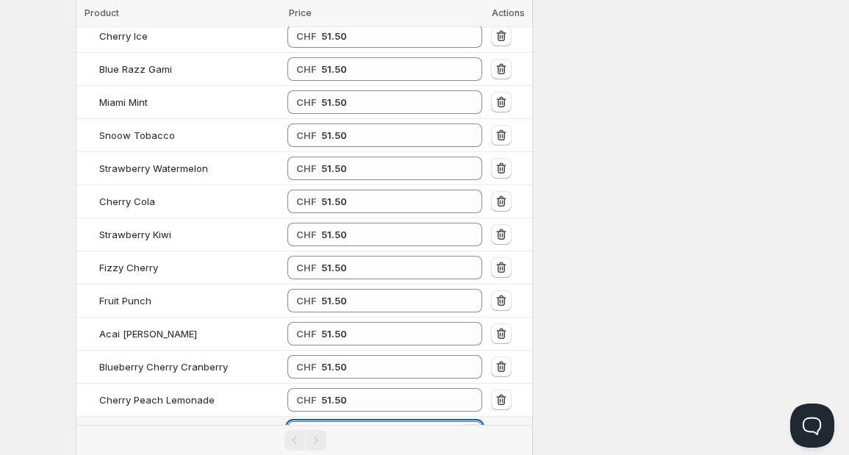
click at [347, 421] on input "number" at bounding box center [390, 433] width 141 height 24
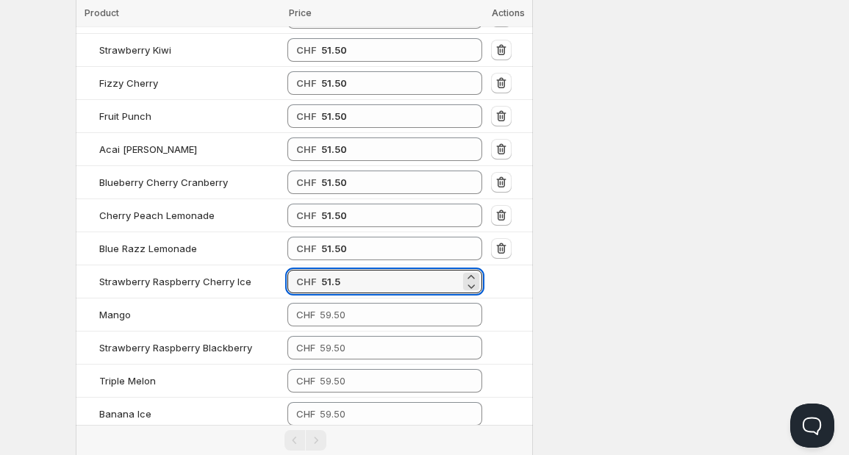
scroll to position [2684, 0]
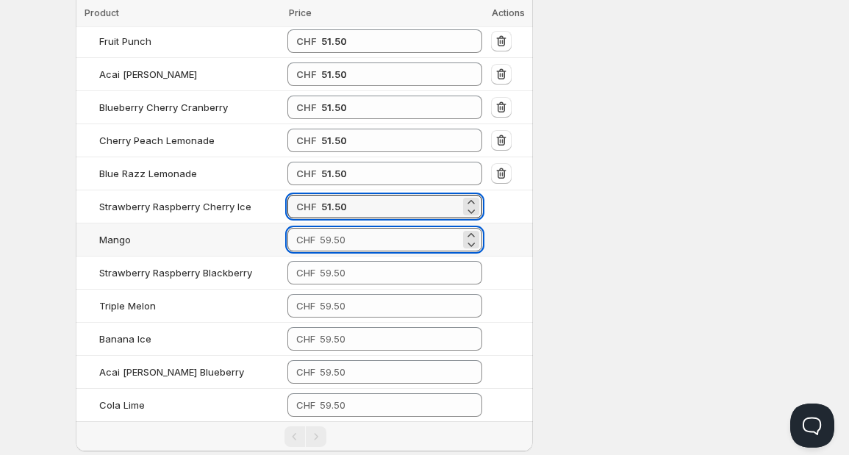
click at [385, 228] on input "number" at bounding box center [390, 240] width 141 height 24
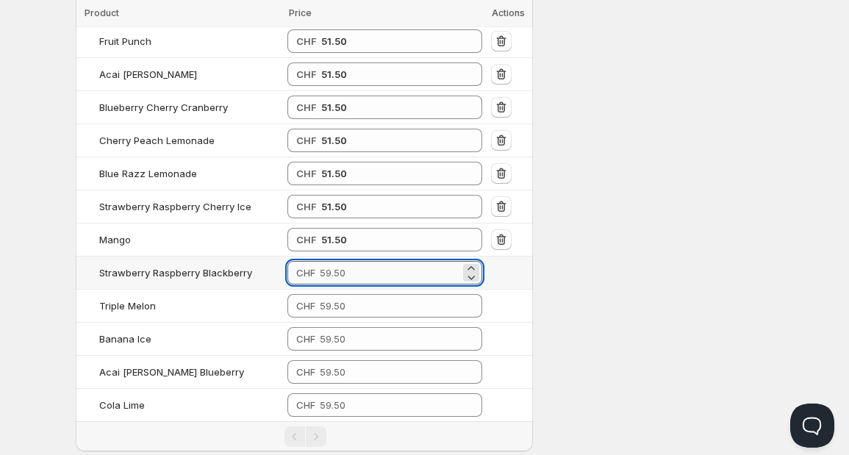
click at [362, 261] on input "number" at bounding box center [390, 273] width 141 height 24
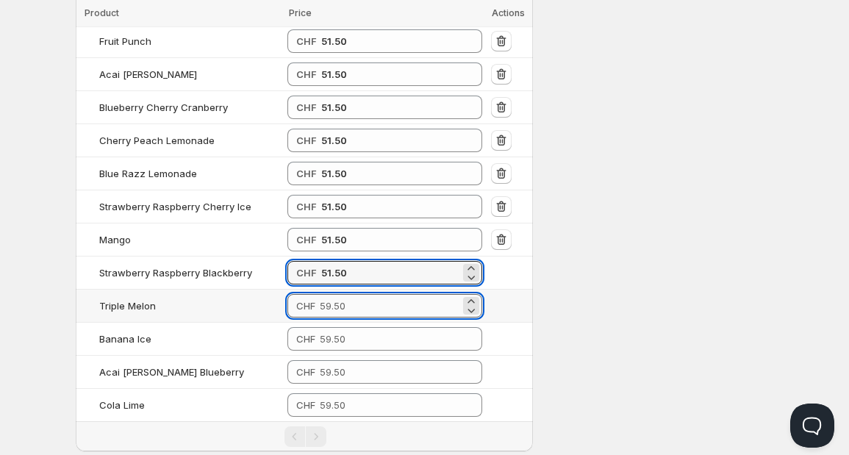
click at [357, 294] on input "number" at bounding box center [390, 306] width 141 height 24
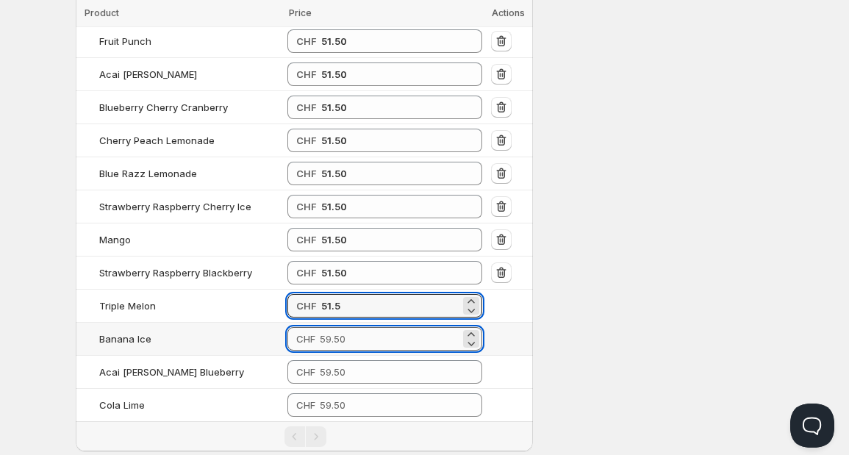
click at [348, 327] on input "number" at bounding box center [390, 339] width 141 height 24
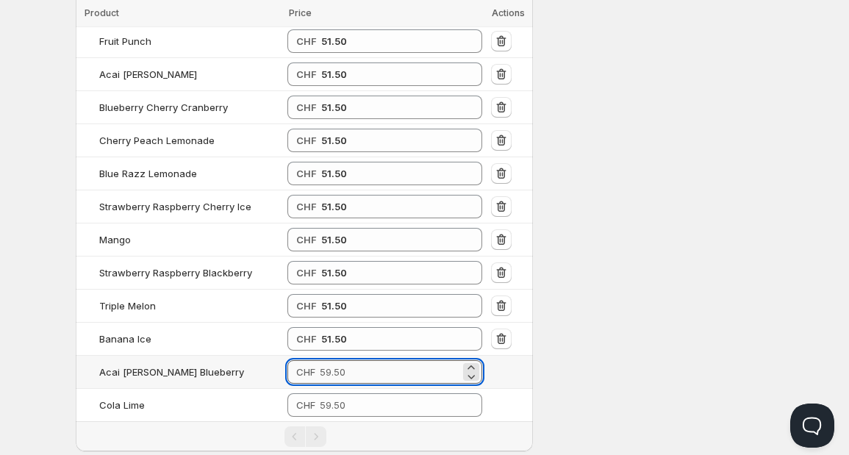
click at [346, 360] on input "number" at bounding box center [390, 372] width 141 height 24
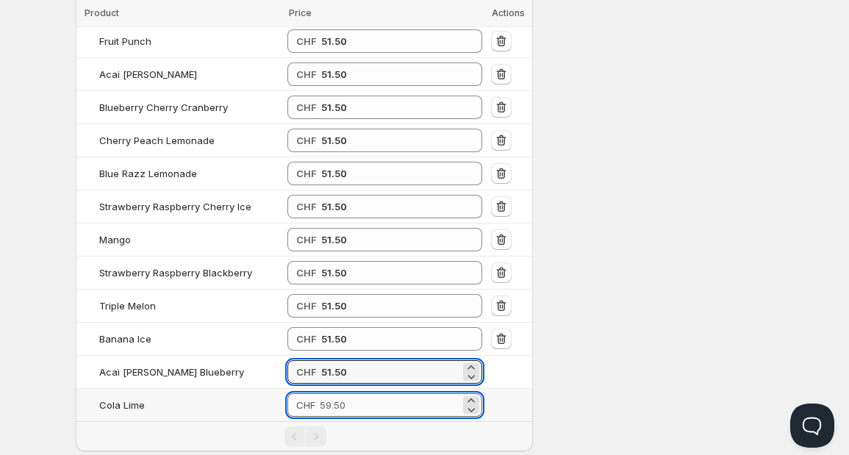
click at [342, 393] on input "number" at bounding box center [390, 405] width 141 height 24
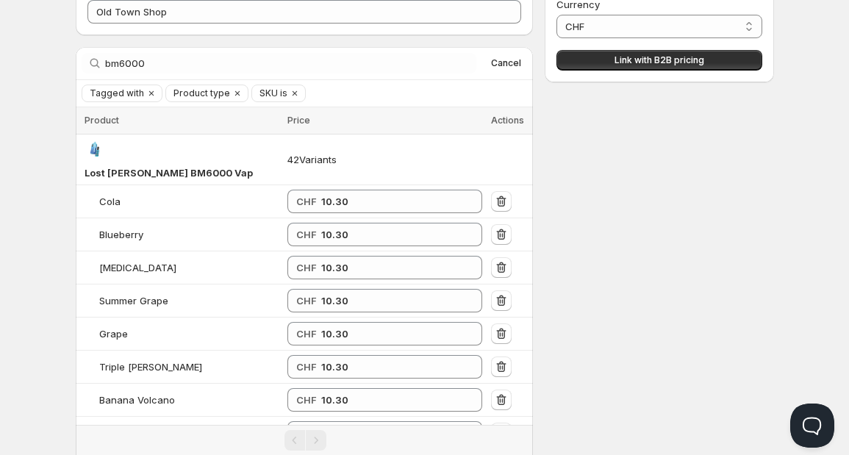
scroll to position [0, 0]
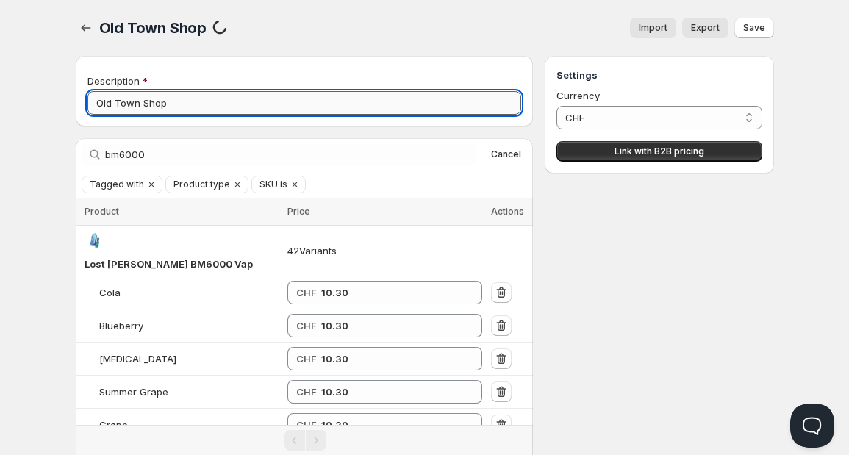
click at [224, 101] on input "Old Town Shop" at bounding box center [304, 103] width 434 height 24
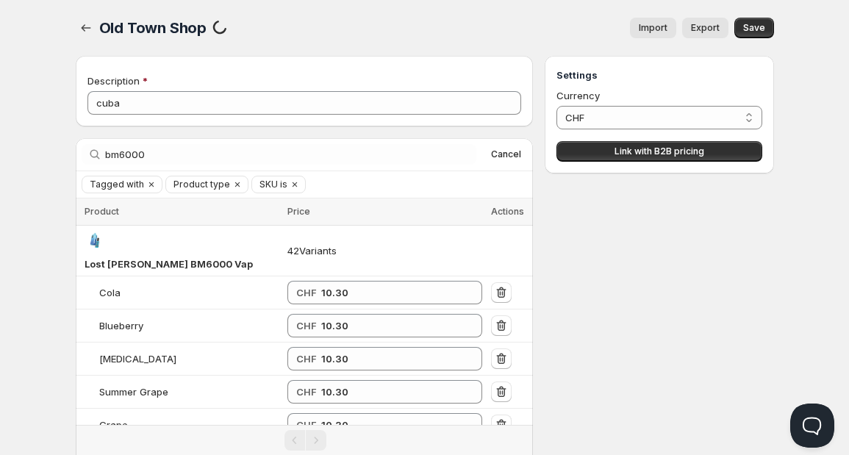
drag, startPoint x: 151, startPoint y: 90, endPoint x: 65, endPoint y: 96, distance: 86.2
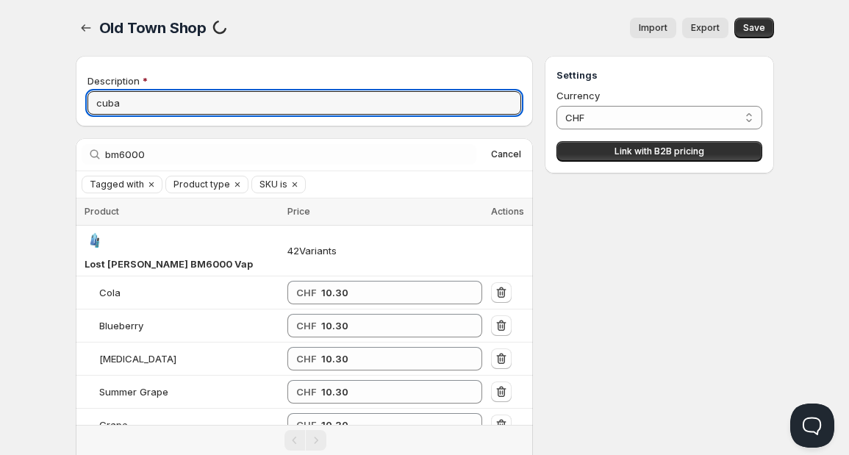
drag, startPoint x: 149, startPoint y: 96, endPoint x: 54, endPoint y: 93, distance: 94.9
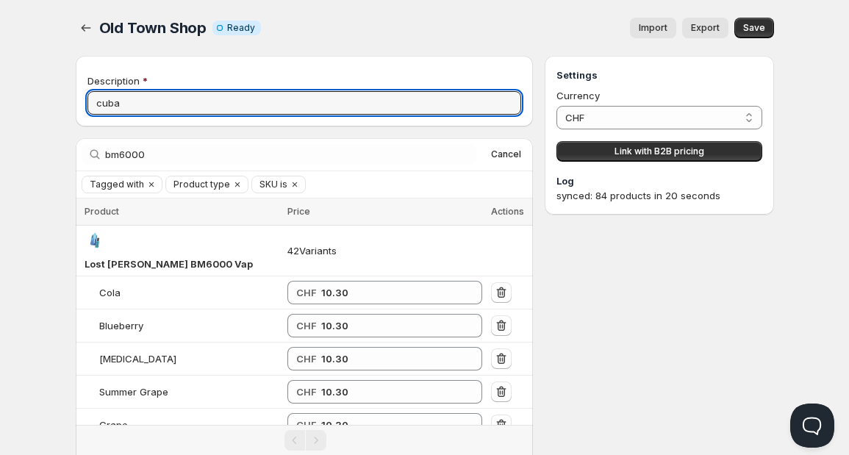
drag, startPoint x: 148, startPoint y: 99, endPoint x: 60, endPoint y: 99, distance: 87.5
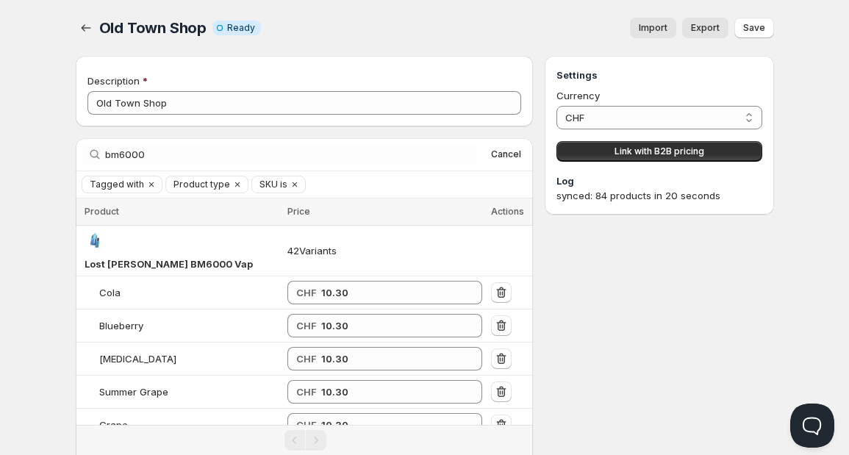
click at [347, 29] on div "Import Export" at bounding box center [501, 28] width 456 height 21
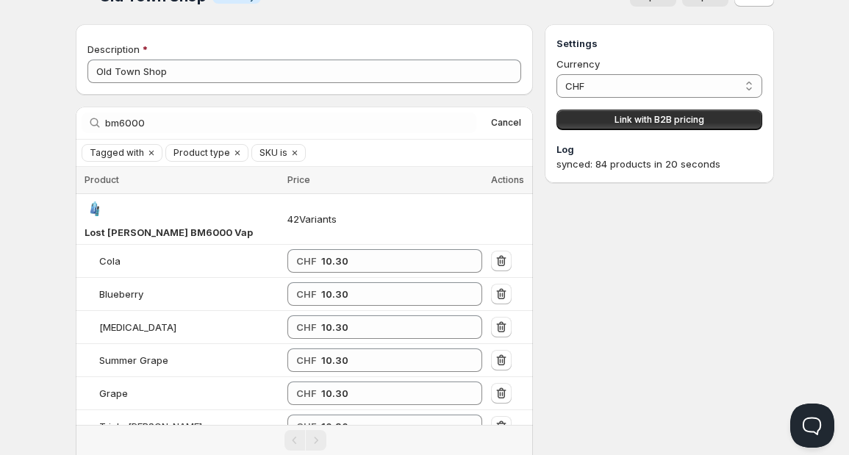
scroll to position [8, 0]
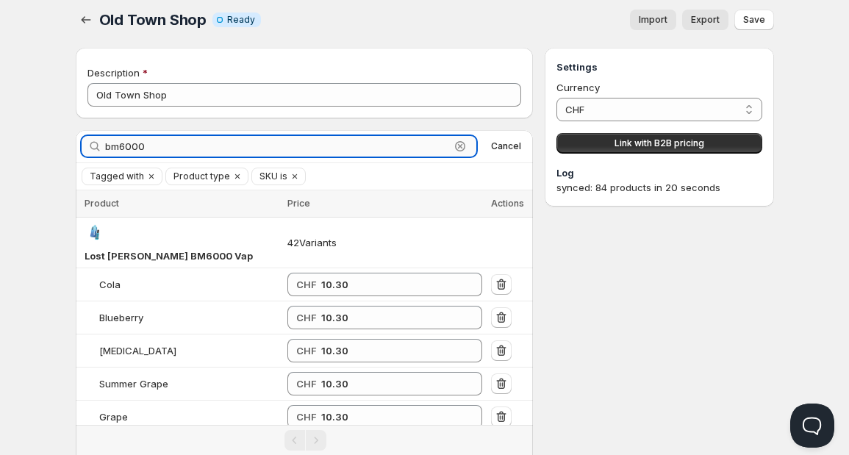
click at [157, 137] on input "bm6000" at bounding box center [278, 146] width 346 height 21
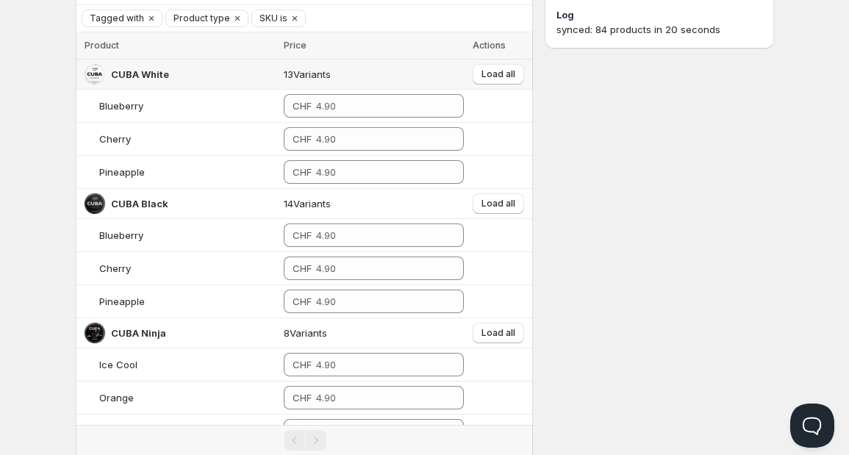
scroll to position [197, 0]
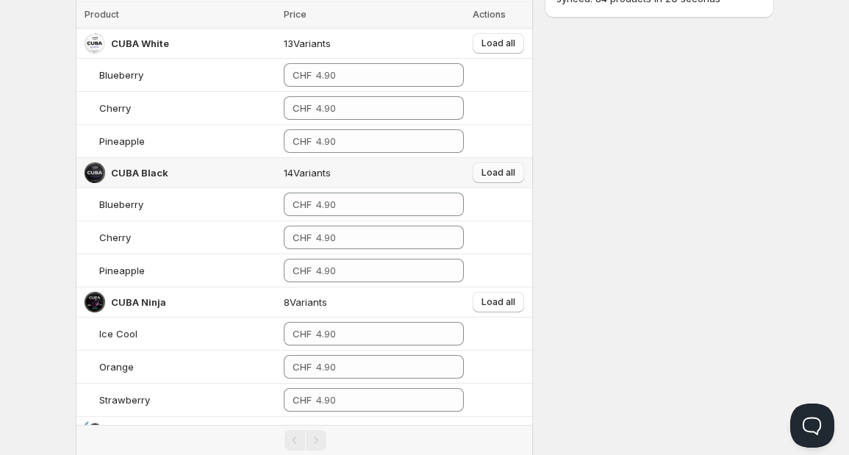
click at [487, 170] on span "Load all" at bounding box center [499, 173] width 34 height 12
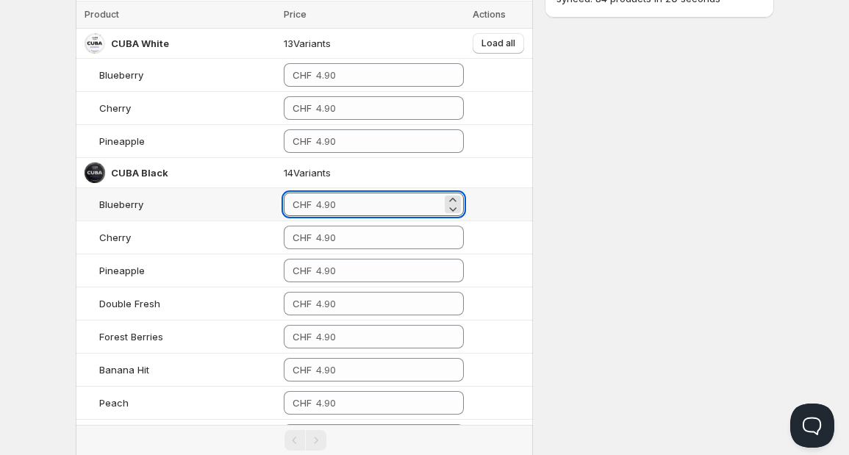
click at [340, 210] on input "number" at bounding box center [379, 205] width 126 height 24
drag, startPoint x: 309, startPoint y: 206, endPoint x: 270, endPoint y: 207, distance: 39.0
click at [284, 207] on div "CHF 3.9" at bounding box center [374, 205] width 180 height 24
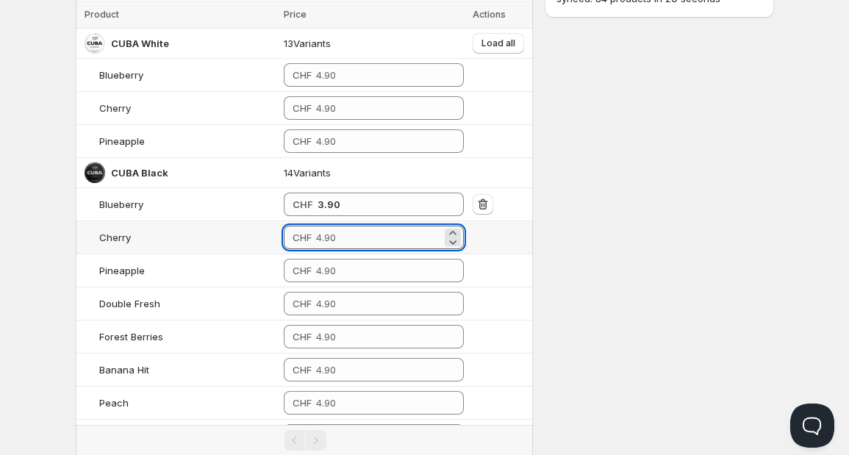
click at [316, 235] on input "number" at bounding box center [379, 238] width 126 height 24
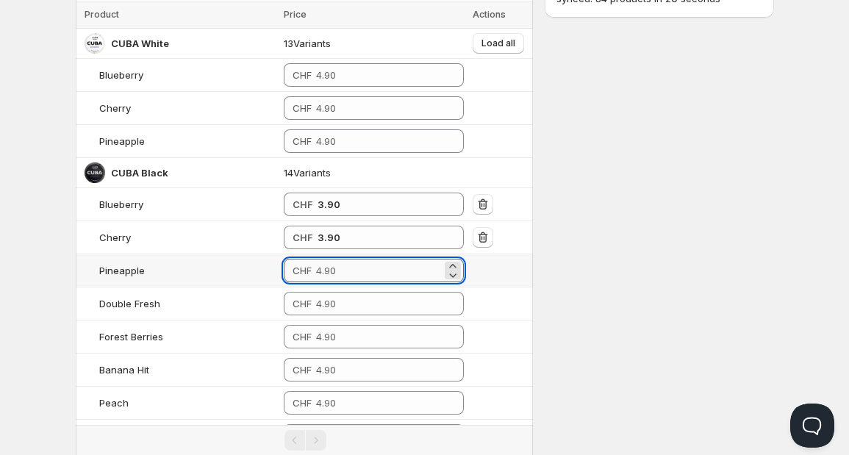
click at [316, 260] on input "number" at bounding box center [379, 271] width 126 height 24
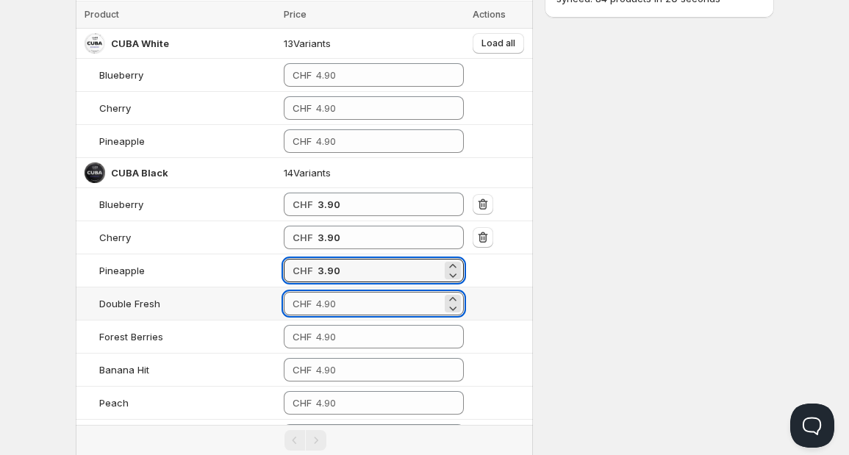
click at [316, 292] on input "number" at bounding box center [379, 304] width 126 height 24
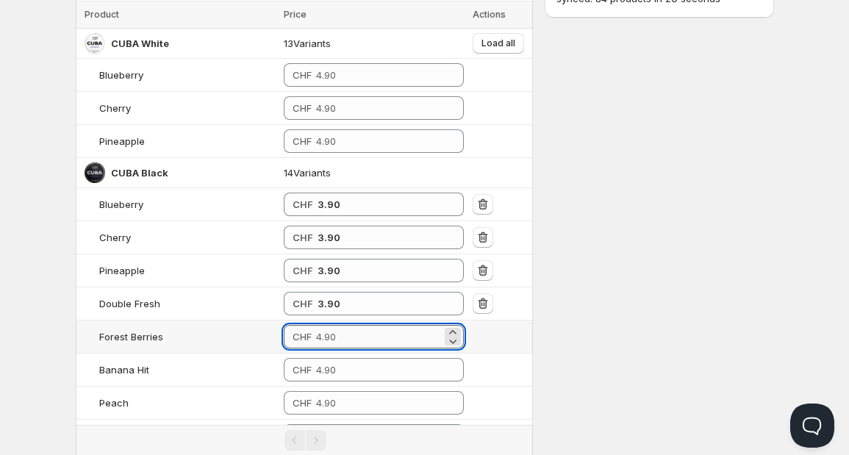
click at [316, 325] on input "number" at bounding box center [379, 337] width 126 height 24
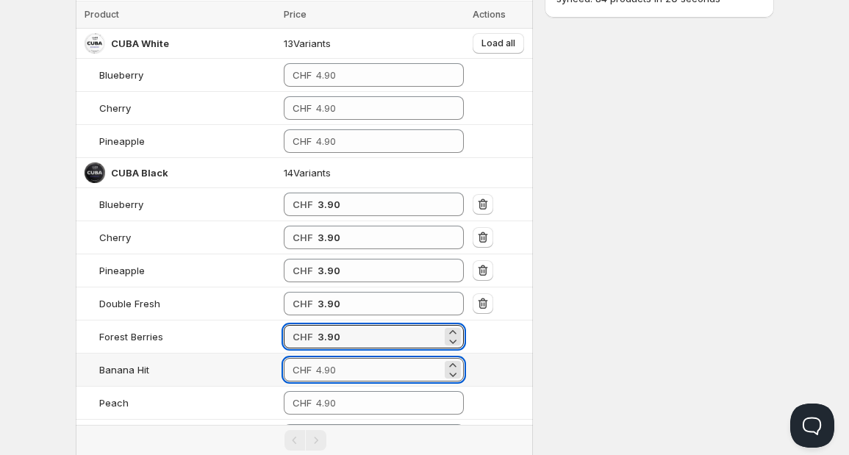
click at [316, 358] on input "number" at bounding box center [379, 370] width 126 height 24
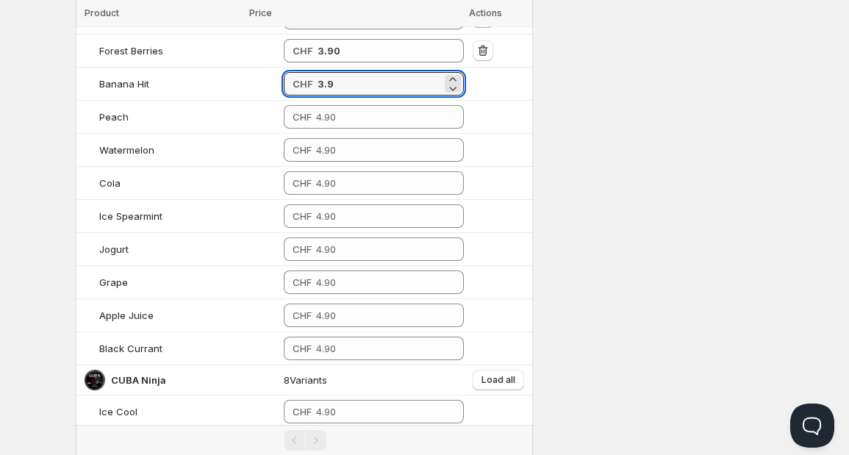
scroll to position [484, 0]
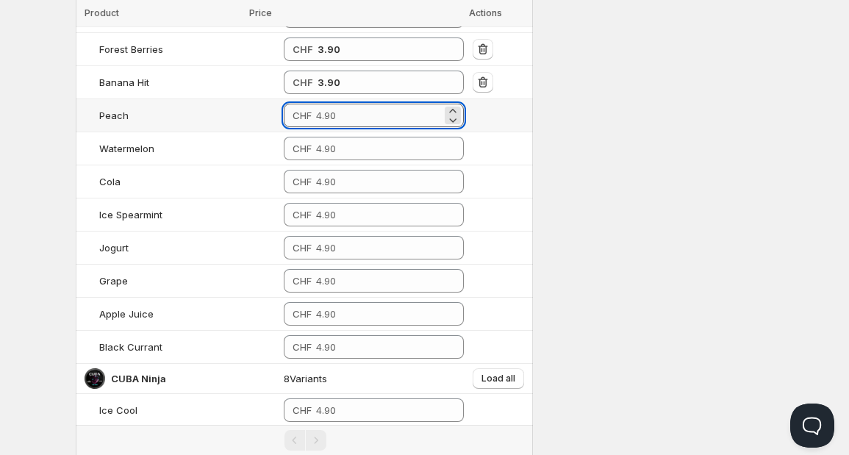
click at [378, 120] on input "number" at bounding box center [379, 116] width 126 height 24
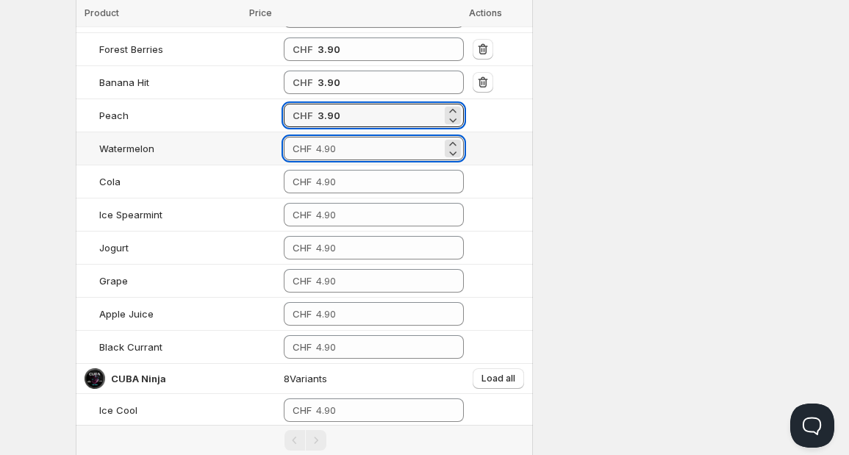
click at [352, 151] on input "number" at bounding box center [379, 149] width 126 height 24
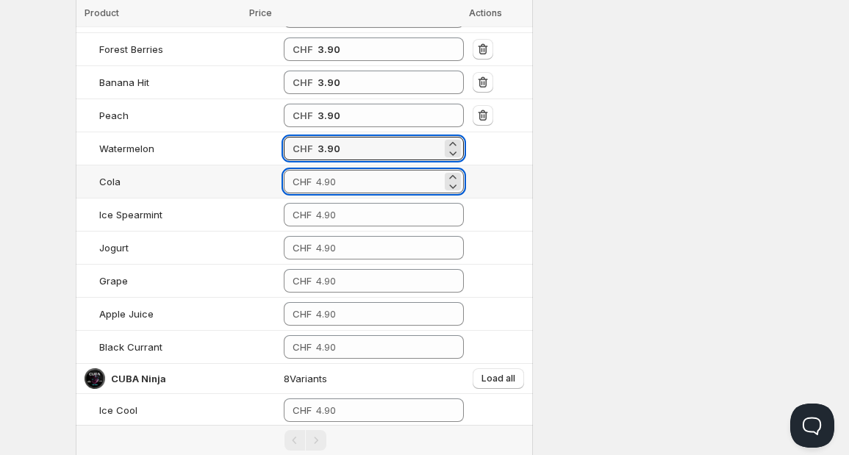
click at [326, 178] on input "number" at bounding box center [379, 182] width 126 height 24
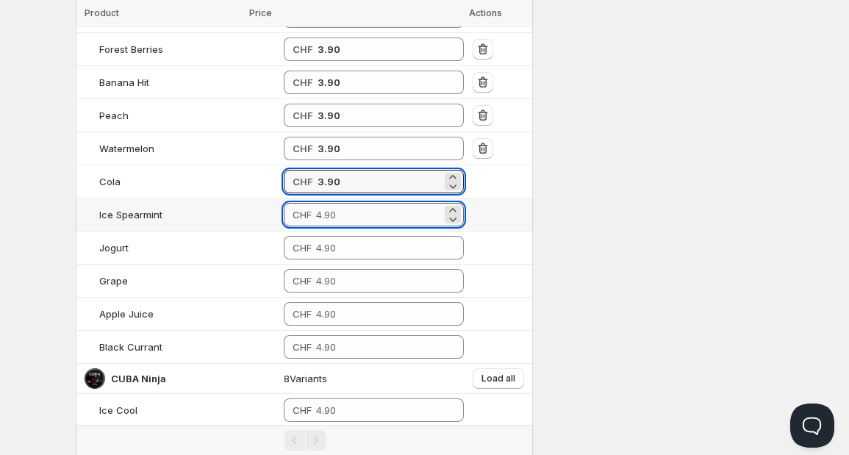
click at [316, 204] on input "number" at bounding box center [379, 215] width 126 height 24
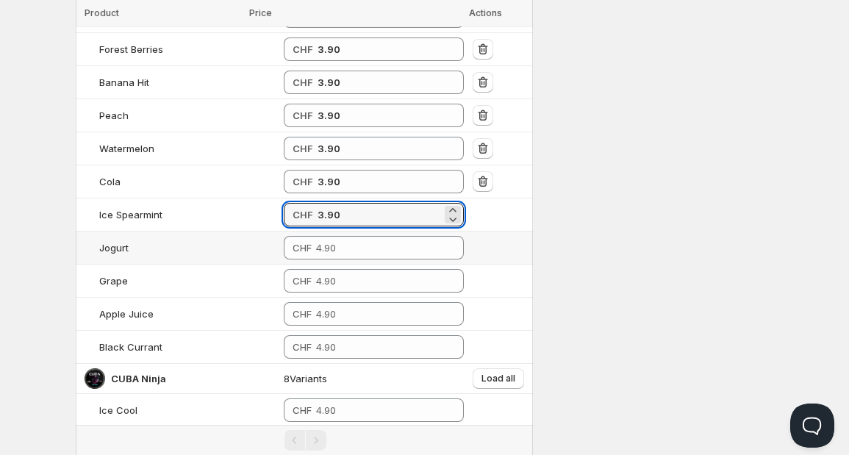
click at [303, 265] on td "CHF" at bounding box center [373, 281] width 189 height 33
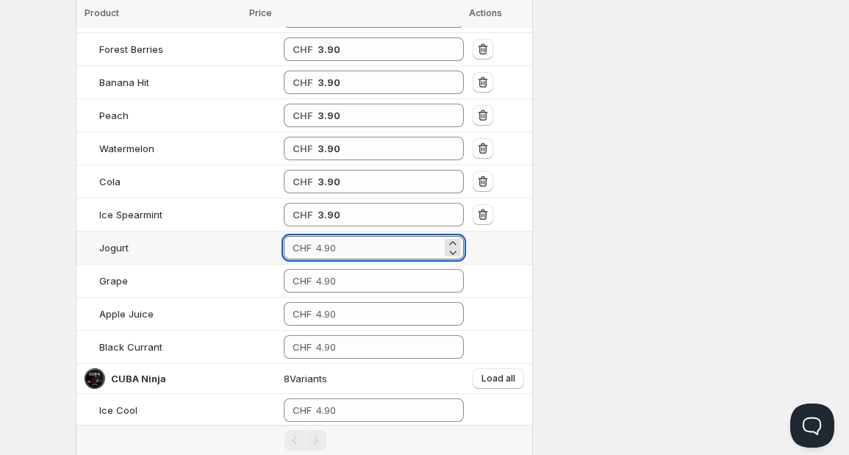
click at [316, 253] on input "number" at bounding box center [379, 248] width 126 height 24
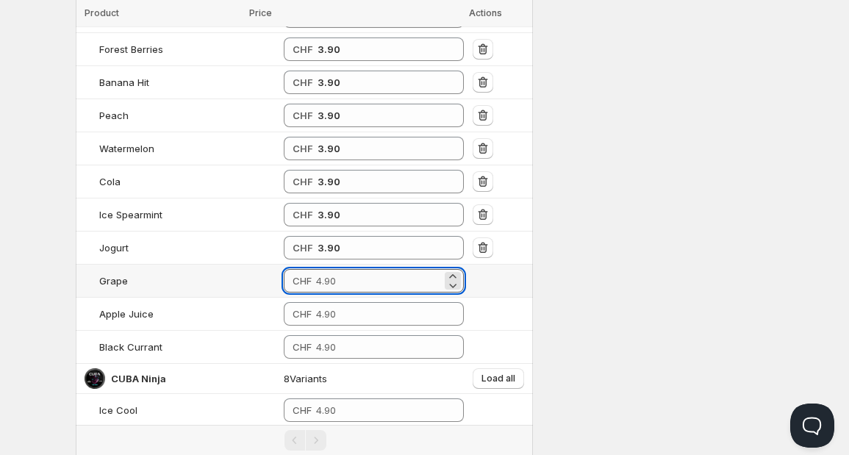
click at [316, 269] on input "number" at bounding box center [379, 281] width 126 height 24
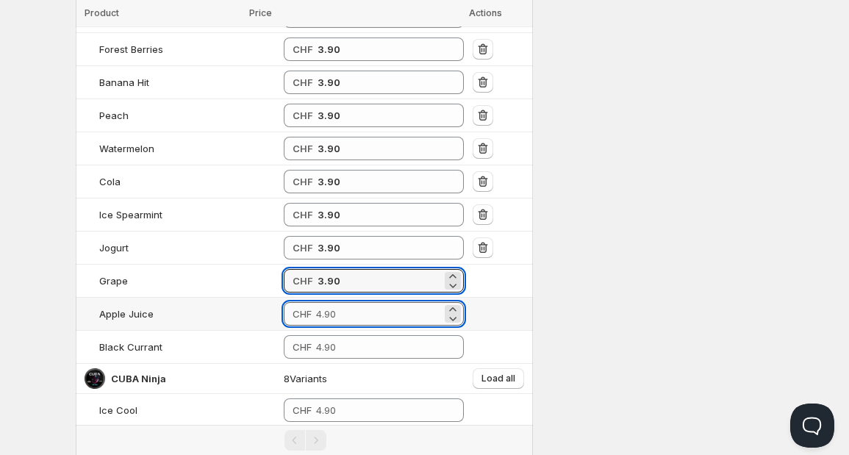
click at [316, 302] on input "number" at bounding box center [379, 314] width 126 height 24
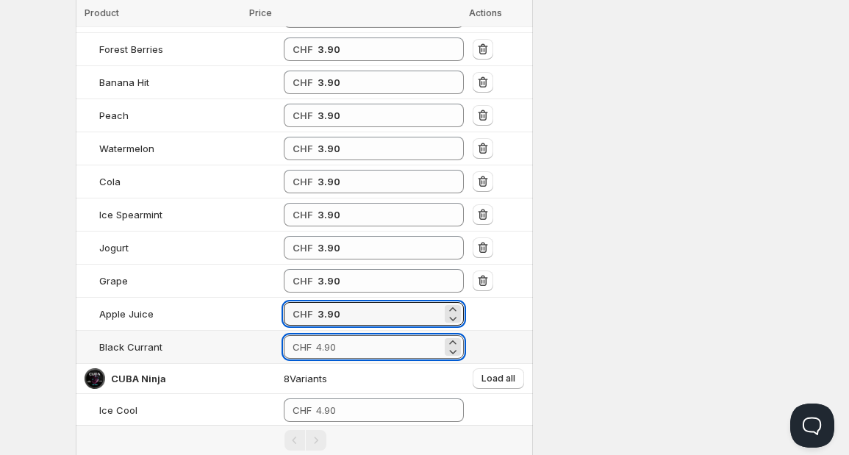
click at [316, 336] on input "number" at bounding box center [379, 347] width 126 height 24
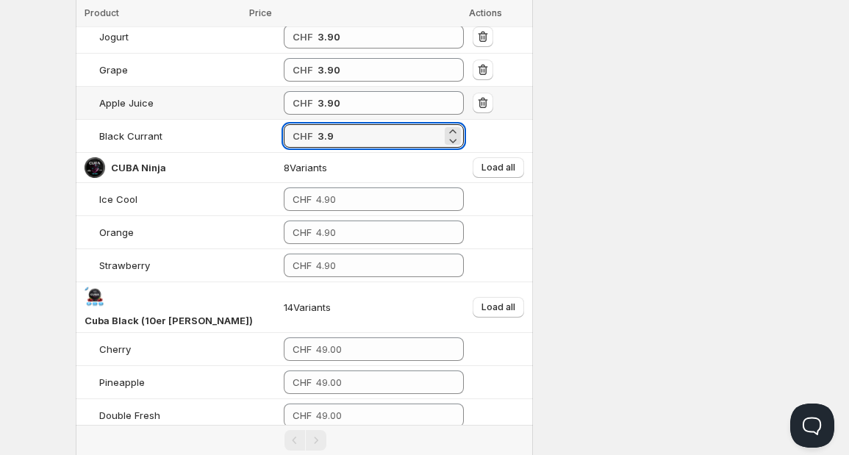
scroll to position [701, 0]
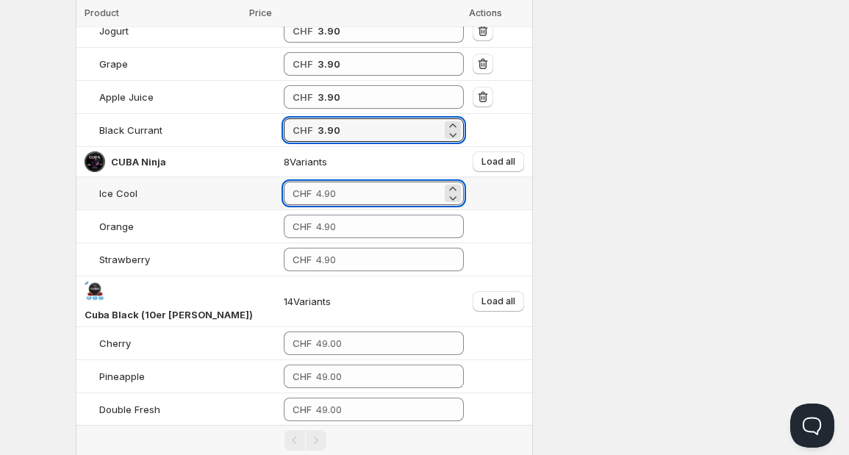
click at [316, 196] on input "number" at bounding box center [379, 194] width 126 height 24
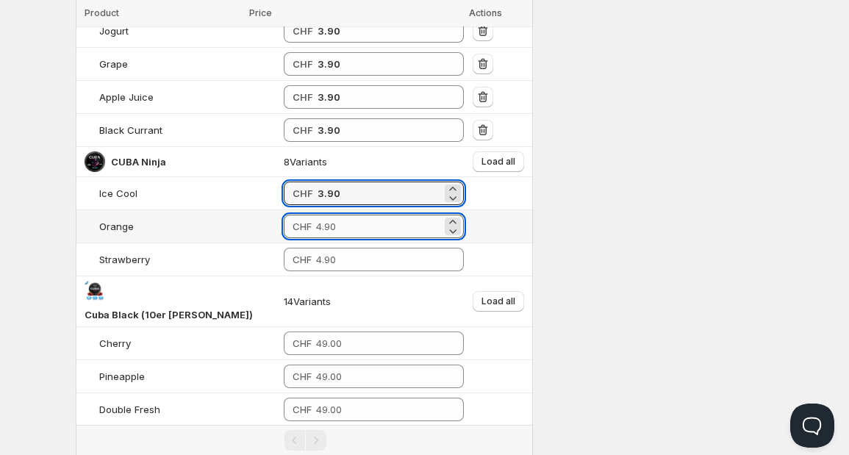
click at [316, 218] on input "number" at bounding box center [379, 227] width 126 height 24
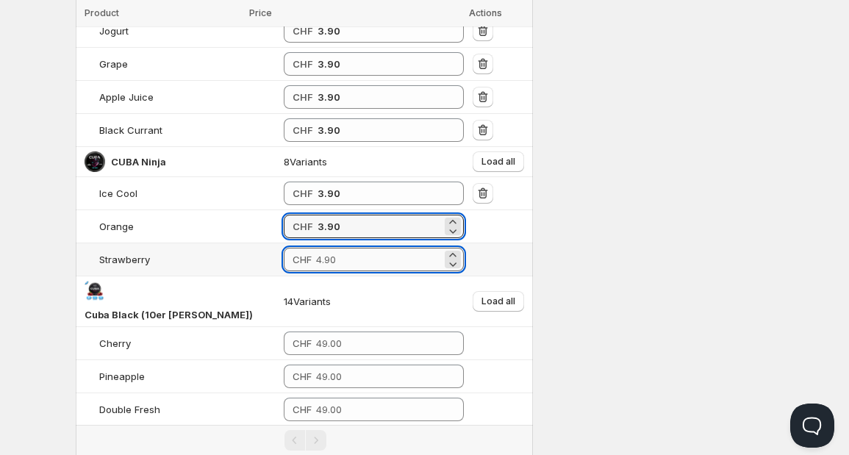
click at [316, 248] on input "number" at bounding box center [379, 260] width 126 height 24
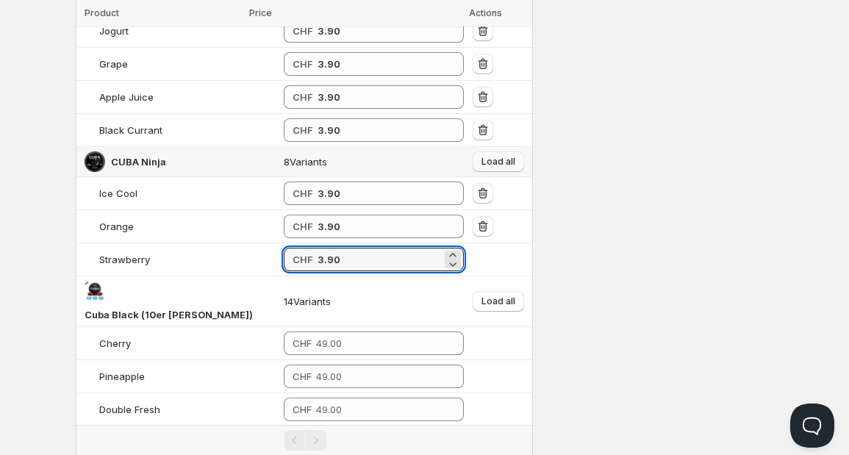
click at [487, 160] on span "Load all" at bounding box center [499, 162] width 34 height 12
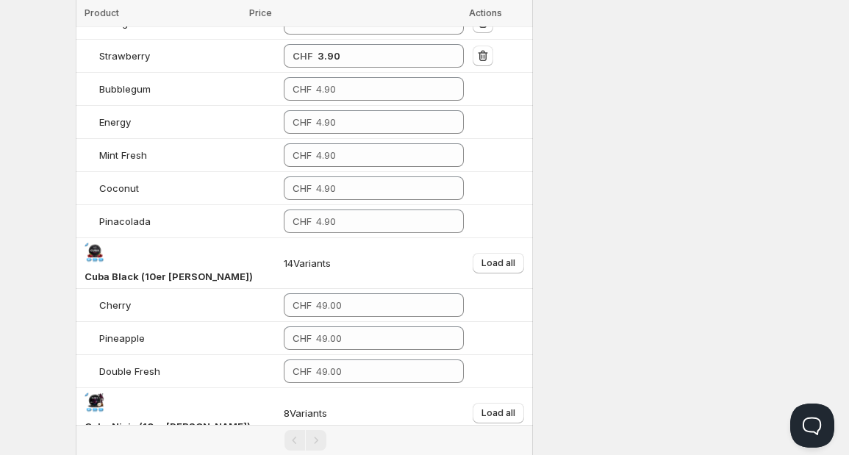
scroll to position [906, 0]
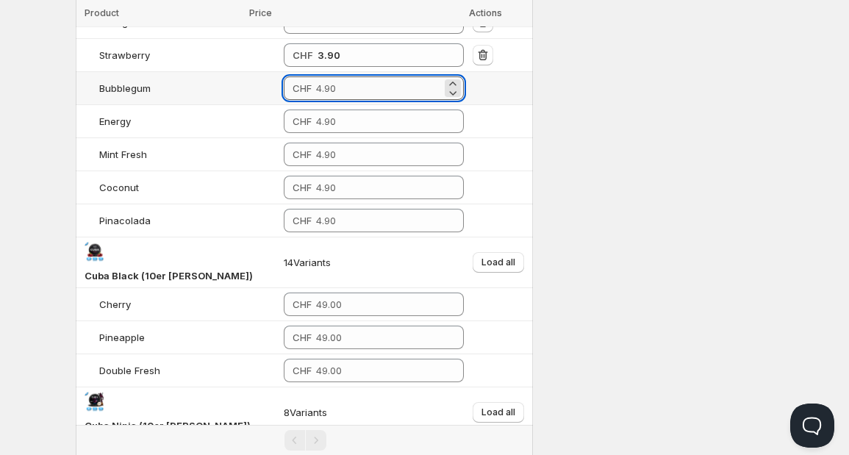
click at [326, 91] on input "number" at bounding box center [379, 88] width 126 height 24
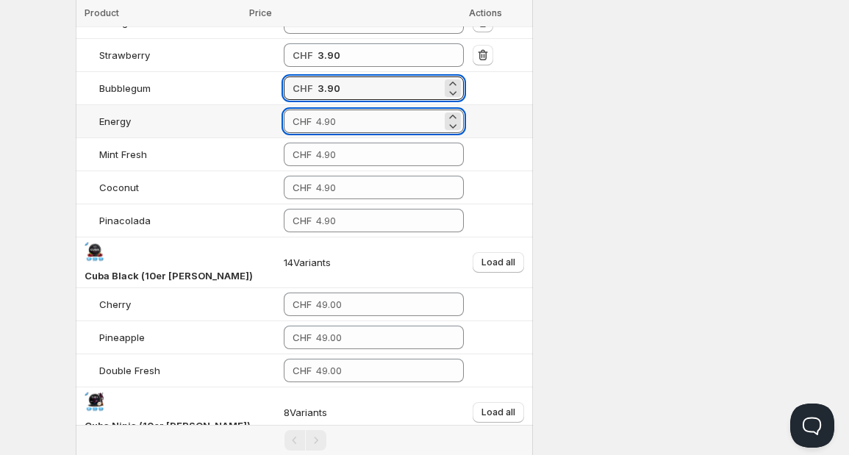
click at [316, 118] on input "number" at bounding box center [379, 122] width 126 height 24
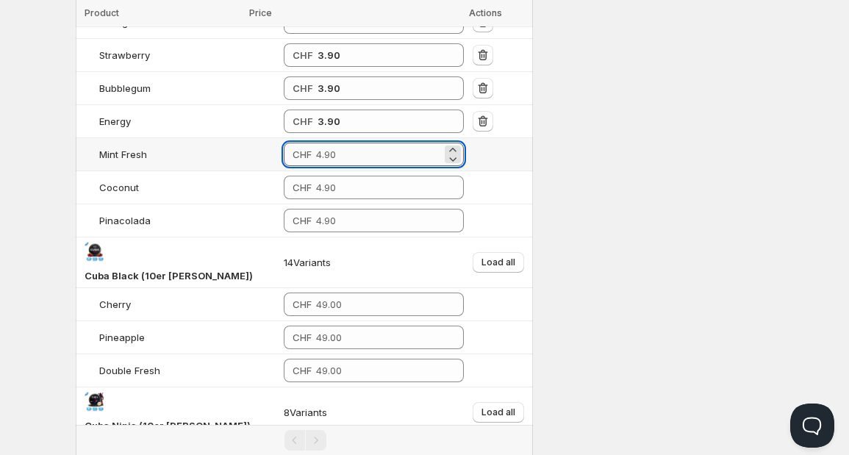
click at [316, 146] on input "number" at bounding box center [379, 155] width 126 height 24
click at [316, 180] on input "number" at bounding box center [379, 188] width 126 height 24
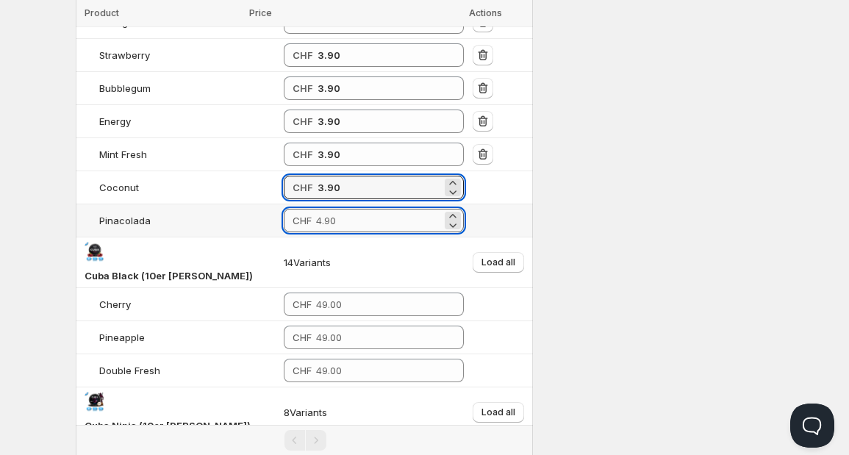
click at [316, 212] on input "number" at bounding box center [379, 221] width 126 height 24
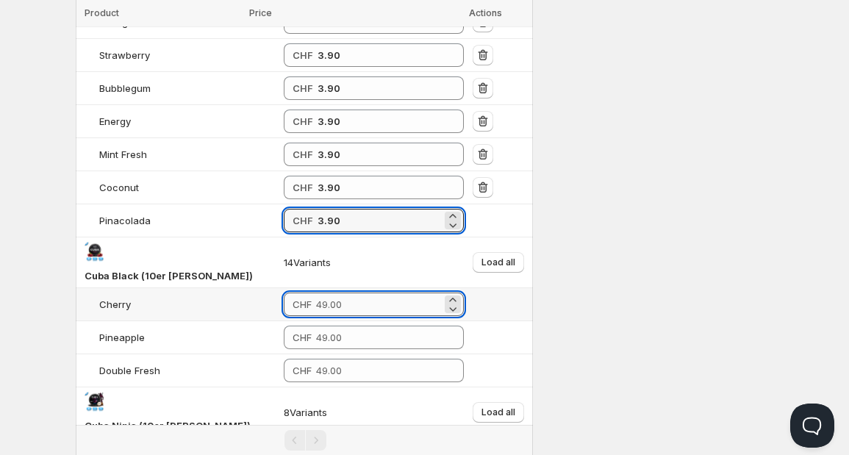
click at [316, 293] on input "number" at bounding box center [379, 305] width 126 height 24
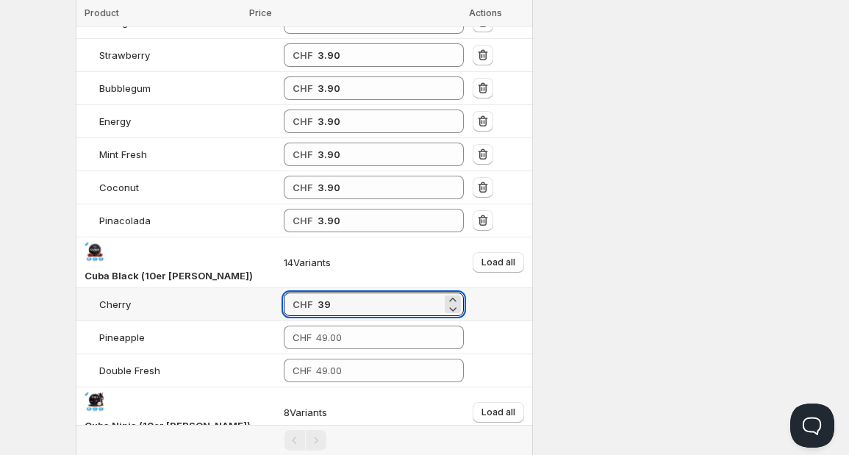
drag, startPoint x: 309, startPoint y: 268, endPoint x: 271, endPoint y: 267, distance: 38.3
click at [284, 293] on div "CHF 39" at bounding box center [374, 305] width 180 height 24
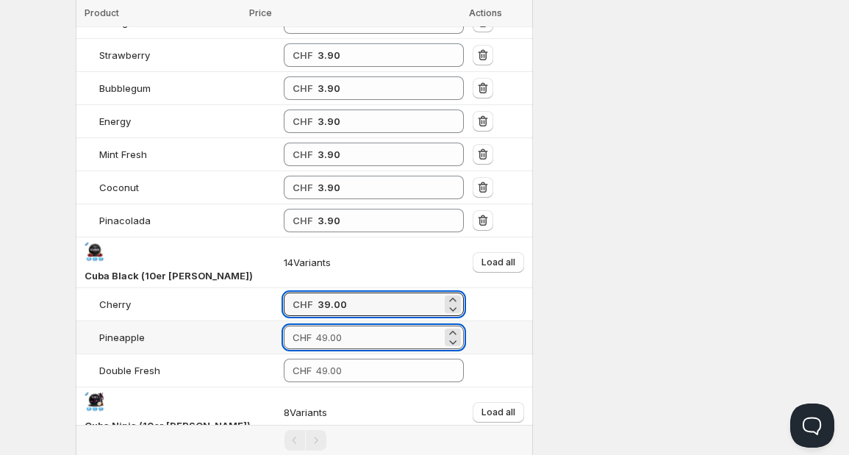
click at [316, 326] on input "number" at bounding box center [379, 338] width 126 height 24
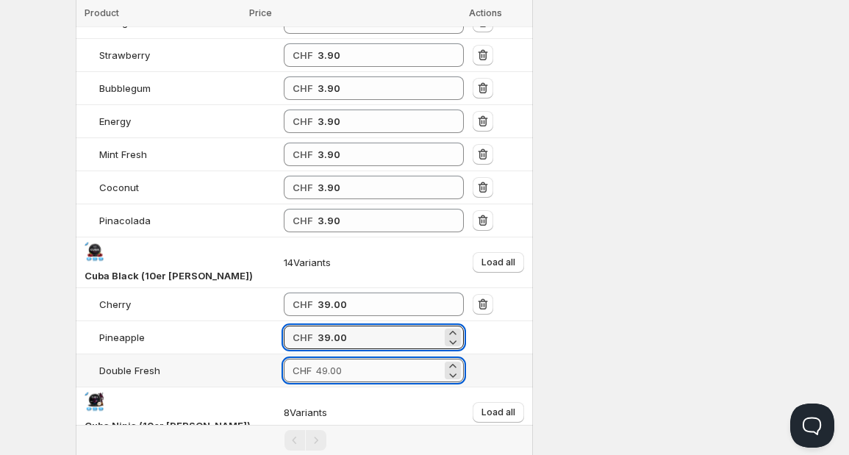
click at [316, 359] on input "number" at bounding box center [379, 371] width 126 height 24
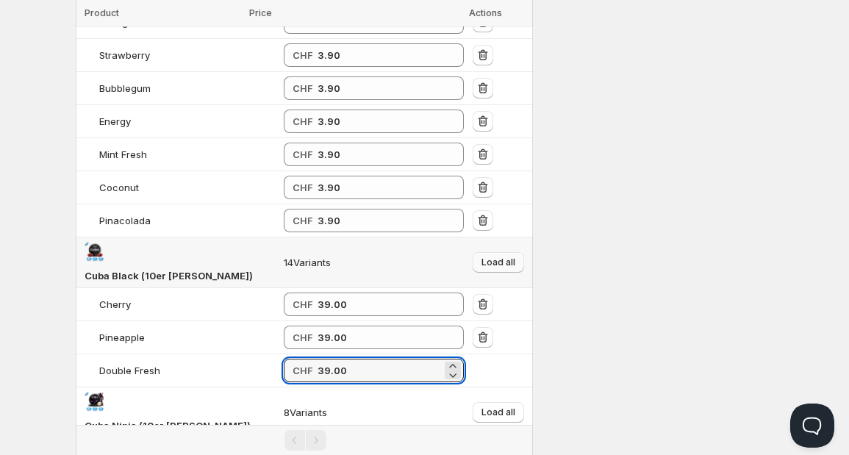
click at [484, 257] on span "Load all" at bounding box center [499, 263] width 34 height 12
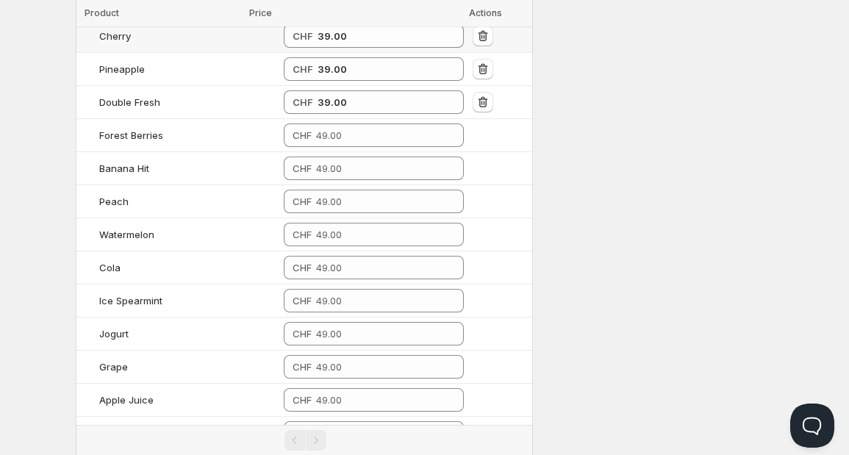
scroll to position [1176, 0]
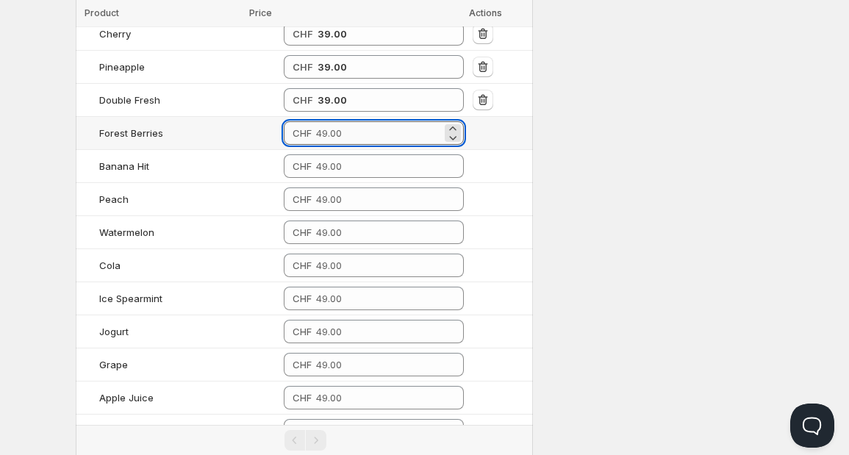
click at [354, 121] on input "number" at bounding box center [379, 133] width 126 height 24
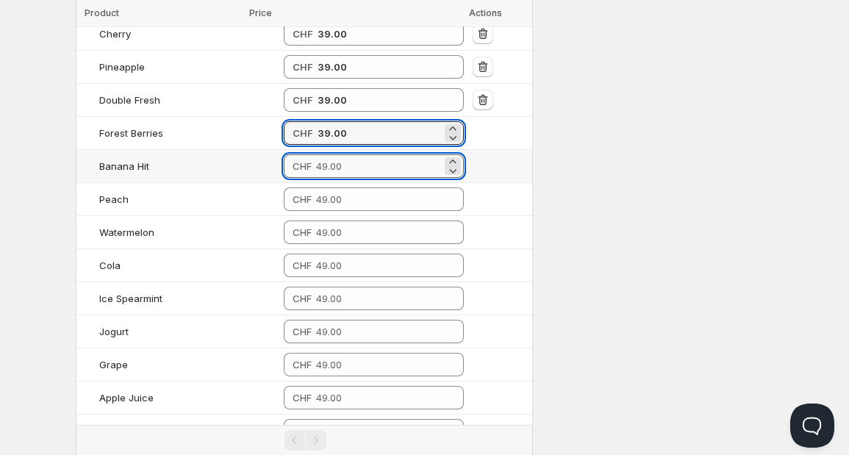
click at [327, 154] on input "number" at bounding box center [379, 166] width 126 height 24
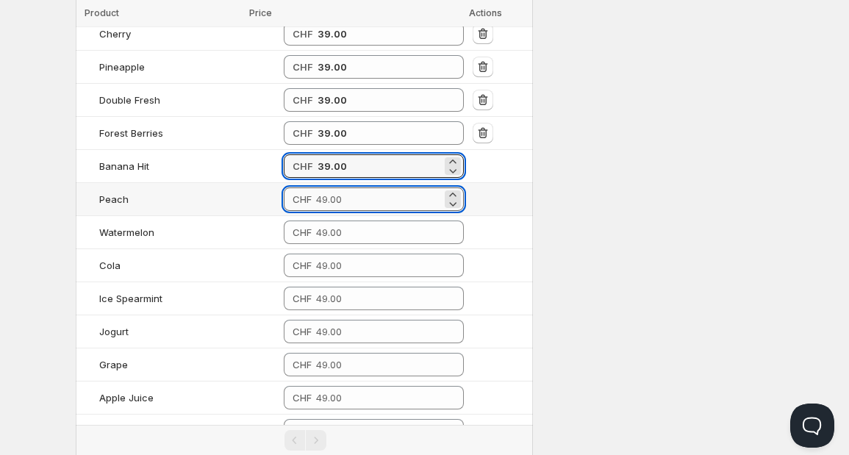
click at [316, 187] on input "number" at bounding box center [379, 199] width 126 height 24
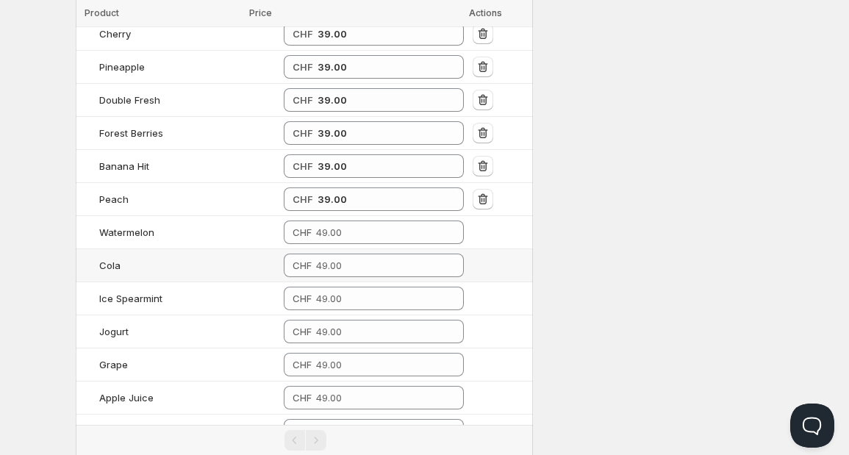
click at [289, 249] on td "CHF" at bounding box center [373, 265] width 189 height 33
click at [316, 221] on input "number" at bounding box center [379, 233] width 126 height 24
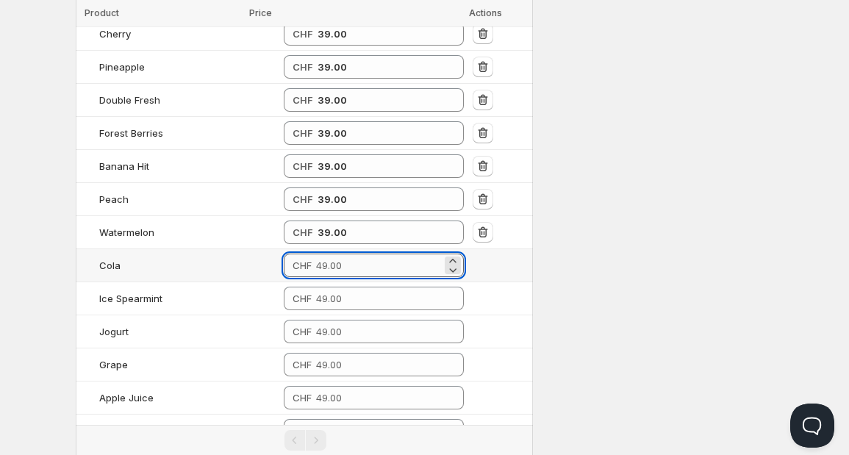
click at [316, 254] on input "number" at bounding box center [379, 266] width 126 height 24
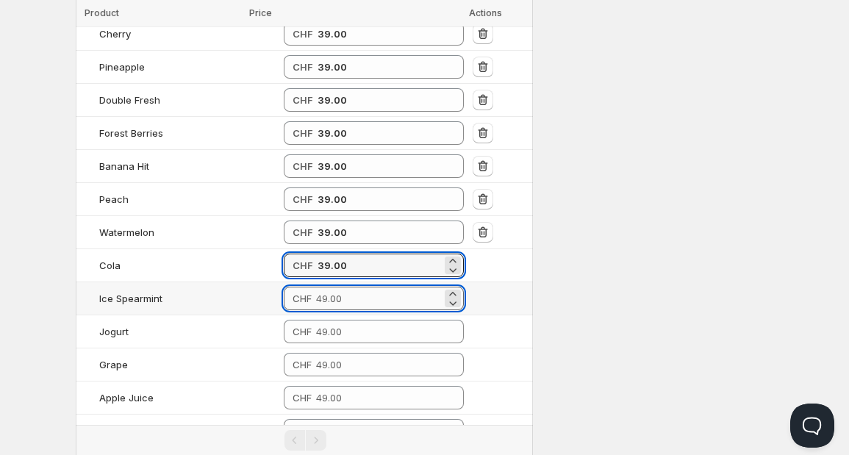
click at [316, 287] on input "number" at bounding box center [379, 299] width 126 height 24
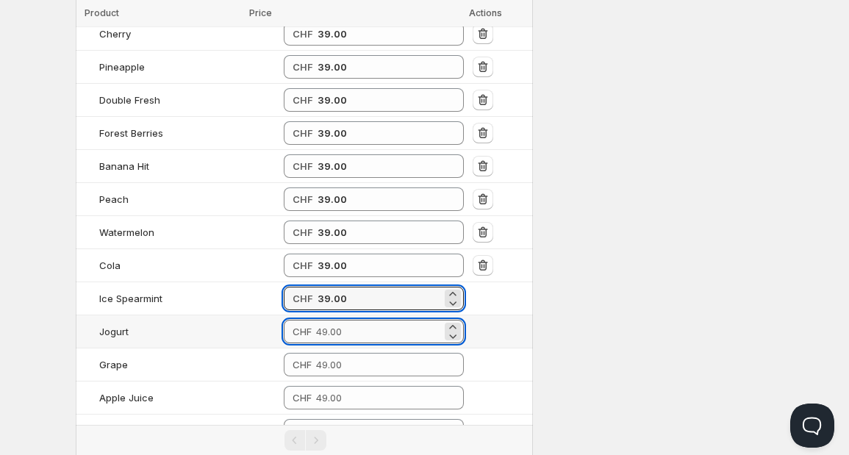
click at [316, 320] on input "number" at bounding box center [379, 332] width 126 height 24
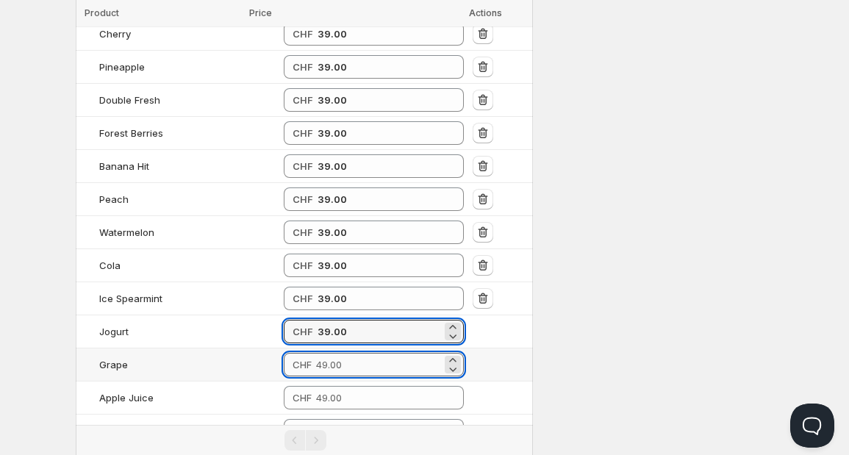
click at [316, 353] on input "number" at bounding box center [379, 365] width 126 height 24
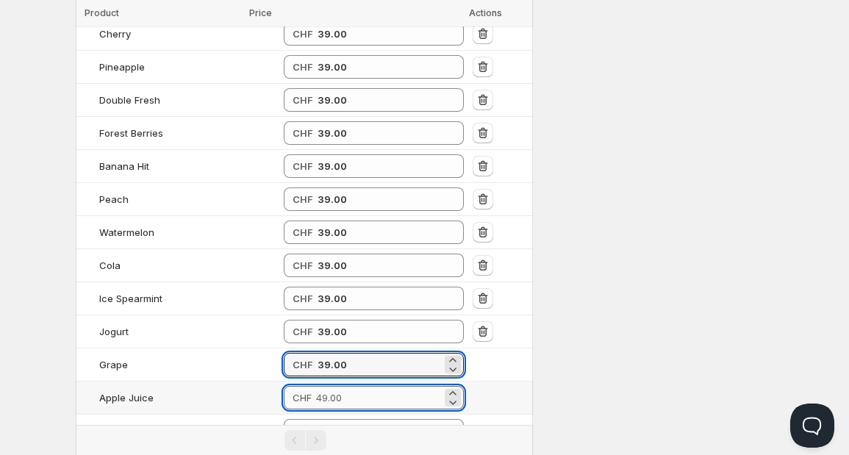
click at [316, 386] on input "number" at bounding box center [379, 398] width 126 height 24
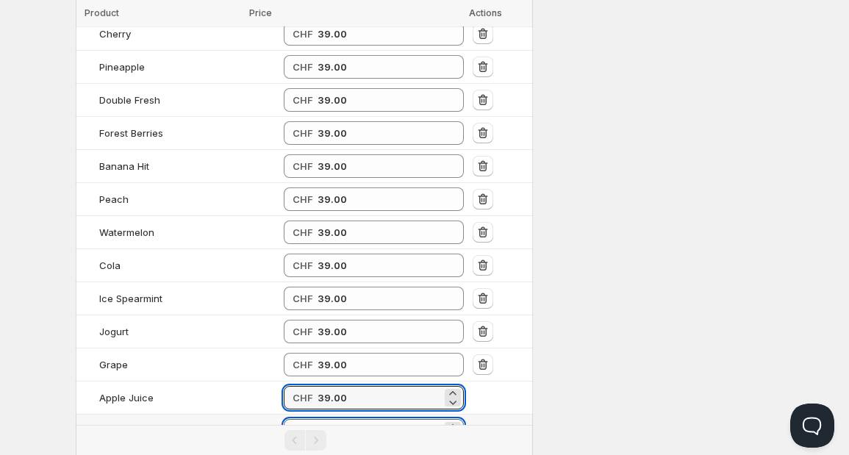
click at [316, 419] on input "number" at bounding box center [379, 431] width 126 height 24
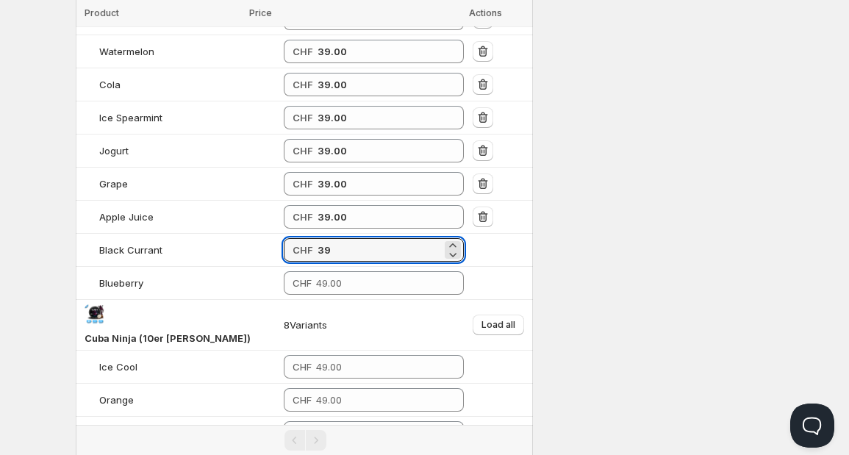
scroll to position [1410, 0]
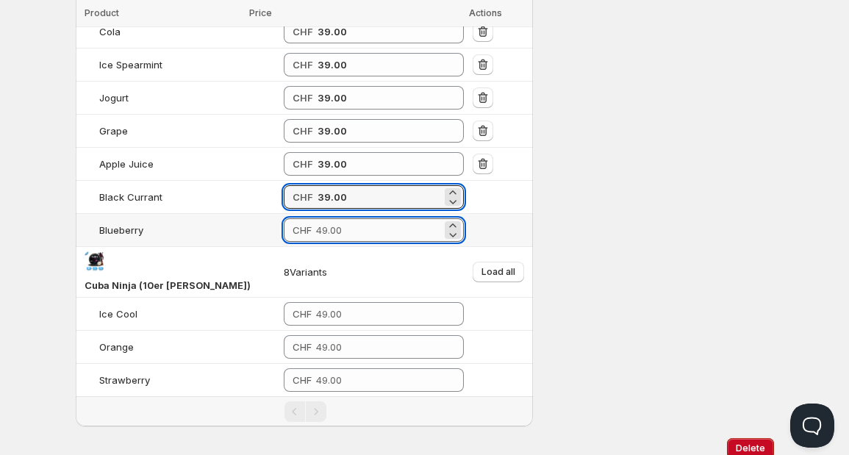
click at [363, 218] on input "number" at bounding box center [379, 230] width 126 height 24
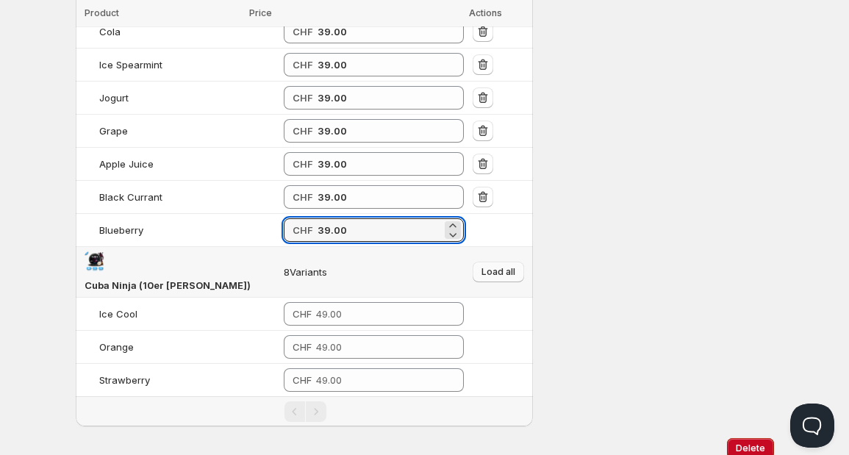
click at [501, 266] on span "Load all" at bounding box center [499, 272] width 34 height 12
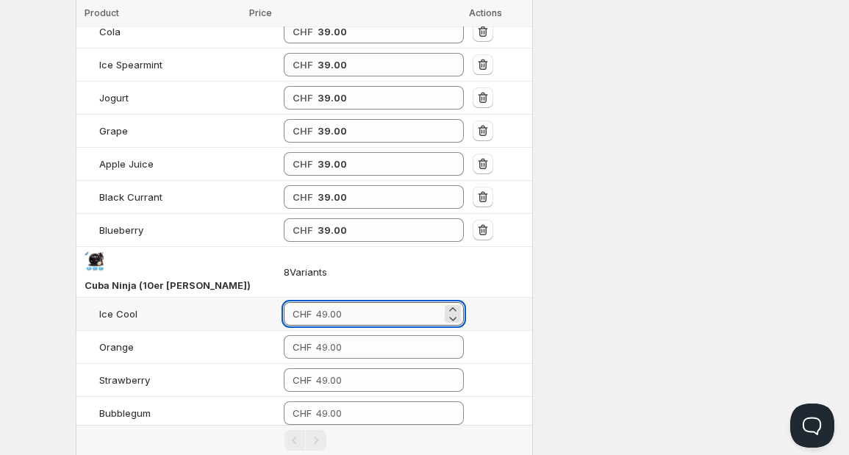
click at [332, 302] on input "number" at bounding box center [379, 314] width 126 height 24
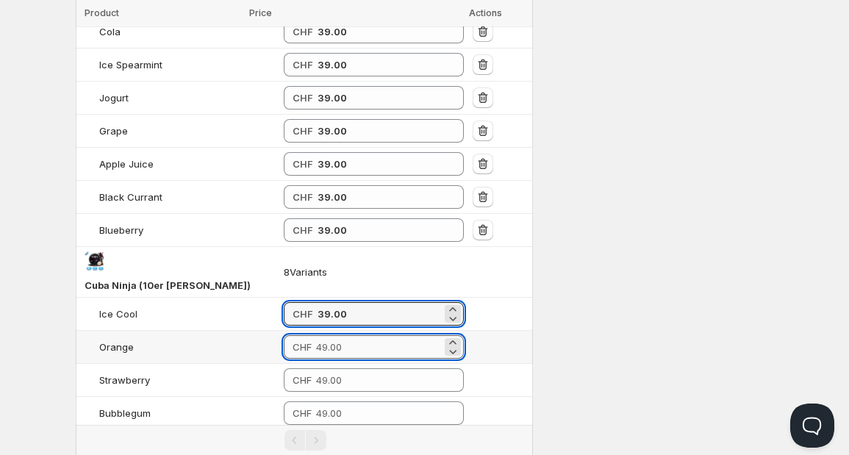
click at [316, 335] on input "number" at bounding box center [379, 347] width 126 height 24
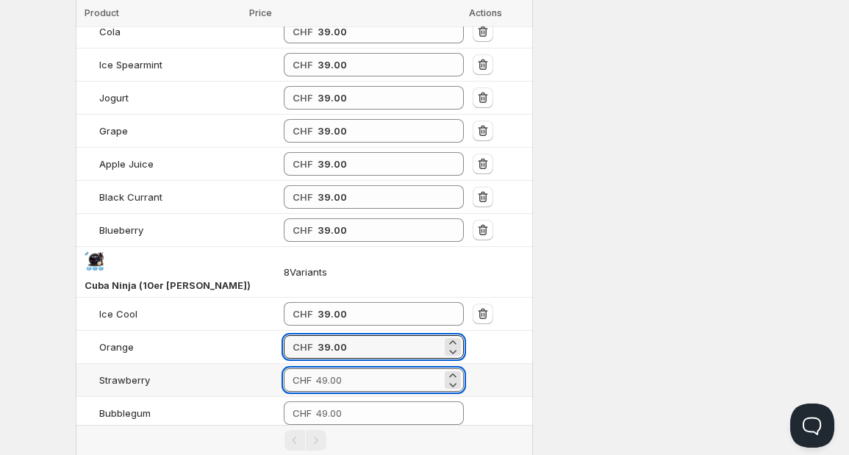
click at [316, 368] on input "number" at bounding box center [379, 380] width 126 height 24
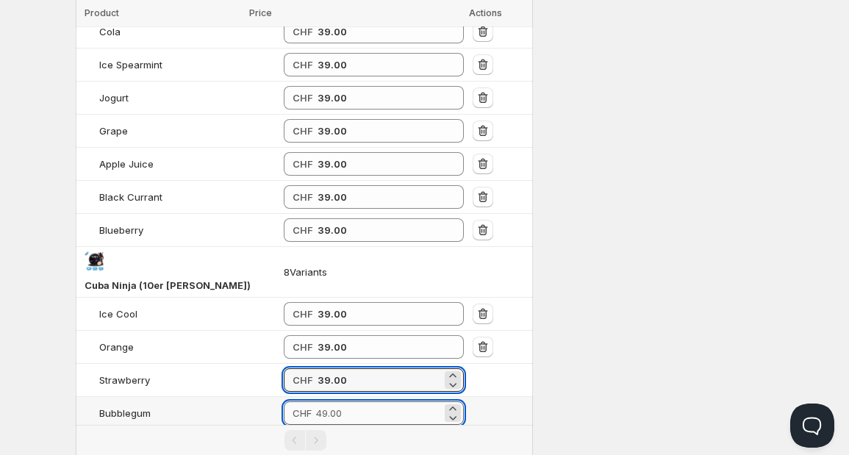
click at [316, 401] on input "number" at bounding box center [379, 413] width 126 height 24
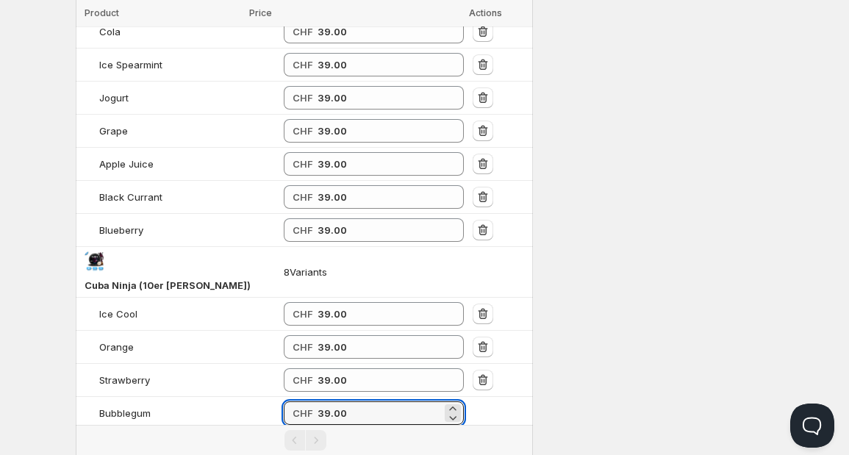
click at [316, 434] on input "number" at bounding box center [379, 446] width 126 height 24
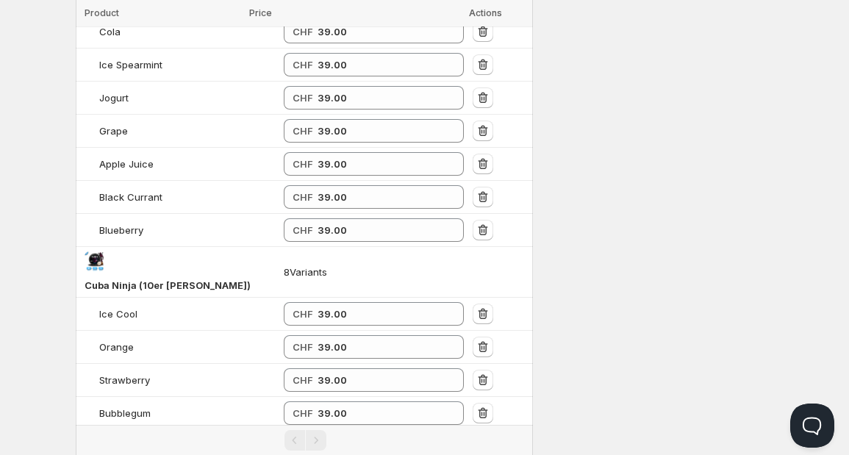
scroll to position [1575, 0]
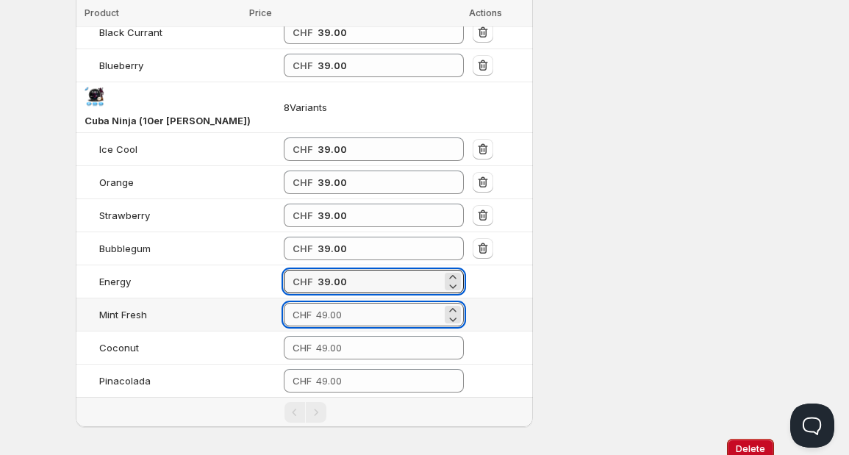
click at [354, 303] on input "number" at bounding box center [379, 315] width 126 height 24
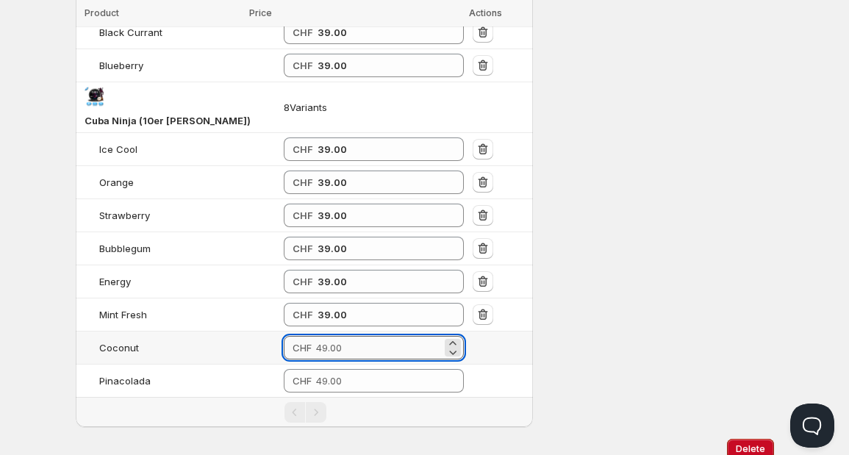
click at [318, 336] on input "number" at bounding box center [379, 348] width 126 height 24
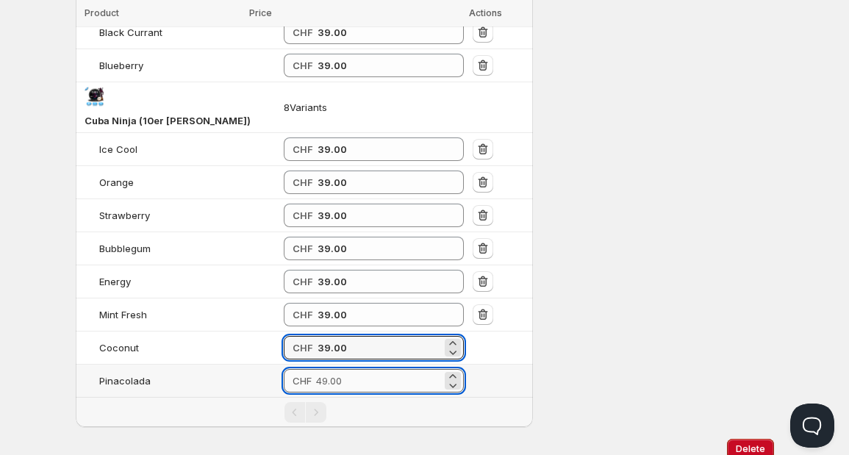
click at [316, 369] on input "number" at bounding box center [379, 381] width 126 height 24
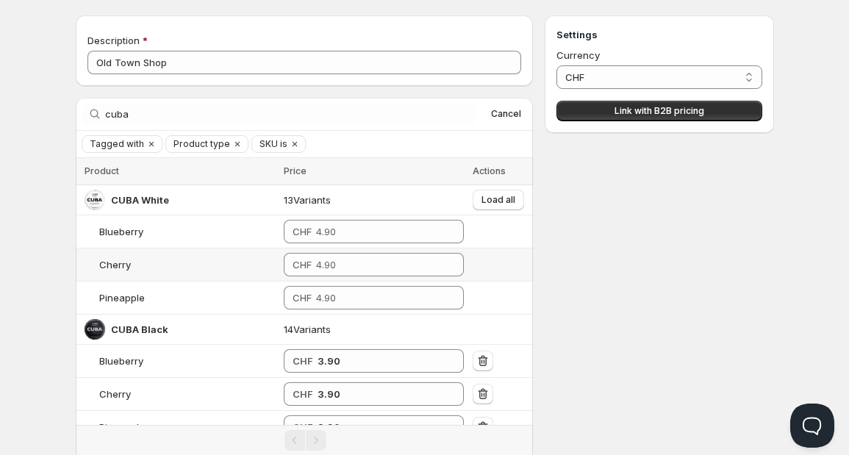
scroll to position [0, 0]
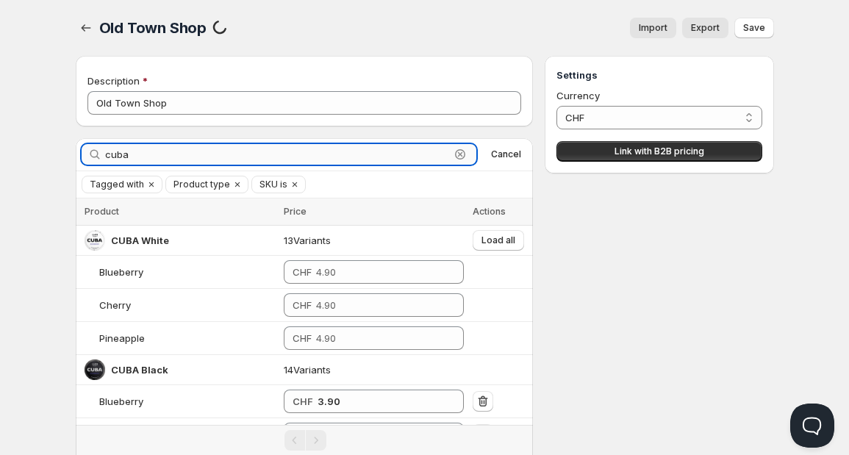
click at [151, 160] on input "cuba" at bounding box center [278, 154] width 346 height 21
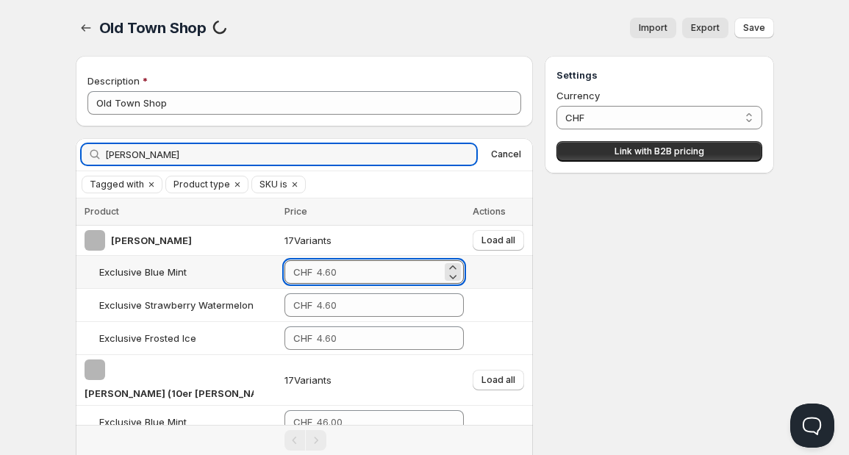
click at [317, 271] on input "number" at bounding box center [379, 272] width 125 height 24
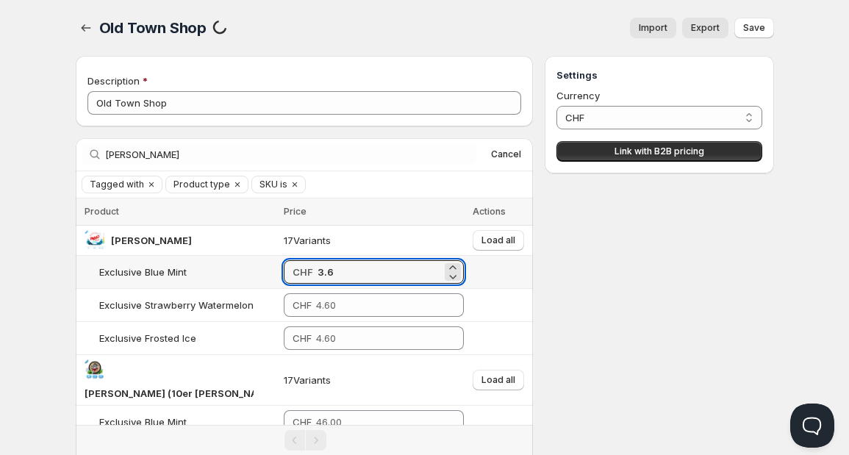
drag, startPoint x: 323, startPoint y: 271, endPoint x: 276, endPoint y: 268, distance: 47.2
click at [284, 268] on div "CHF 3.6" at bounding box center [374, 272] width 180 height 24
click at [502, 235] on span "Load all" at bounding box center [499, 241] width 34 height 12
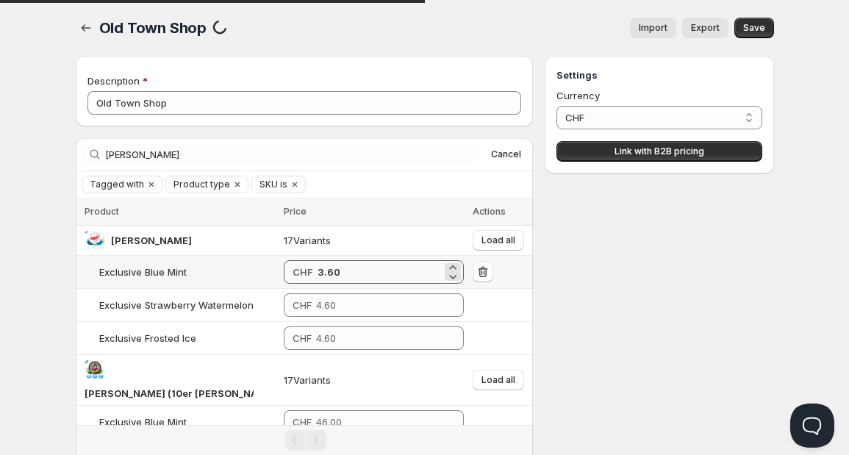
scroll to position [136, 0]
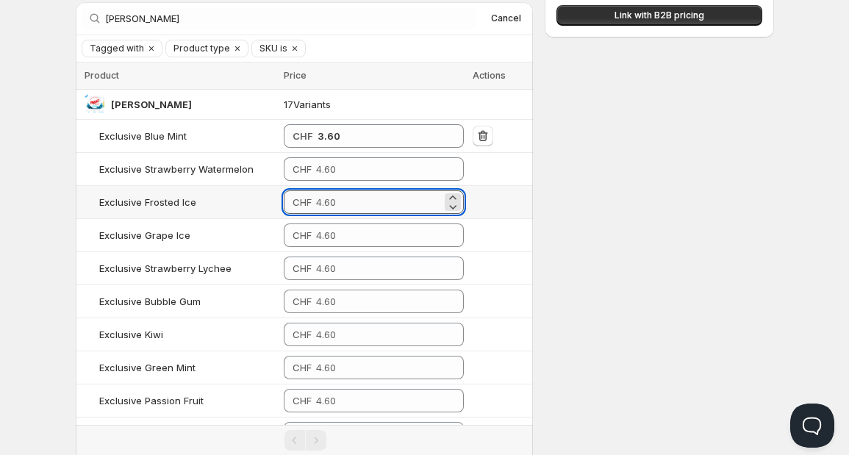
click at [359, 197] on input "number" at bounding box center [379, 202] width 126 height 24
click at [342, 165] on input "number" at bounding box center [379, 169] width 126 height 24
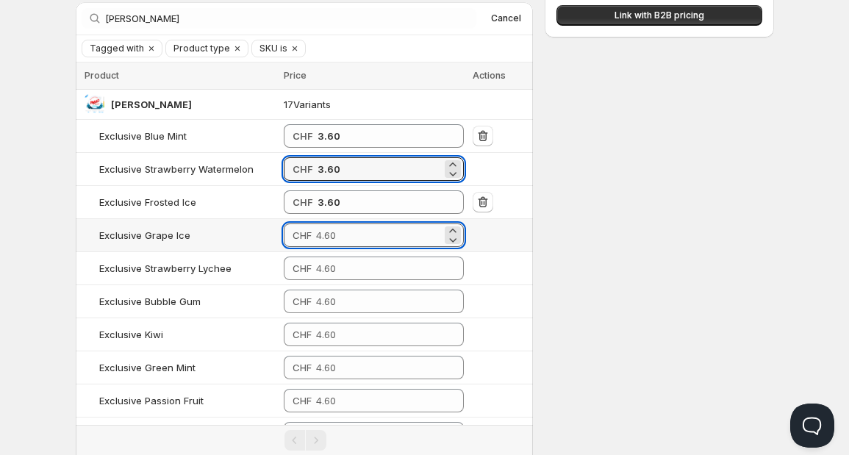
click at [316, 240] on input "number" at bounding box center [379, 235] width 126 height 24
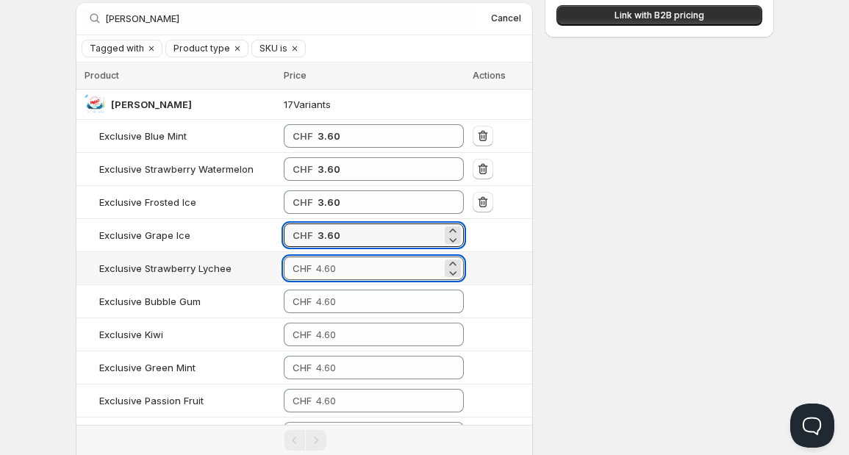
click at [316, 275] on input "number" at bounding box center [379, 269] width 126 height 24
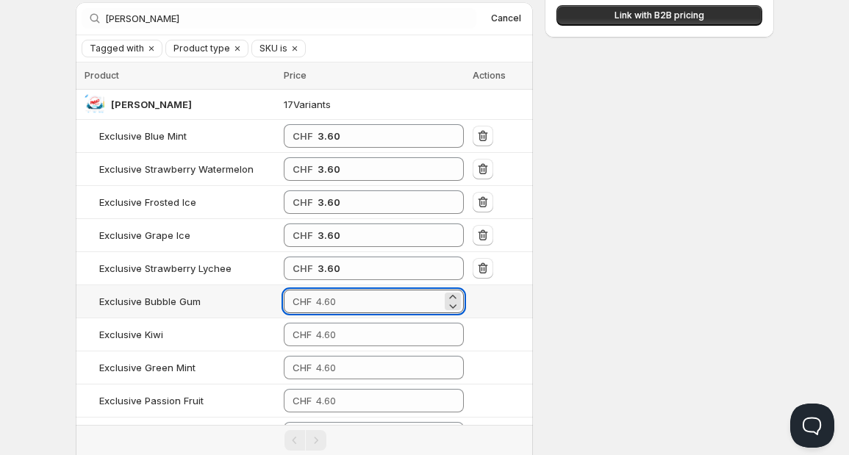
click at [316, 296] on input "number" at bounding box center [379, 302] width 126 height 24
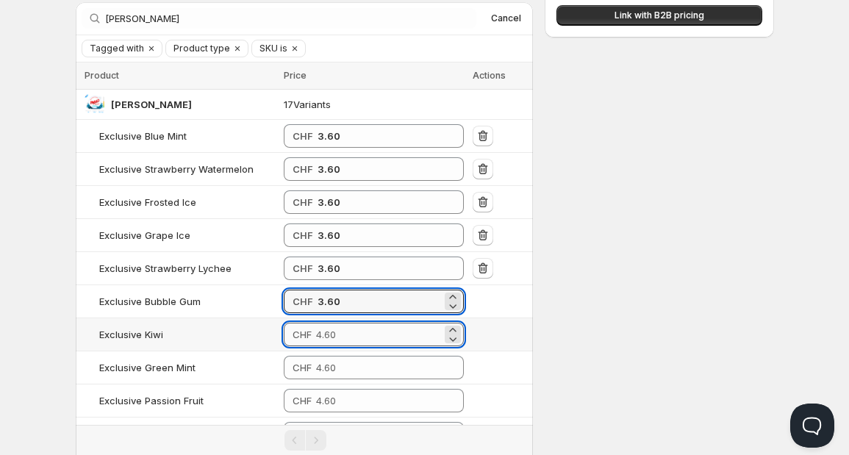
click at [316, 328] on input "number" at bounding box center [379, 335] width 126 height 24
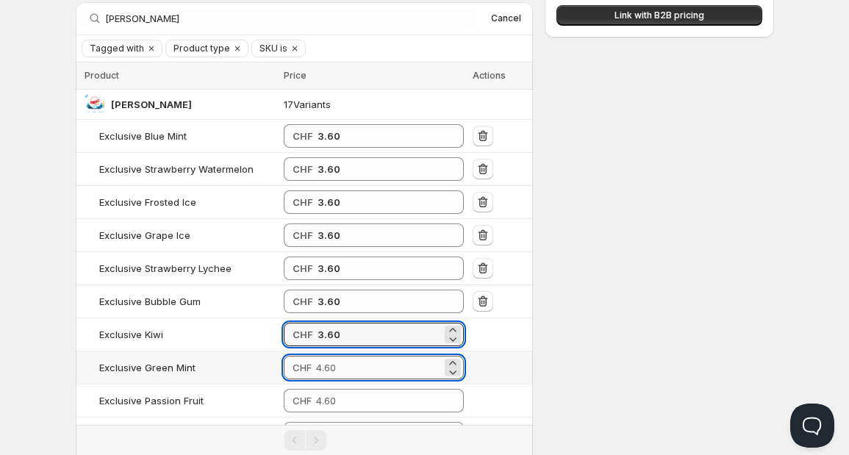
click at [316, 368] on input "number" at bounding box center [379, 368] width 126 height 24
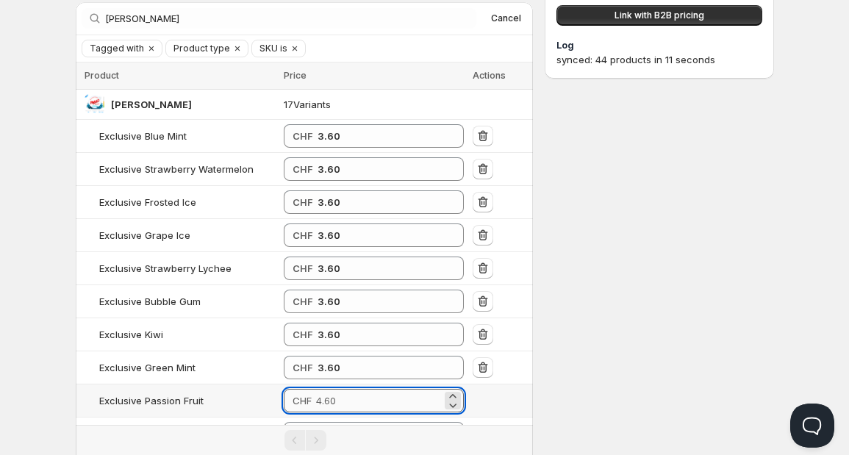
click at [316, 389] on input "number" at bounding box center [379, 401] width 126 height 24
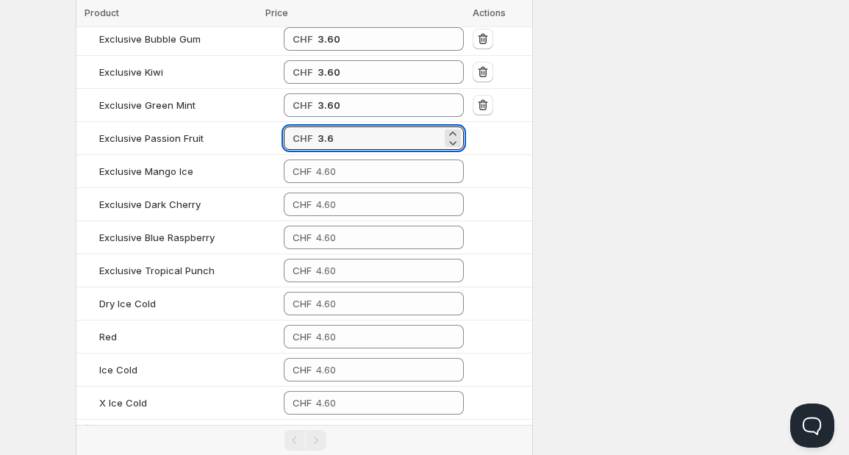
scroll to position [401, 0]
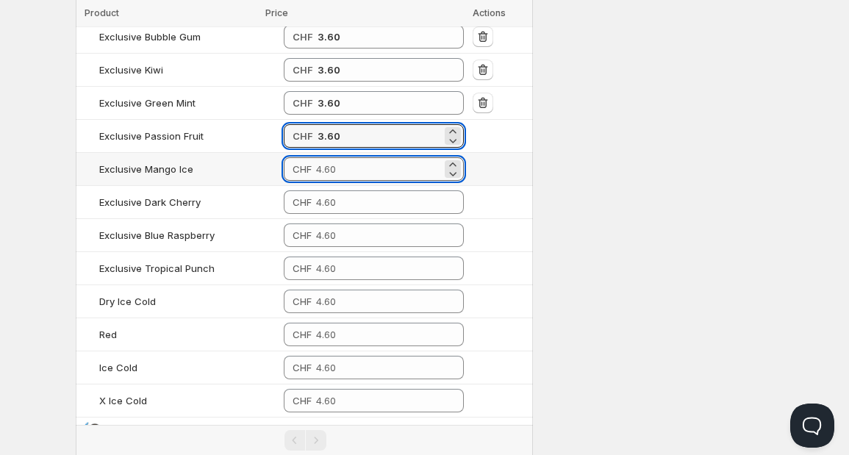
click at [378, 161] on input "number" at bounding box center [379, 169] width 126 height 24
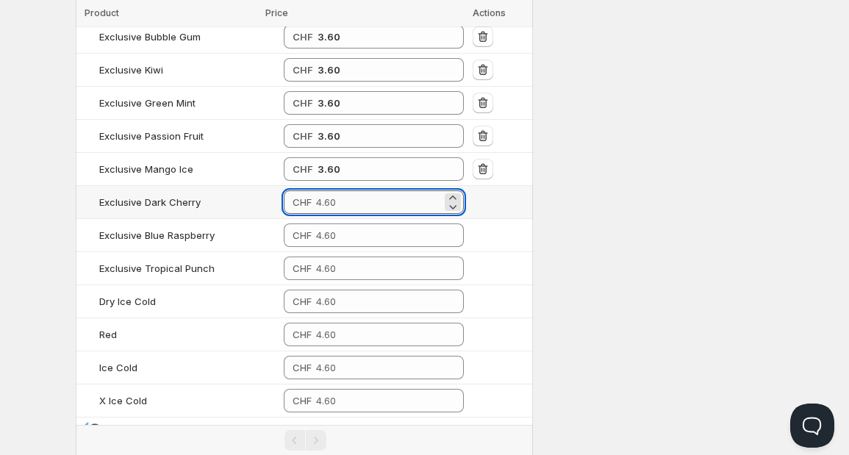
click at [348, 191] on input "number" at bounding box center [379, 202] width 126 height 24
click at [329, 246] on td "CHF" at bounding box center [373, 235] width 189 height 33
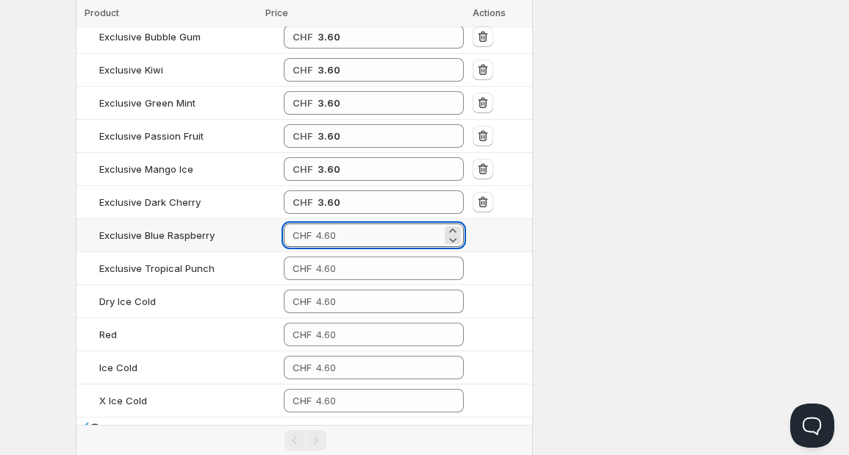
click at [329, 233] on input "number" at bounding box center [379, 235] width 126 height 24
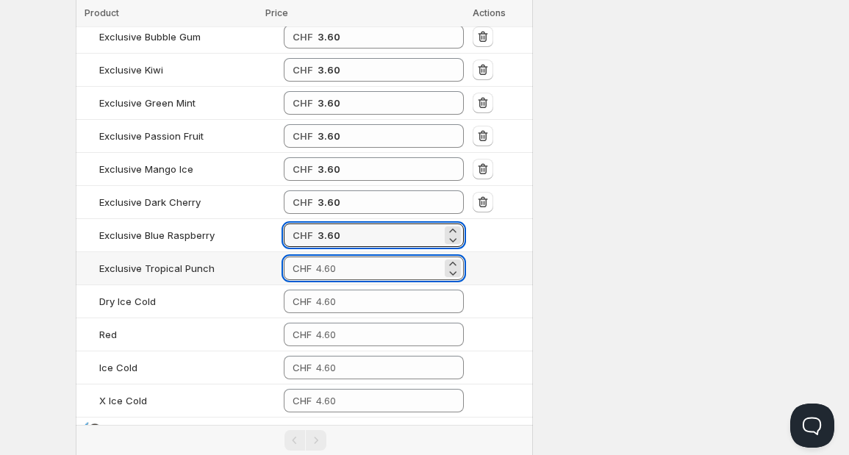
click at [327, 265] on input "number" at bounding box center [379, 269] width 126 height 24
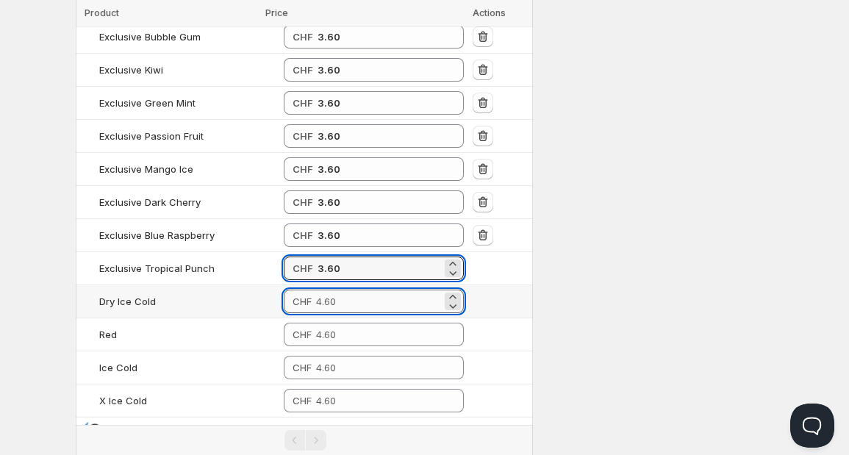
click at [334, 290] on input "number" at bounding box center [379, 302] width 126 height 24
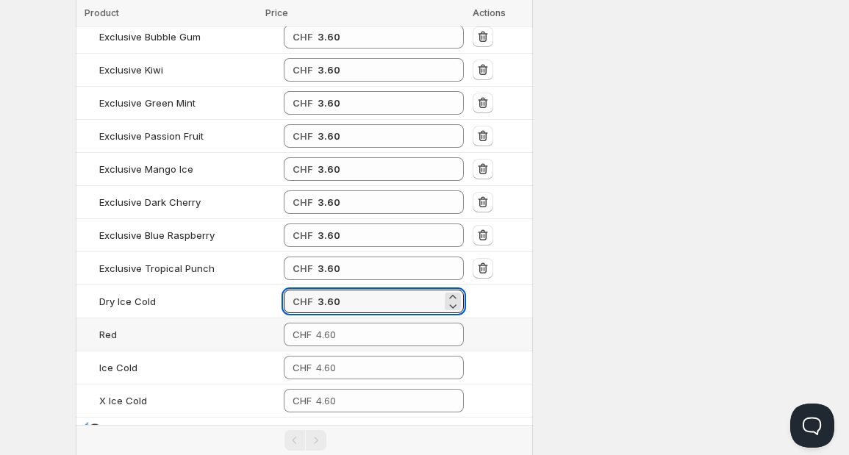
click at [334, 318] on td "CHF" at bounding box center [373, 334] width 189 height 33
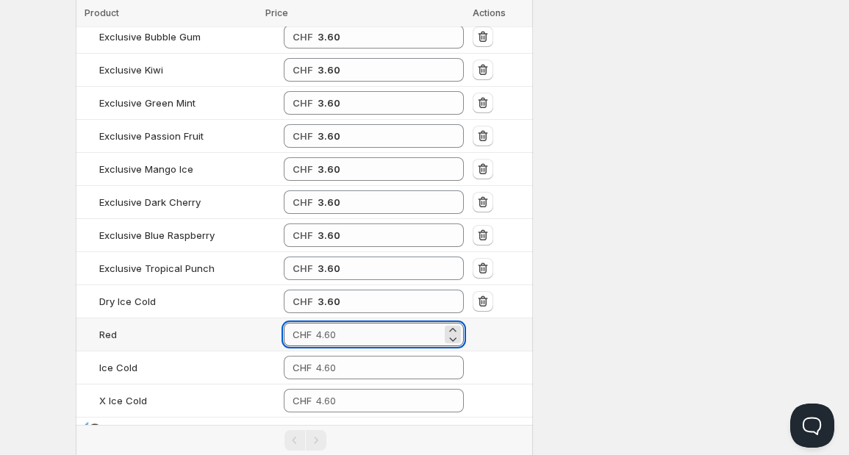
click at [329, 330] on input "number" at bounding box center [379, 335] width 126 height 24
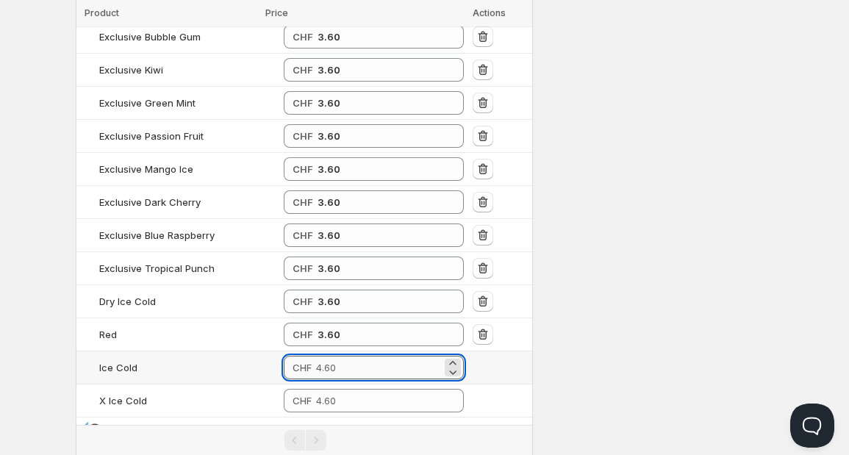
click at [326, 357] on input "number" at bounding box center [379, 368] width 126 height 24
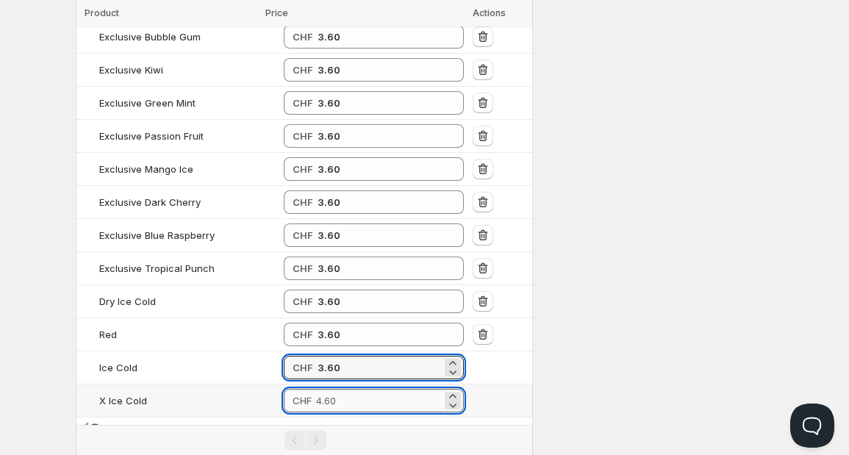
click at [323, 389] on input "number" at bounding box center [379, 401] width 126 height 24
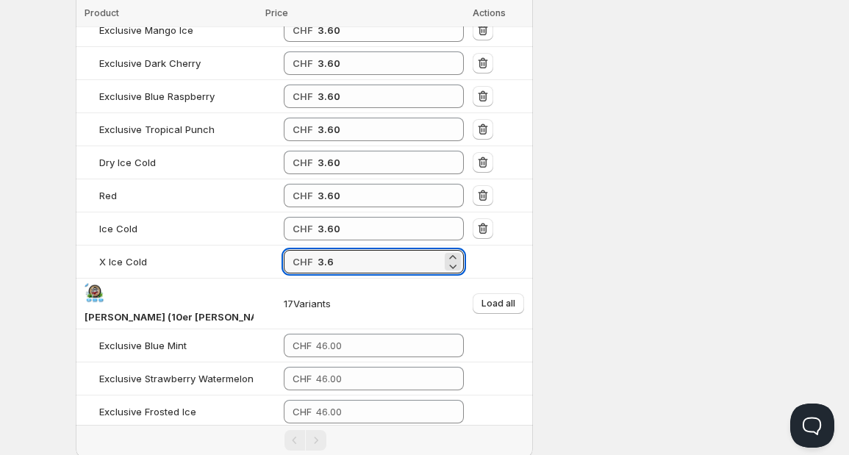
scroll to position [597, 0]
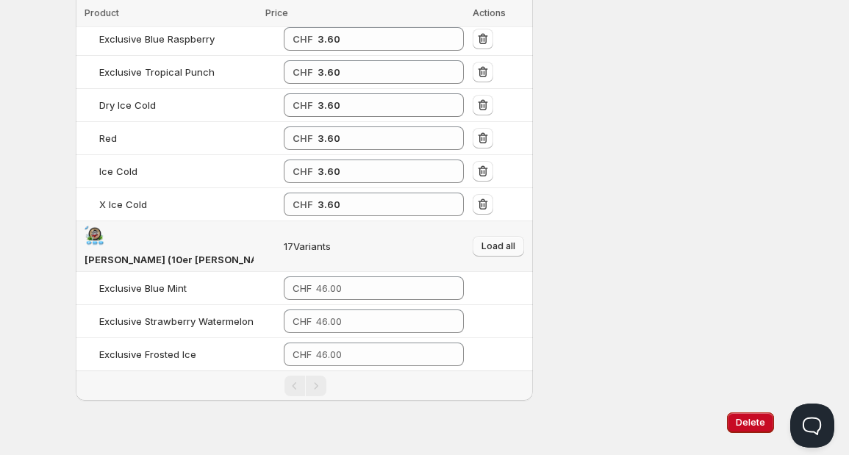
click at [498, 240] on span "Load all" at bounding box center [499, 246] width 34 height 12
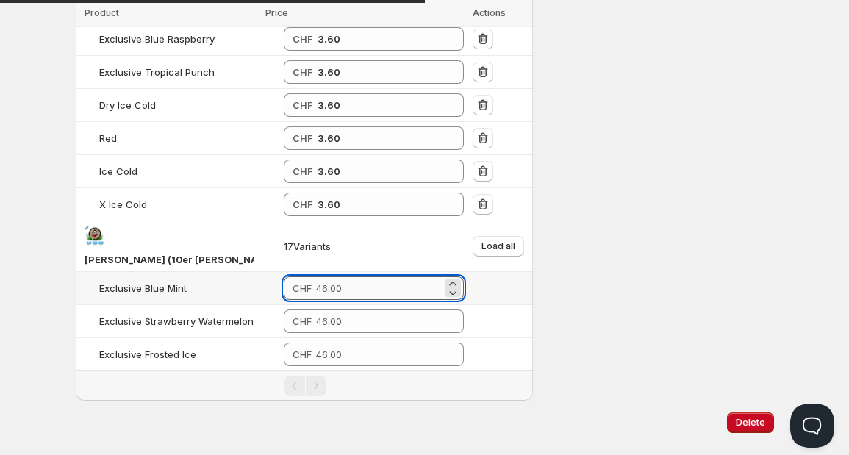
click at [332, 276] on input "number" at bounding box center [379, 288] width 126 height 24
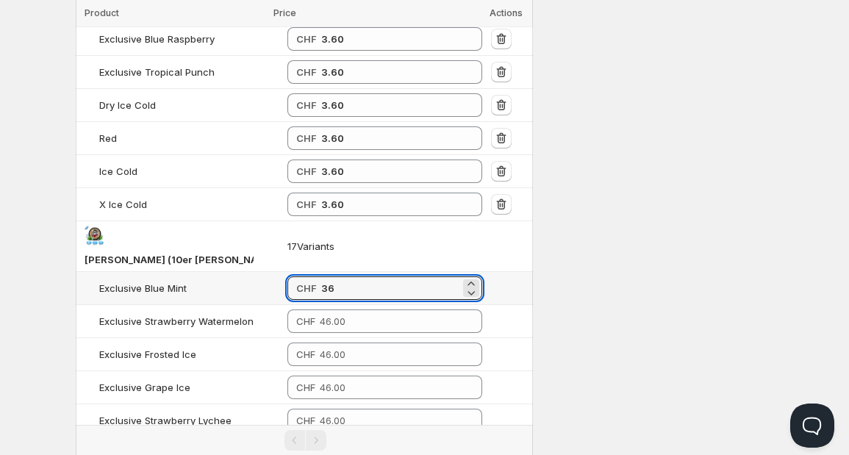
drag, startPoint x: 332, startPoint y: 258, endPoint x: 282, endPoint y: 269, distance: 51.2
click at [287, 276] on div "CHF 36" at bounding box center [385, 288] width 196 height 24
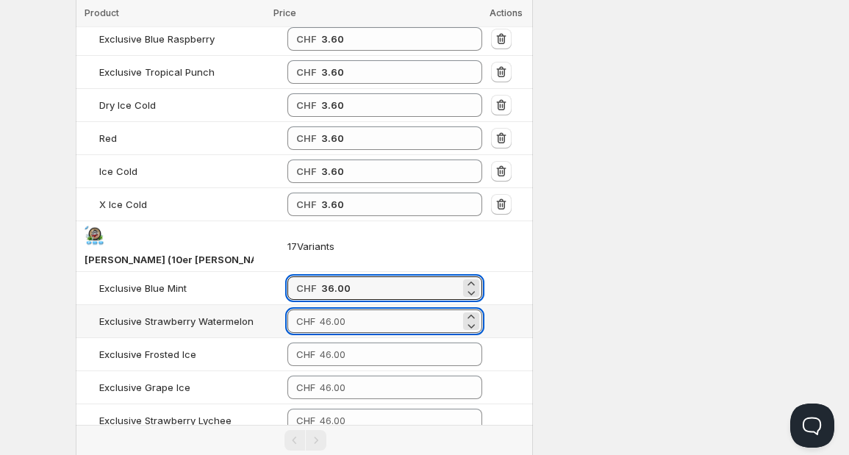
click at [329, 309] on input "number" at bounding box center [390, 321] width 141 height 24
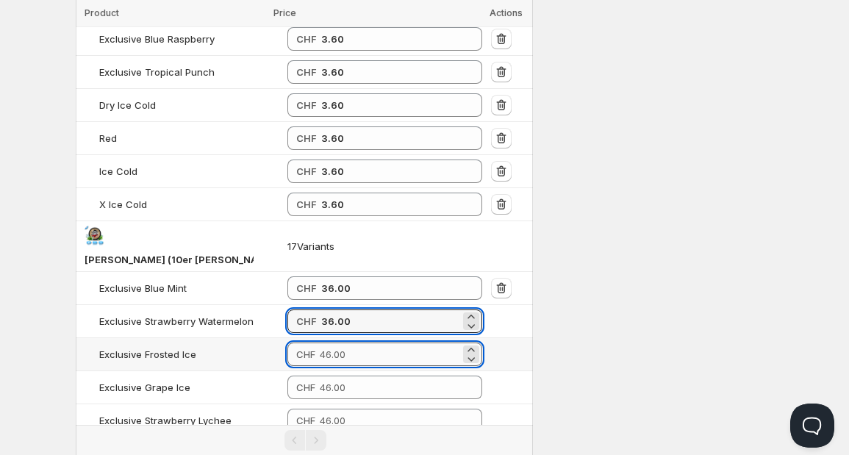
click at [320, 343] on input "number" at bounding box center [390, 355] width 141 height 24
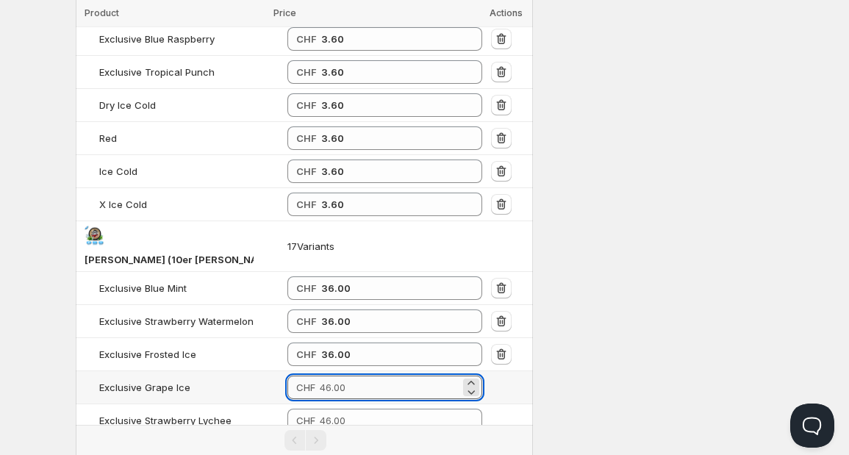
click at [320, 376] on input "number" at bounding box center [390, 388] width 141 height 24
click at [322, 409] on input "number" at bounding box center [390, 421] width 141 height 24
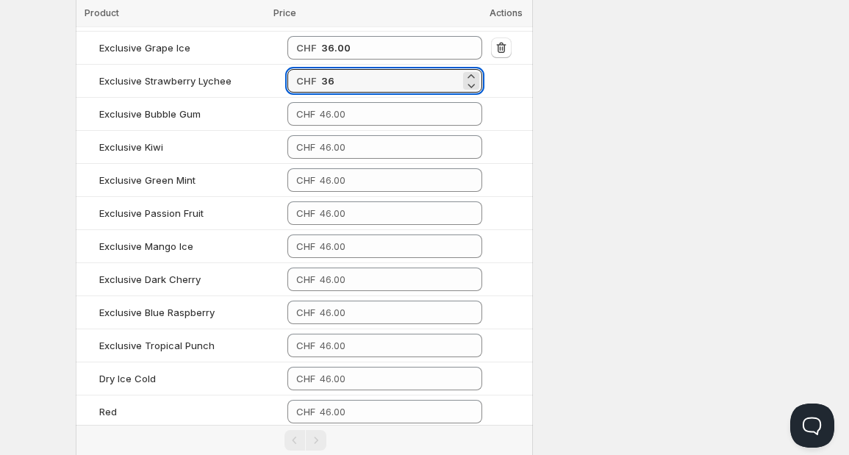
scroll to position [945, 0]
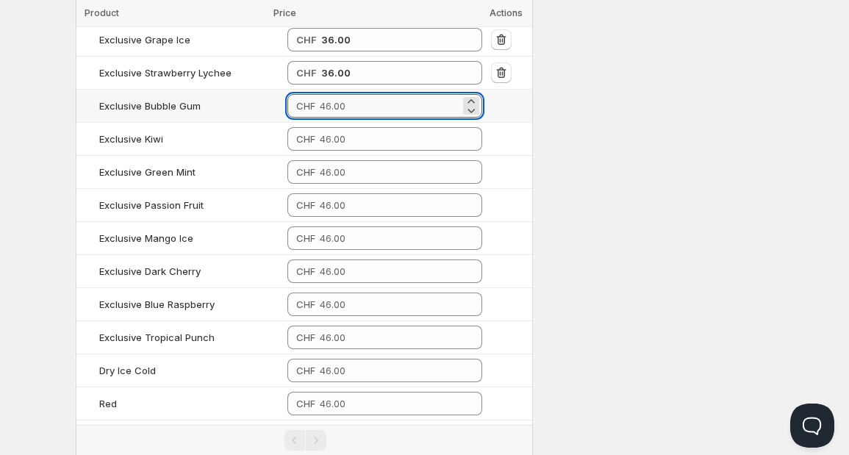
click at [359, 94] on input "number" at bounding box center [390, 106] width 141 height 24
click at [325, 124] on td "CHF" at bounding box center [385, 139] width 204 height 33
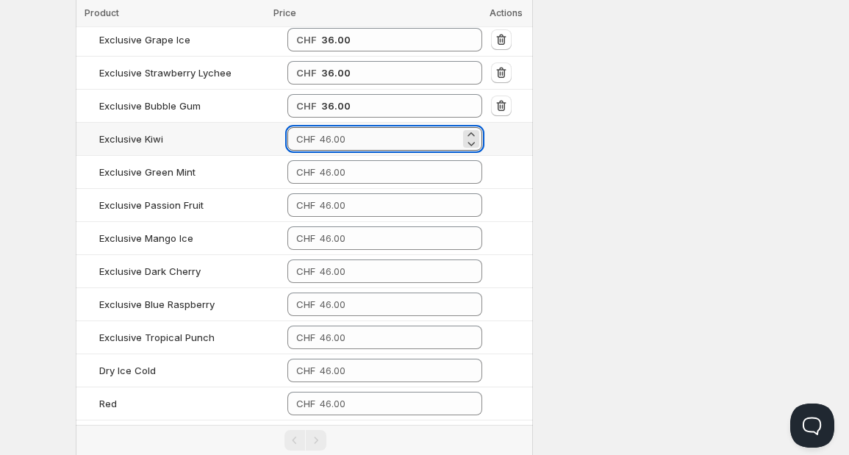
click at [334, 127] on input "number" at bounding box center [390, 139] width 141 height 24
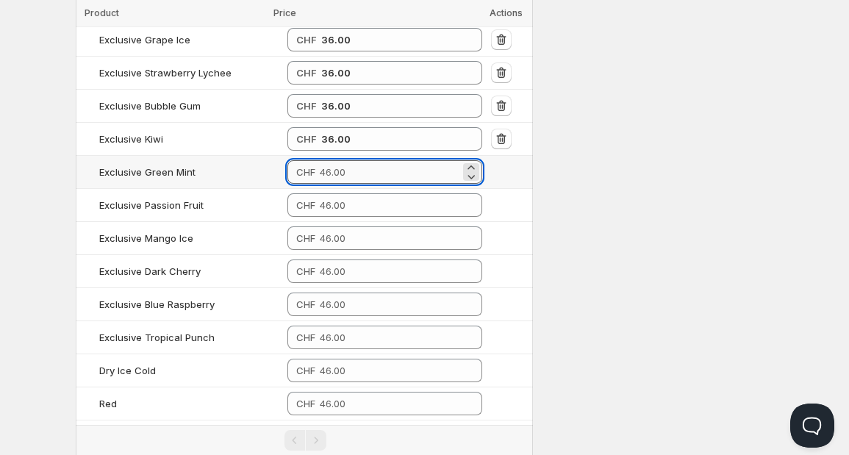
click at [323, 160] on input "number" at bounding box center [390, 172] width 141 height 24
click at [321, 193] on input "number" at bounding box center [390, 205] width 141 height 24
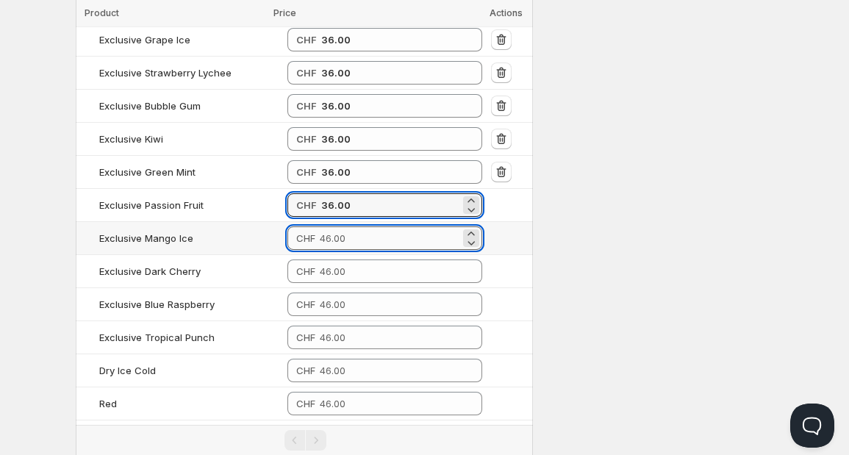
click at [320, 226] on input "number" at bounding box center [390, 238] width 141 height 24
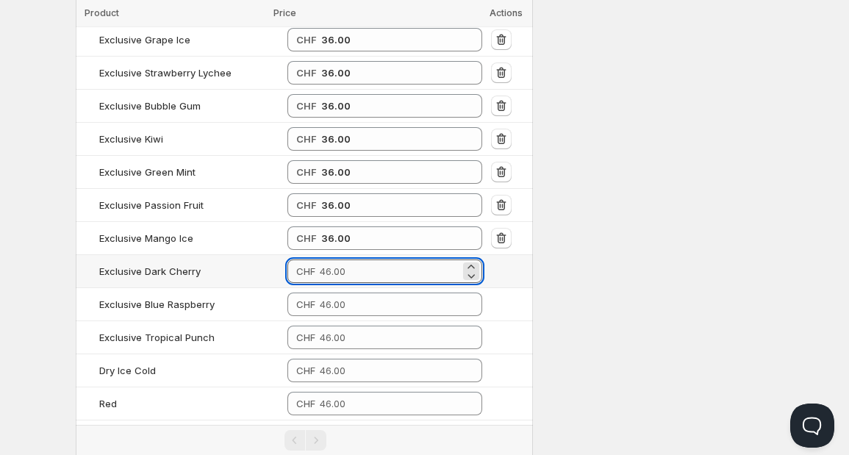
click at [320, 260] on input "number" at bounding box center [390, 272] width 141 height 24
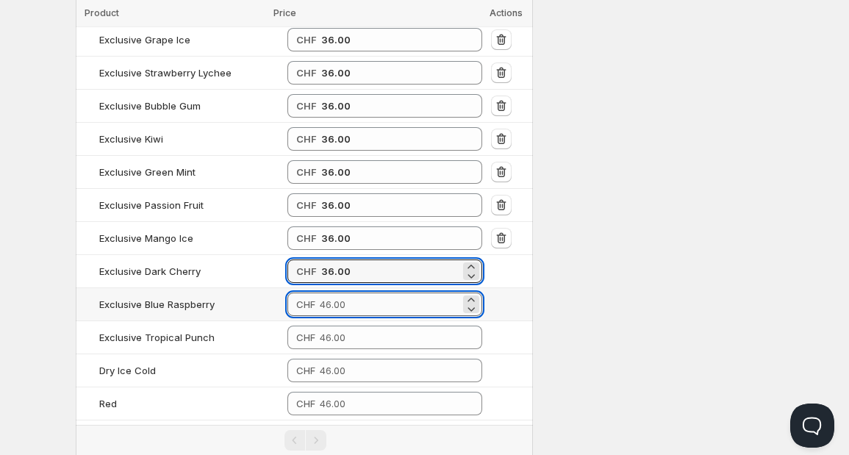
click at [320, 293] on input "number" at bounding box center [390, 305] width 141 height 24
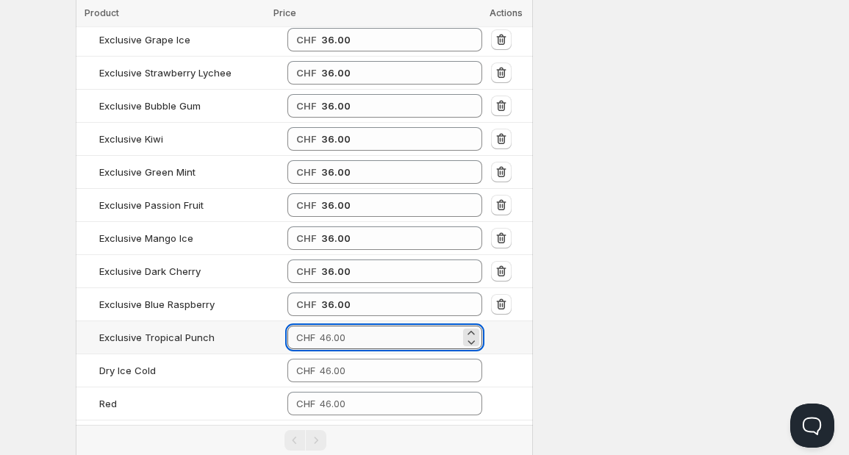
click at [320, 326] on input "number" at bounding box center [390, 338] width 141 height 24
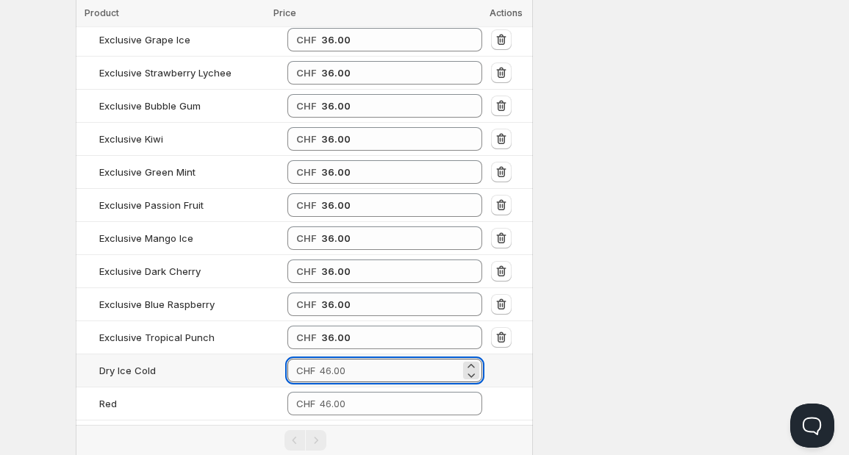
click at [320, 359] on input "number" at bounding box center [390, 371] width 141 height 24
click at [301, 396] on div "CHF" at bounding box center [305, 403] width 19 height 15
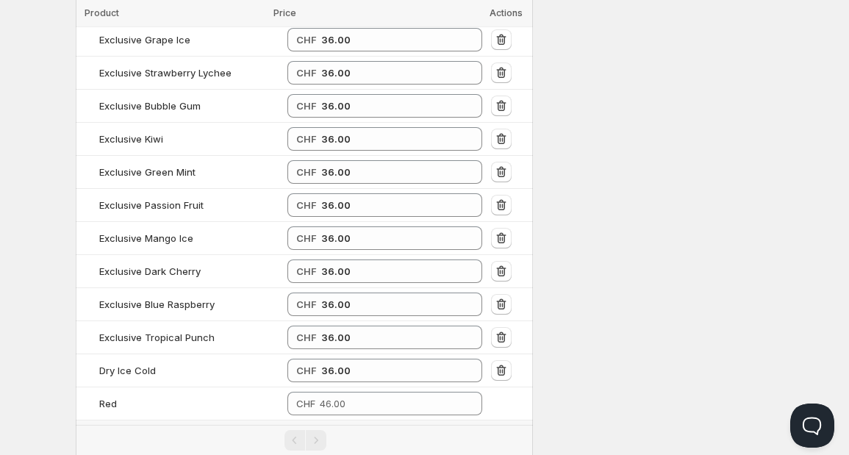
click at [300, 431] on span "CHF" at bounding box center [305, 437] width 19 height 12
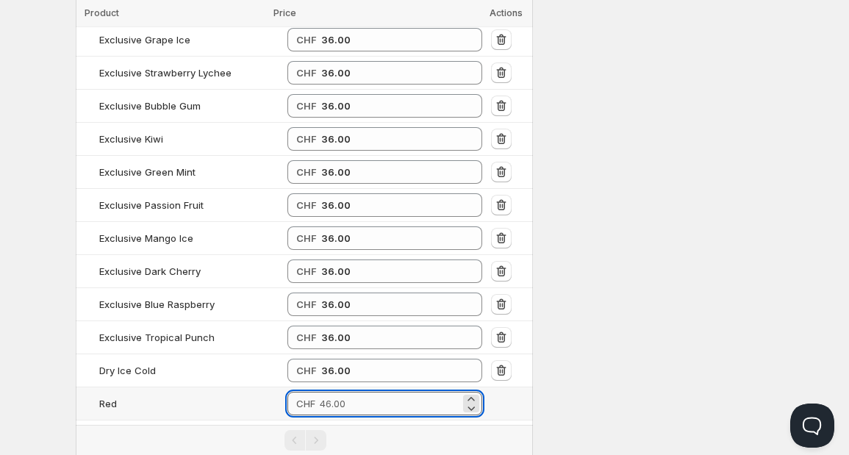
click at [320, 392] on input "number" at bounding box center [390, 404] width 141 height 24
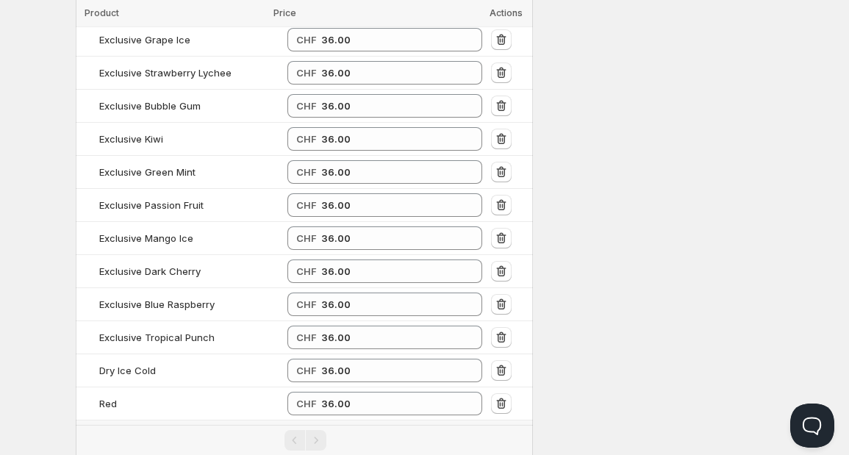
click at [312, 421] on td "CHF" at bounding box center [385, 437] width 204 height 33
click at [320, 425] on input "number" at bounding box center [390, 437] width 141 height 24
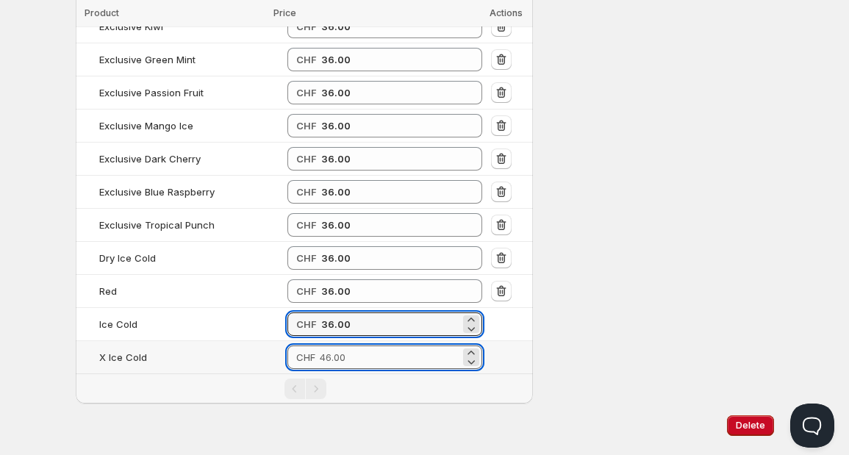
click at [362, 346] on input "number" at bounding box center [390, 358] width 141 height 24
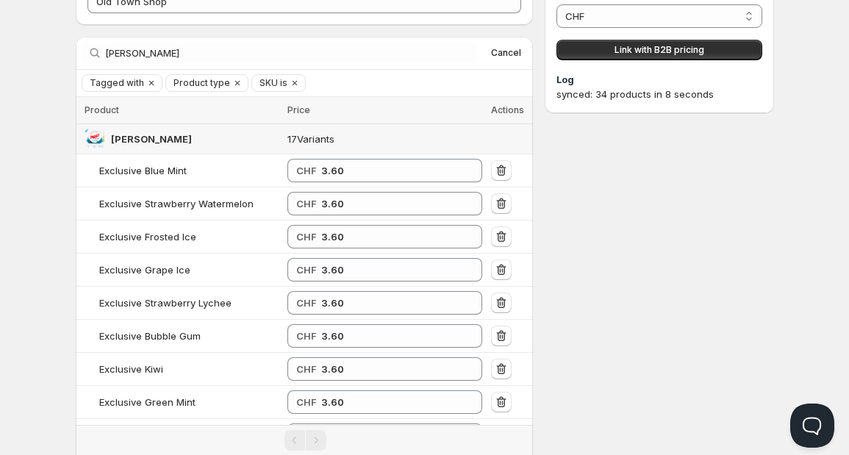
scroll to position [0, 0]
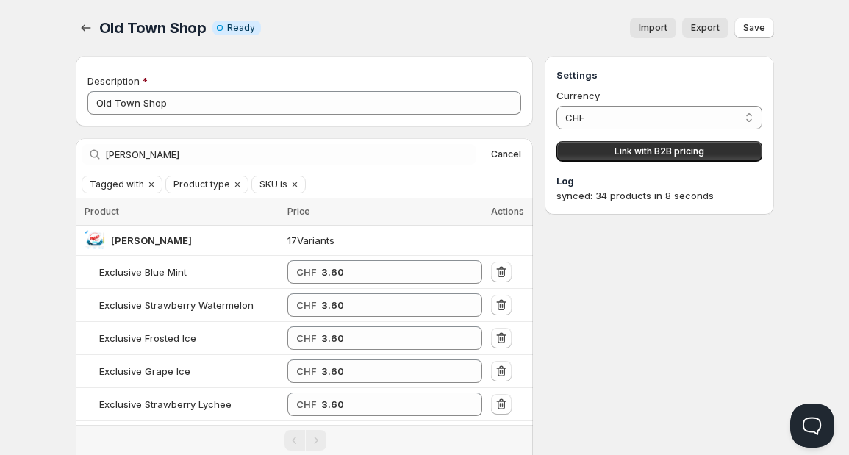
click at [334, 165] on div "Search by title pablo Clear Cancel" at bounding box center [305, 154] width 458 height 32
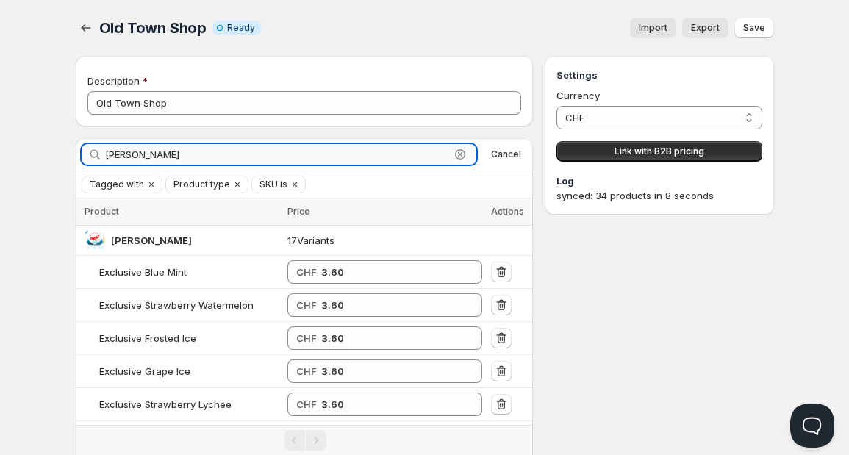
click at [320, 158] on input "pablo" at bounding box center [278, 154] width 346 height 21
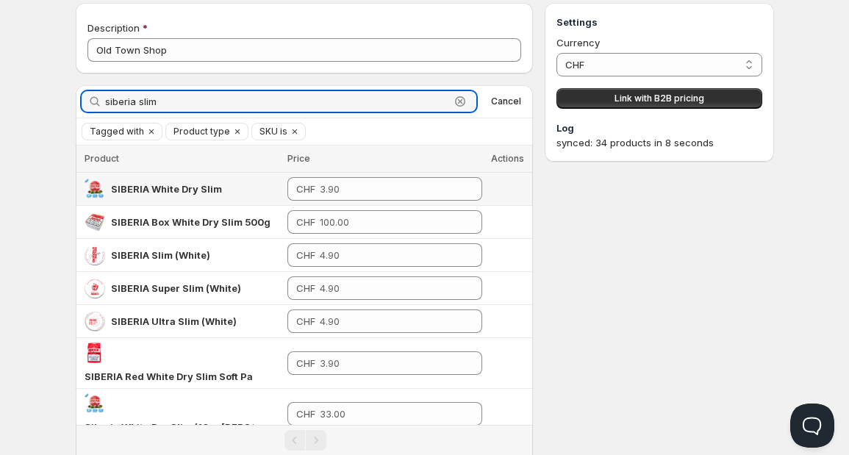
scroll to position [91, 0]
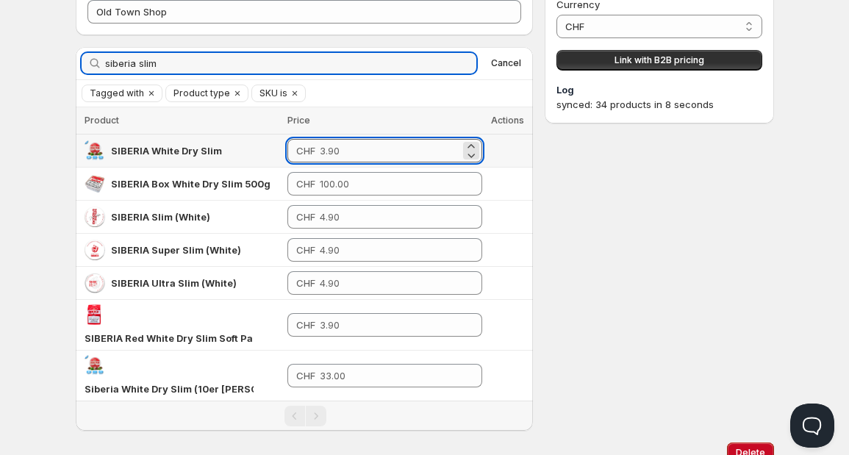
click at [325, 154] on input "number" at bounding box center [390, 151] width 140 height 24
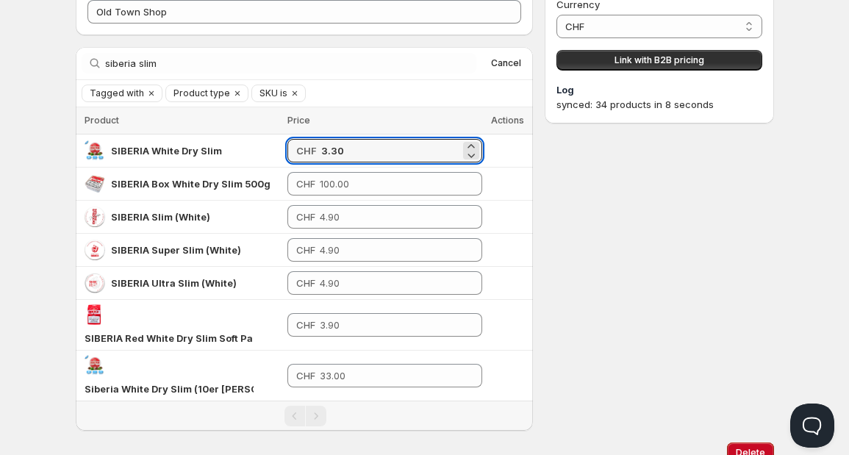
click at [632, 221] on div "Settings Currency CHF CHF Link with B2B pricing Log synced: 34 products in 8 se…" at bounding box center [659, 198] width 229 height 466
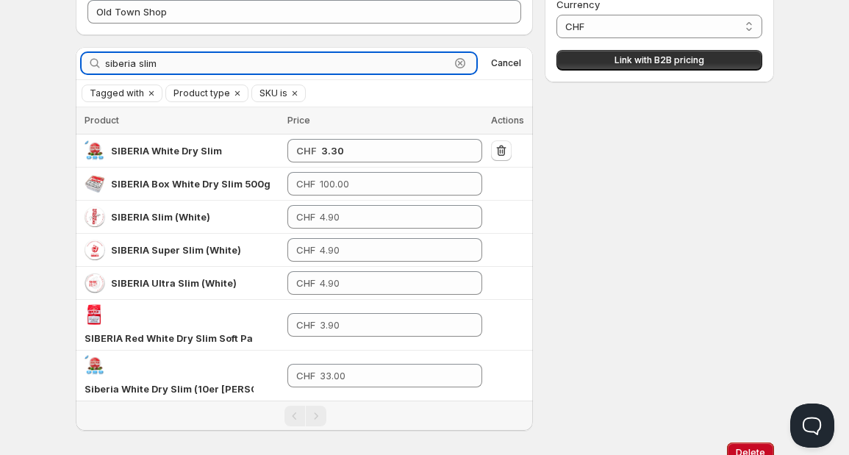
click at [173, 62] on input "siberia slim" at bounding box center [278, 63] width 346 height 21
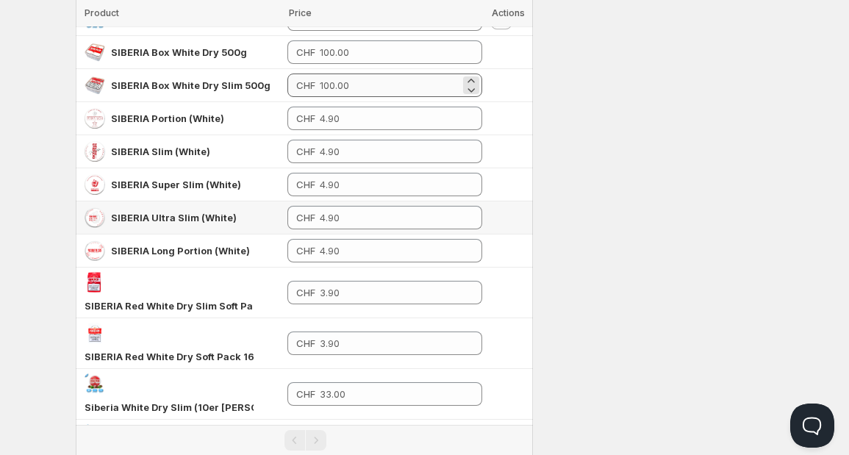
scroll to position [307, 0]
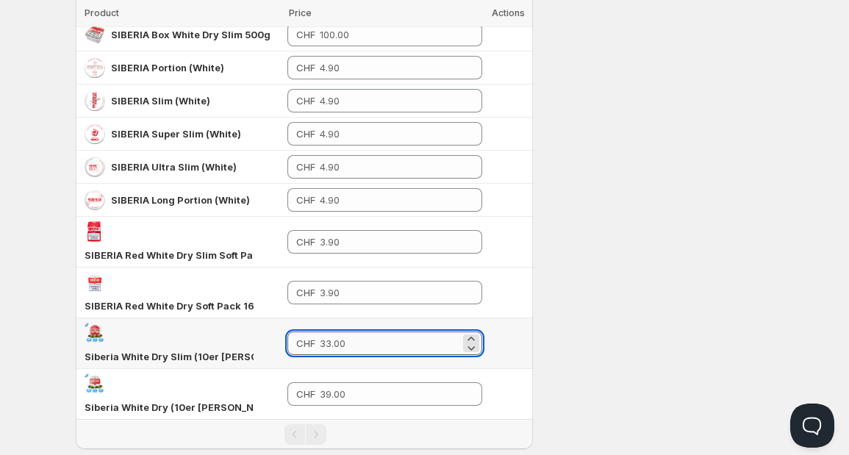
click at [323, 332] on input "number" at bounding box center [390, 344] width 141 height 24
click at [585, 248] on div "Settings Currency CHF CHF Link with B2B pricing Log synced: 1 products in 1 sec…" at bounding box center [659, 99] width 229 height 700
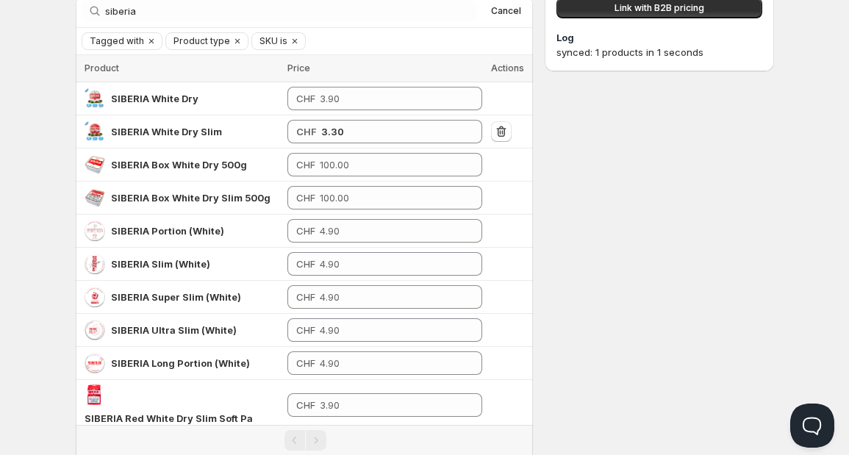
scroll to position [0, 0]
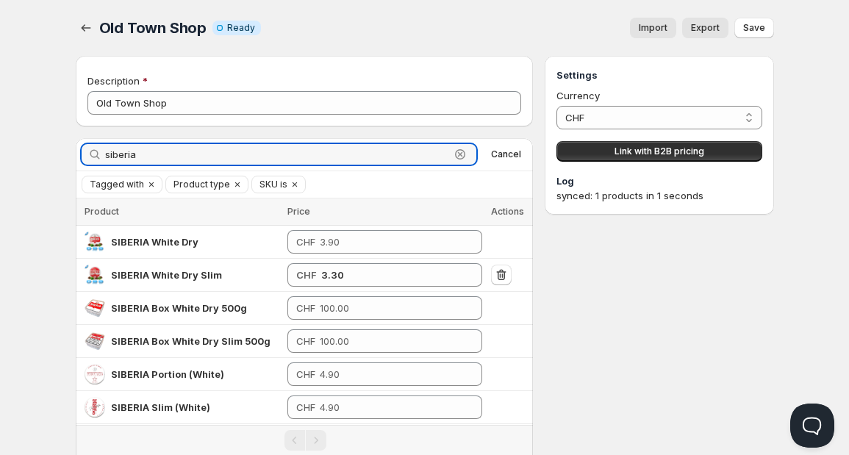
drag, startPoint x: 153, startPoint y: 158, endPoint x: 64, endPoint y: 149, distance: 89.4
click at [64, 149] on div "Old Town Shop. This page is ready Old Town Shop Info Incomplete Ready Import Ex…" at bounding box center [425, 400] width 734 height 800
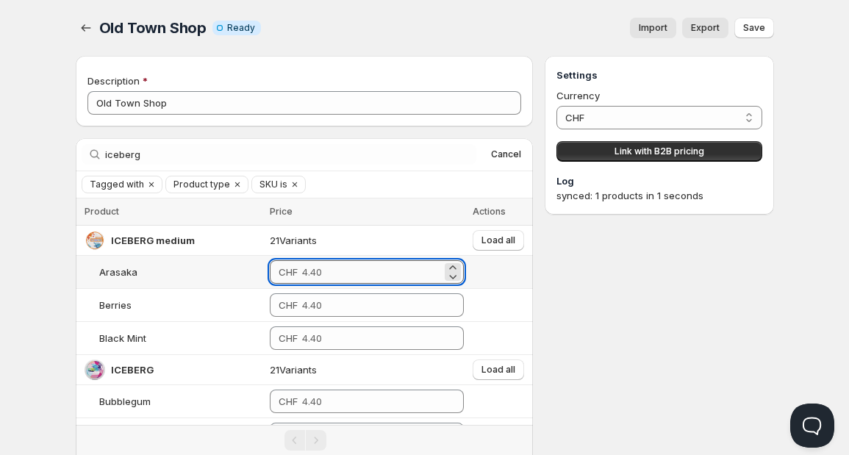
click at [304, 282] on input "number" at bounding box center [372, 272] width 140 height 24
drag, startPoint x: 285, startPoint y: 273, endPoint x: 260, endPoint y: 273, distance: 25.0
click at [269, 273] on div "CHF 3.6" at bounding box center [366, 272] width 195 height 24
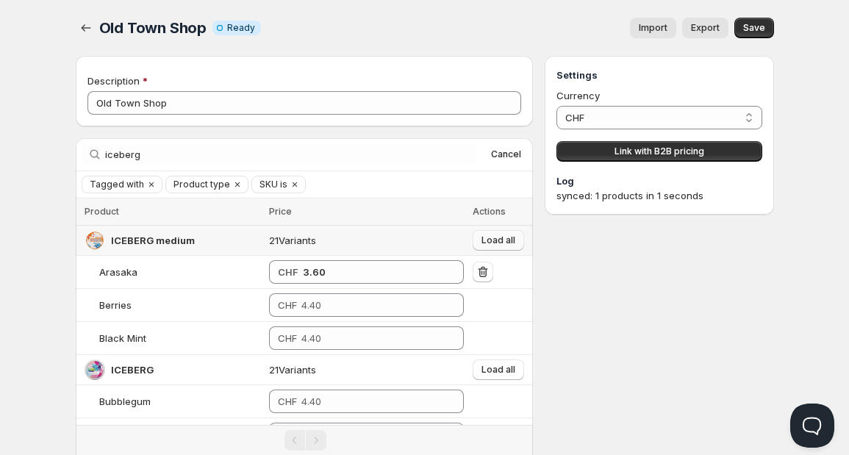
click at [491, 230] on button "Load all" at bounding box center [498, 240] width 51 height 21
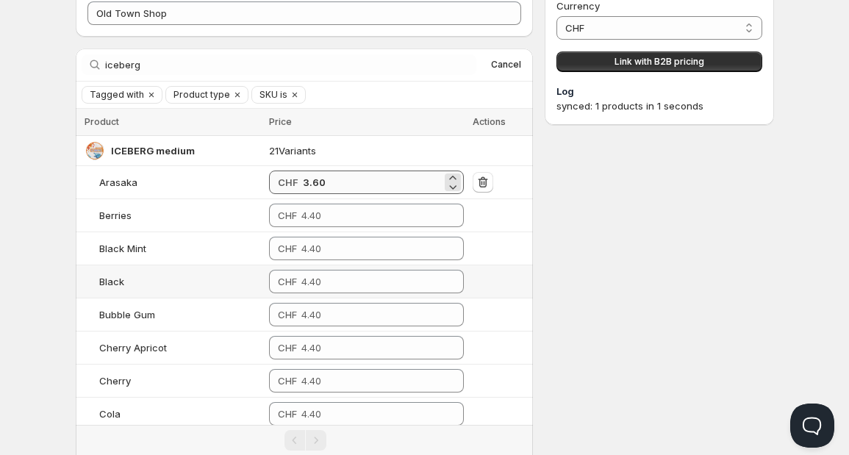
scroll to position [165, 0]
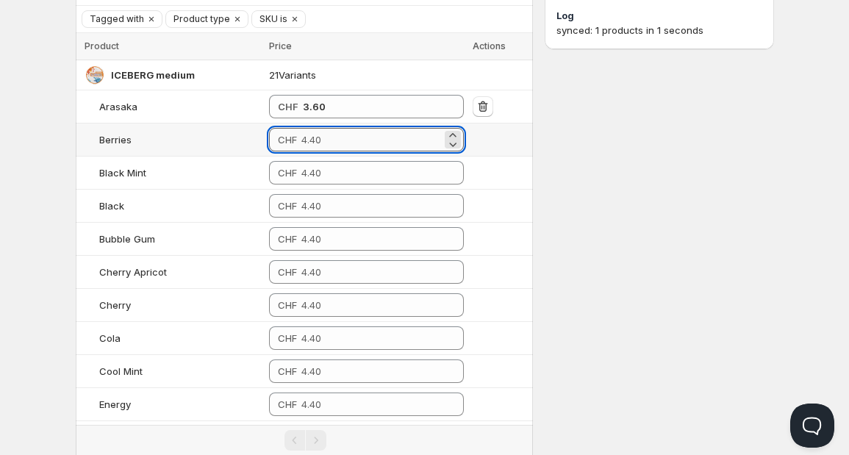
click at [301, 146] on input "number" at bounding box center [371, 140] width 140 height 24
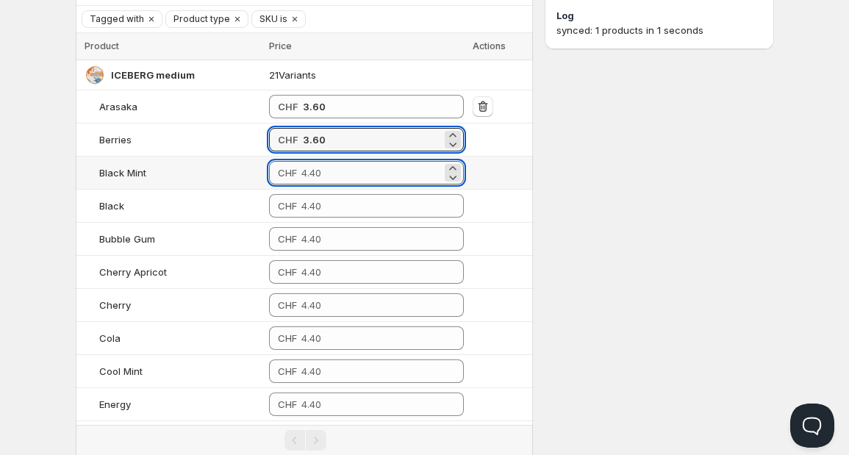
click at [301, 170] on input "number" at bounding box center [371, 173] width 140 height 24
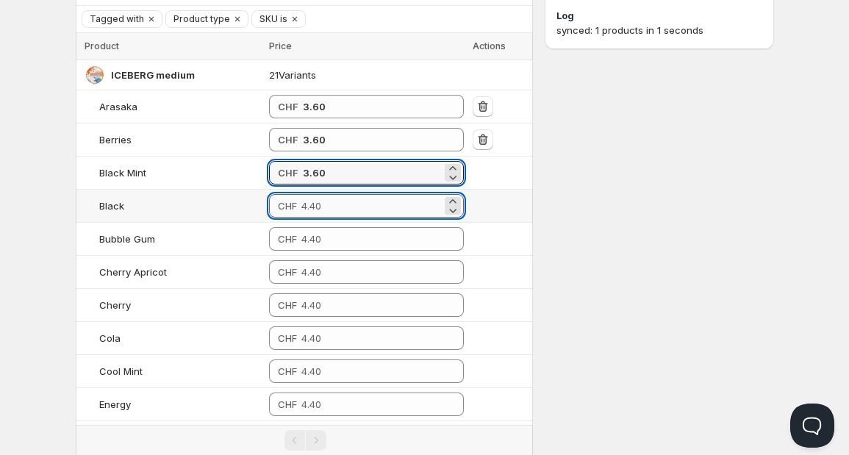
click at [301, 201] on input "number" at bounding box center [371, 206] width 140 height 24
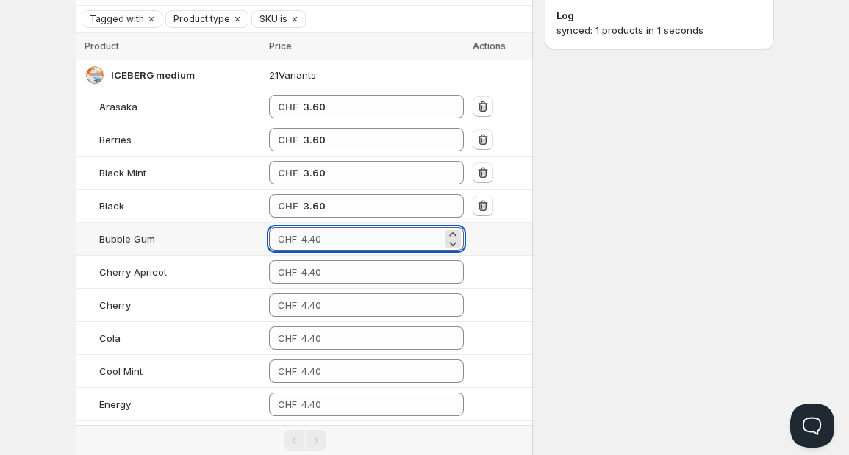
click at [301, 239] on input "number" at bounding box center [371, 239] width 140 height 24
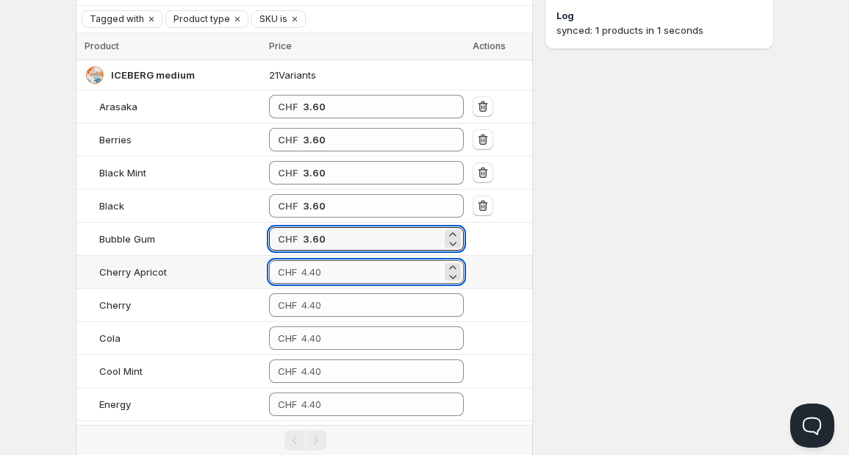
click at [301, 265] on input "number" at bounding box center [371, 272] width 140 height 24
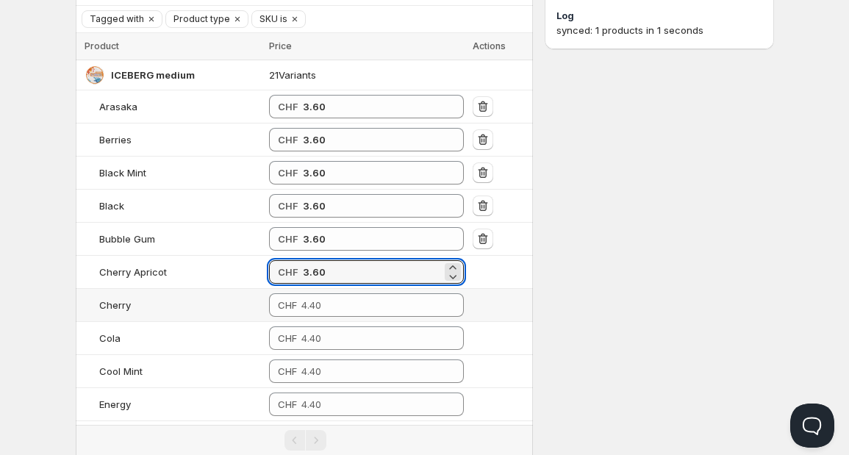
click at [289, 316] on td "CHF" at bounding box center [367, 305] width 204 height 33
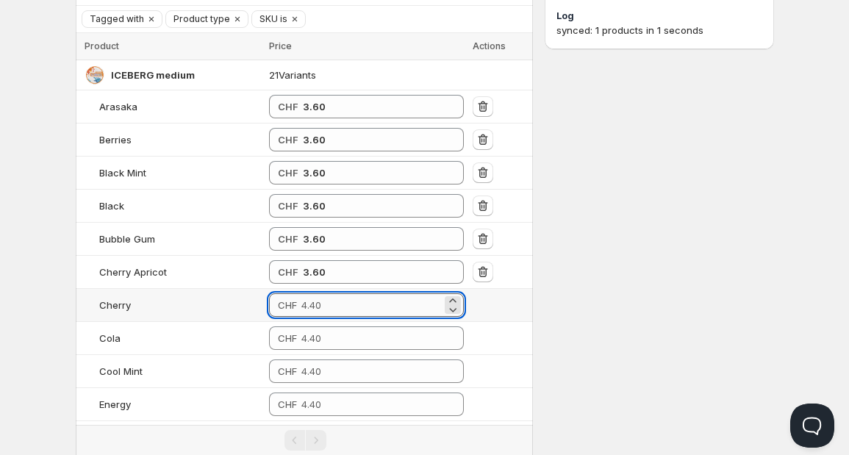
click at [301, 301] on input "number" at bounding box center [371, 305] width 140 height 24
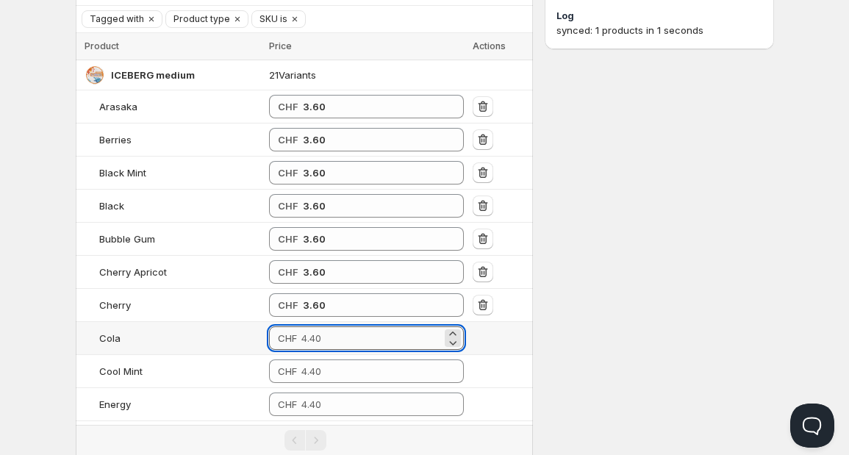
click at [301, 326] on input "number" at bounding box center [371, 338] width 140 height 24
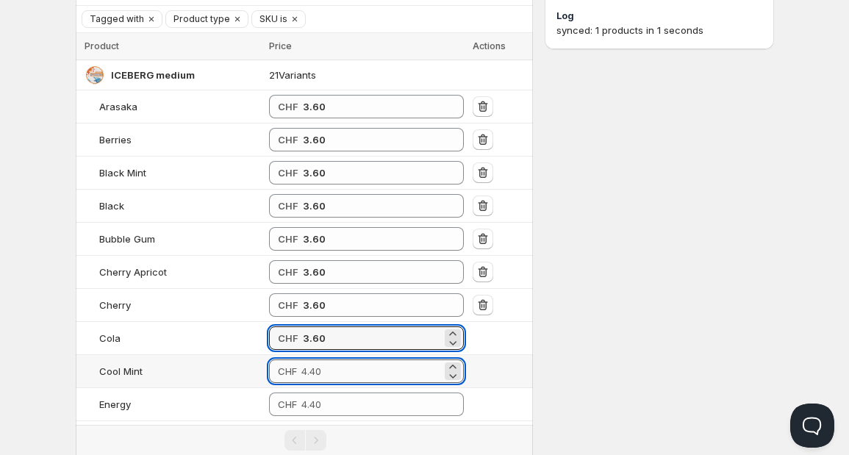
click at [301, 370] on input "number" at bounding box center [371, 371] width 140 height 24
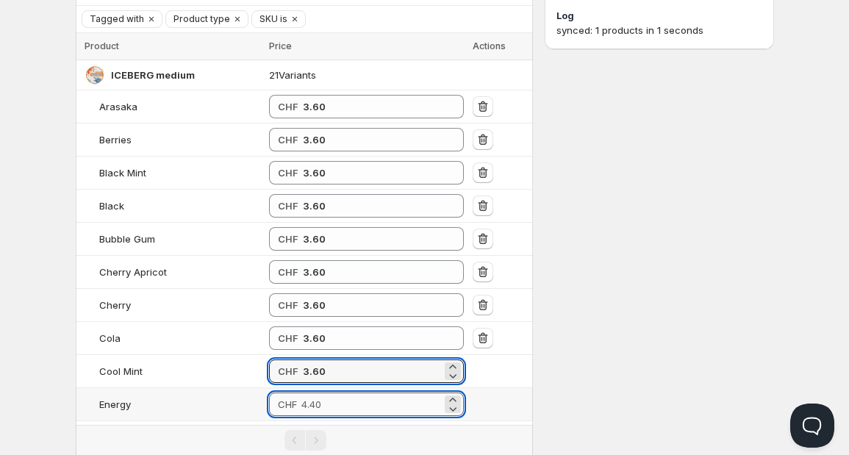
click at [301, 403] on input "number" at bounding box center [371, 405] width 140 height 24
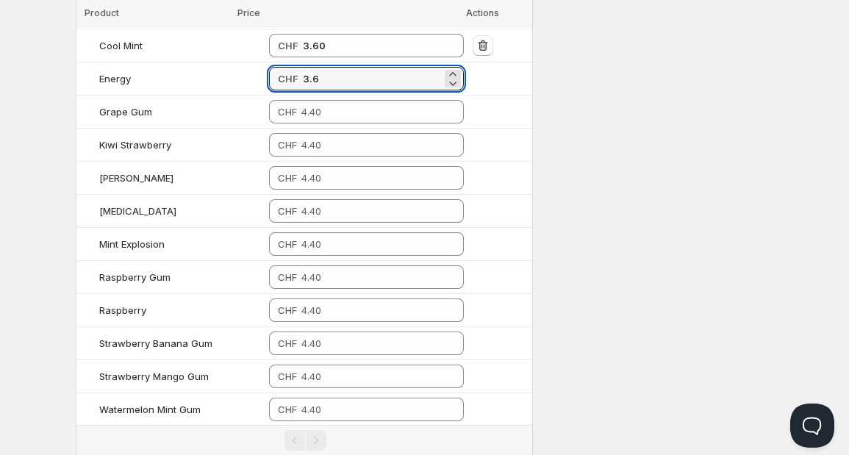
scroll to position [494, 0]
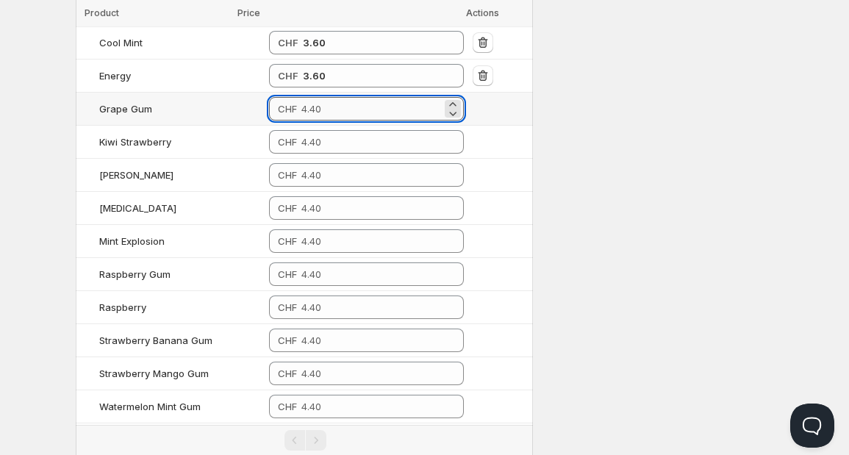
click at [341, 114] on input "number" at bounding box center [371, 109] width 140 height 24
click at [318, 143] on input "number" at bounding box center [371, 142] width 140 height 24
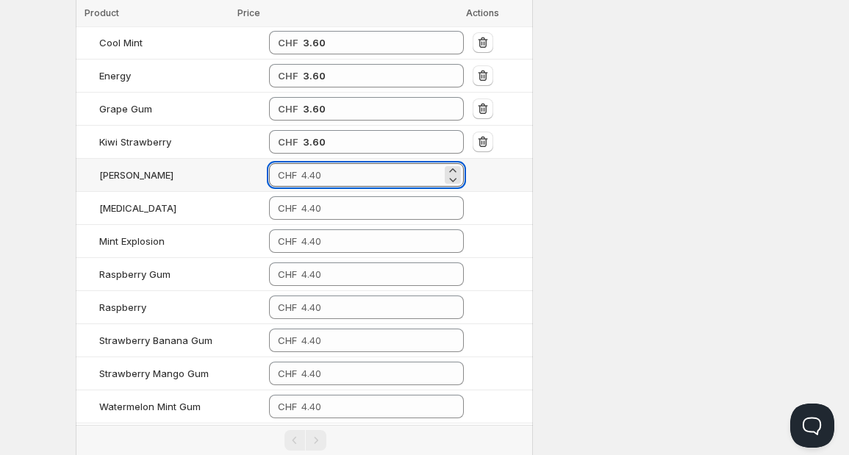
click at [304, 168] on input "number" at bounding box center [371, 175] width 140 height 24
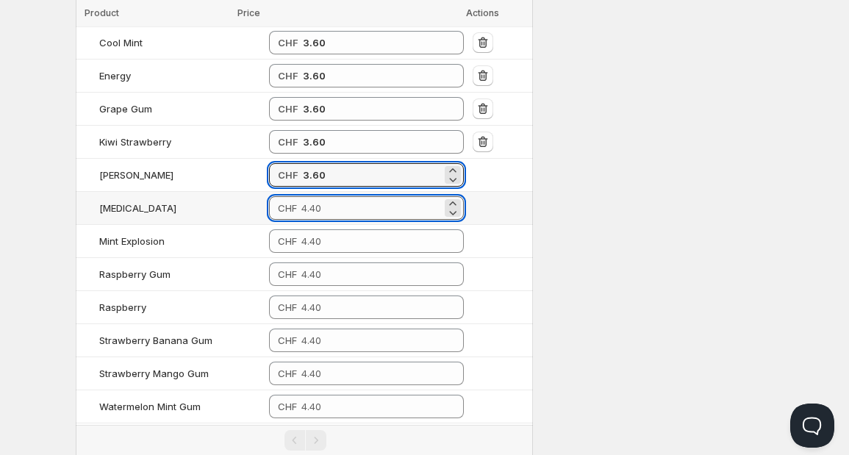
click at [301, 207] on input "number" at bounding box center [371, 208] width 140 height 24
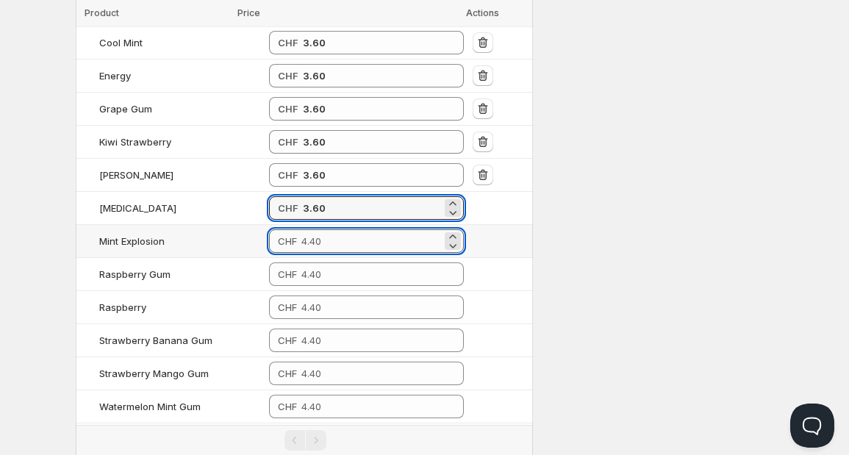
click at [301, 232] on input "number" at bounding box center [371, 241] width 140 height 24
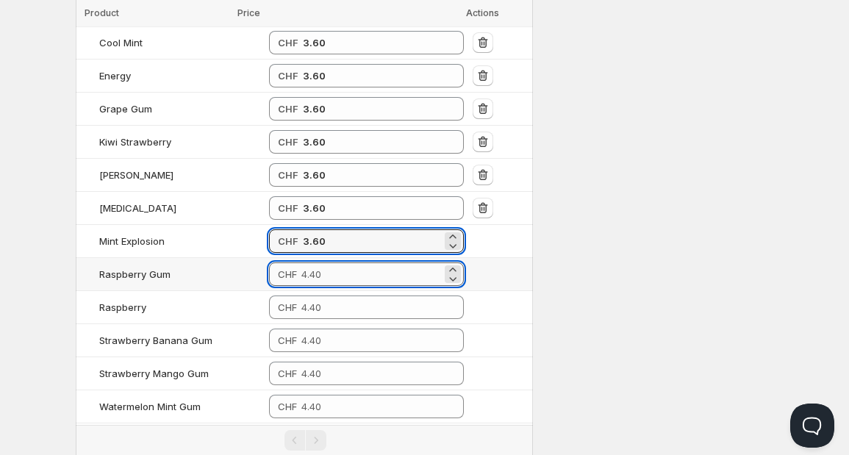
click at [301, 279] on input "number" at bounding box center [371, 274] width 140 height 24
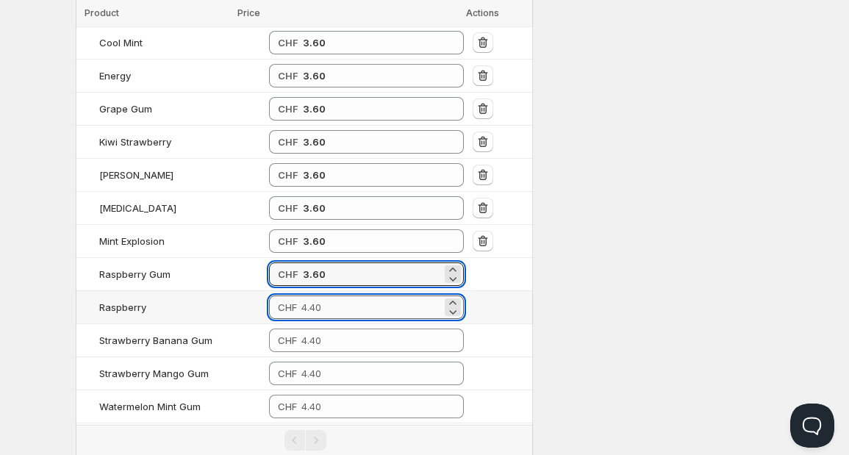
click at [301, 300] on input "number" at bounding box center [371, 308] width 140 height 24
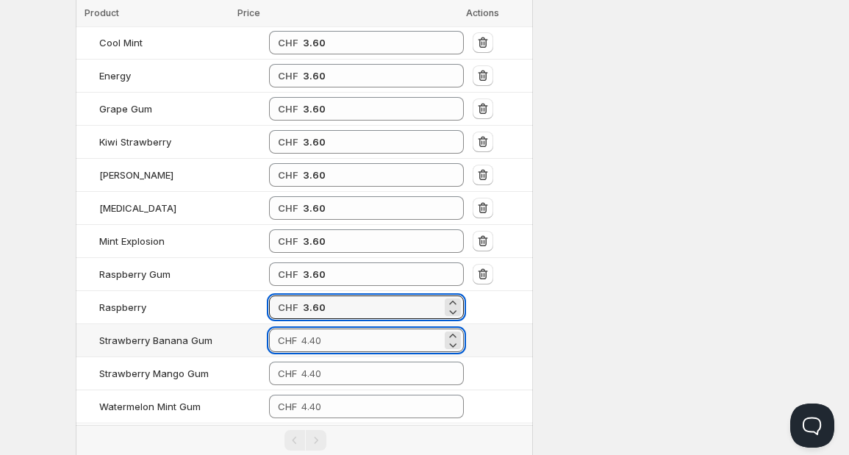
click at [301, 337] on input "number" at bounding box center [371, 341] width 140 height 24
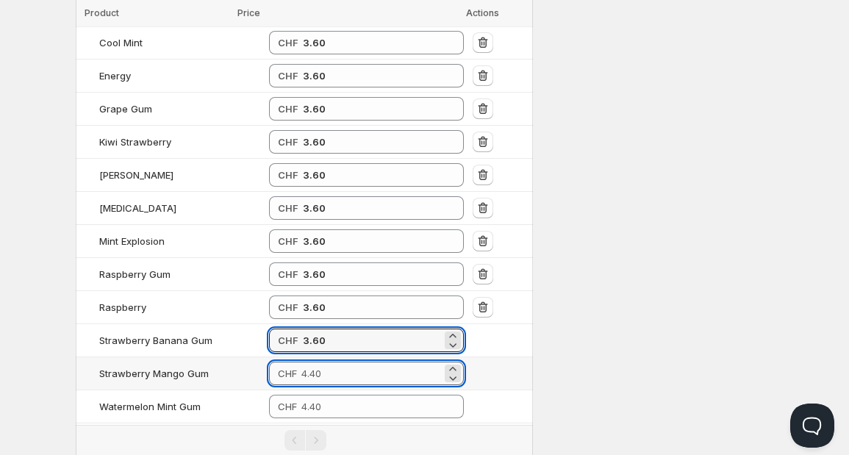
click at [301, 366] on input "number" at bounding box center [371, 374] width 140 height 24
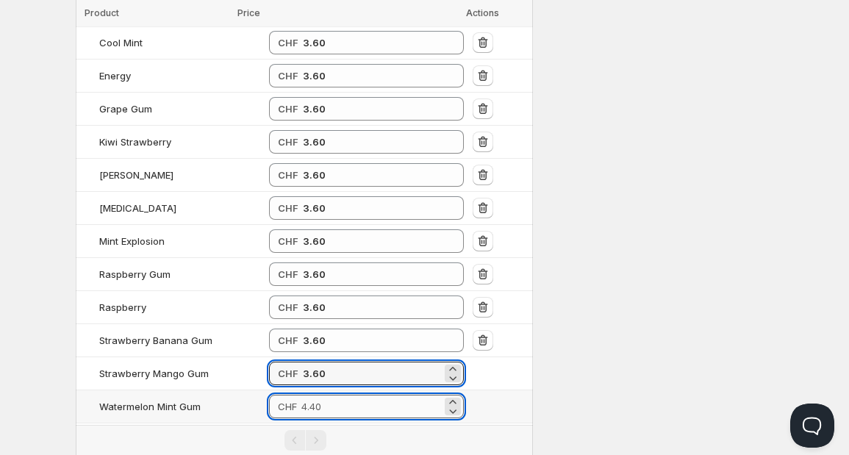
click at [301, 402] on input "number" at bounding box center [371, 407] width 140 height 24
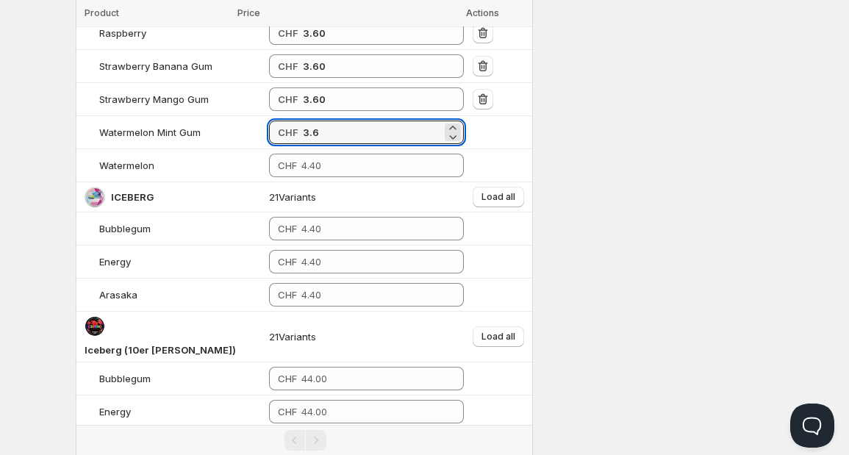
scroll to position [770, 0]
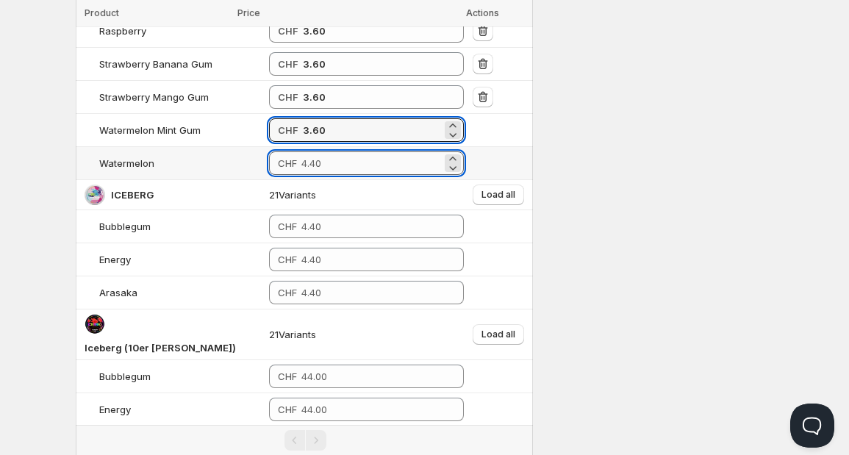
click at [322, 164] on input "number" at bounding box center [371, 163] width 140 height 24
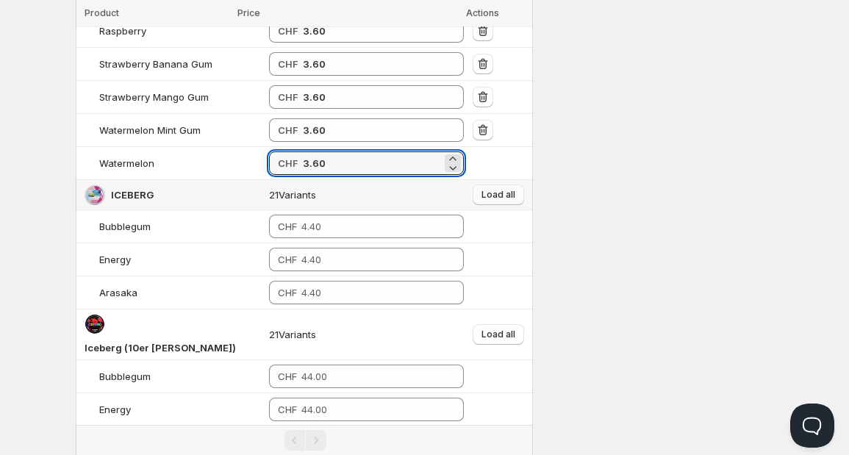
click at [501, 190] on span "Load all" at bounding box center [499, 195] width 34 height 12
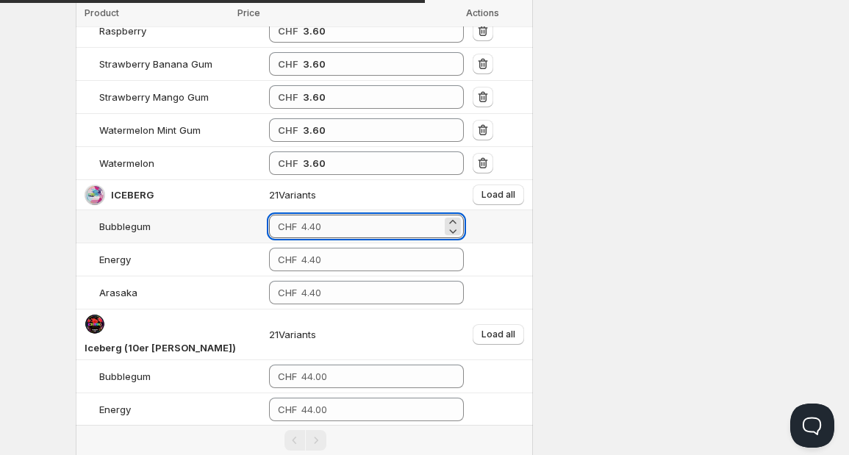
click at [336, 225] on input "number" at bounding box center [371, 227] width 140 height 24
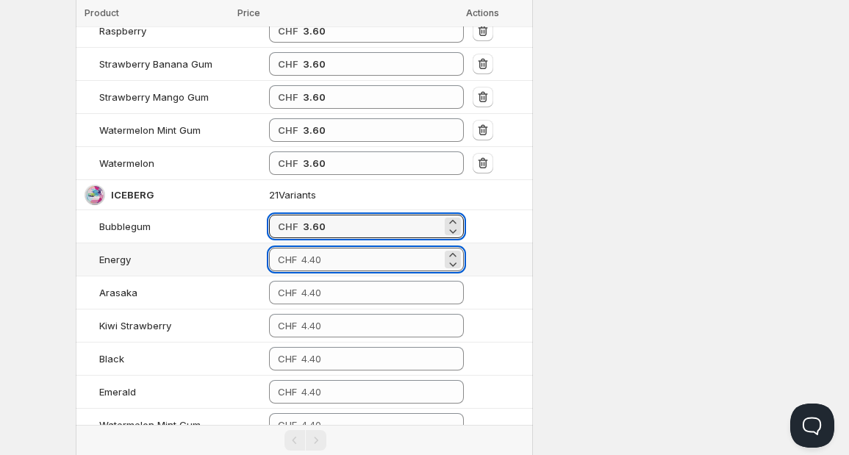
click at [310, 256] on input "number" at bounding box center [371, 260] width 140 height 24
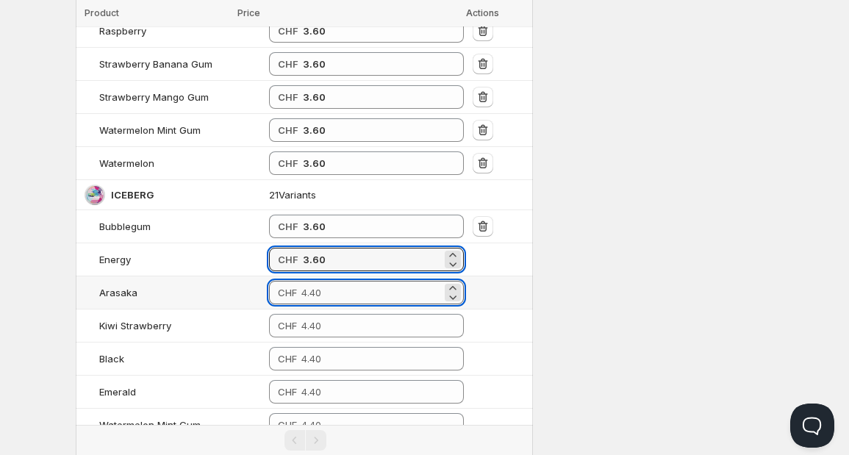
click at [301, 290] on input "number" at bounding box center [371, 293] width 140 height 24
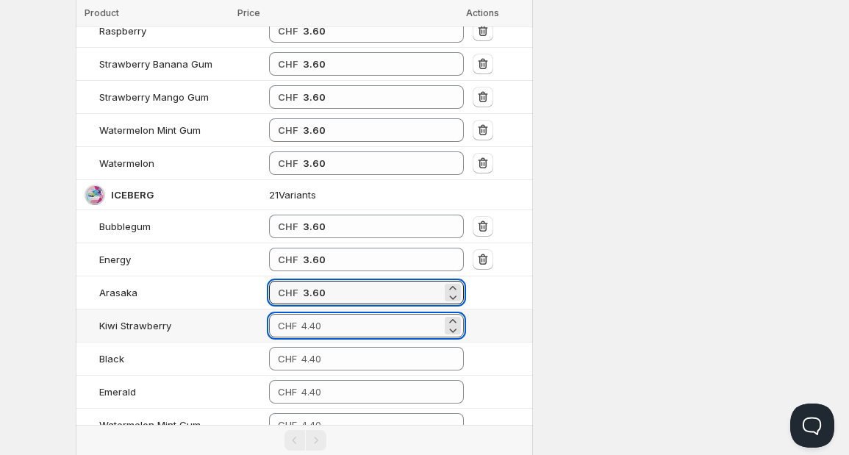
click at [301, 316] on input "number" at bounding box center [371, 326] width 140 height 24
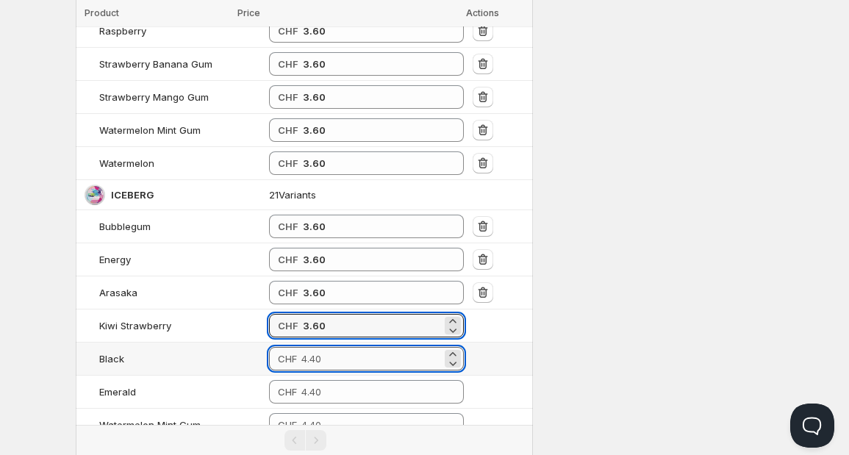
click at [301, 355] on input "number" at bounding box center [371, 359] width 140 height 24
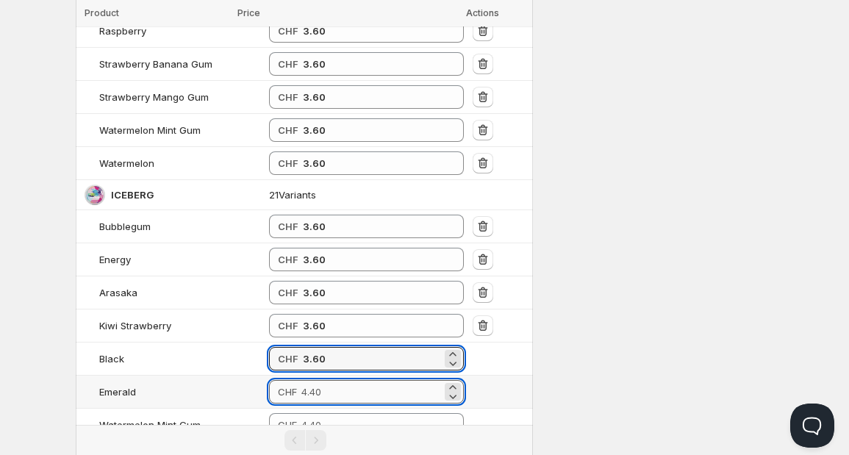
click at [301, 380] on input "number" at bounding box center [371, 392] width 140 height 24
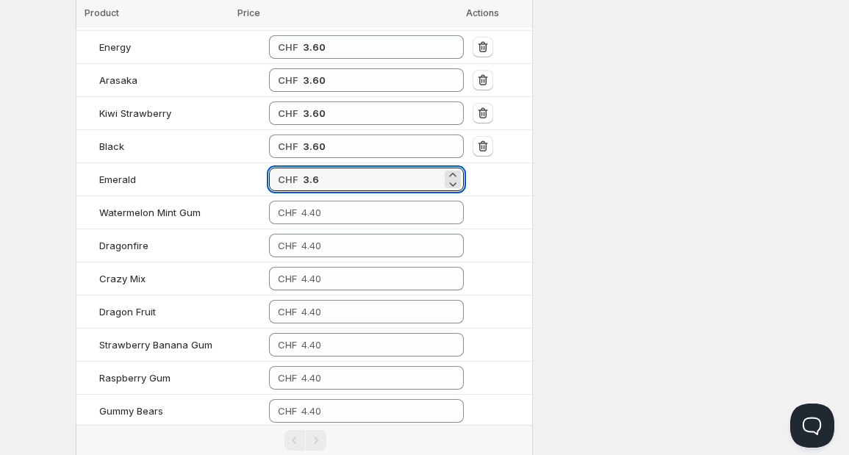
scroll to position [985, 0]
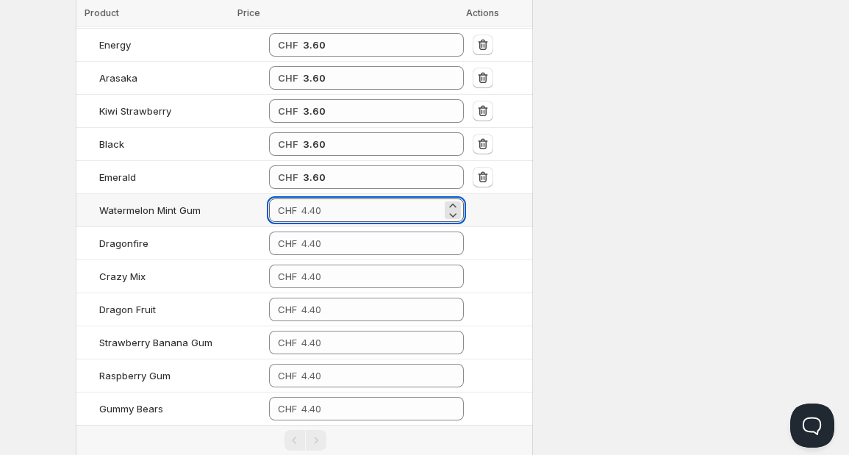
click at [344, 198] on input "number" at bounding box center [371, 210] width 140 height 24
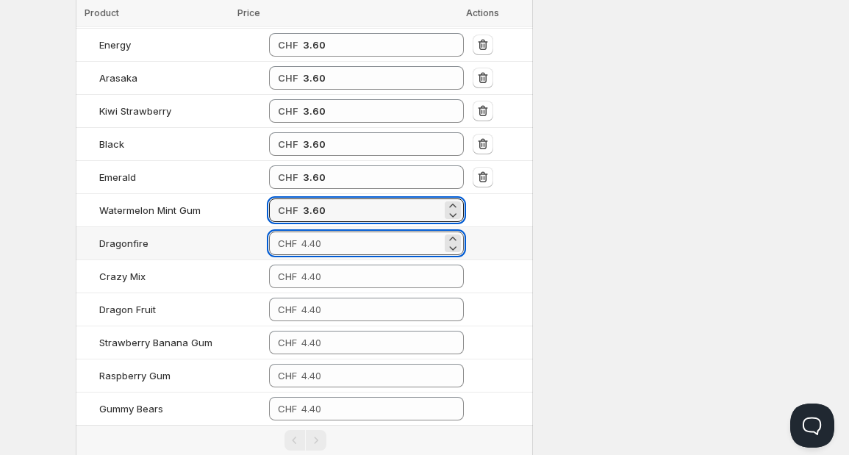
click at [321, 239] on input "number" at bounding box center [371, 244] width 140 height 24
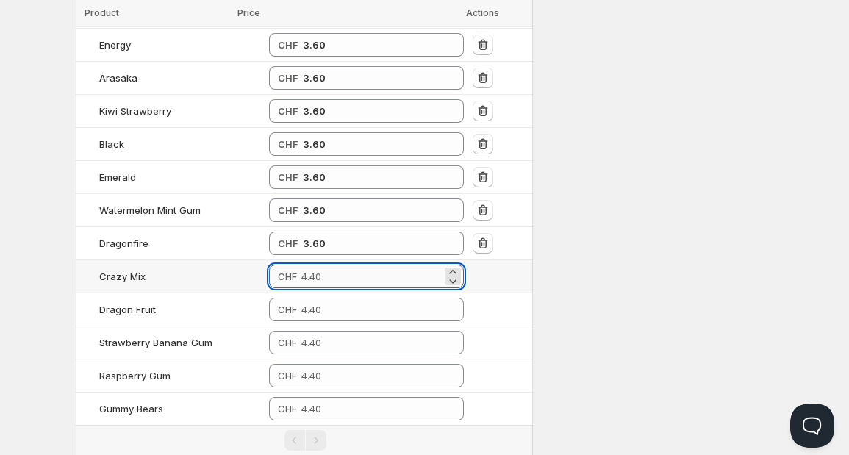
click at [301, 269] on input "number" at bounding box center [371, 277] width 140 height 24
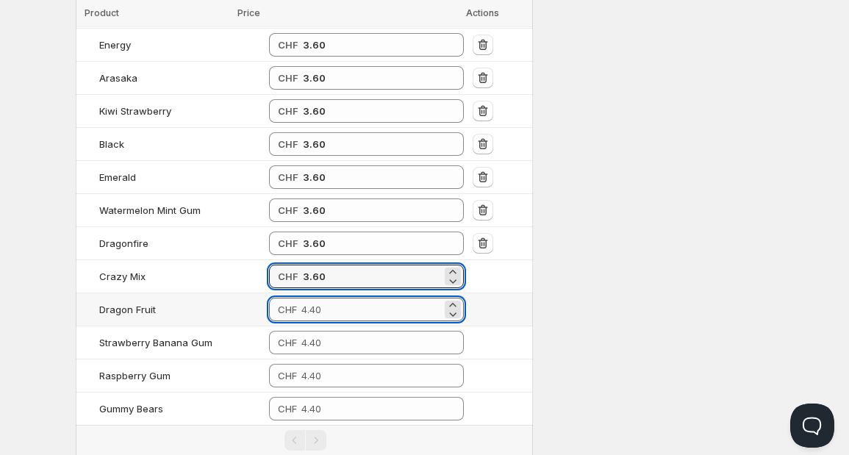
click at [301, 298] on input "number" at bounding box center [371, 310] width 140 height 24
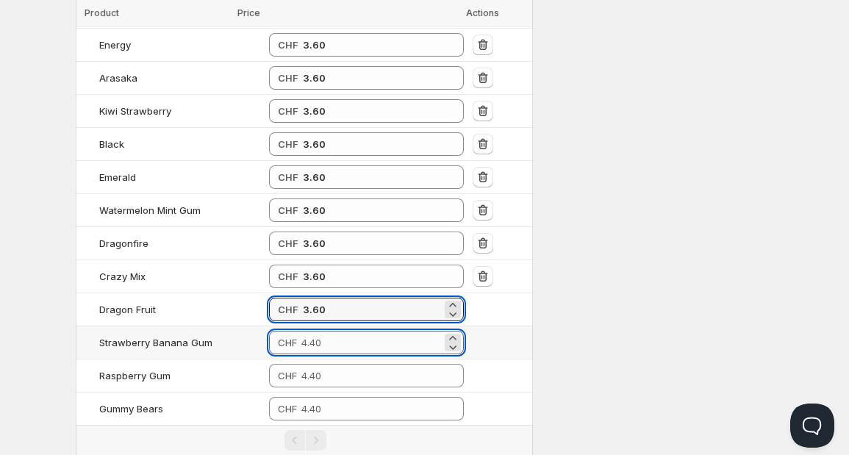
click at [301, 336] on input "number" at bounding box center [371, 343] width 140 height 24
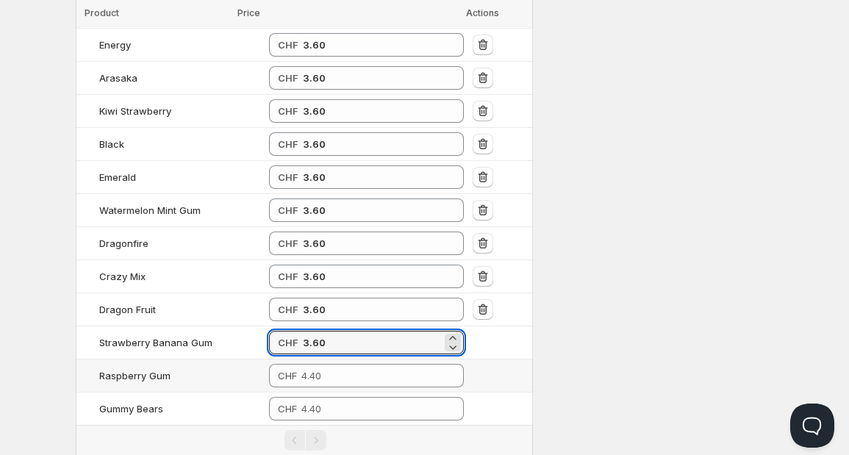
click at [285, 359] on td "CHF" at bounding box center [367, 375] width 204 height 33
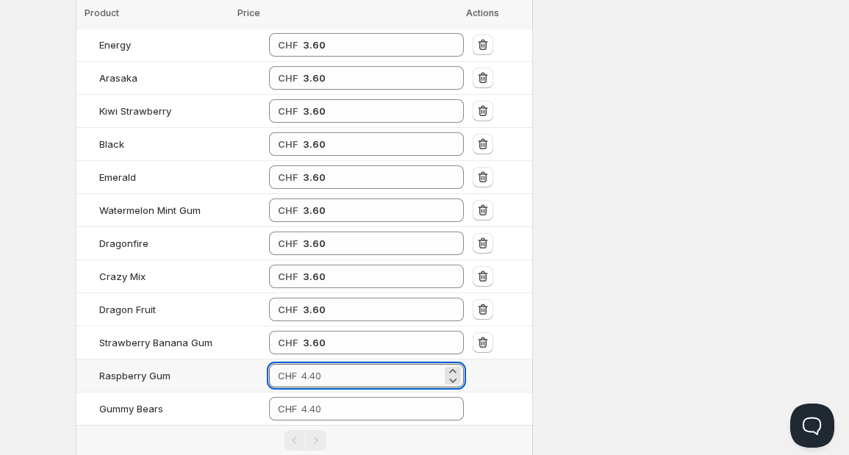
click at [301, 364] on input "number" at bounding box center [371, 376] width 140 height 24
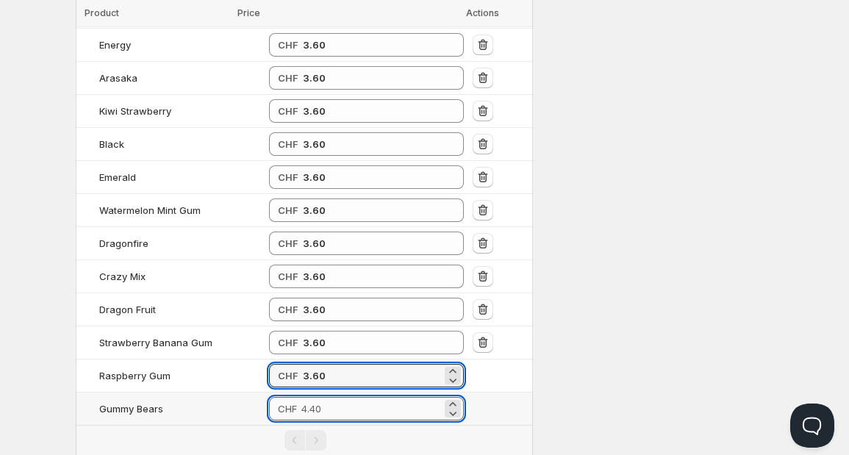
click at [301, 401] on input "number" at bounding box center [371, 409] width 140 height 24
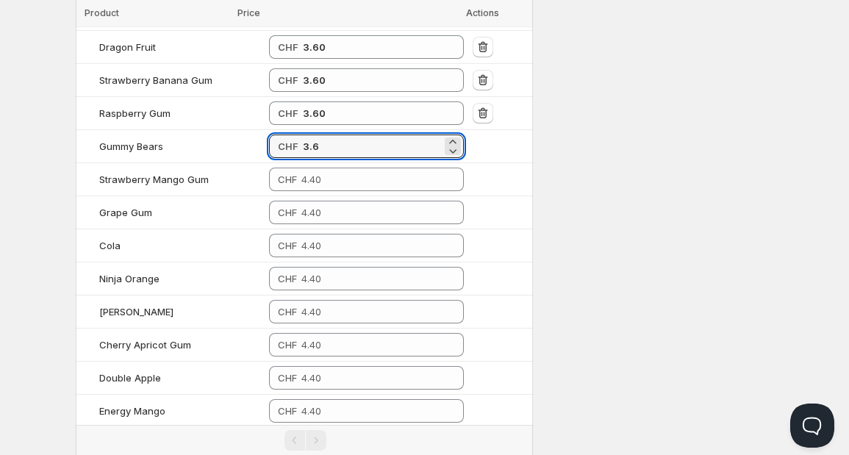
scroll to position [1331, 0]
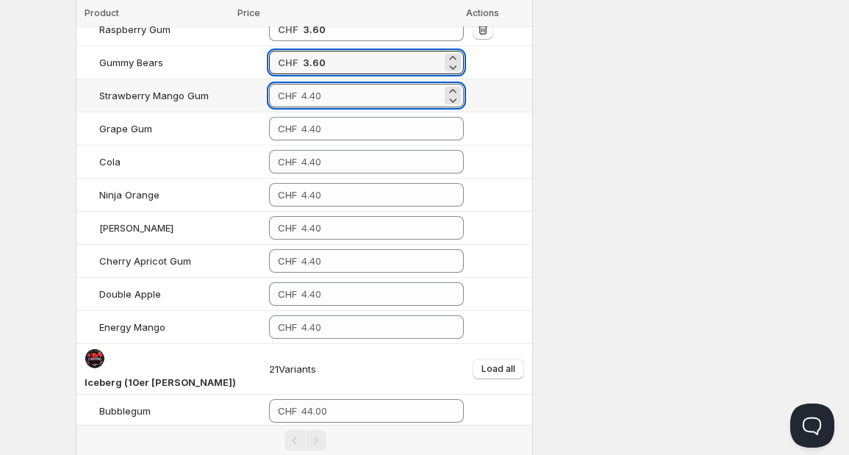
click at [356, 90] on input "number" at bounding box center [371, 96] width 140 height 24
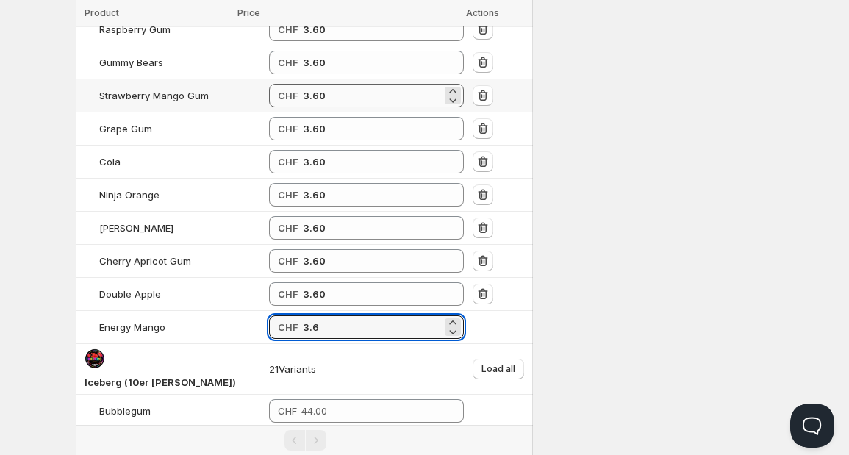
scroll to position [1449, 0]
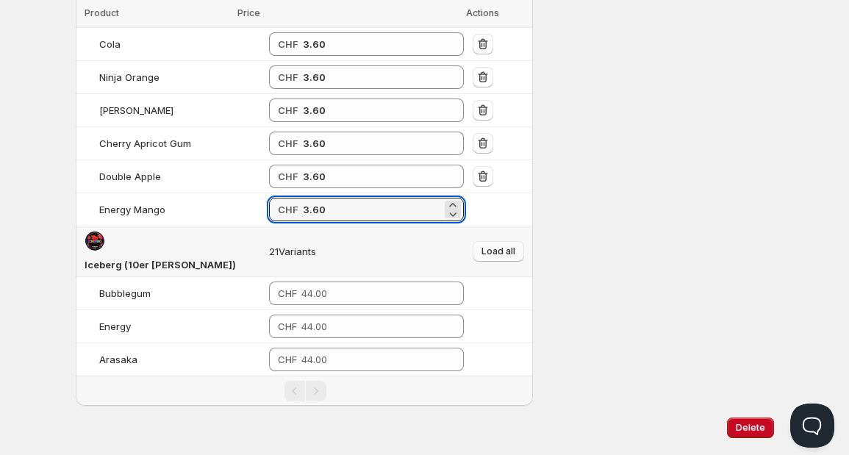
click at [494, 246] on span "Load all" at bounding box center [499, 252] width 34 height 12
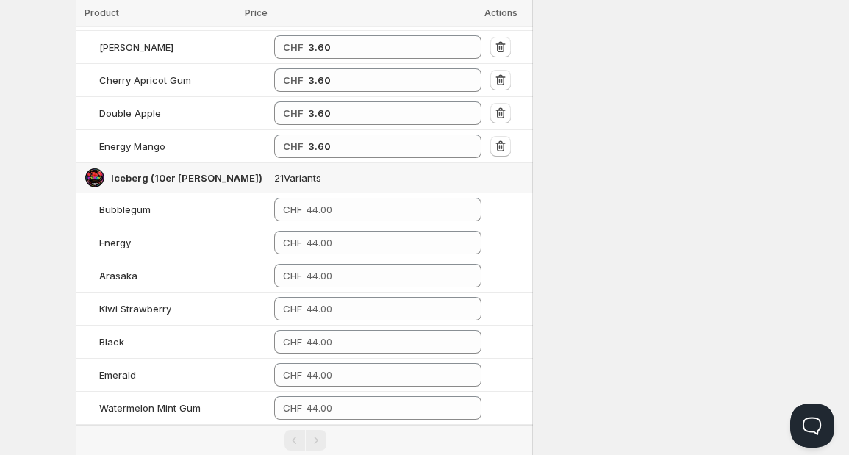
scroll to position [1509, 0]
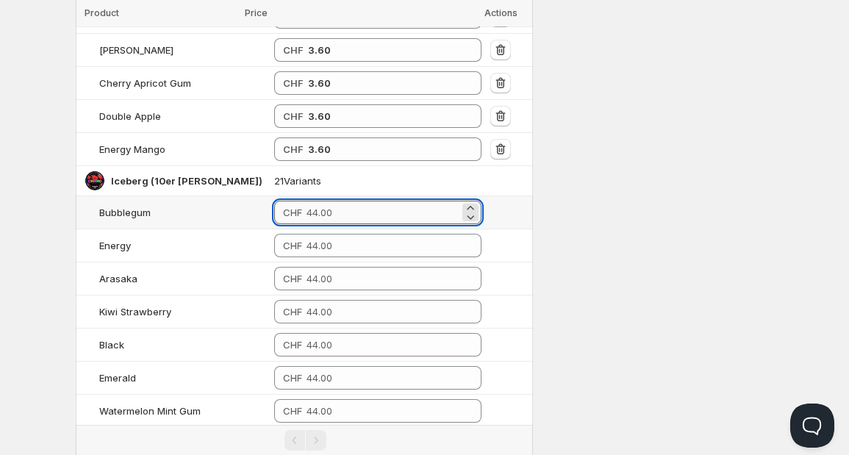
click at [307, 202] on input "number" at bounding box center [383, 213] width 152 height 24
drag, startPoint x: 295, startPoint y: 202, endPoint x: 261, endPoint y: 206, distance: 34.0
click at [274, 206] on div "CHF 36" at bounding box center [377, 213] width 207 height 24
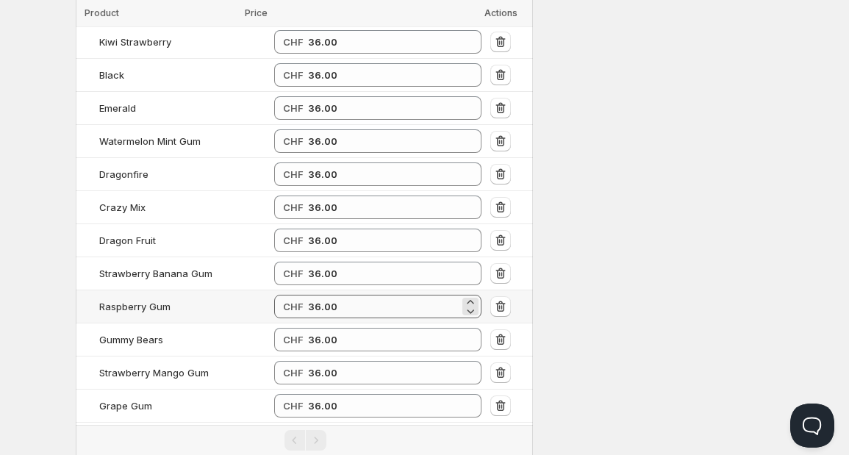
scroll to position [1956, 0]
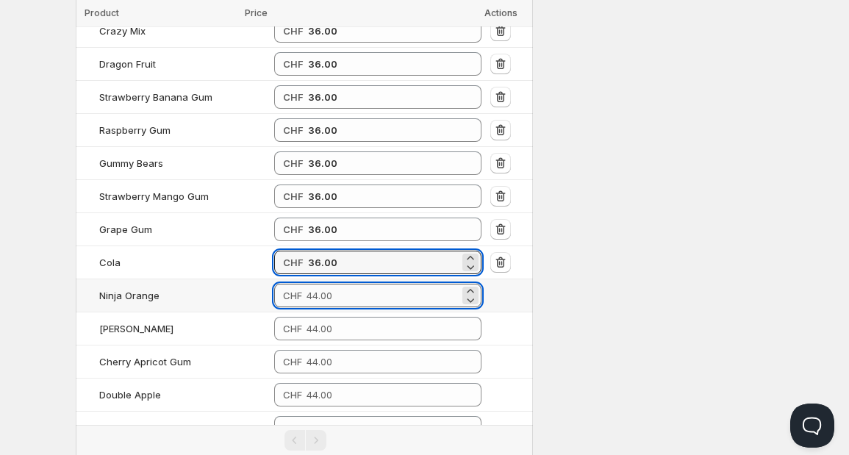
click at [307, 284] on input "number" at bounding box center [383, 296] width 152 height 24
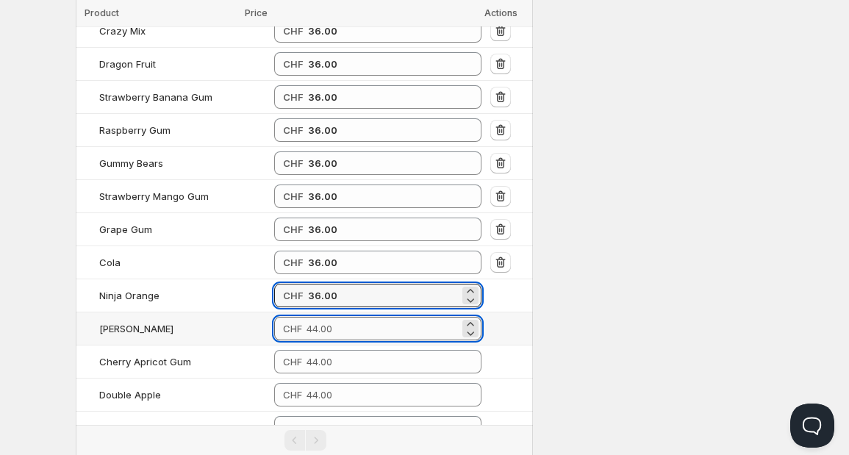
click at [307, 317] on input "number" at bounding box center [383, 329] width 152 height 24
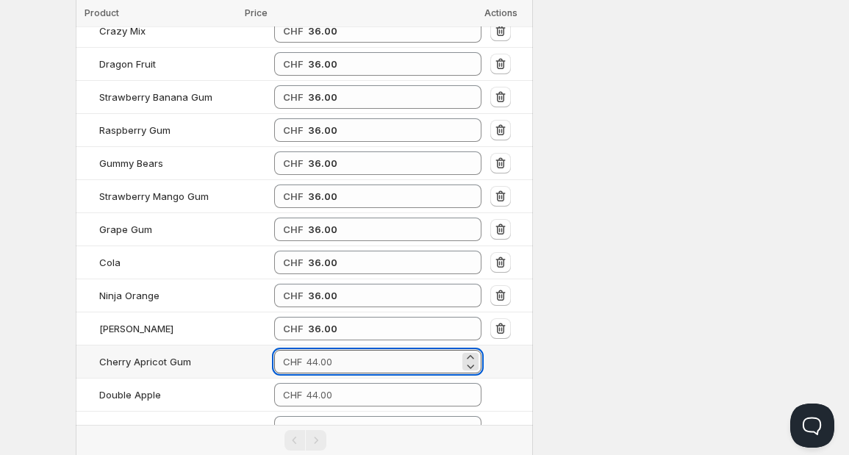
click at [307, 350] on input "number" at bounding box center [383, 362] width 152 height 24
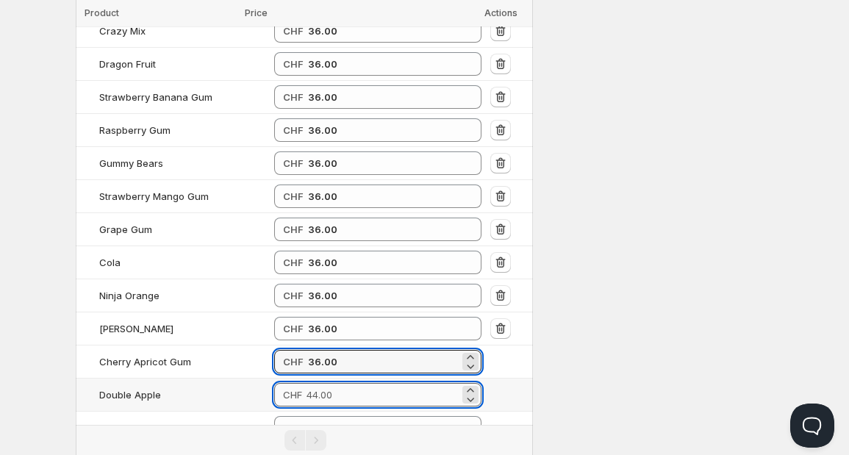
click at [307, 391] on input "number" at bounding box center [383, 395] width 152 height 24
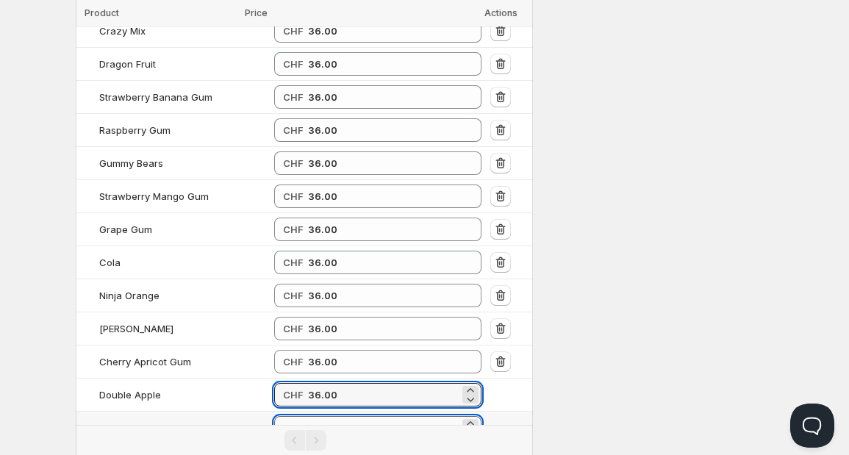
click at [307, 416] on input "number" at bounding box center [383, 428] width 152 height 24
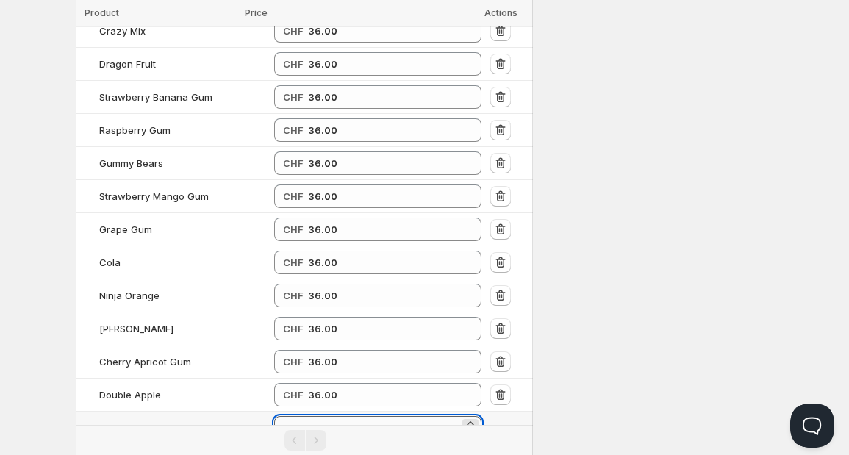
click at [308, 416] on input "36" at bounding box center [383, 428] width 151 height 24
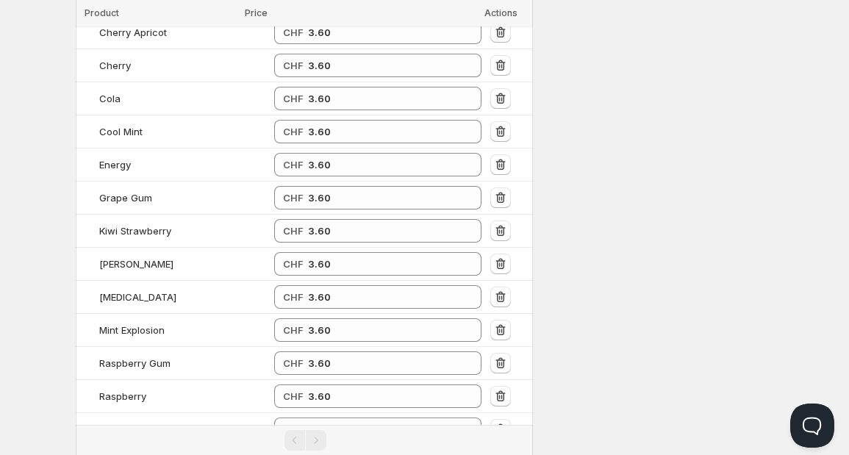
scroll to position [0, 0]
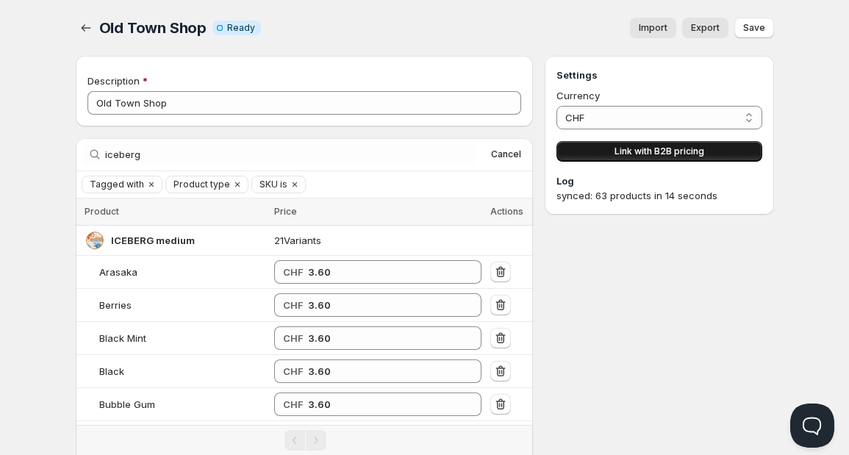
click at [616, 154] on span "Link with B2B pricing" at bounding box center [660, 152] width 90 height 12
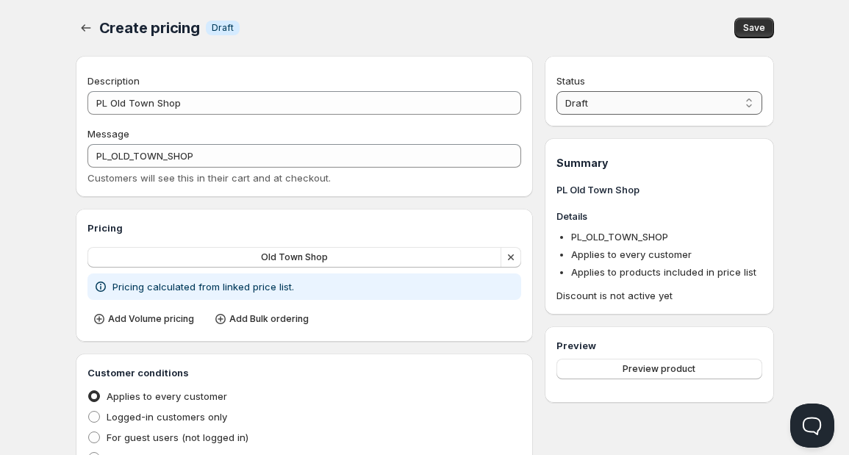
click at [579, 98] on select "Draft Active" at bounding box center [659, 103] width 205 height 24
click at [557, 91] on select "Draft Active" at bounding box center [659, 103] width 205 height 24
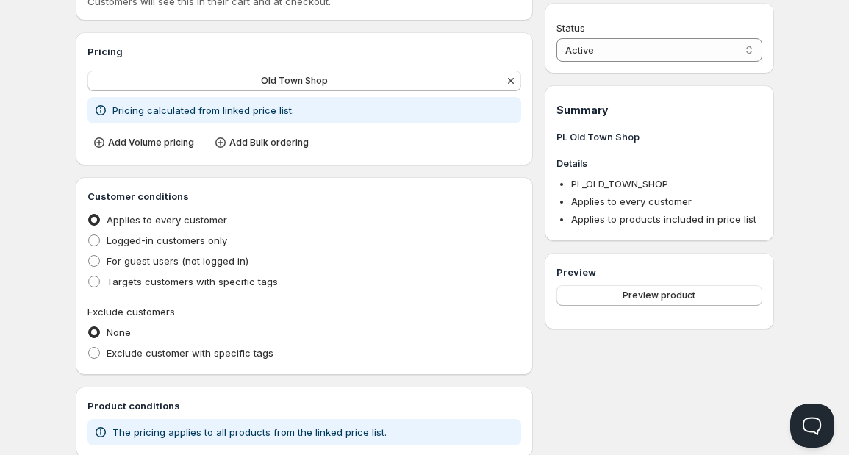
scroll to position [251, 0]
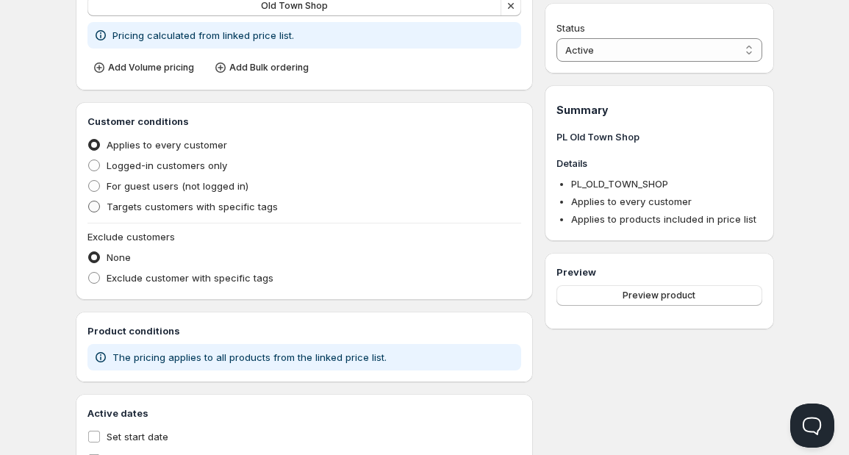
click at [114, 204] on span "Targets customers with specific tags" at bounding box center [192, 207] width 171 height 12
click at [89, 201] on input "Targets customers with specific tags" at bounding box center [88, 201] width 1 height 1
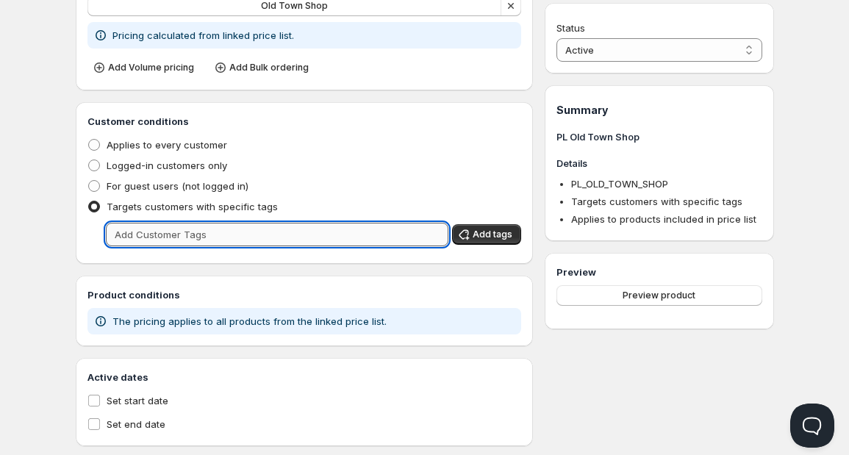
click at [160, 226] on input "text" at bounding box center [277, 235] width 343 height 24
click at [160, 226] on input "oldtownshop" at bounding box center [264, 235] width 317 height 24
click at [495, 235] on span "Add tags" at bounding box center [493, 235] width 40 height 12
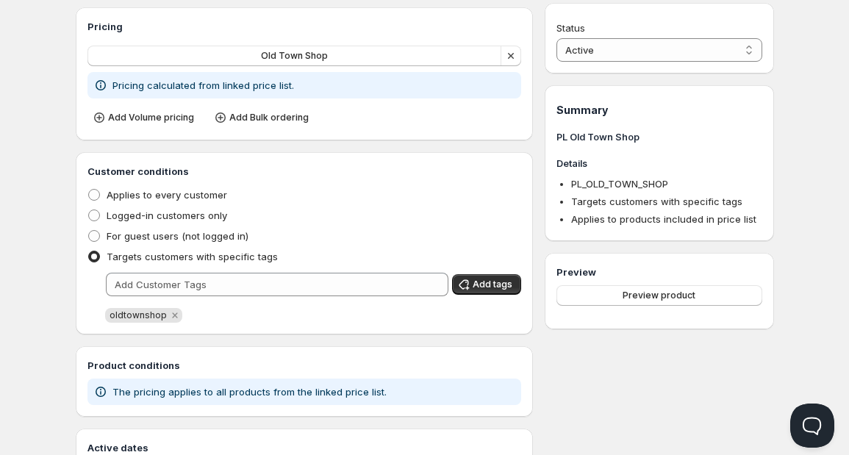
scroll to position [201, 0]
